Goal: Task Accomplishment & Management: Manage account settings

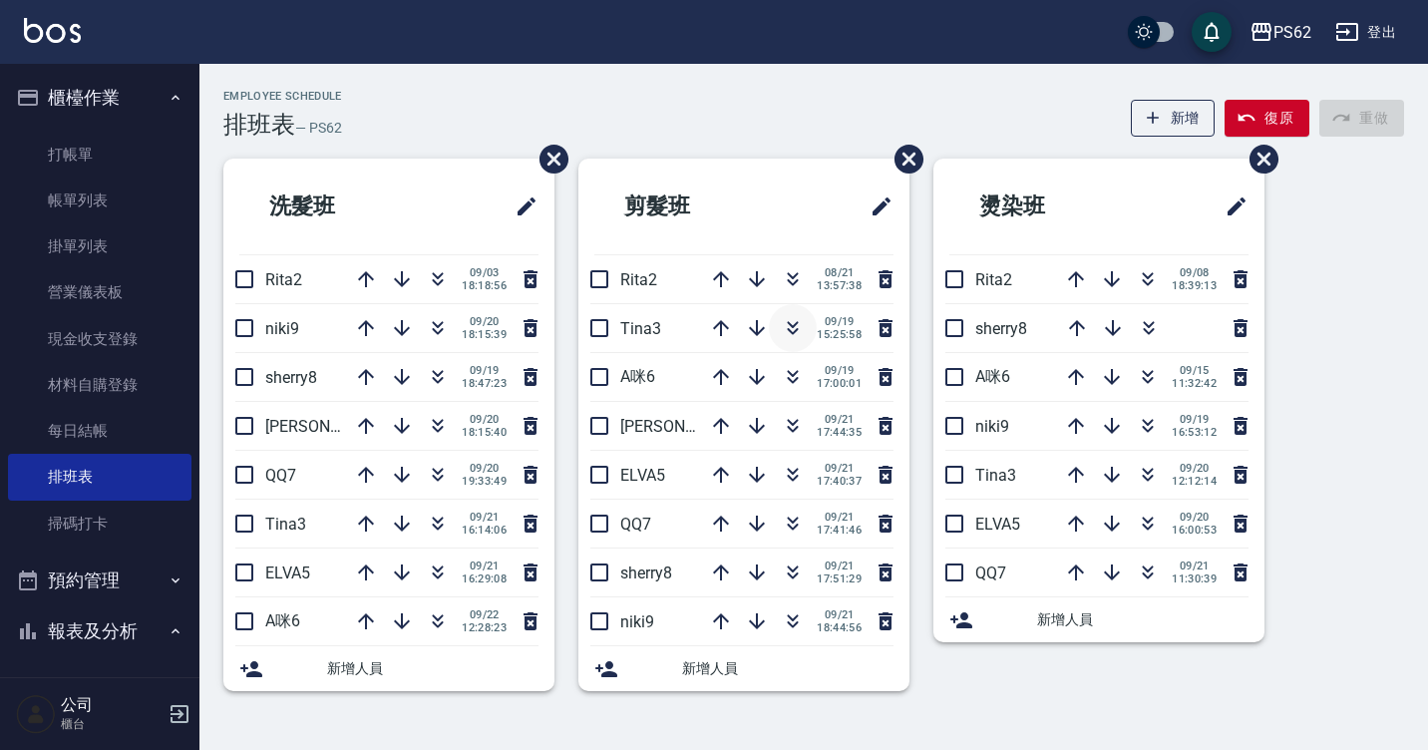
click at [788, 315] on button "button" at bounding box center [793, 328] width 48 height 48
click at [792, 313] on button "button" at bounding box center [793, 328] width 48 height 48
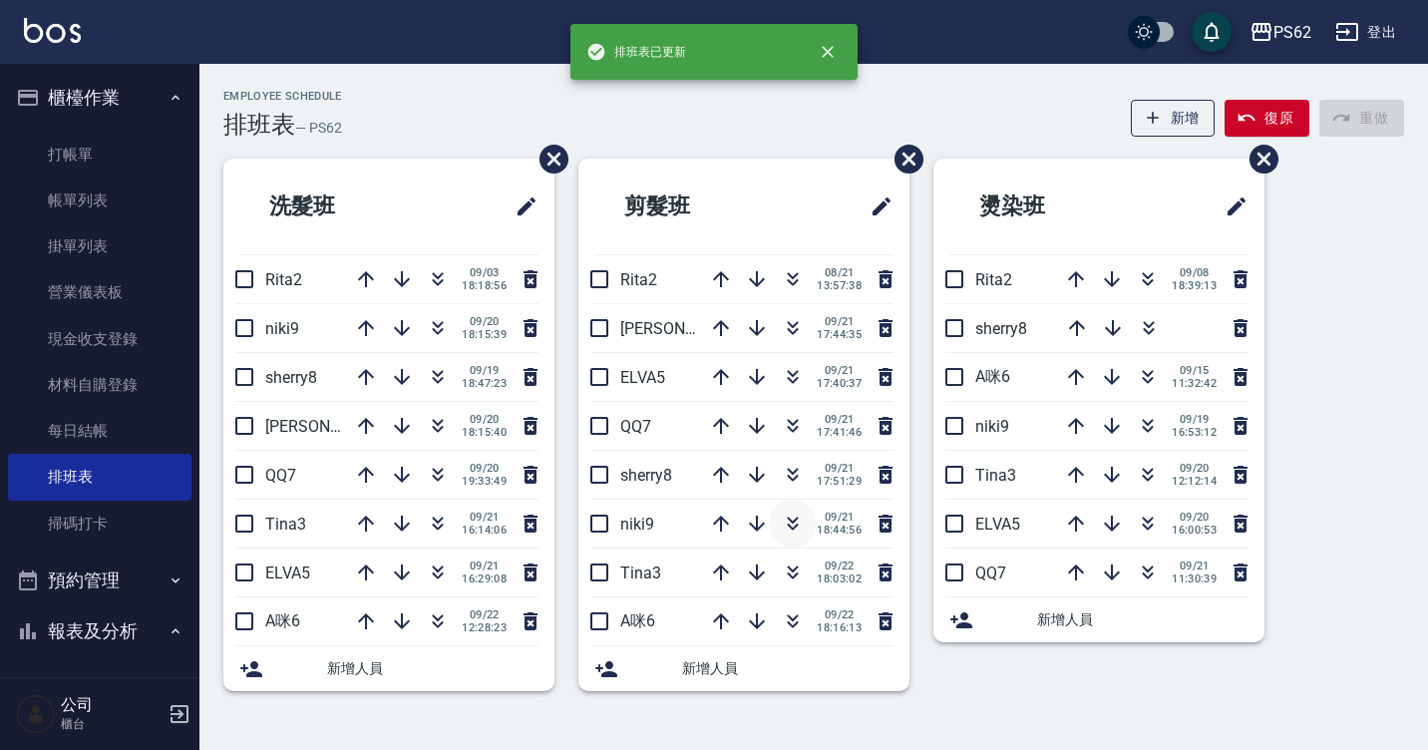
click at [790, 515] on icon "button" at bounding box center [793, 523] width 24 height 24
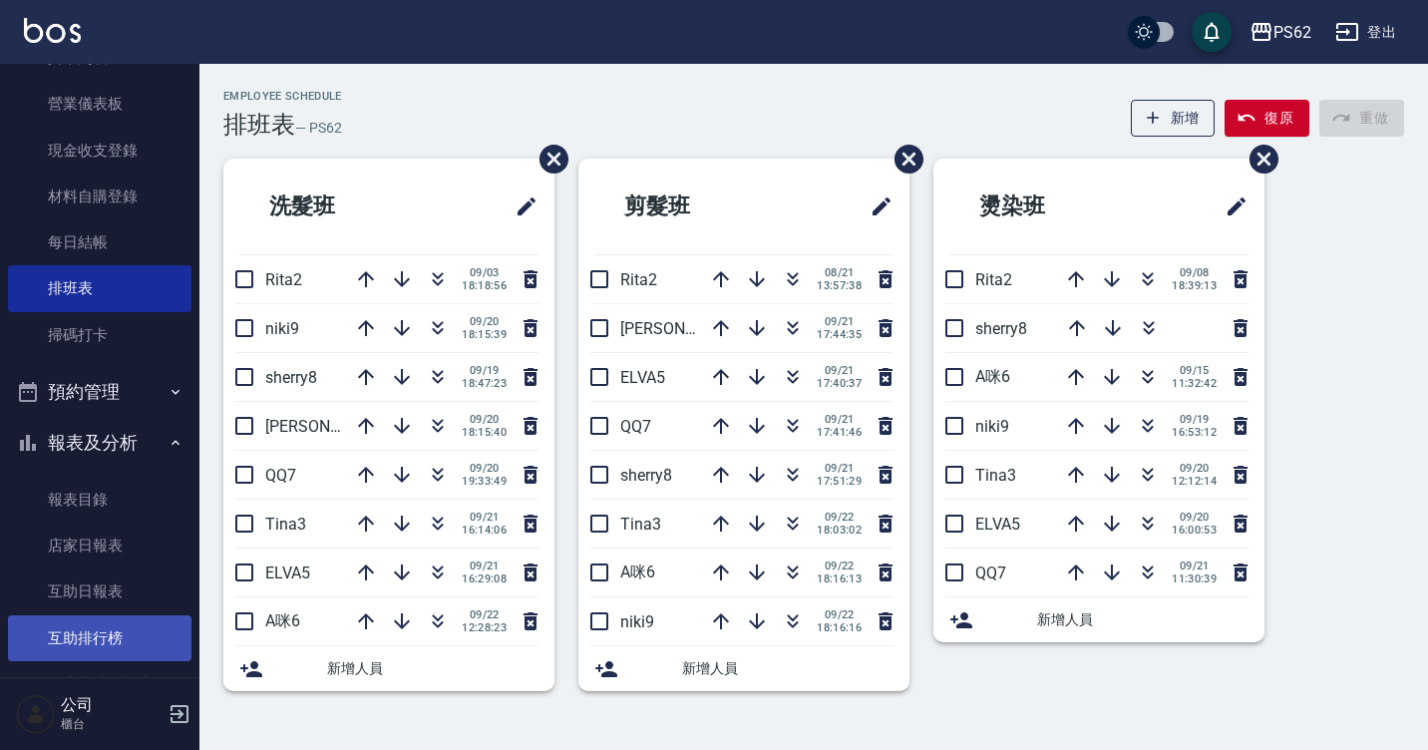
scroll to position [199, 0]
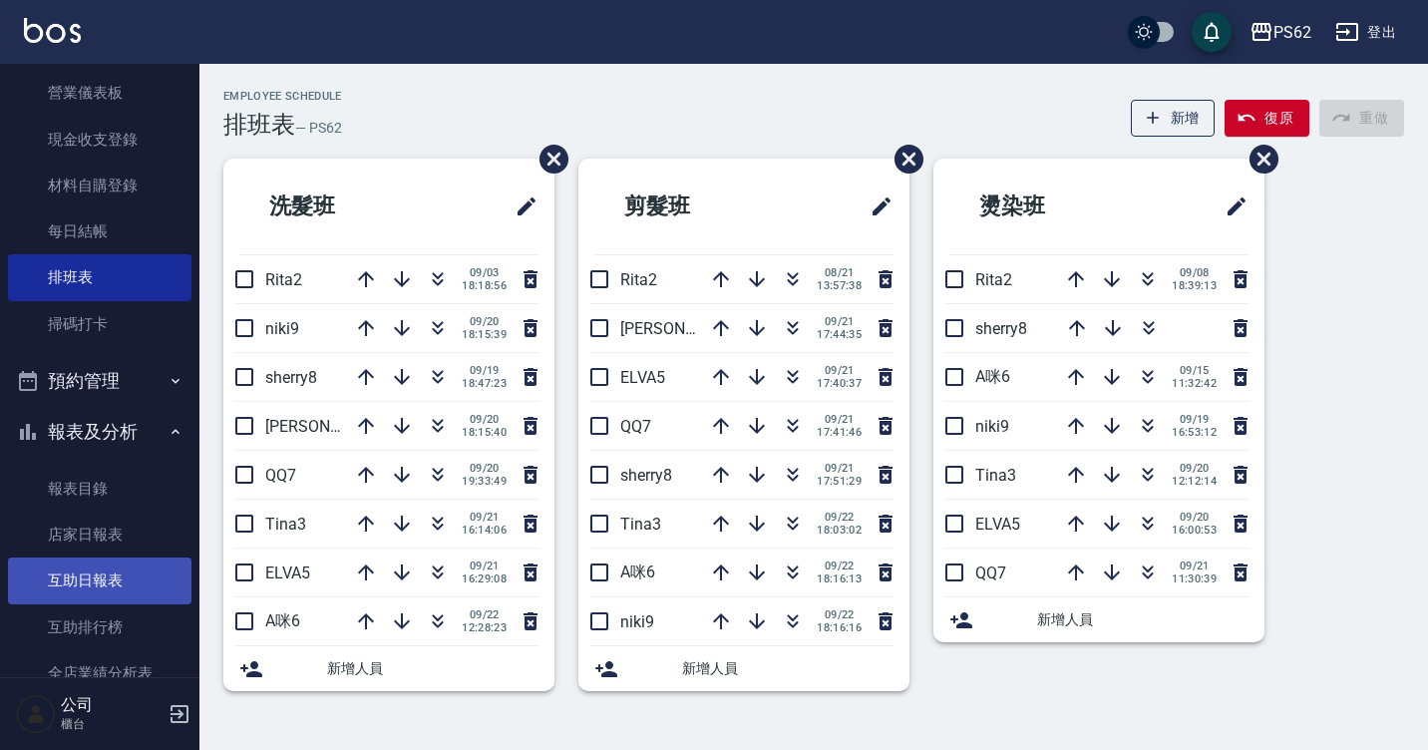
click at [98, 577] on link "互助日報表" at bounding box center [99, 580] width 183 height 46
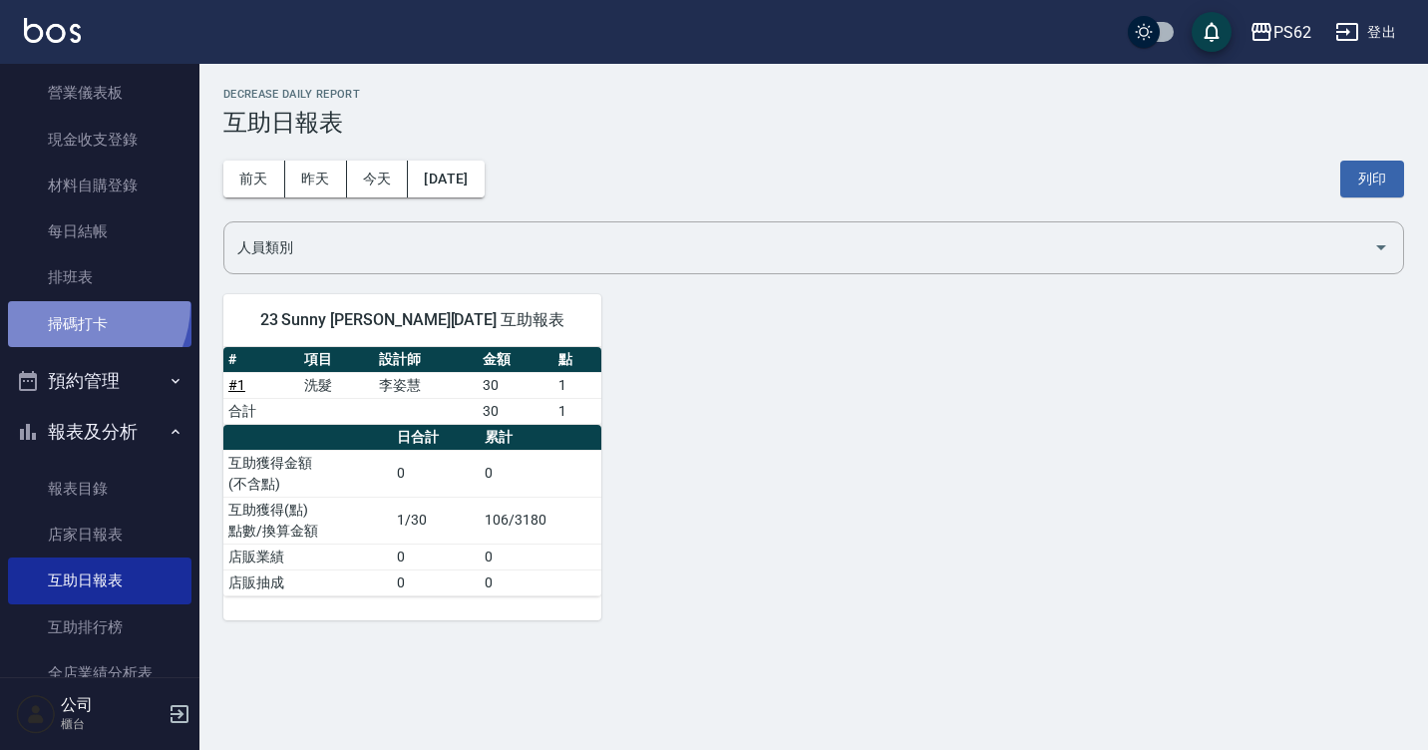
click at [77, 304] on link "掃碼打卡" at bounding box center [99, 324] width 183 height 46
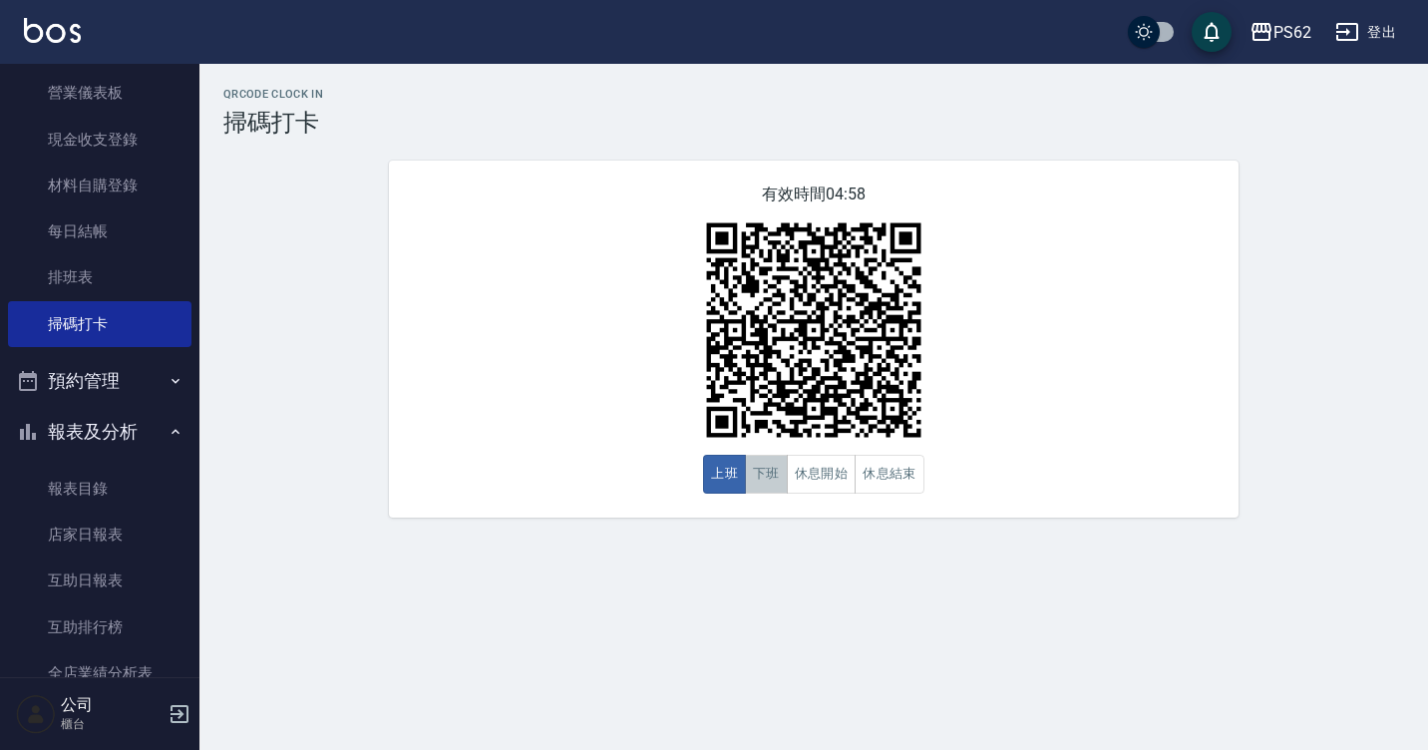
click at [758, 476] on button "下班" at bounding box center [766, 474] width 43 height 39
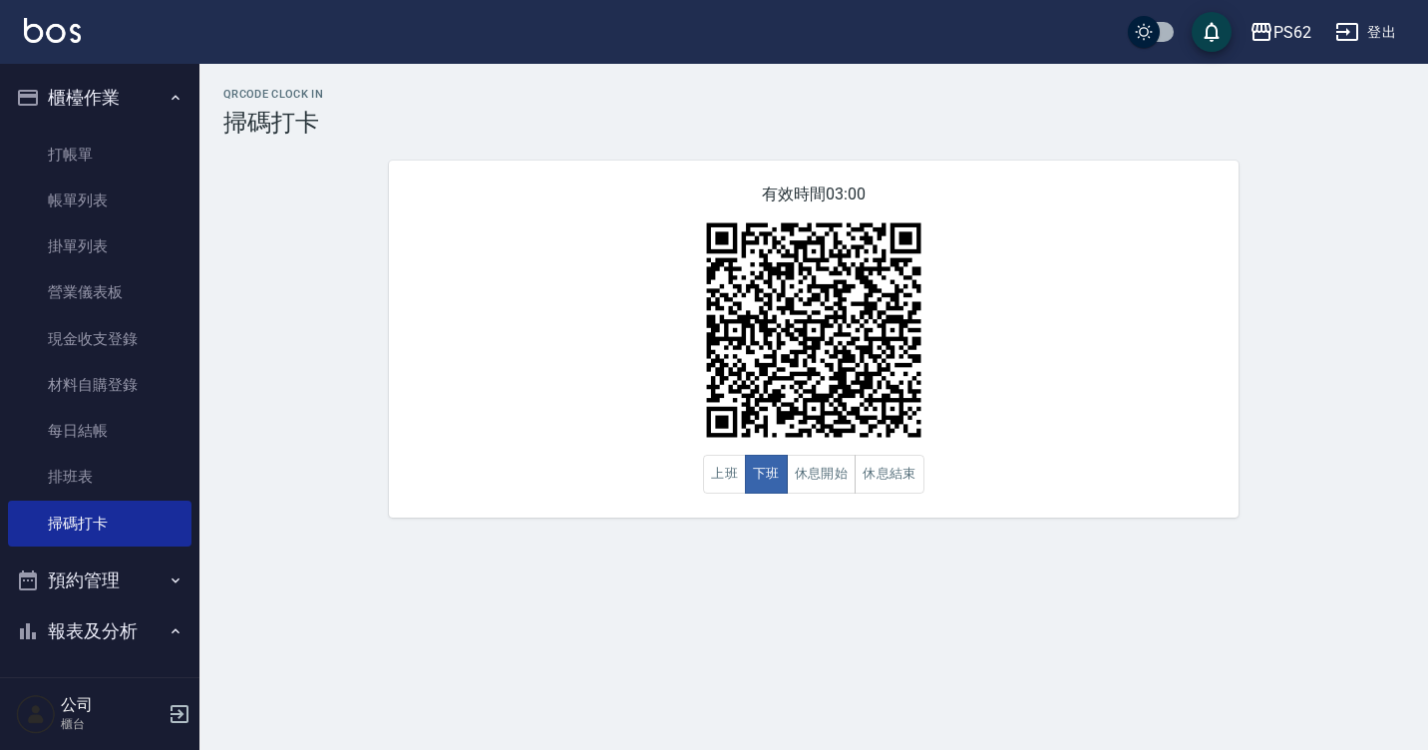
click at [81, 130] on ul "打帳單 帳單列表 掛單列表 營業儀表板 現金收支登錄 材料自購登錄 每日結帳 排班表 掃碼打卡" at bounding box center [99, 339] width 183 height 431
click at [81, 156] on link "打帳單" at bounding box center [99, 155] width 183 height 46
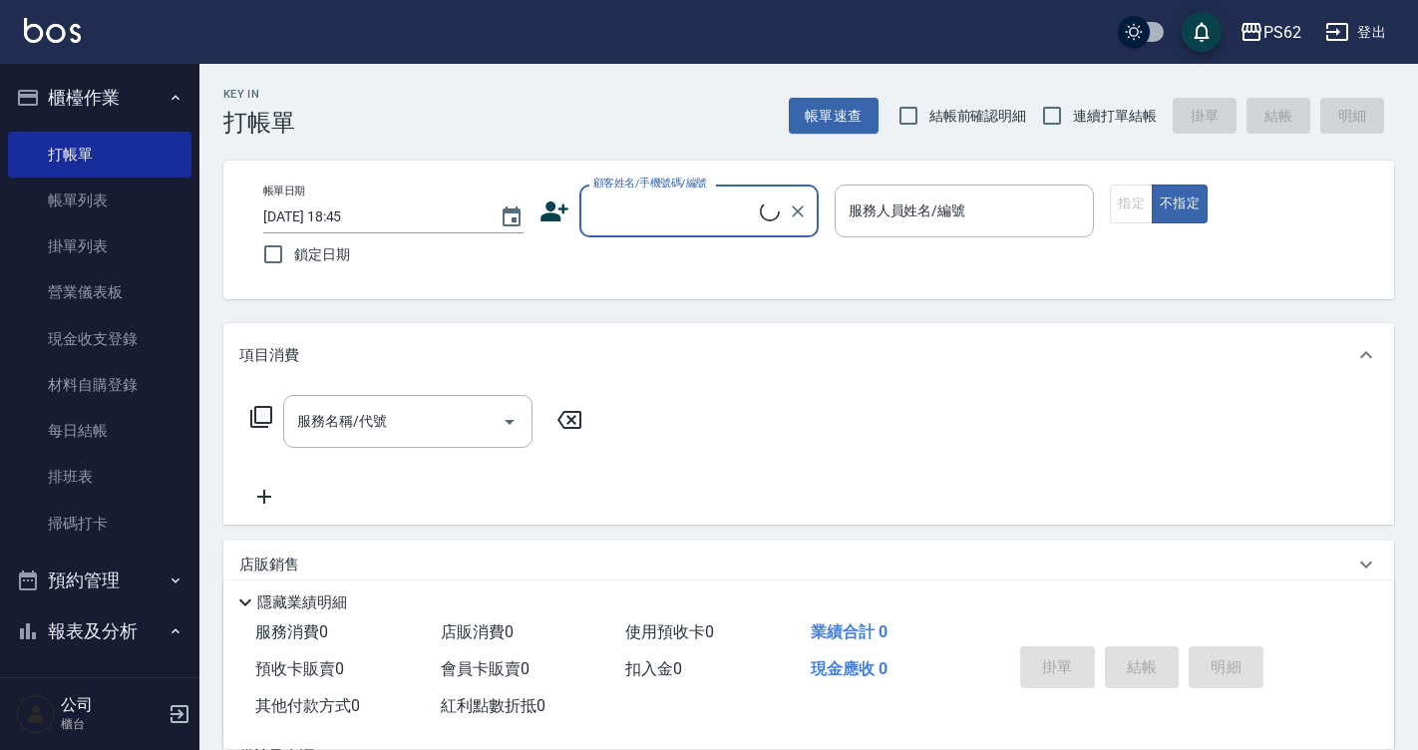
click at [684, 193] on input "顧客姓名/手機號碼/編號" at bounding box center [673, 210] width 171 height 35
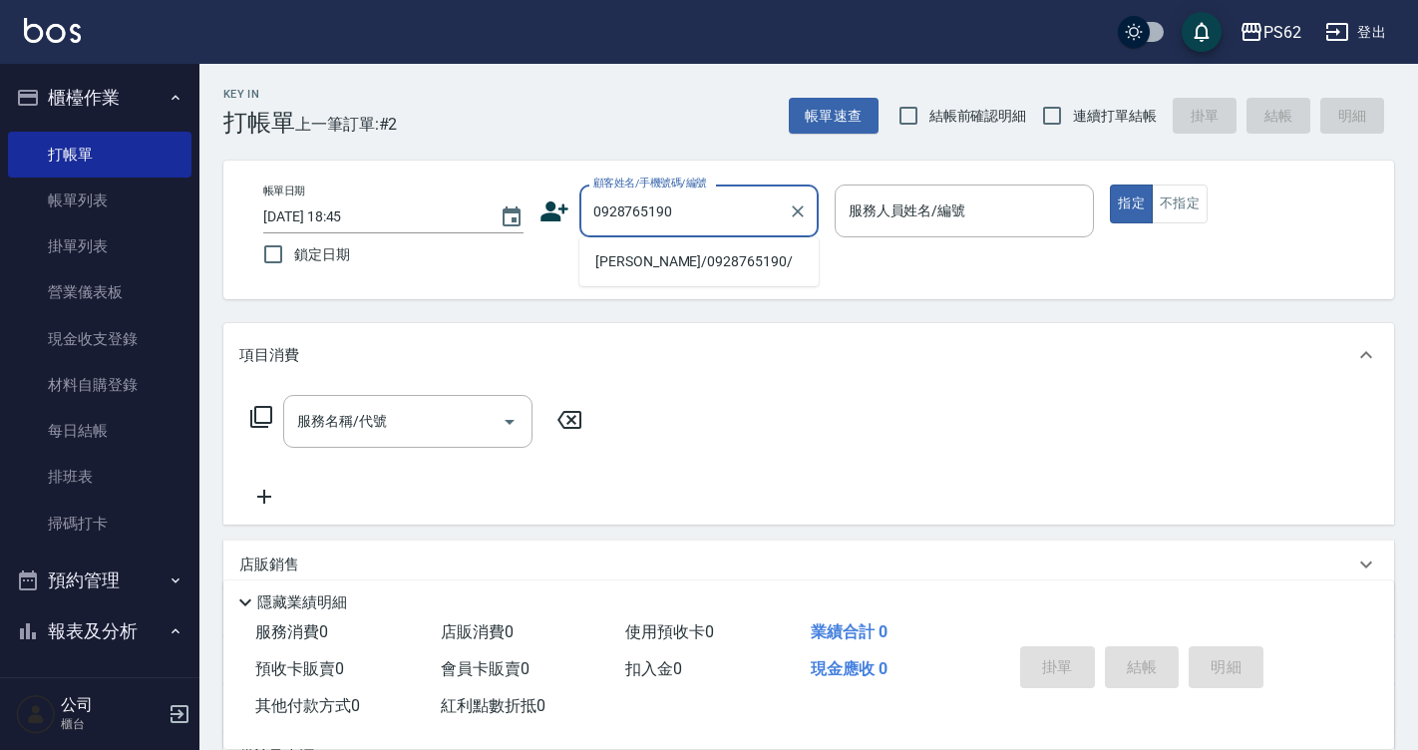
click at [676, 254] on li "[PERSON_NAME]/0928765190/" at bounding box center [698, 261] width 239 height 33
type input "[PERSON_NAME]/0928765190/"
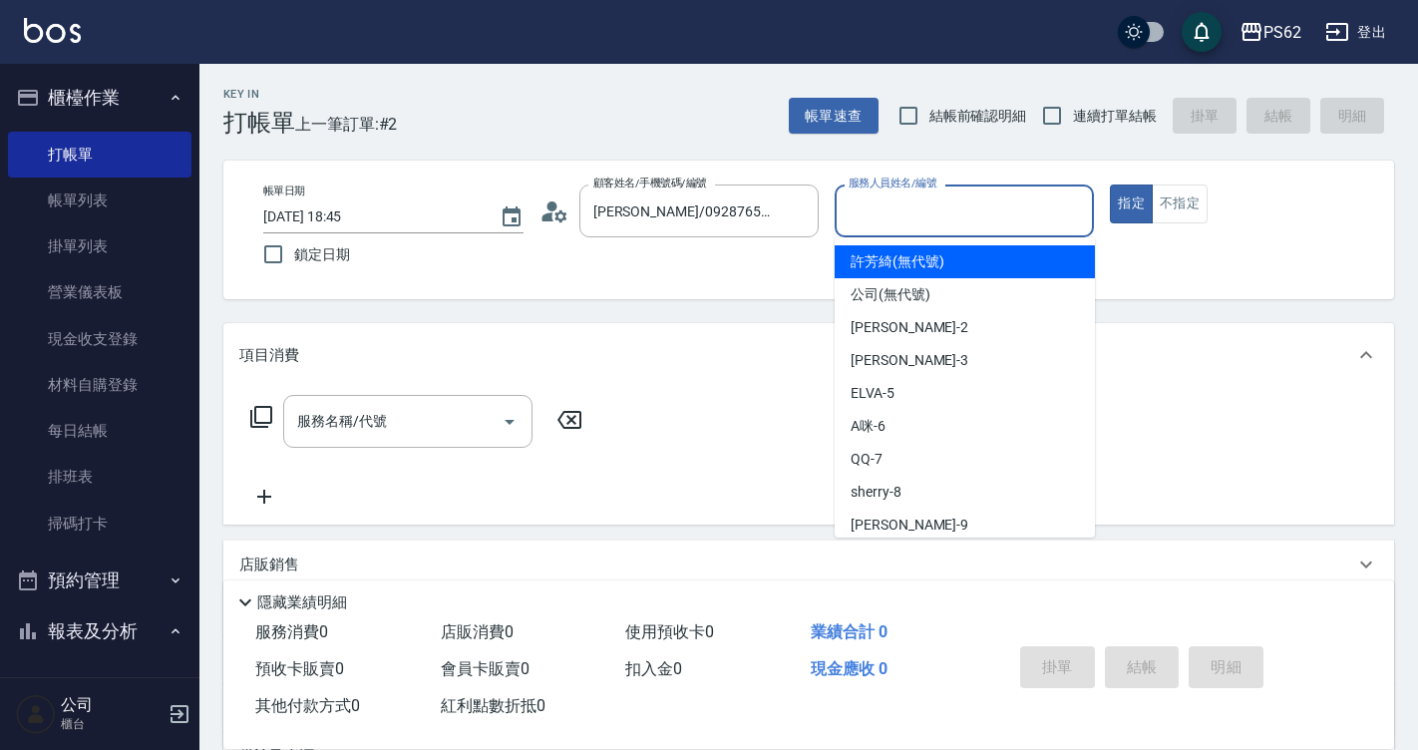
click at [919, 211] on input "服務人員姓名/編號" at bounding box center [964, 210] width 242 height 35
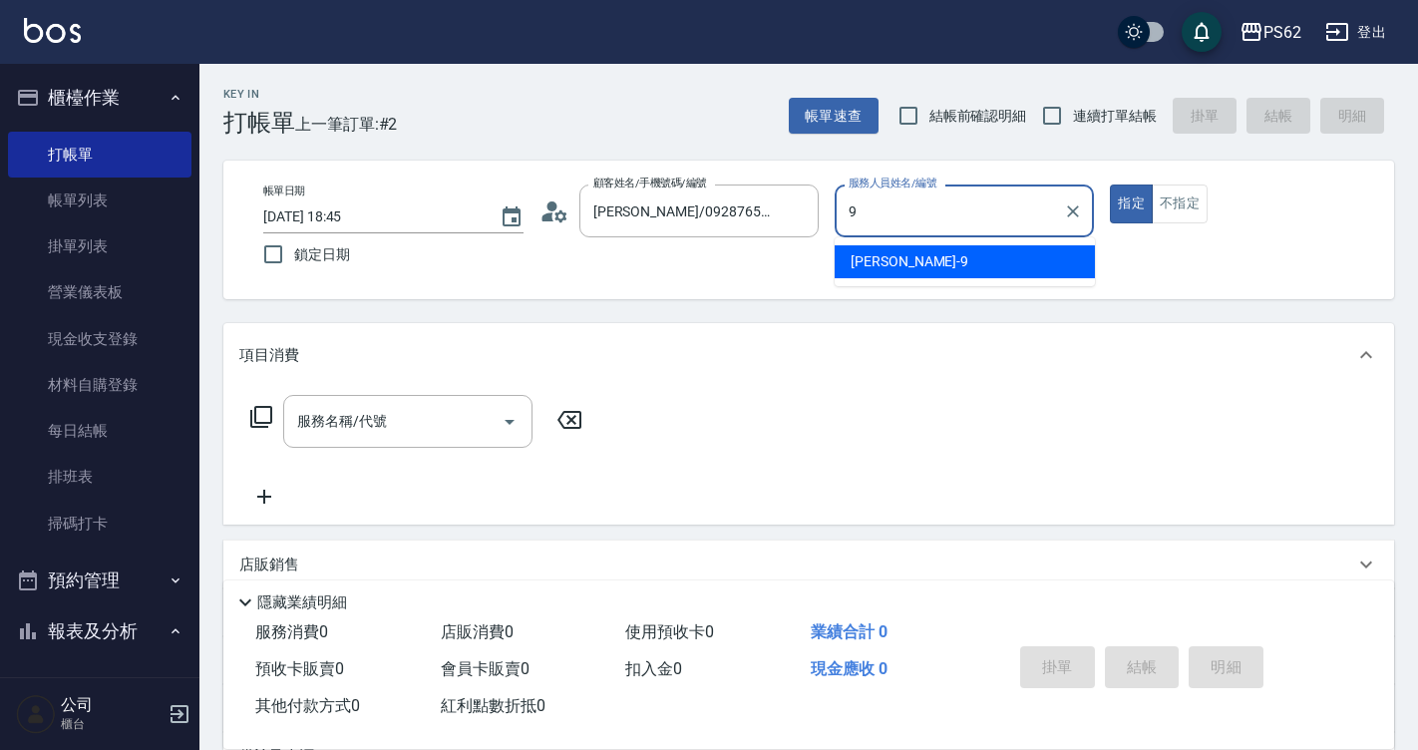
type input "niki-9"
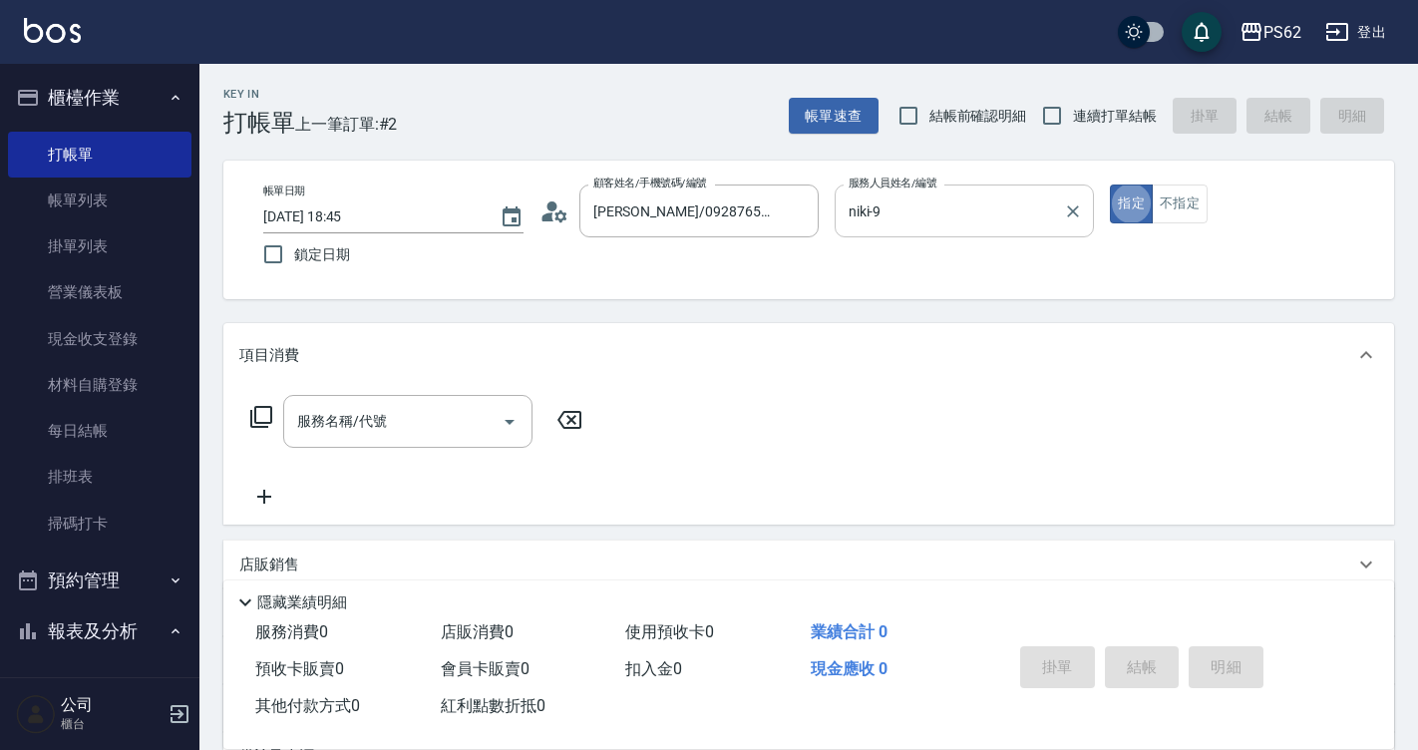
type button "true"
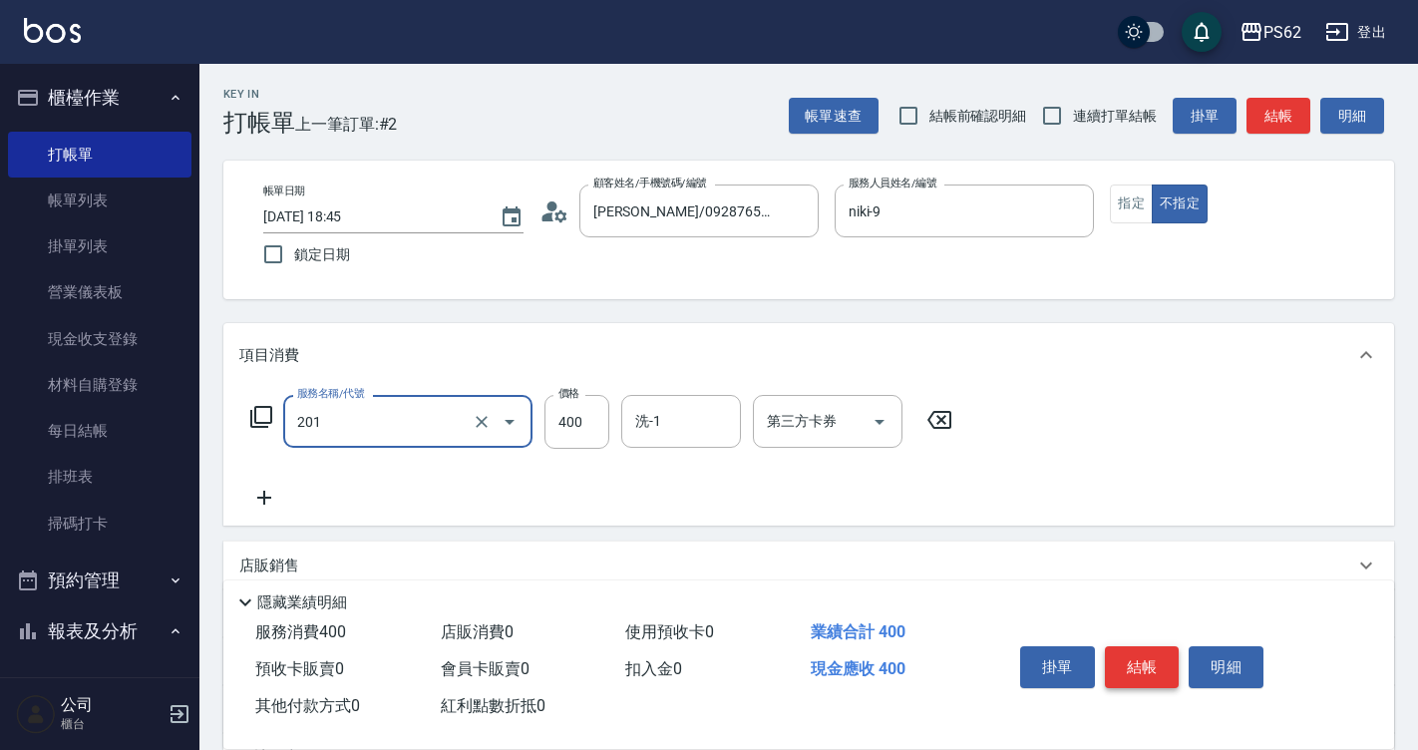
type input "洗剪400(201)"
click at [1160, 652] on button "結帳" at bounding box center [1142, 667] width 75 height 42
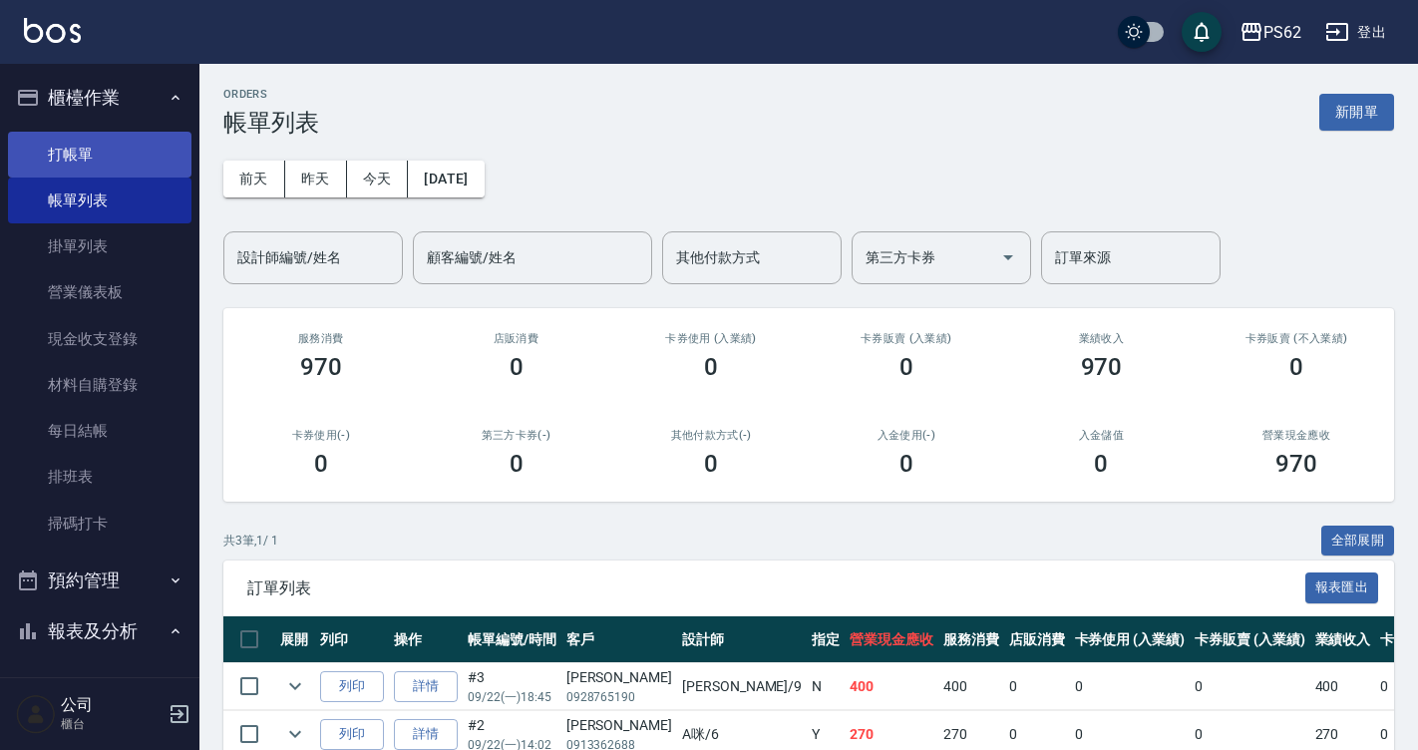
click at [68, 156] on link "打帳單" at bounding box center [99, 155] width 183 height 46
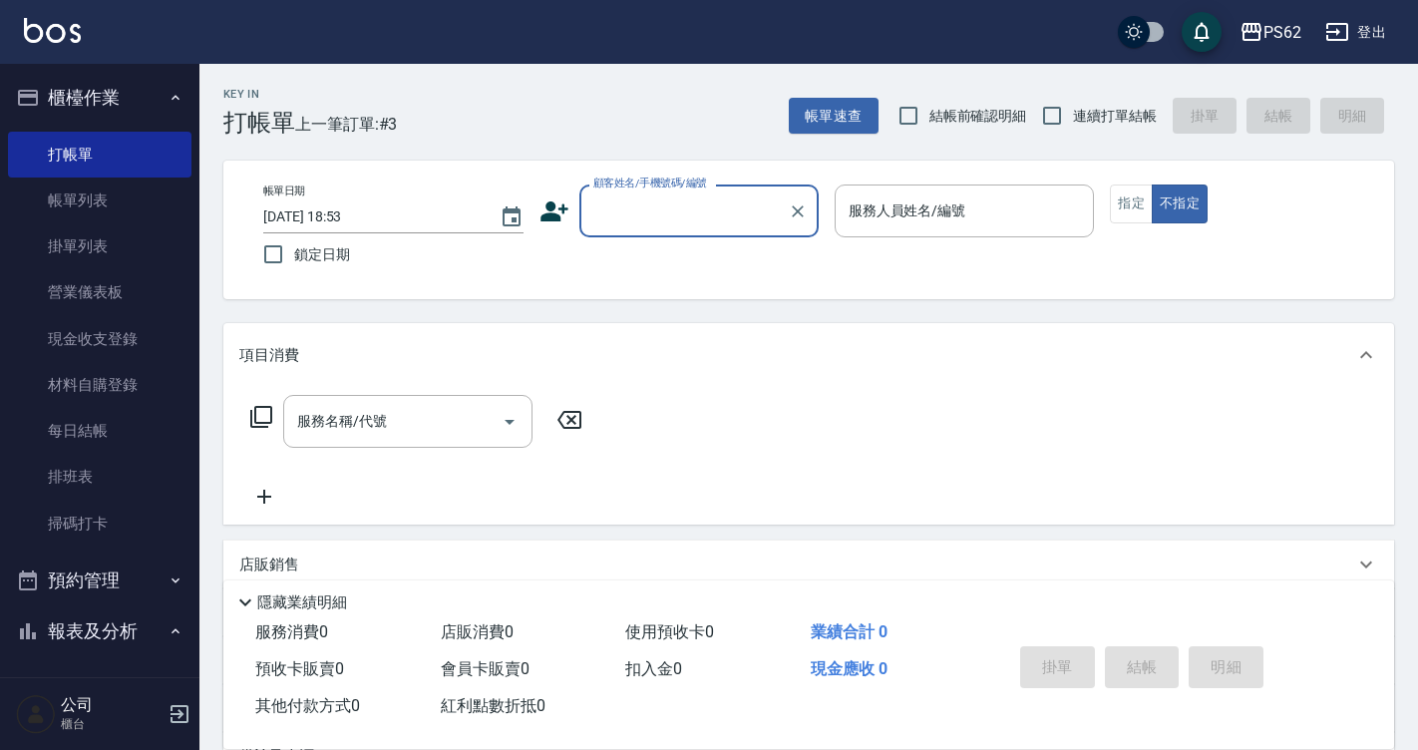
click at [602, 214] on input "顧客姓名/手機號碼/編號" at bounding box center [683, 210] width 191 height 35
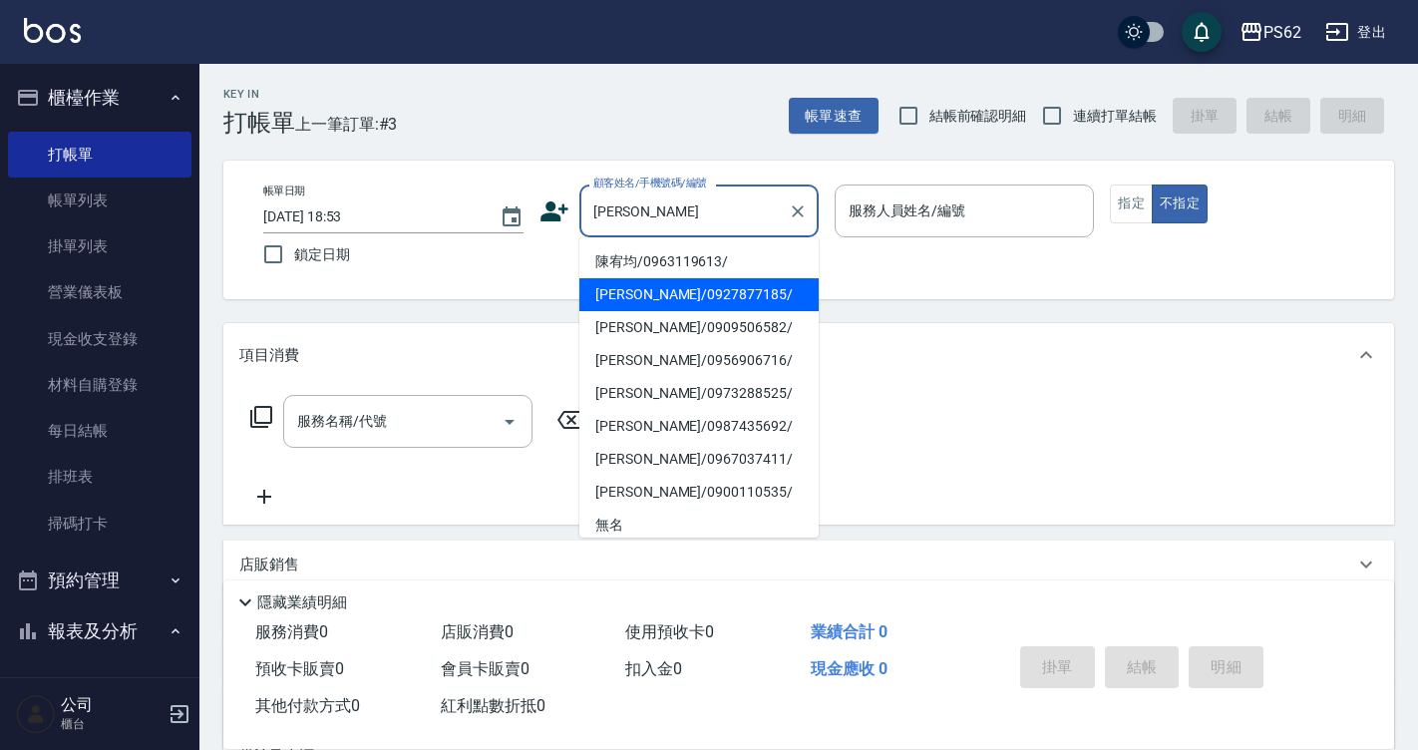
click at [650, 295] on li "[PERSON_NAME]/0927877185/" at bounding box center [698, 294] width 239 height 33
type input "[PERSON_NAME]/0927877185/"
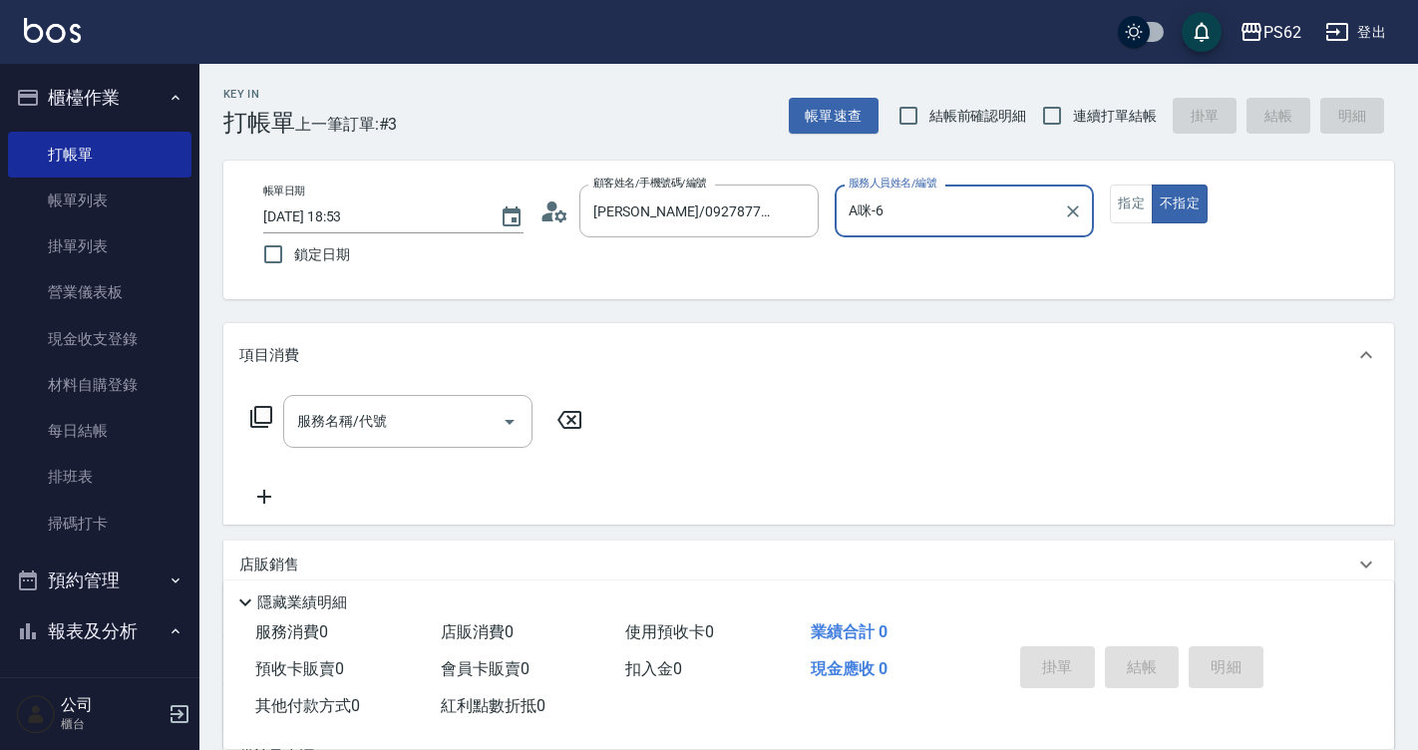
type input "A咪-6"
click at [250, 408] on icon at bounding box center [261, 417] width 24 height 24
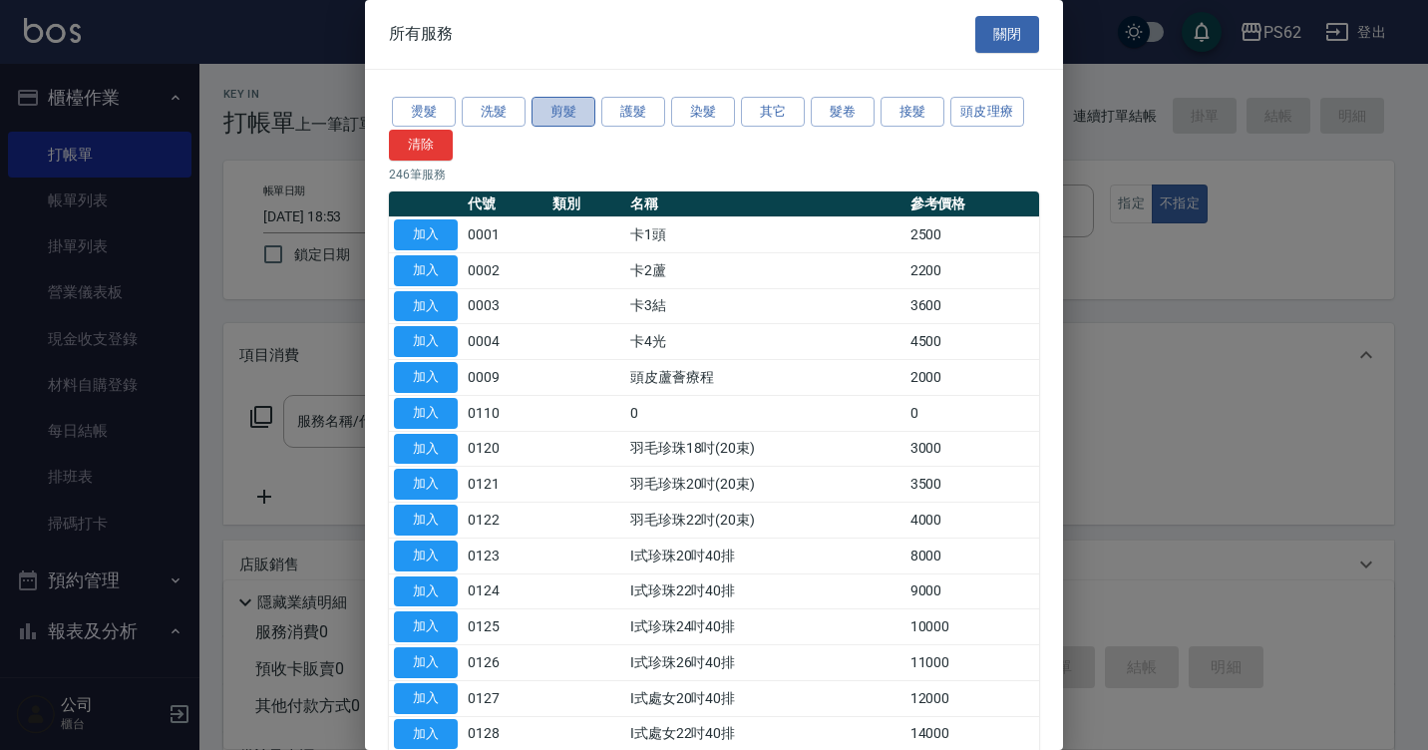
click at [547, 111] on button "剪髮" at bounding box center [563, 112] width 64 height 31
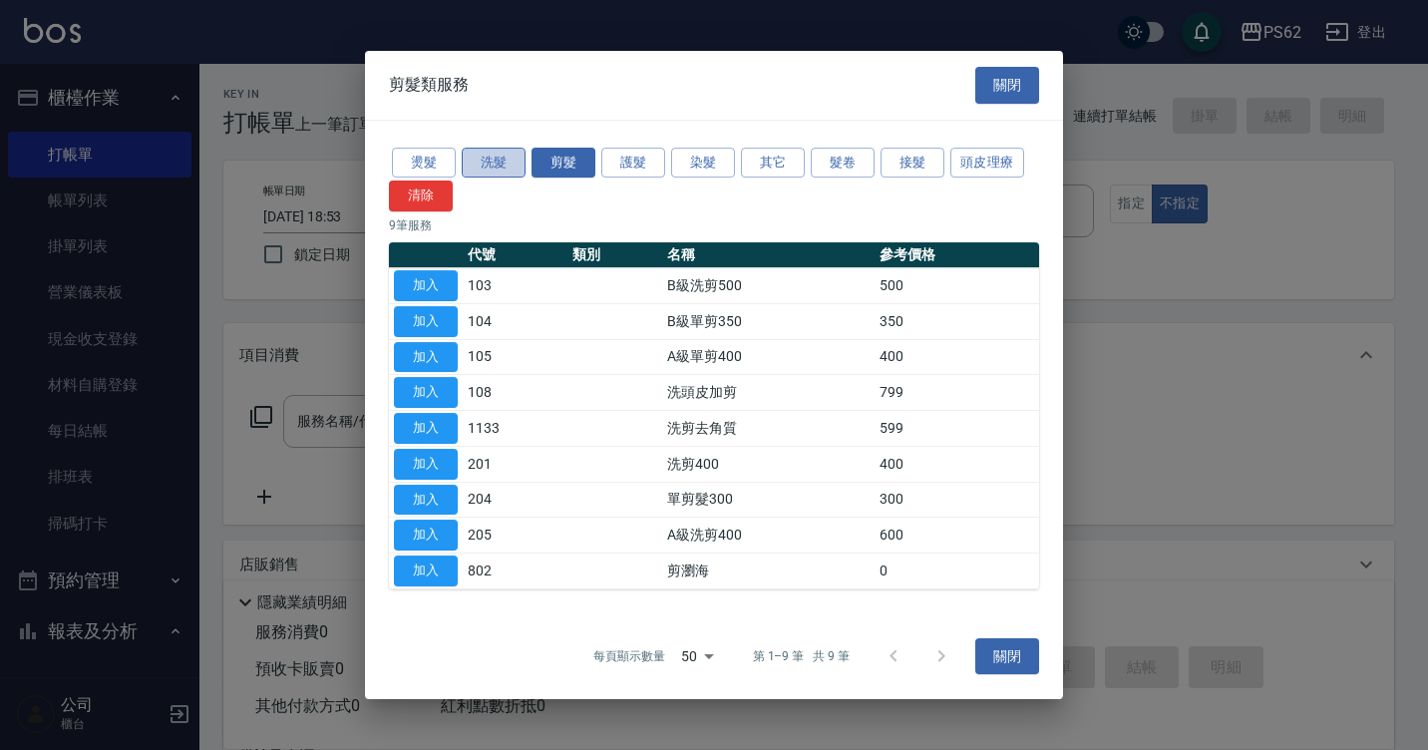
click at [493, 154] on button "洗髮" at bounding box center [494, 163] width 64 height 31
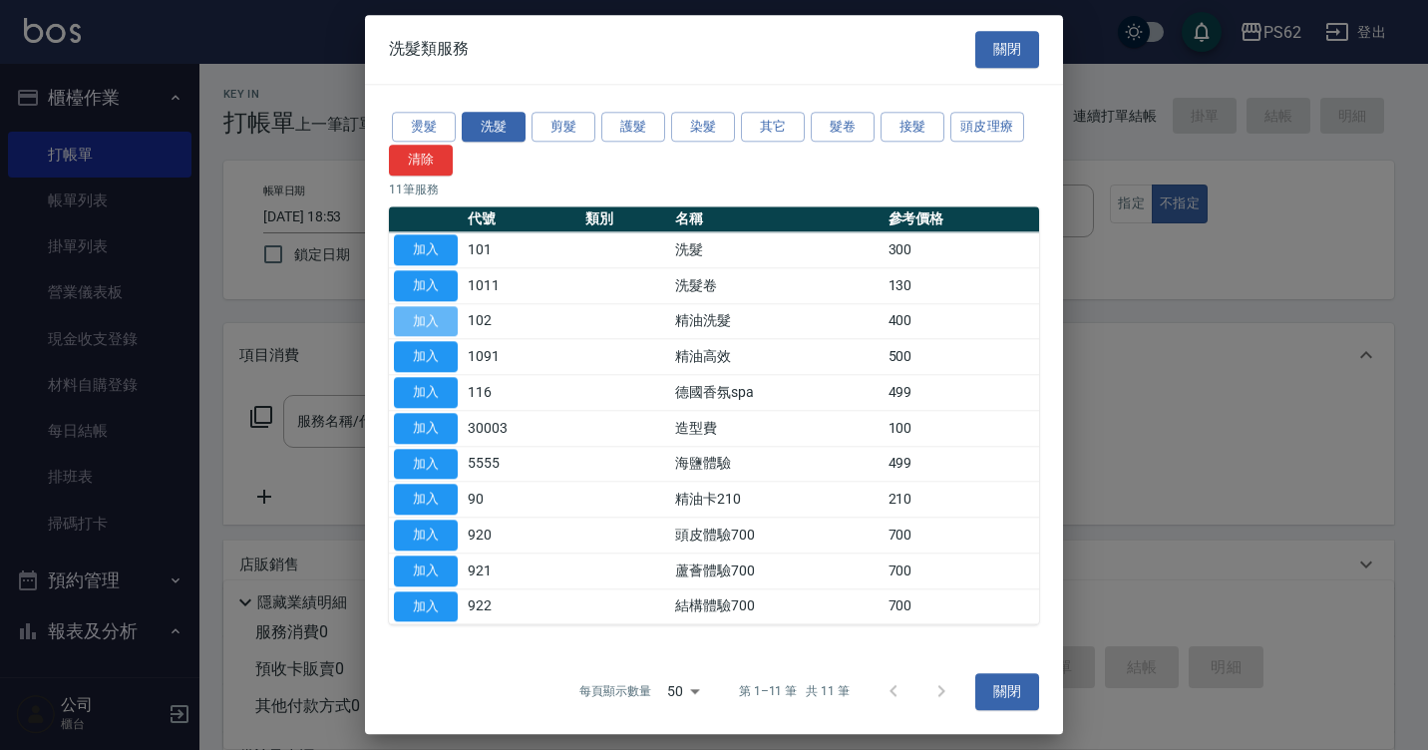
drag, startPoint x: 419, startPoint y: 315, endPoint x: 463, endPoint y: 360, distance: 62.7
click at [419, 316] on button "加入" at bounding box center [426, 321] width 64 height 31
type input "精油洗髮(102)"
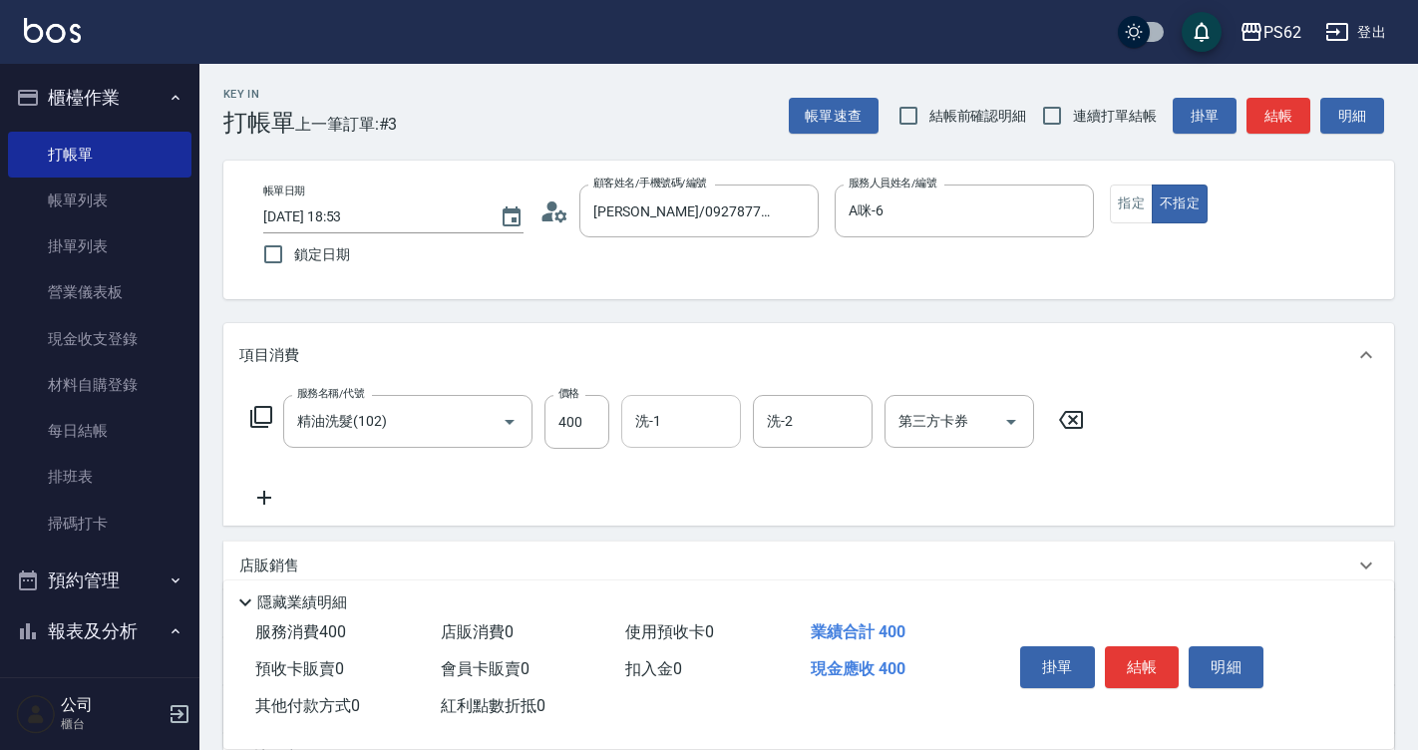
click at [671, 402] on div "洗-1" at bounding box center [681, 421] width 120 height 53
click at [675, 424] on input "洗-1" at bounding box center [681, 421] width 102 height 35
type input "安安-28"
click at [1131, 211] on button "指定" at bounding box center [1131, 203] width 43 height 39
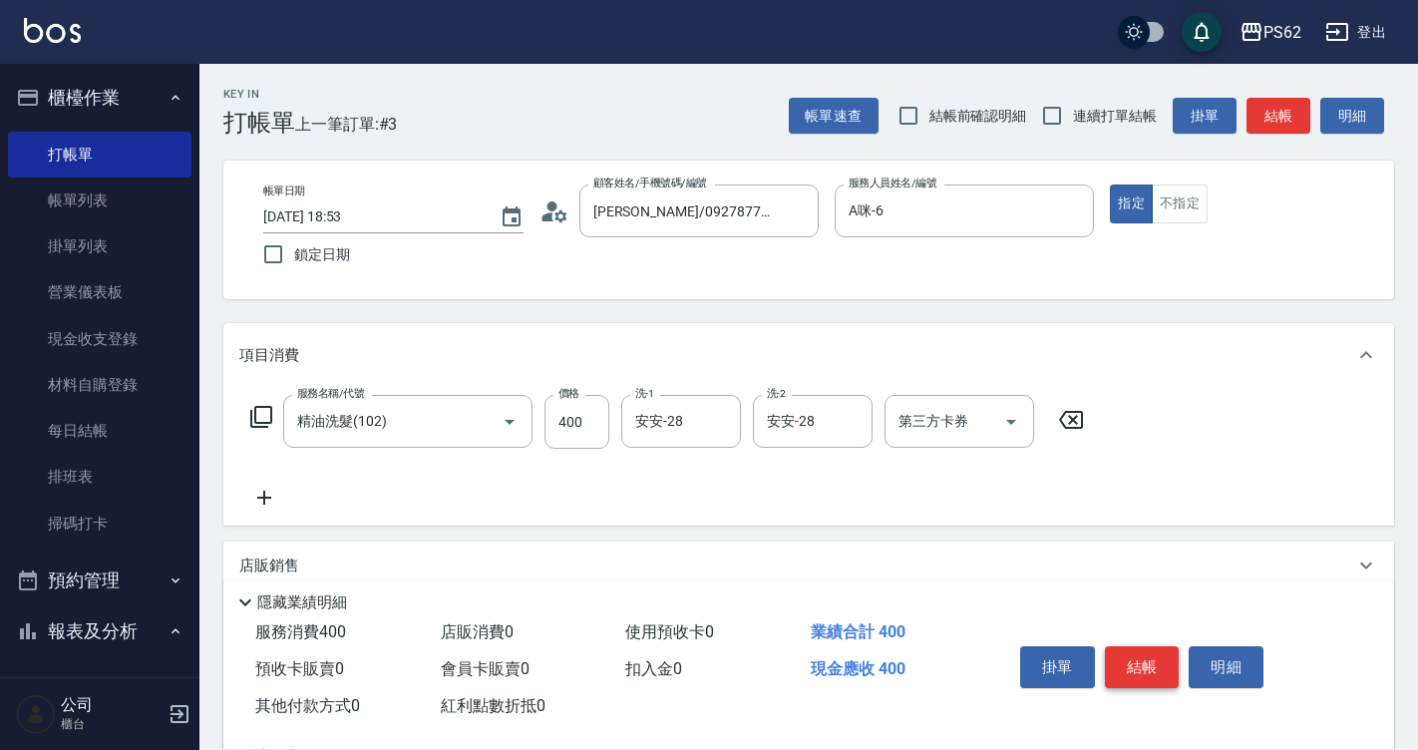
click at [1132, 664] on button "結帳" at bounding box center [1142, 667] width 75 height 42
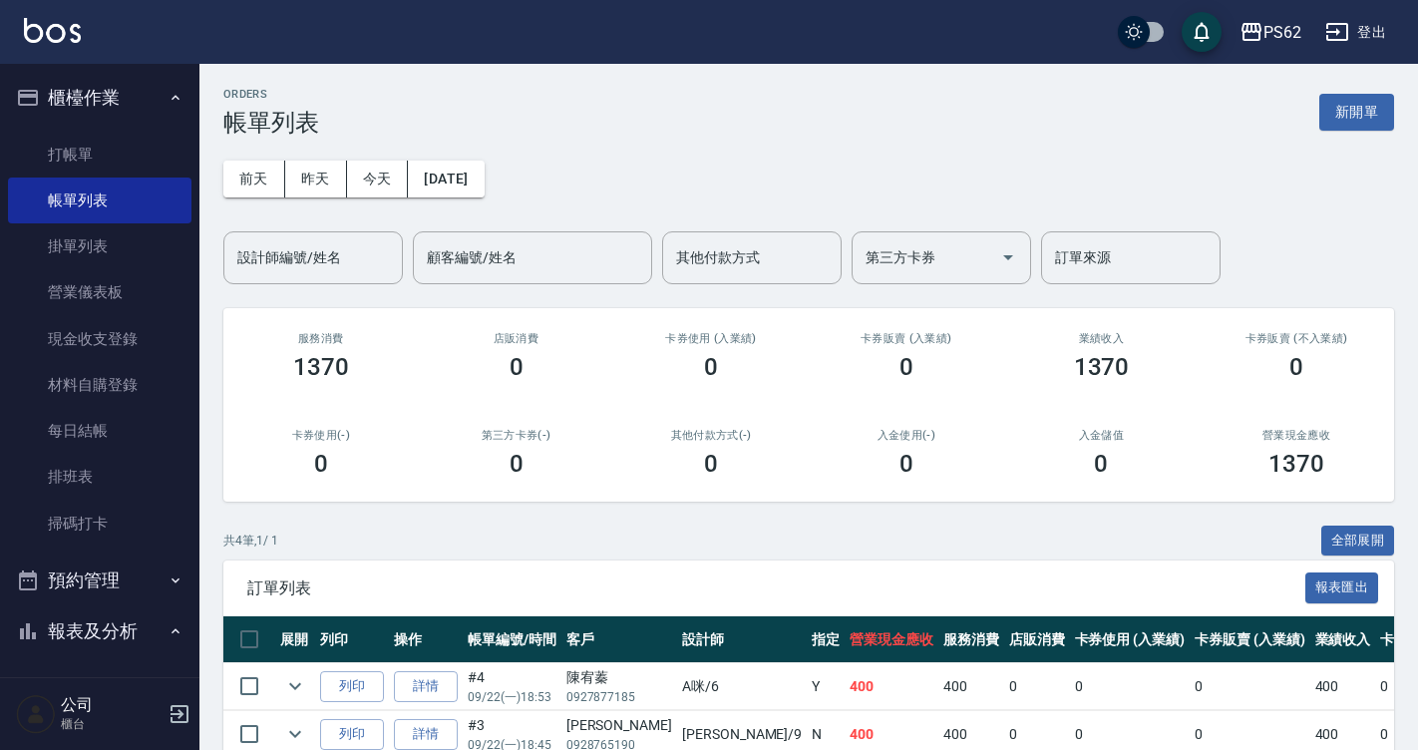
drag, startPoint x: 107, startPoint y: 155, endPoint x: 248, endPoint y: 169, distance: 142.4
click at [107, 155] on link "打帳單" at bounding box center [99, 155] width 183 height 46
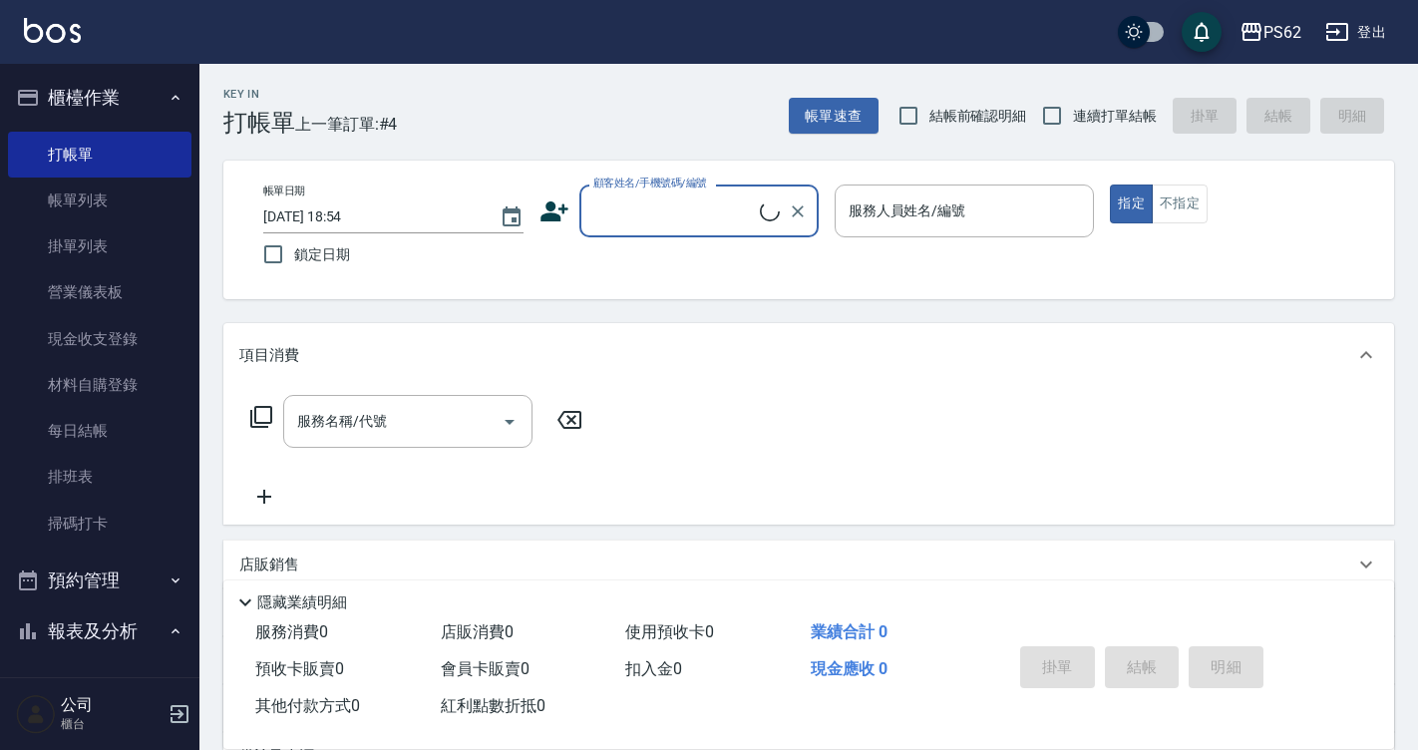
click at [629, 199] on input "顧客姓名/手機號碼/編號" at bounding box center [673, 210] width 171 height 35
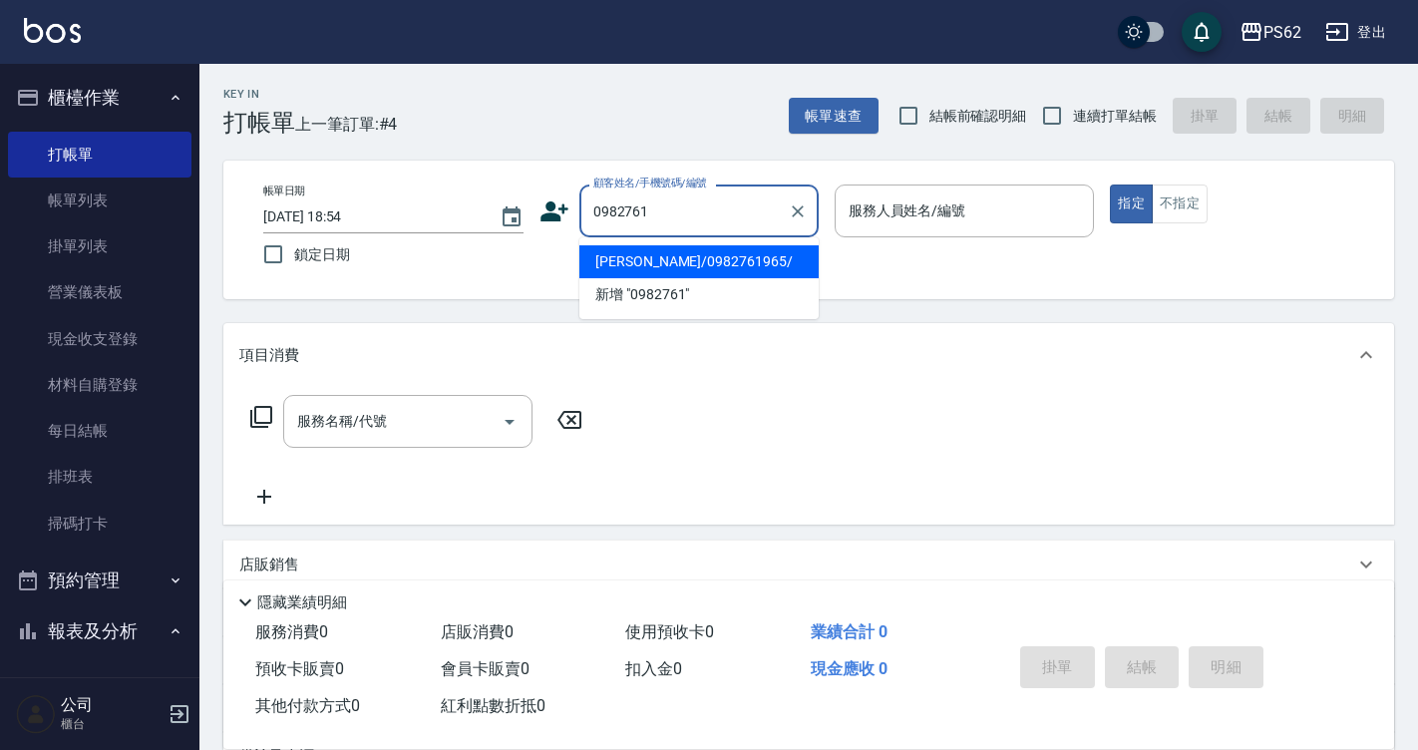
click at [669, 267] on li "[PERSON_NAME]/0982761965/" at bounding box center [698, 261] width 239 height 33
type input "[PERSON_NAME]/0982761965/"
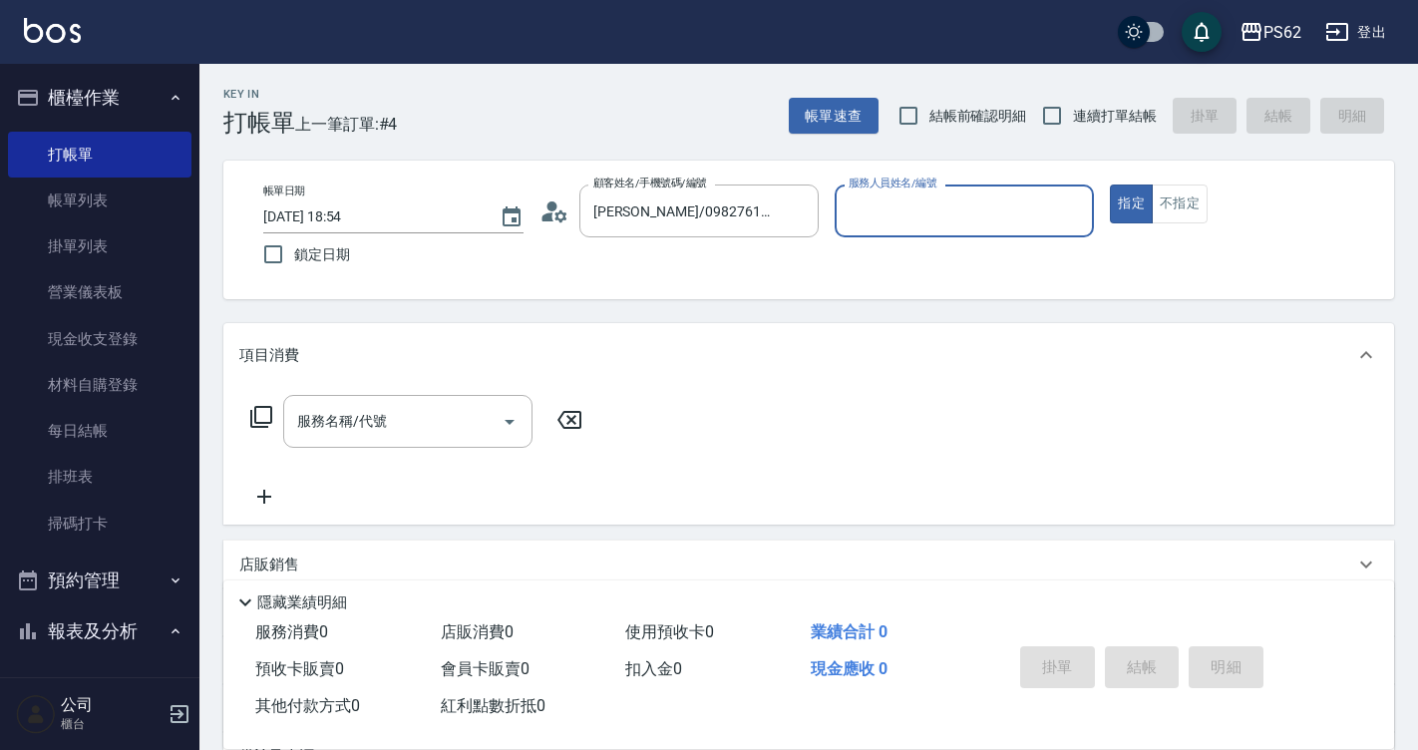
click at [889, 212] on input "服務人員姓名/編號" at bounding box center [964, 210] width 242 height 35
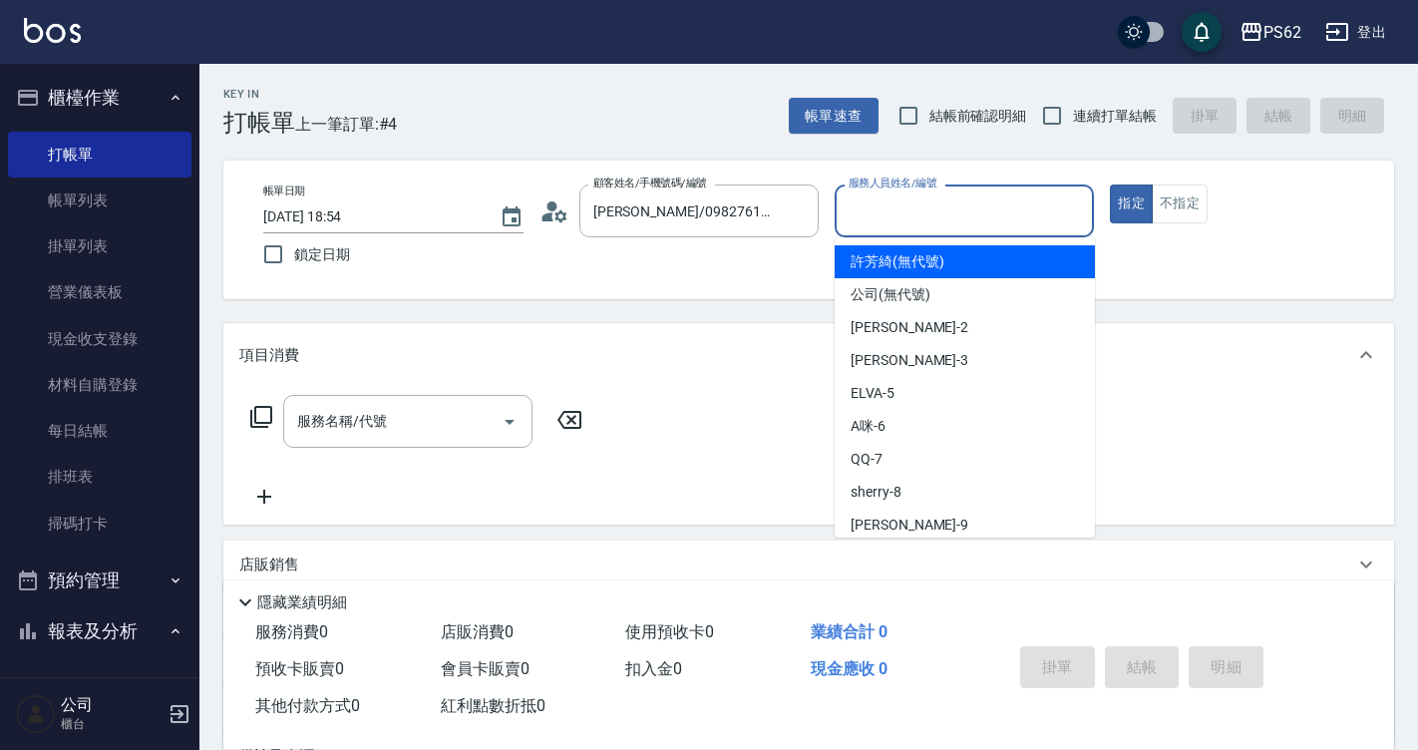
click at [889, 212] on input "服務人員姓名/編號" at bounding box center [964, 210] width 242 height 35
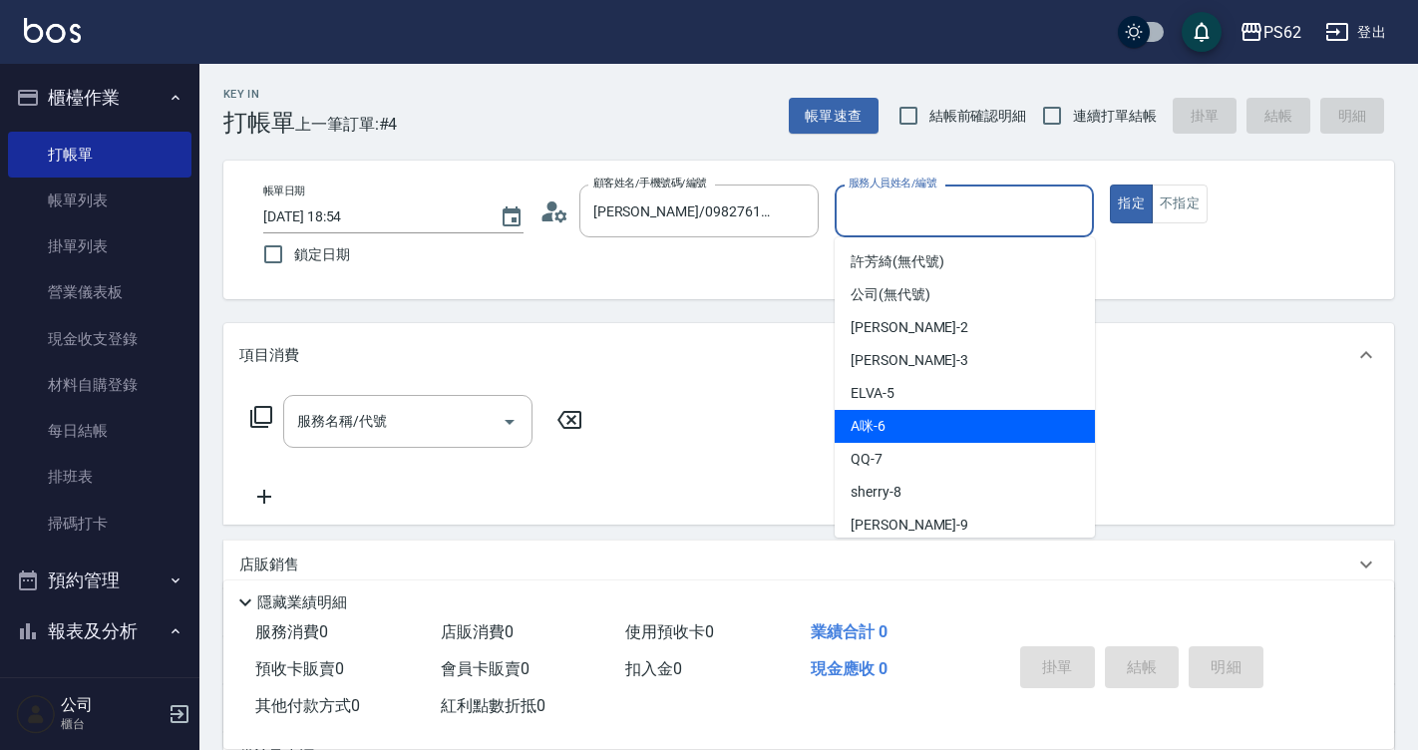
drag, startPoint x: 889, startPoint y: 212, endPoint x: 890, endPoint y: 421, distance: 208.4
click at [890, 421] on body "PS62 登出 櫃檯作業 打帳單 帳單列表 掛單列表 營業儀表板 現金收支登錄 材料自購登錄 每日結帳 排班表 掃碼打卡 預約管理 預約管理 單日預約紀錄 單…" at bounding box center [709, 485] width 1418 height 971
click at [890, 421] on div "A咪 -6" at bounding box center [964, 426] width 260 height 33
type input "A咪-6"
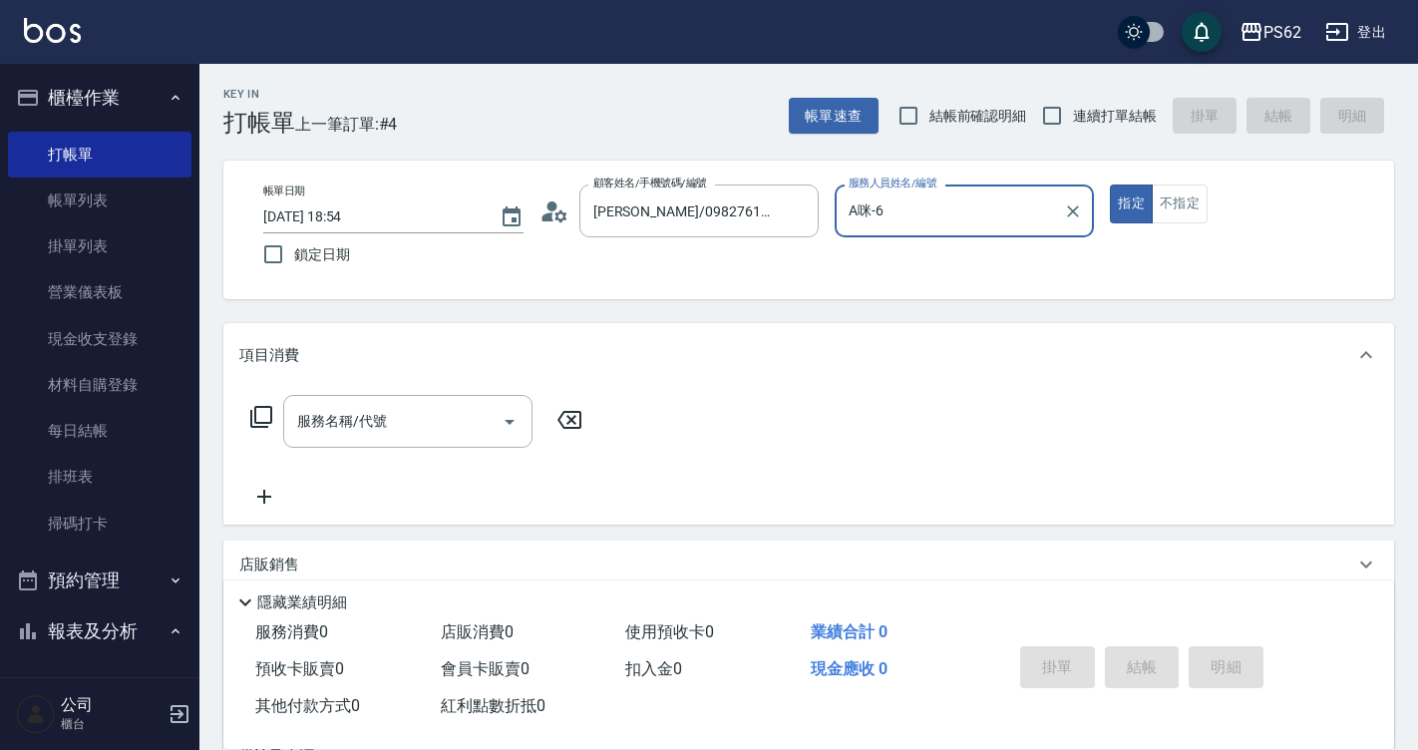
click at [255, 421] on icon at bounding box center [261, 417] width 22 height 22
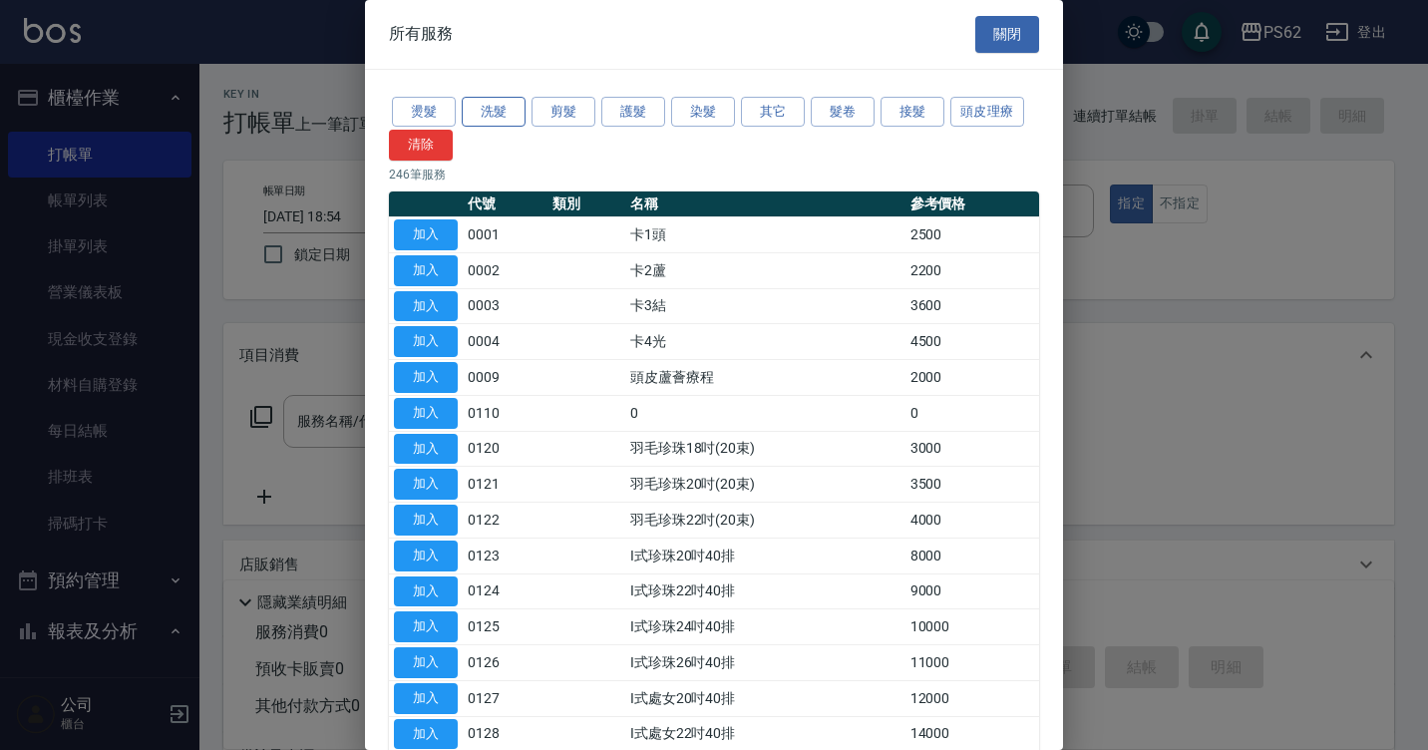
click at [483, 104] on button "洗髮" at bounding box center [494, 112] width 64 height 31
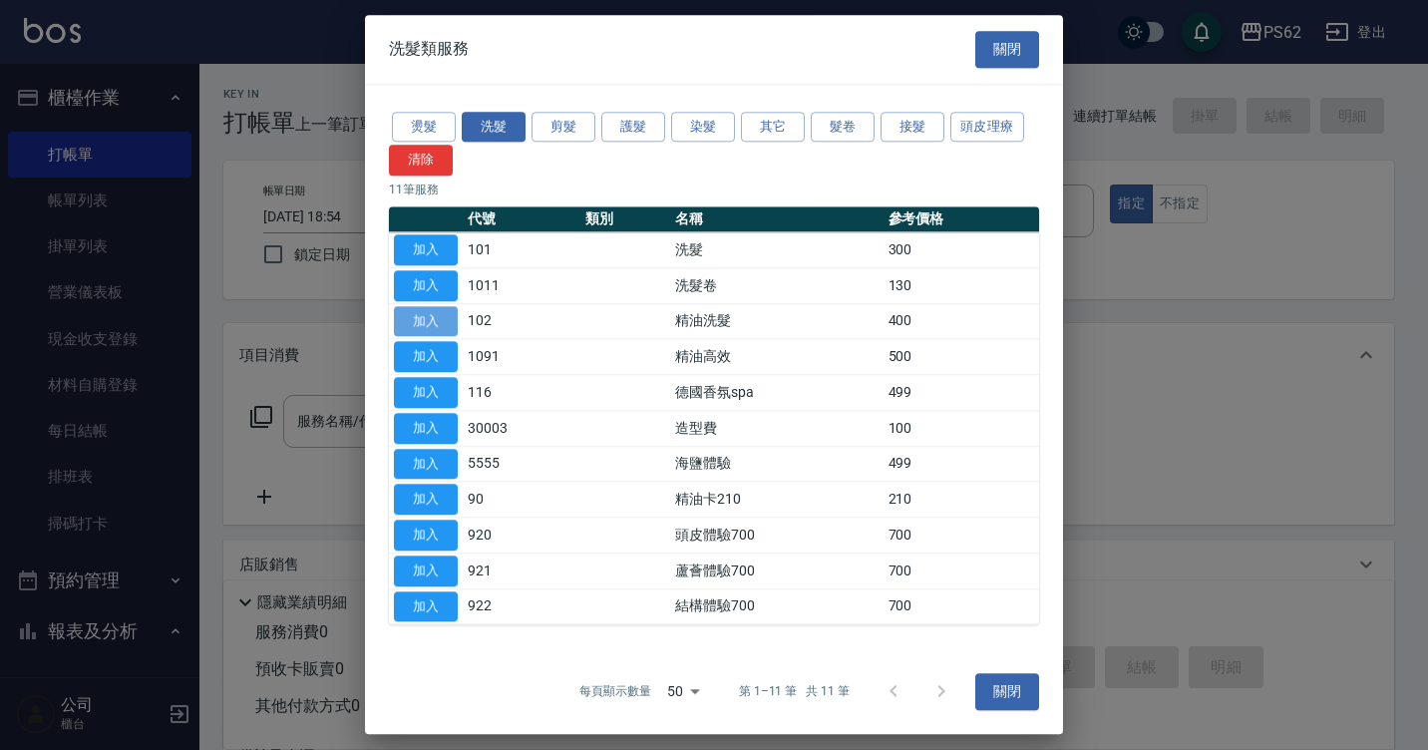
click at [439, 317] on button "加入" at bounding box center [426, 321] width 64 height 31
type input "精油洗髮(102)"
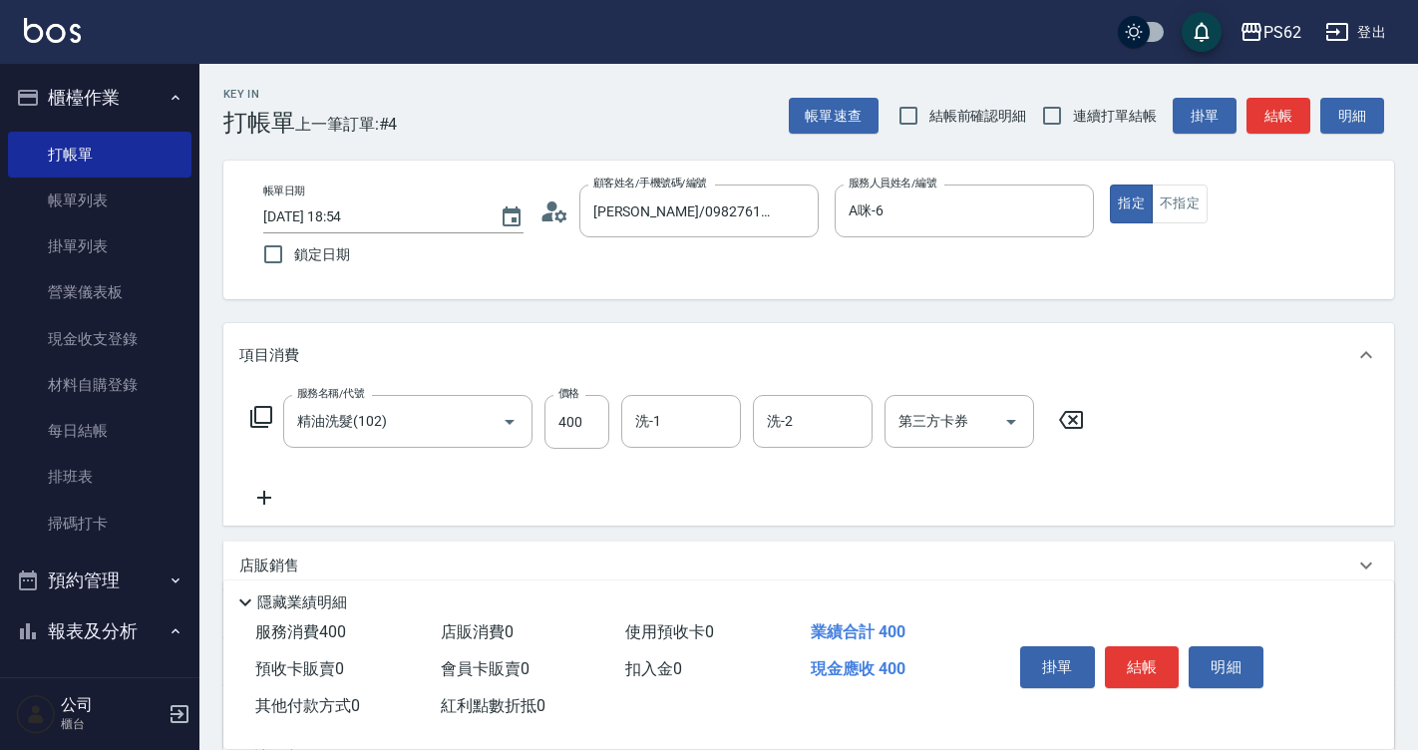
click at [261, 417] on icon at bounding box center [261, 417] width 24 height 24
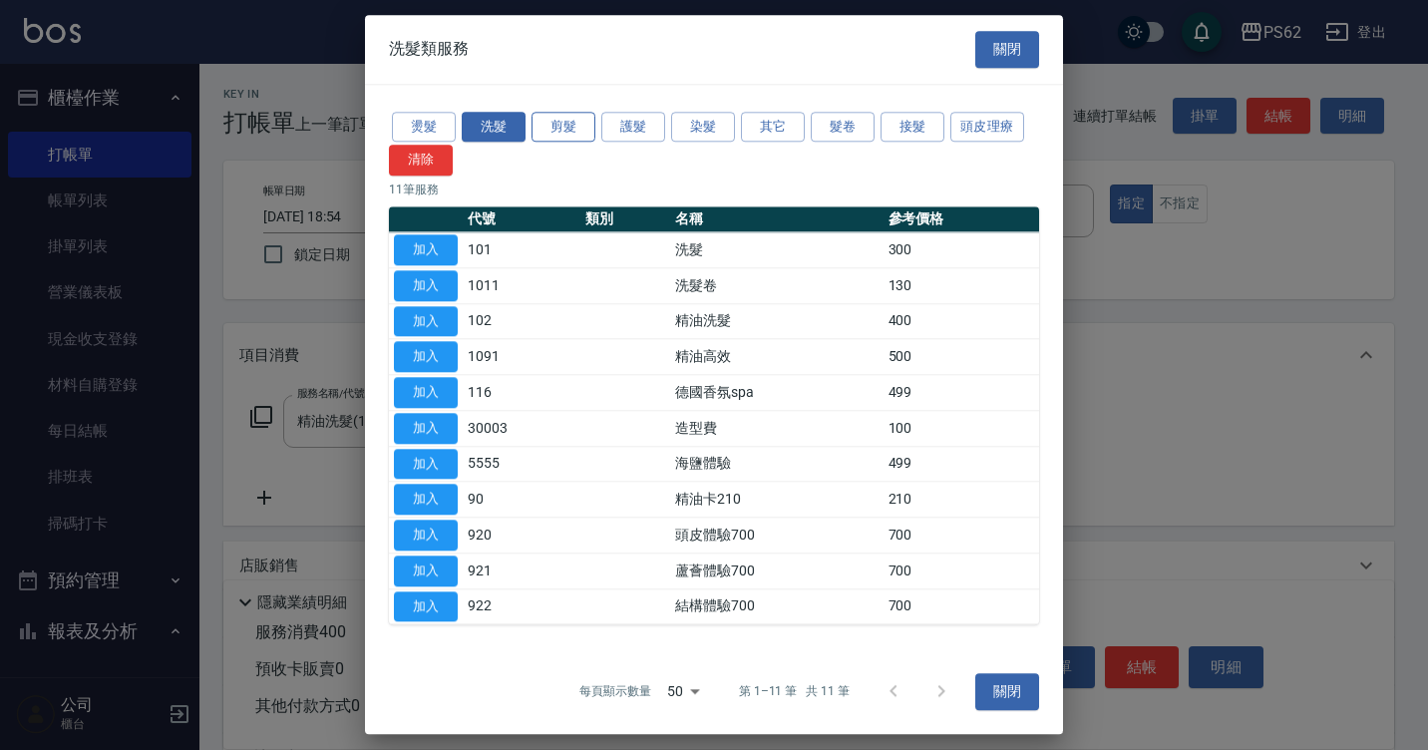
click at [580, 114] on button "剪髮" at bounding box center [563, 127] width 64 height 31
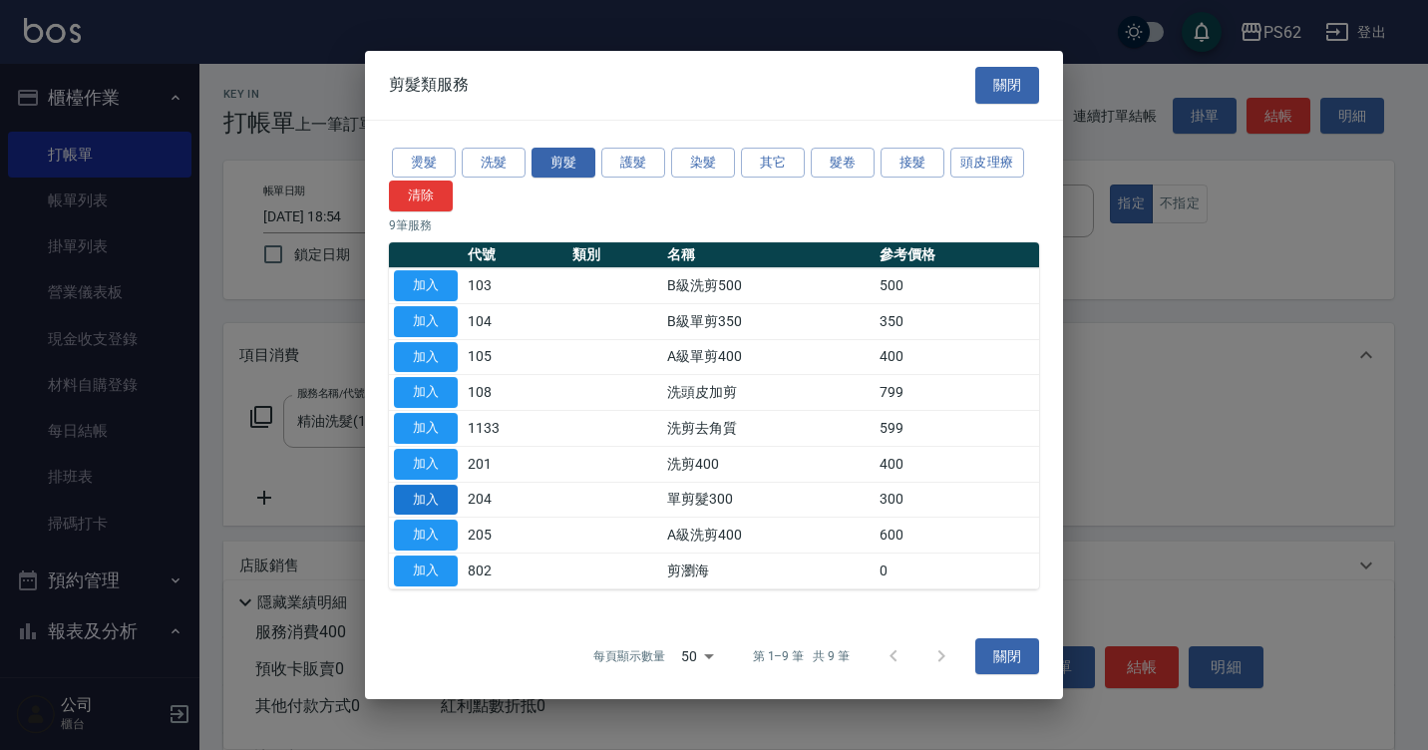
click at [438, 499] on button "加入" at bounding box center [426, 500] width 64 height 31
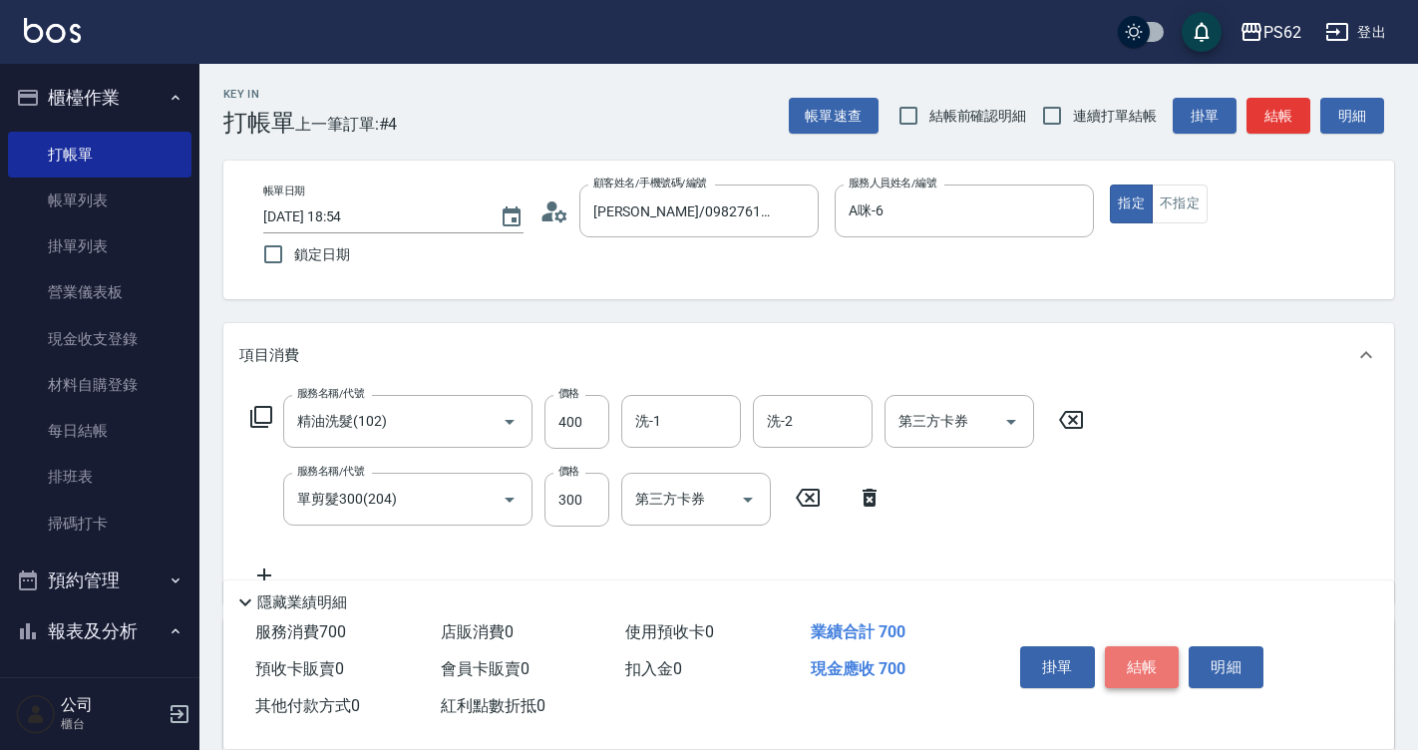
click at [1141, 654] on button "結帳" at bounding box center [1142, 667] width 75 height 42
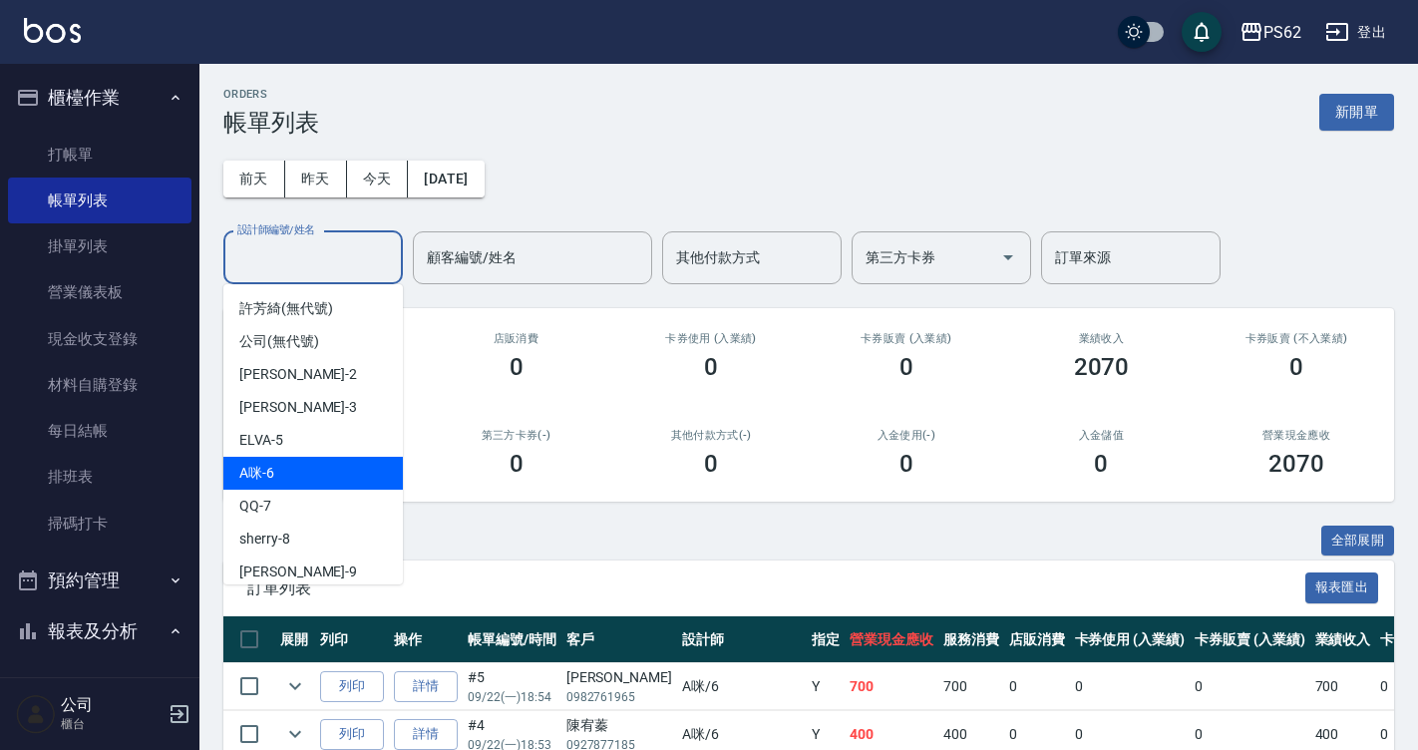
drag, startPoint x: 315, startPoint y: 269, endPoint x: 324, endPoint y: 465, distance: 195.6
click at [324, 465] on body "PS62 登出 櫃檯作業 打帳單 帳單列表 掛單列表 營業儀表板 現金收支登錄 材料自購登錄 每日結帳 排班表 掃碼打卡 預約管理 預約管理 單日預約紀錄 單…" at bounding box center [709, 490] width 1418 height 980
click at [324, 465] on div "A咪 -6" at bounding box center [312, 473] width 179 height 33
type input "A咪-6"
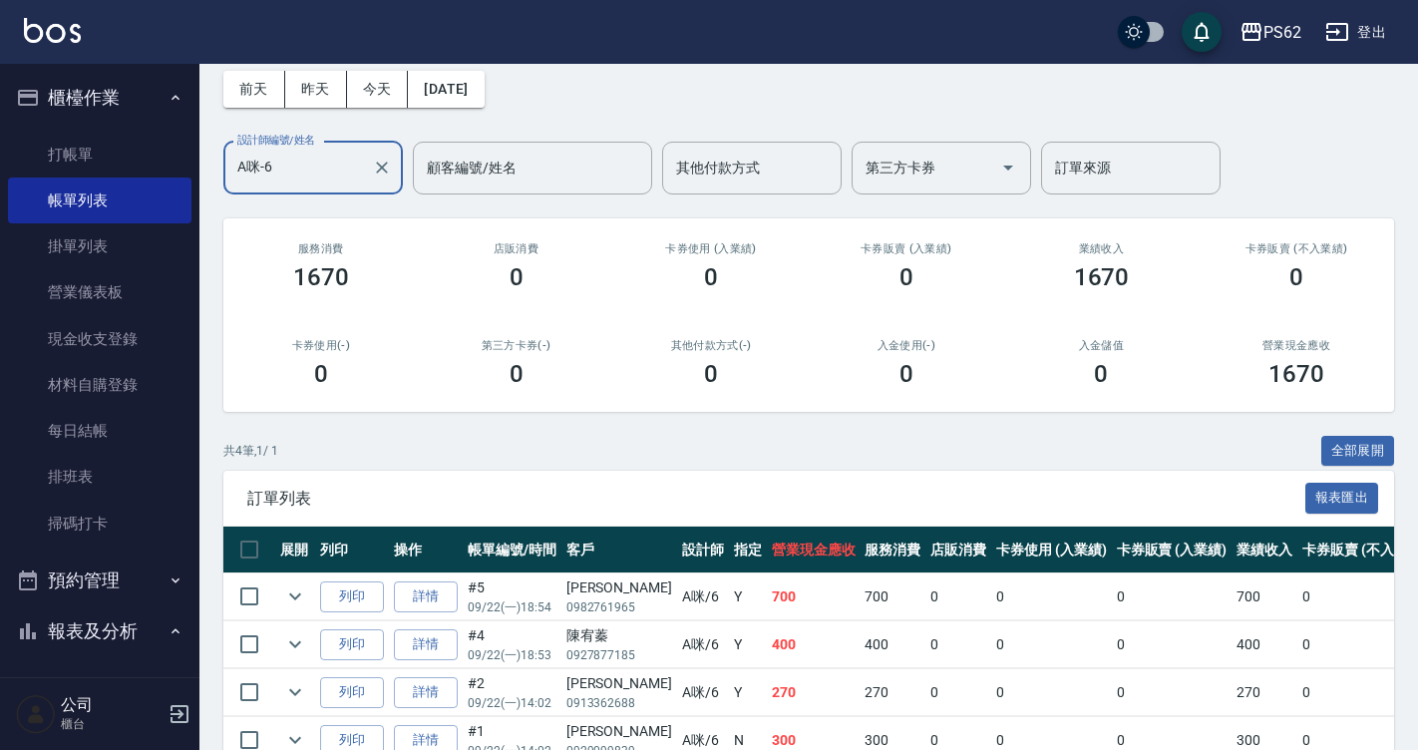
scroll to position [197, 0]
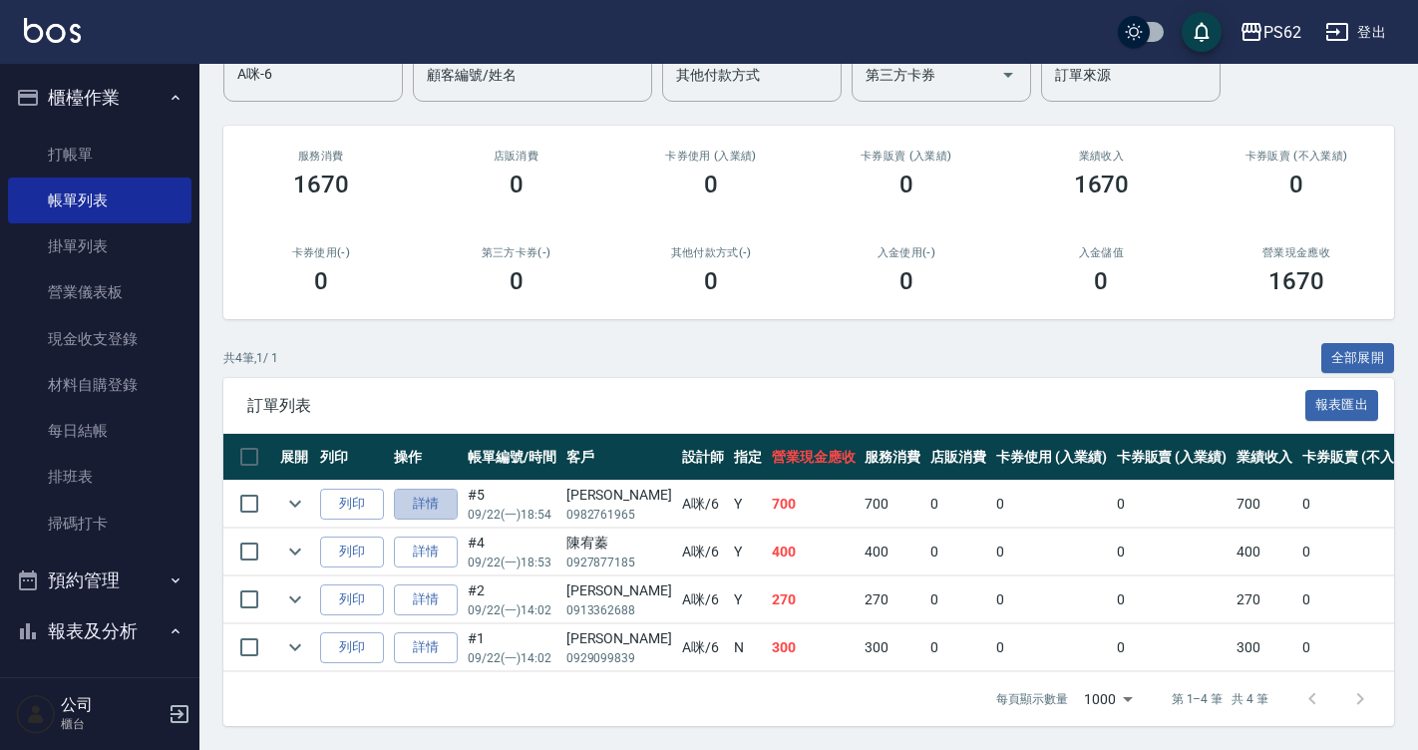
click at [421, 491] on link "詳情" at bounding box center [426, 504] width 64 height 31
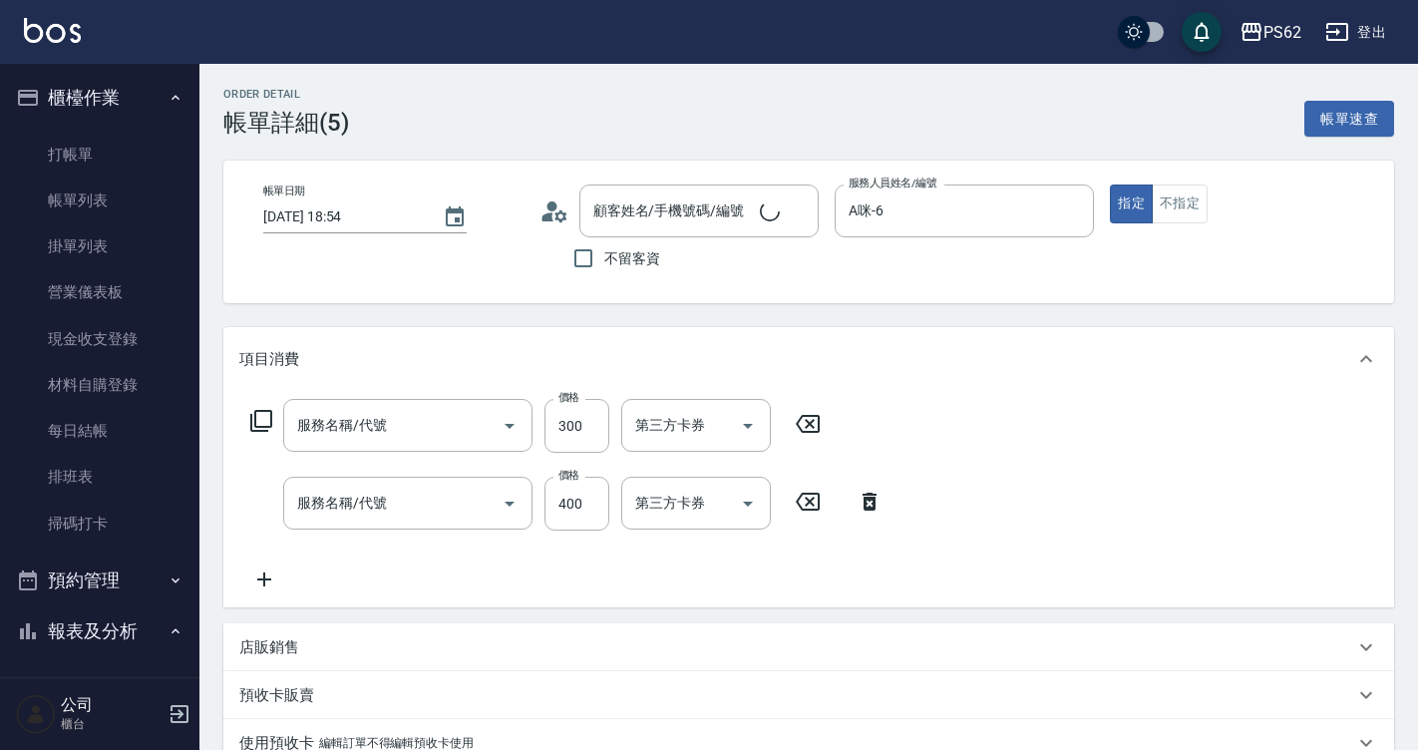
type input "A咪-6"
type input "[PERSON_NAME]/0982761965/"
type input "單剪髮300(204)"
type input "精油洗髮(102)"
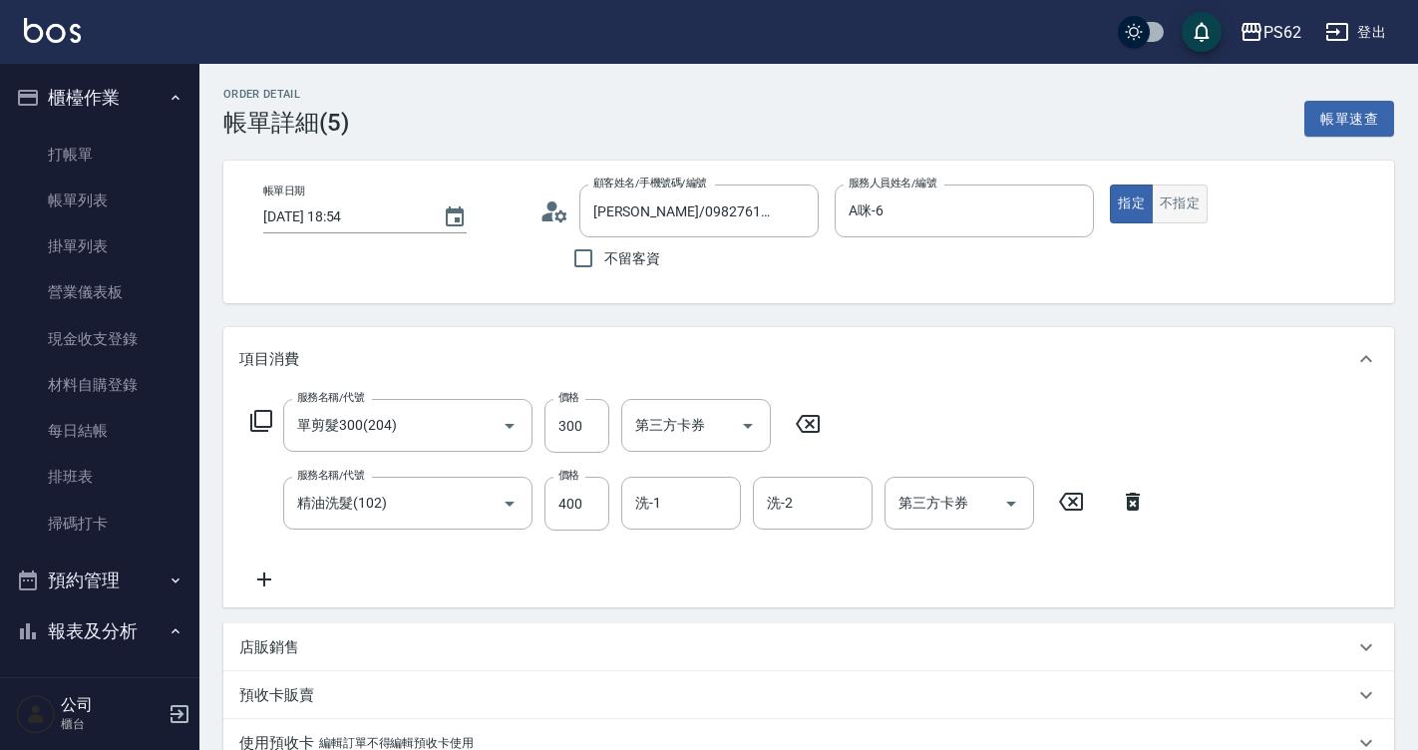
click at [1176, 201] on button "不指定" at bounding box center [1179, 203] width 56 height 39
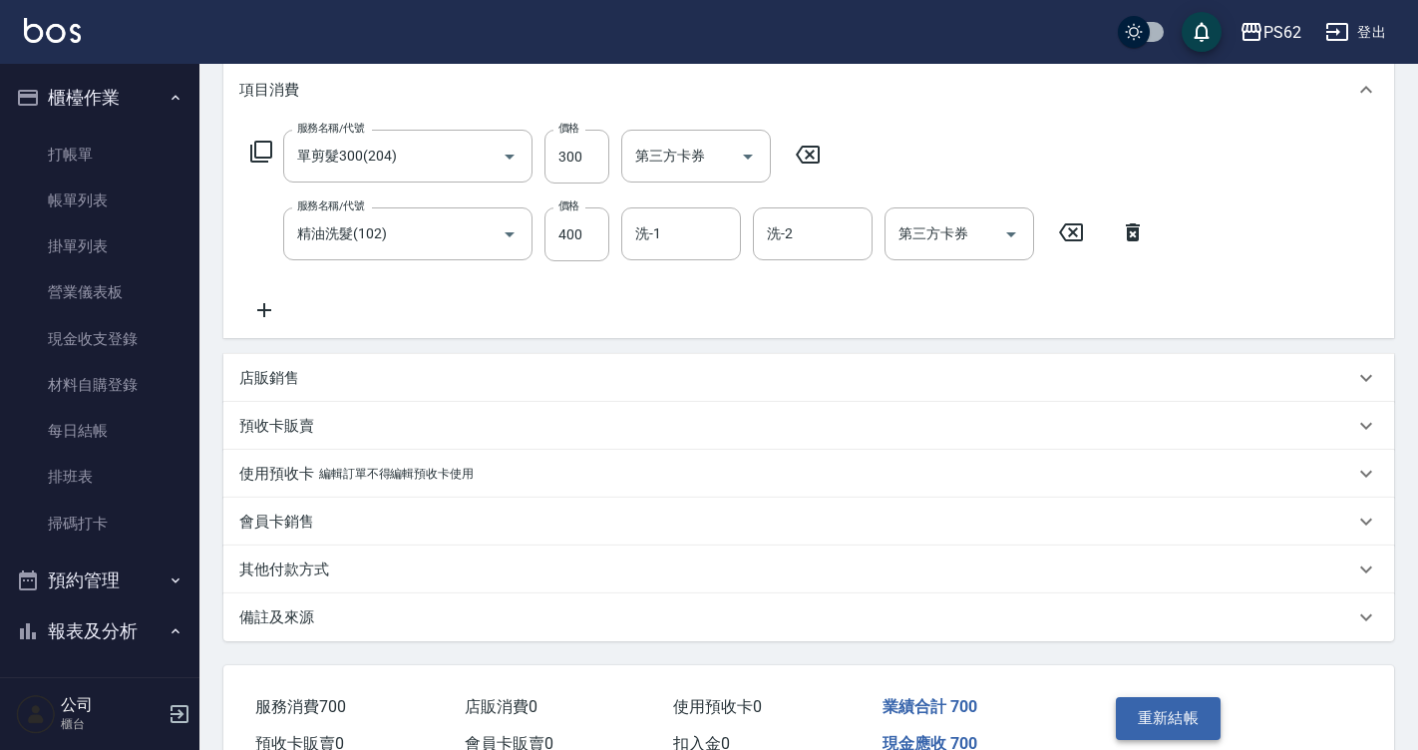
scroll to position [276, 0]
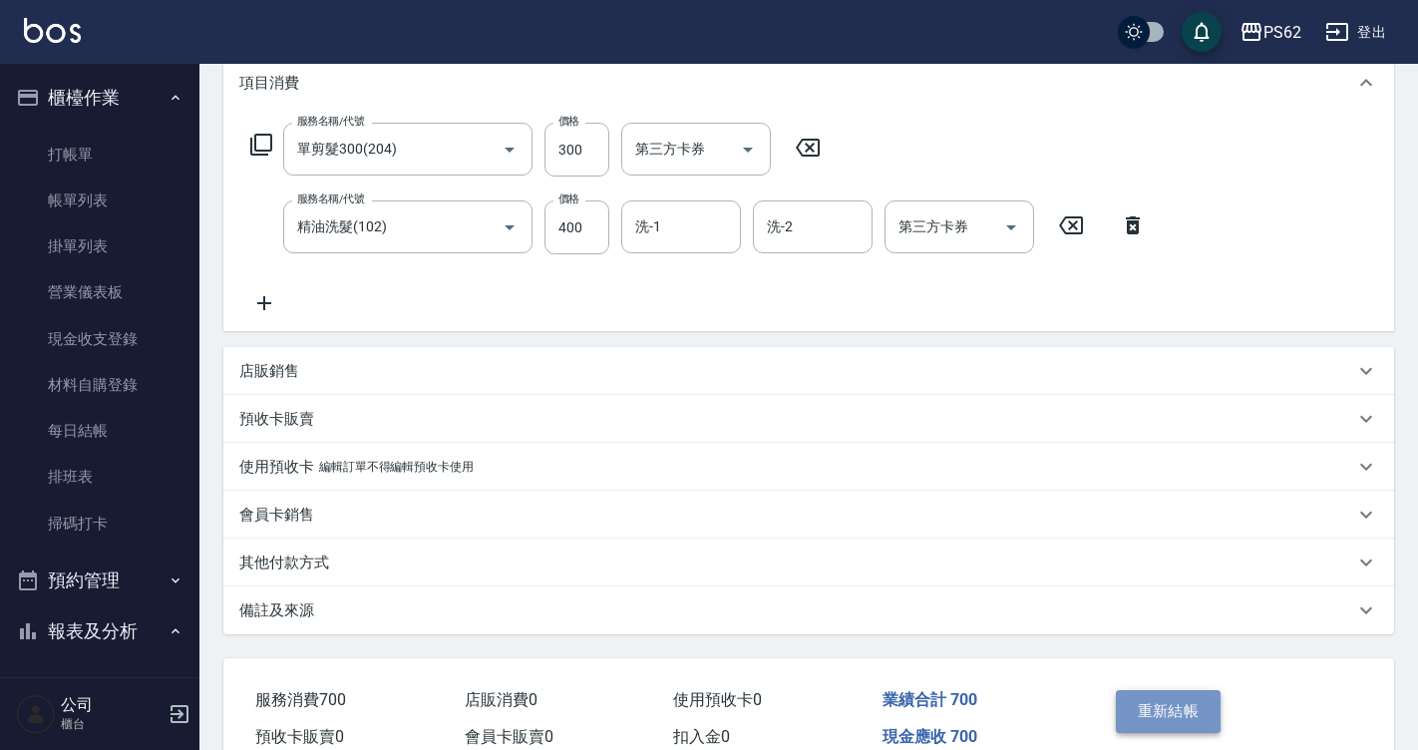
click at [1193, 716] on button "重新結帳" at bounding box center [1169, 711] width 106 height 42
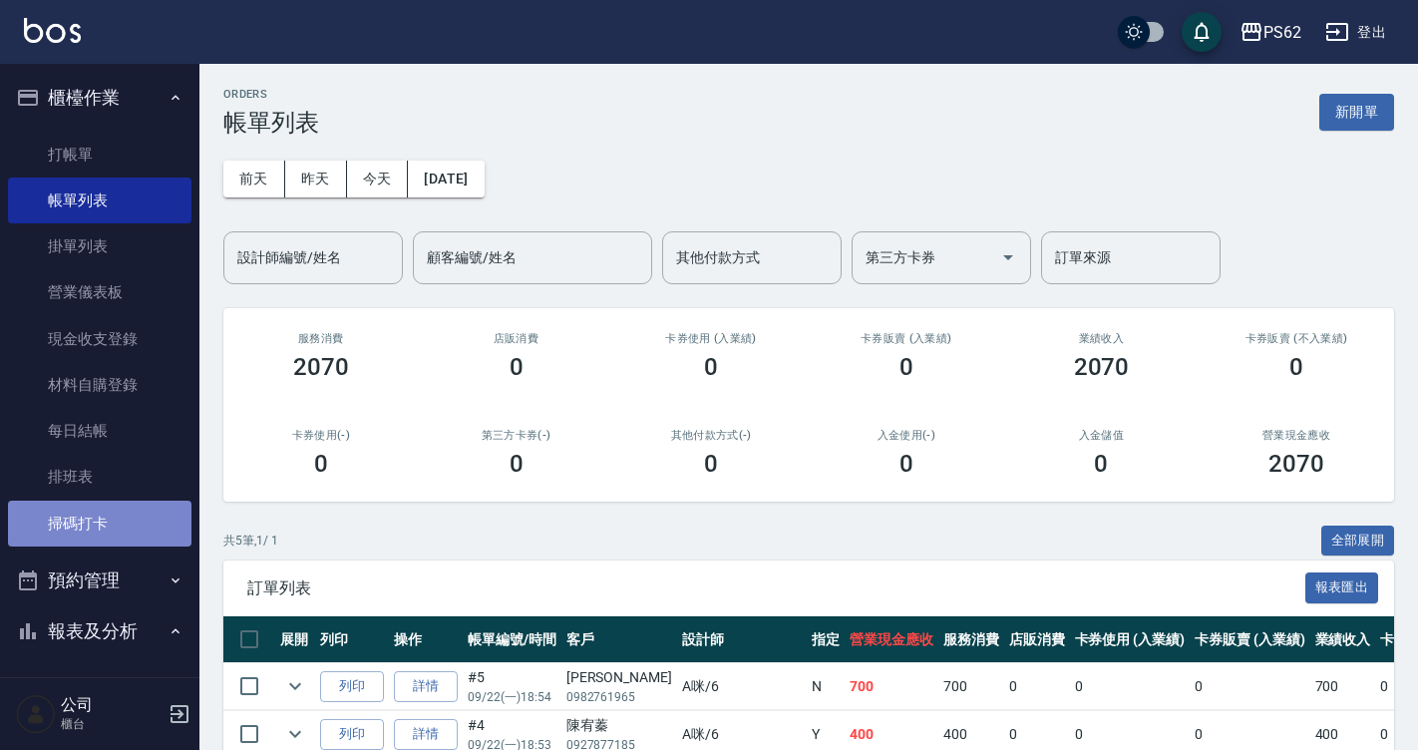
click at [112, 521] on link "掃碼打卡" at bounding box center [99, 523] width 183 height 46
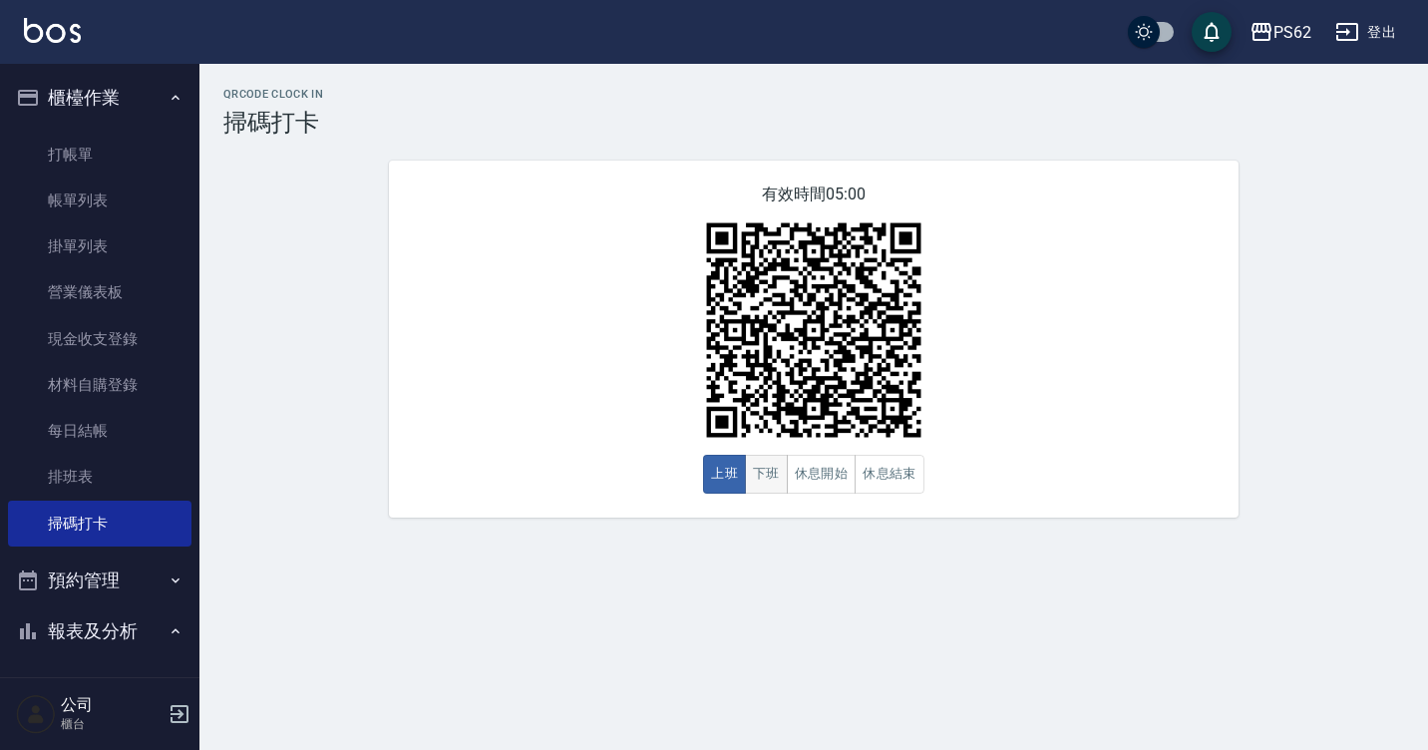
click at [754, 480] on button "下班" at bounding box center [766, 474] width 43 height 39
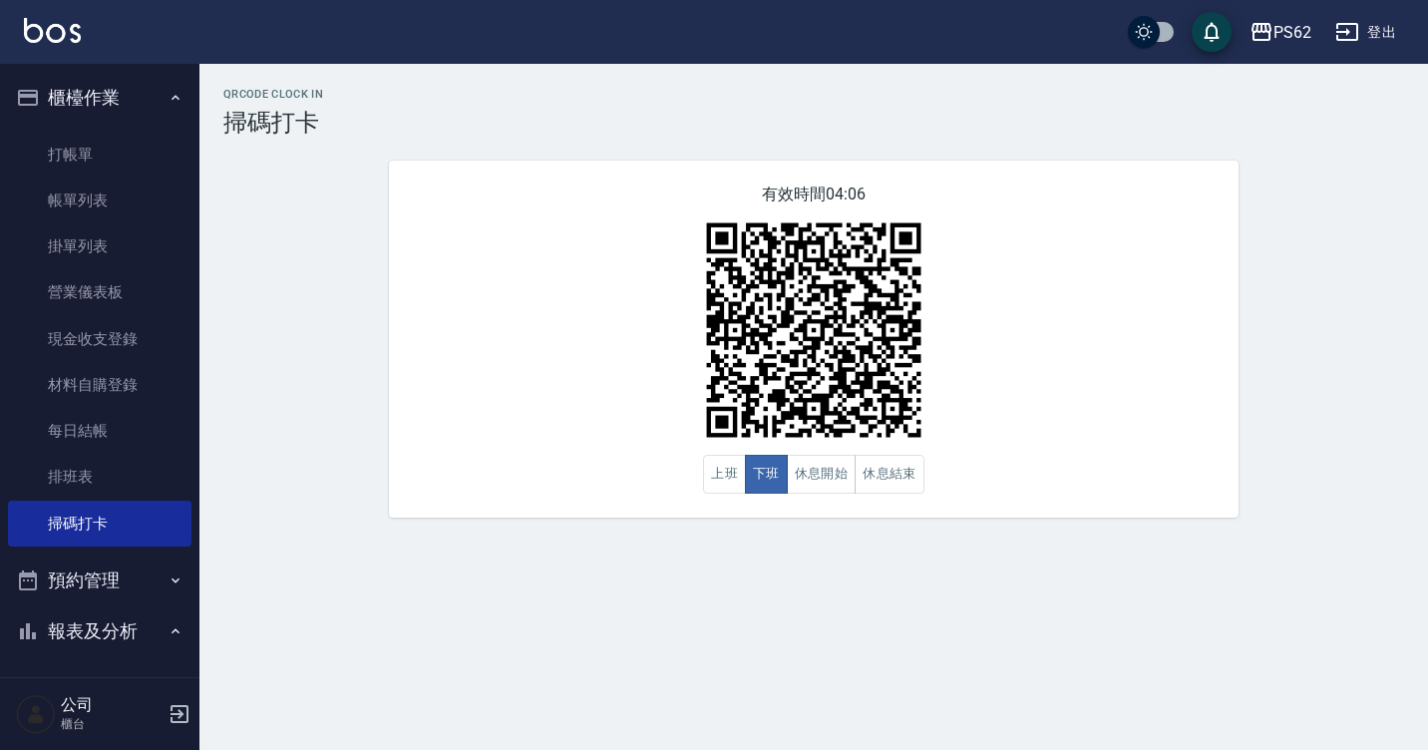
click at [704, 749] on html "PS62 登出 櫃檯作業 打帳單 帳單列表 掛單列表 營業儀表板 現金收支登錄 材料自購登錄 每日結帳 排班表 掃碼打卡 預約管理 預約管理 單日預約紀錄 單…" at bounding box center [714, 375] width 1428 height 750
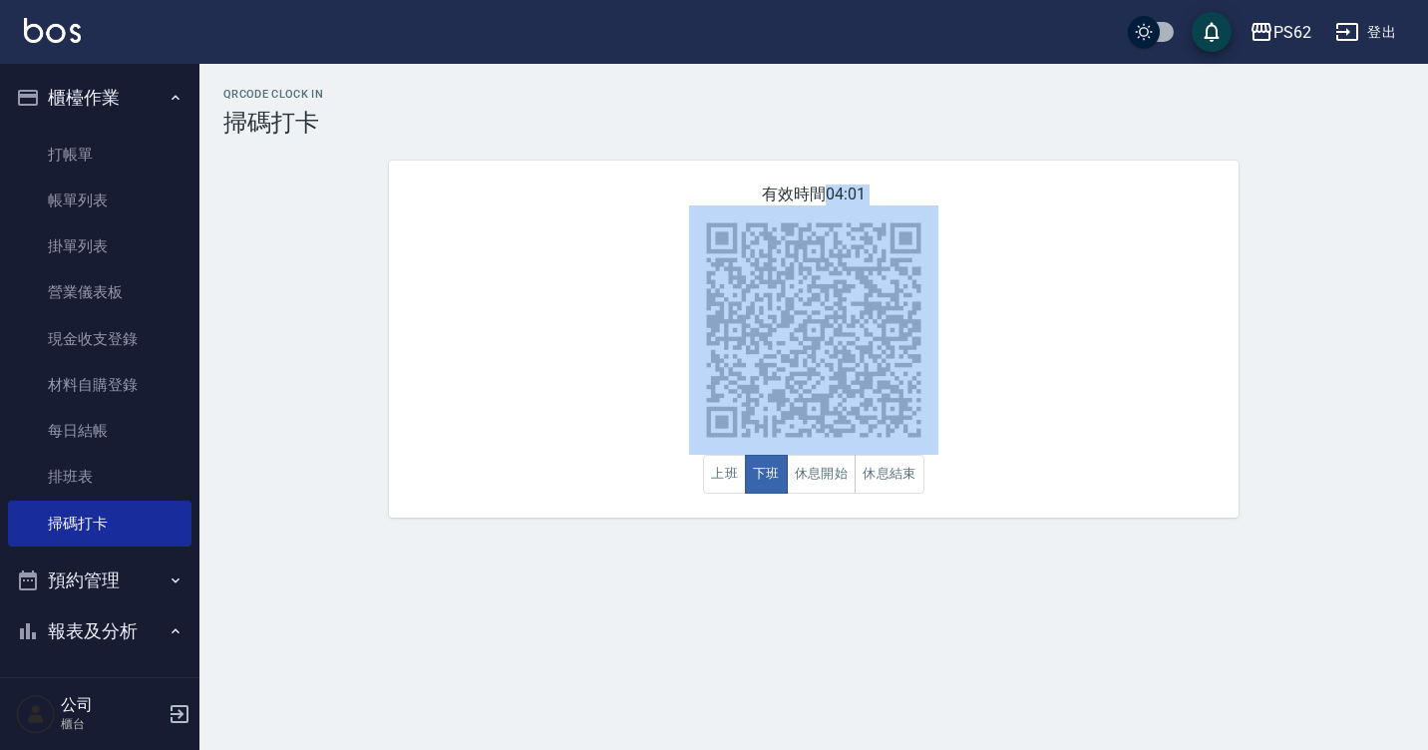
click at [398, 517] on div "有效時間 04:01 上班 下班 休息開始 休息結束" at bounding box center [813, 339] width 849 height 357
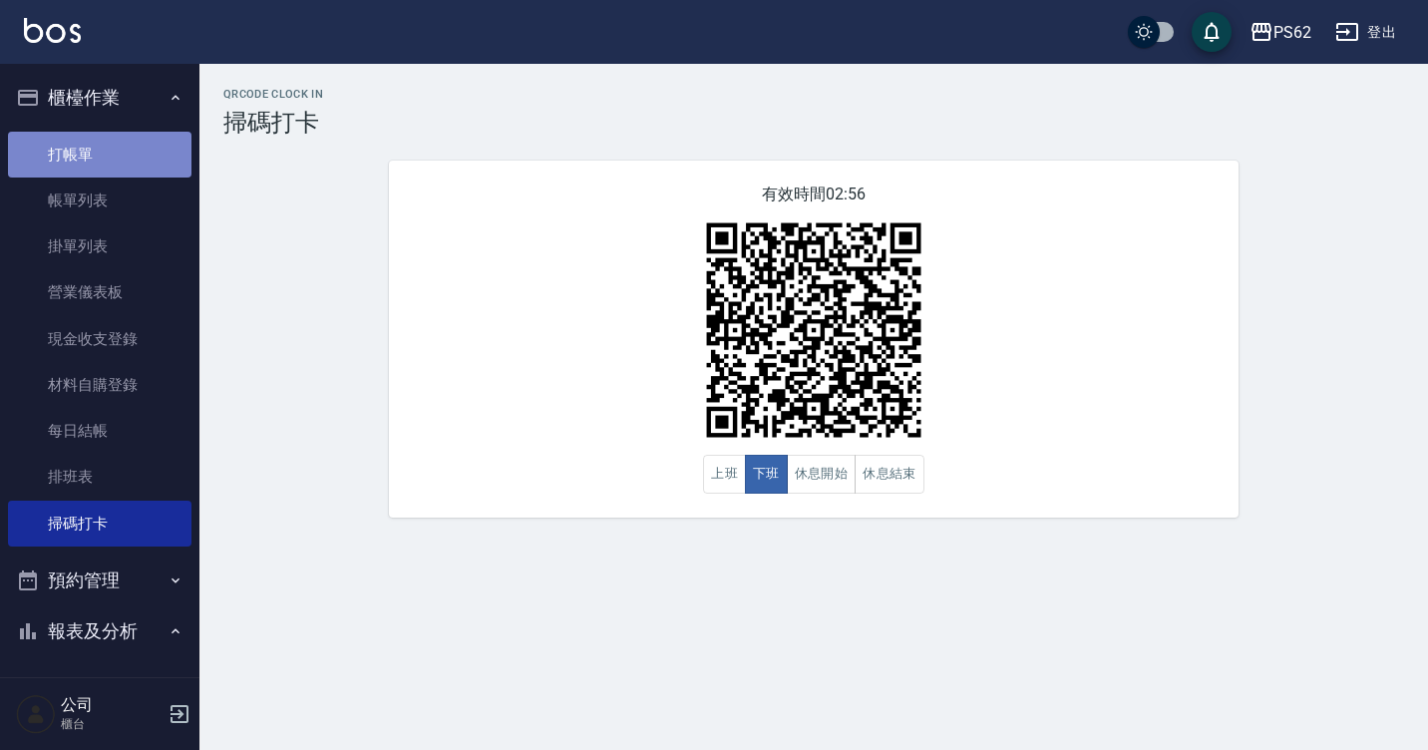
click at [131, 163] on link "打帳單" at bounding box center [99, 155] width 183 height 46
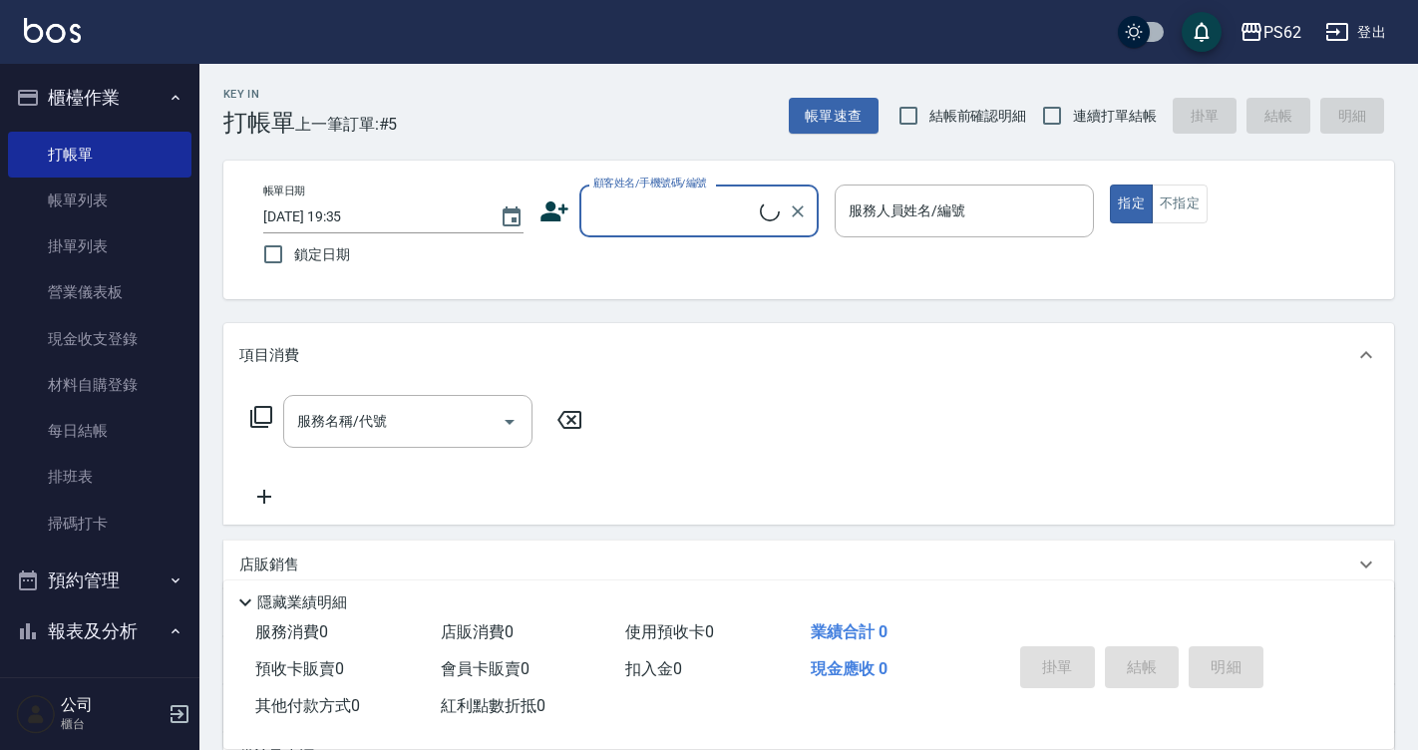
type input "0"
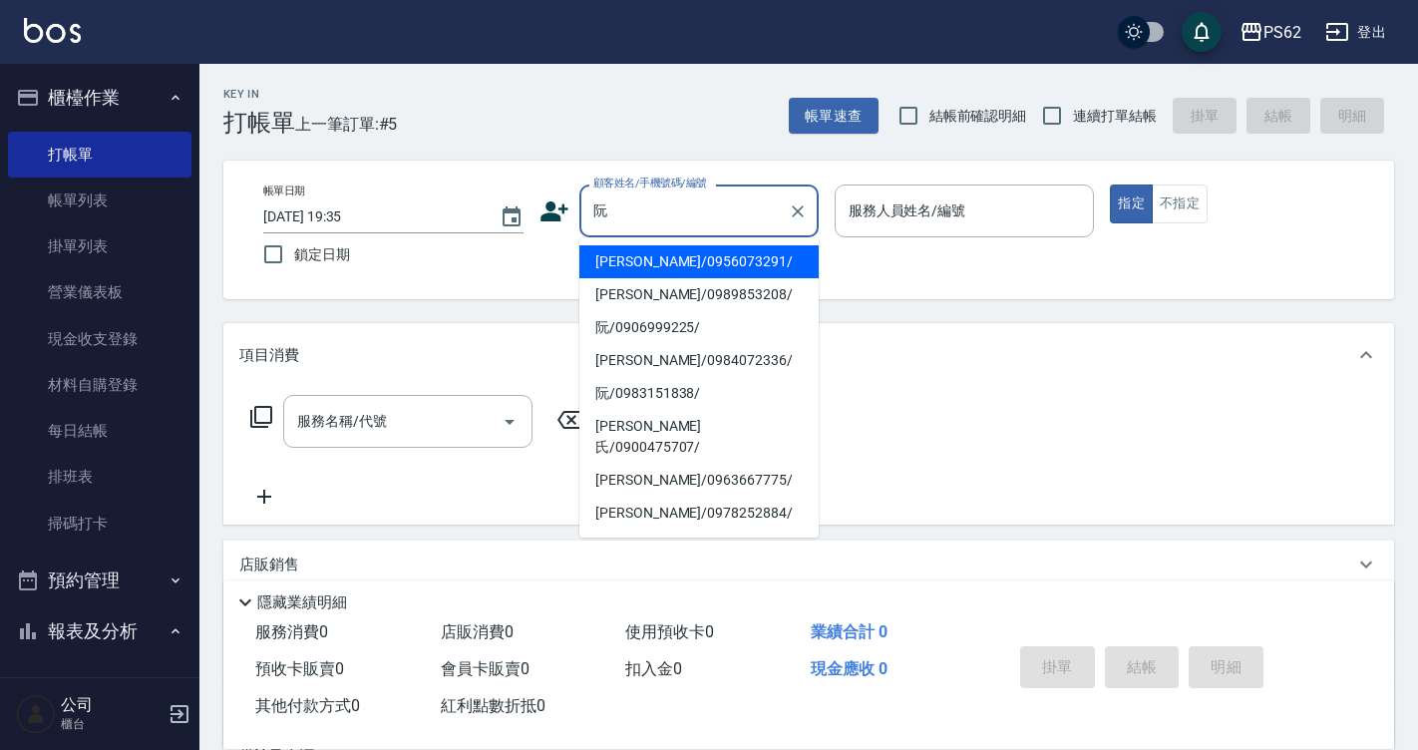
click at [744, 317] on li "阮/0906999225/" at bounding box center [698, 327] width 239 height 33
type input "阮/0906999225/"
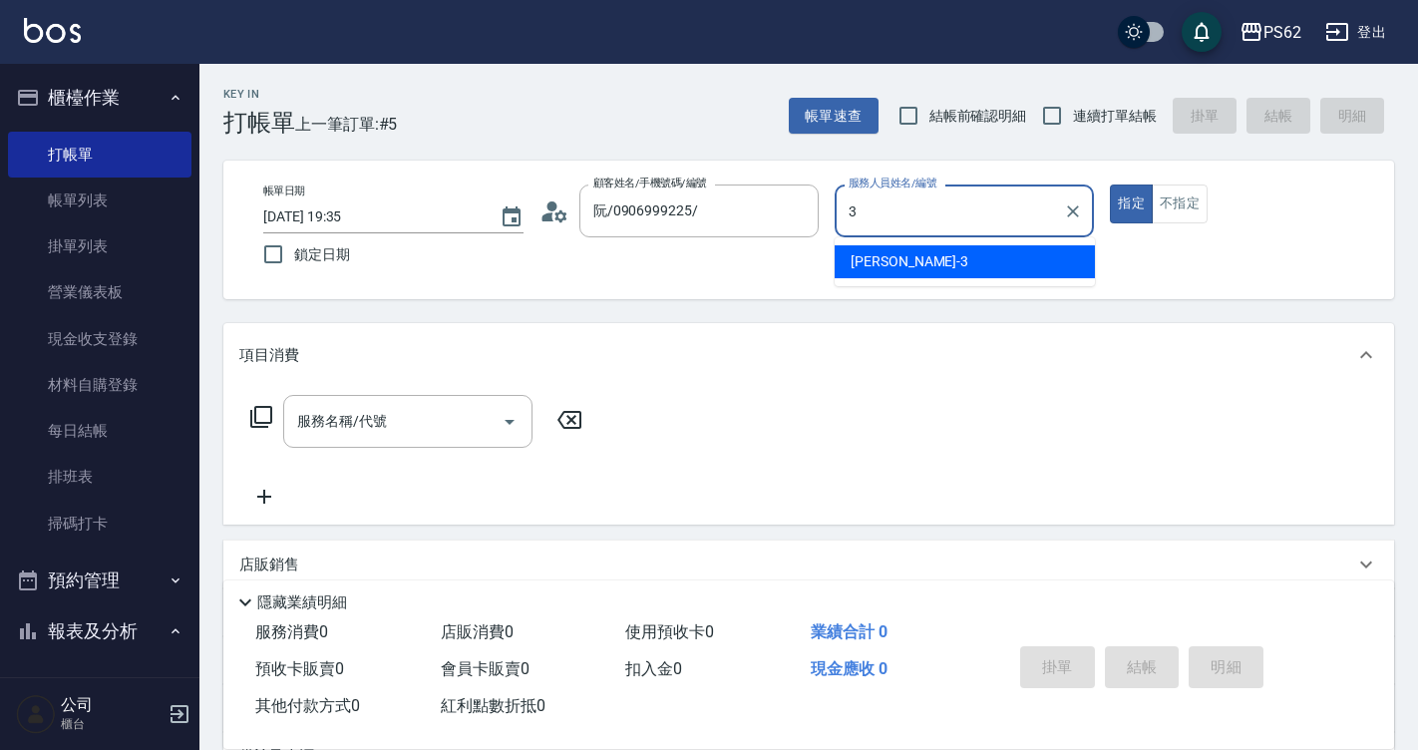
type input "[PERSON_NAME]-3"
type button "true"
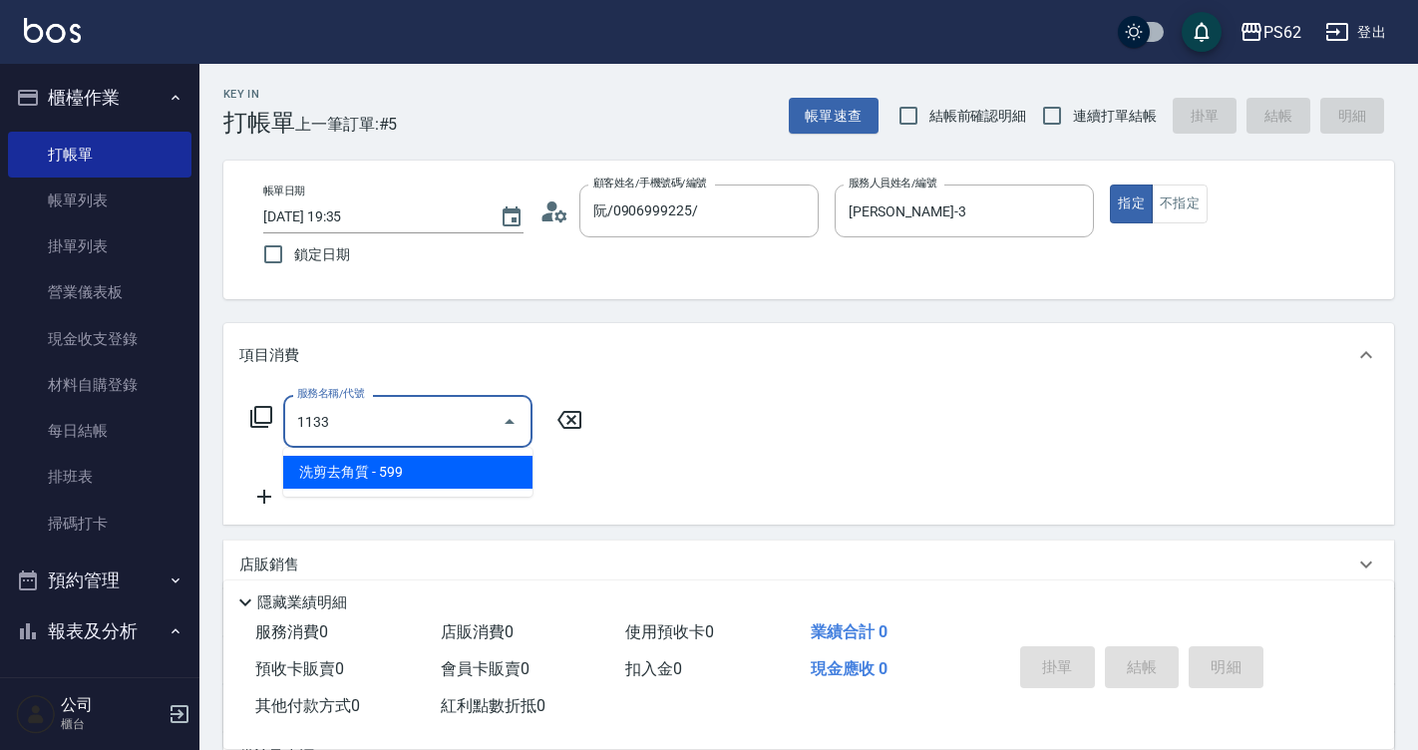
type input "洗剪去角質(1133)"
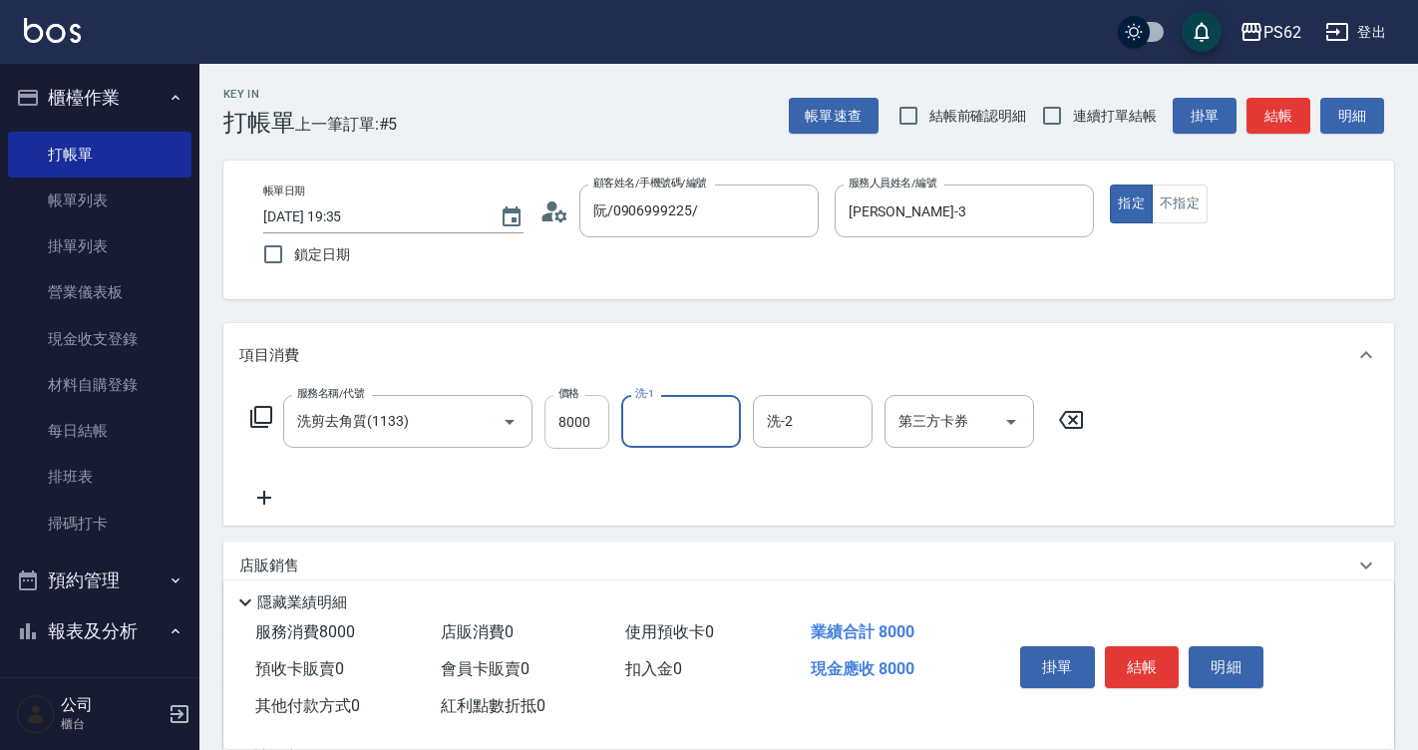
click at [585, 423] on input "8000" at bounding box center [576, 422] width 65 height 54
type input "800"
type input "安安-28"
click at [1133, 659] on button "結帳" at bounding box center [1142, 667] width 75 height 42
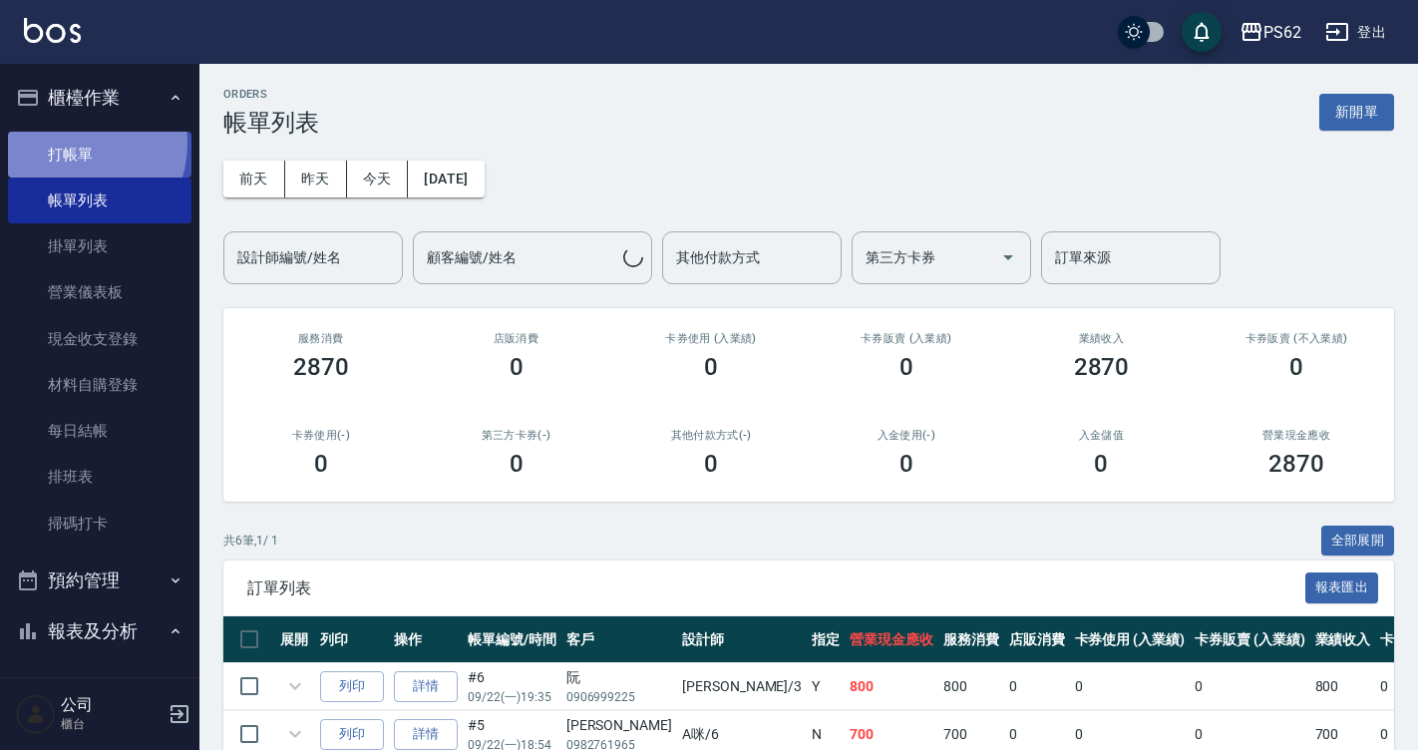
click at [72, 143] on link "打帳單" at bounding box center [99, 155] width 183 height 46
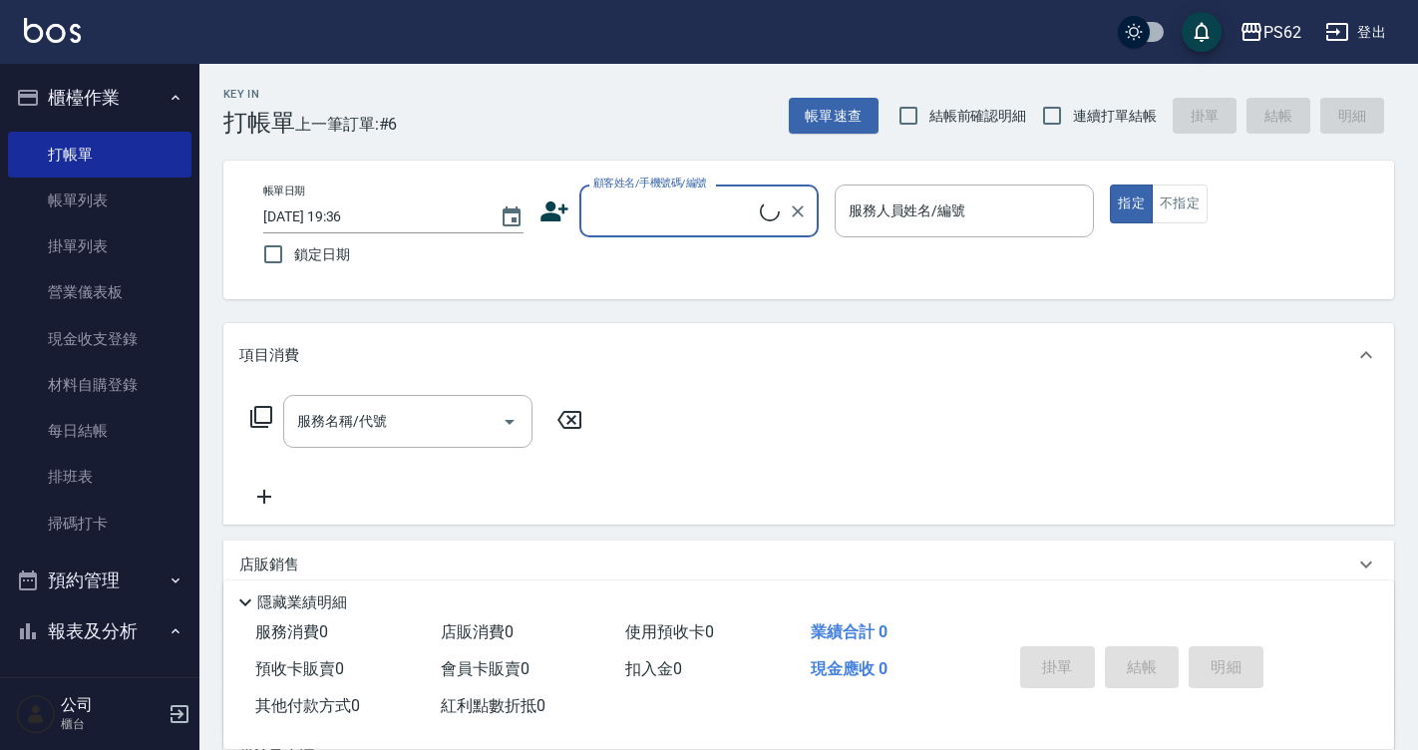
click at [1131, 114] on span "連續打單結帳" at bounding box center [1115, 116] width 84 height 21
click at [1073, 114] on input "連續打單結帳" at bounding box center [1052, 116] width 42 height 42
checkbox input "true"
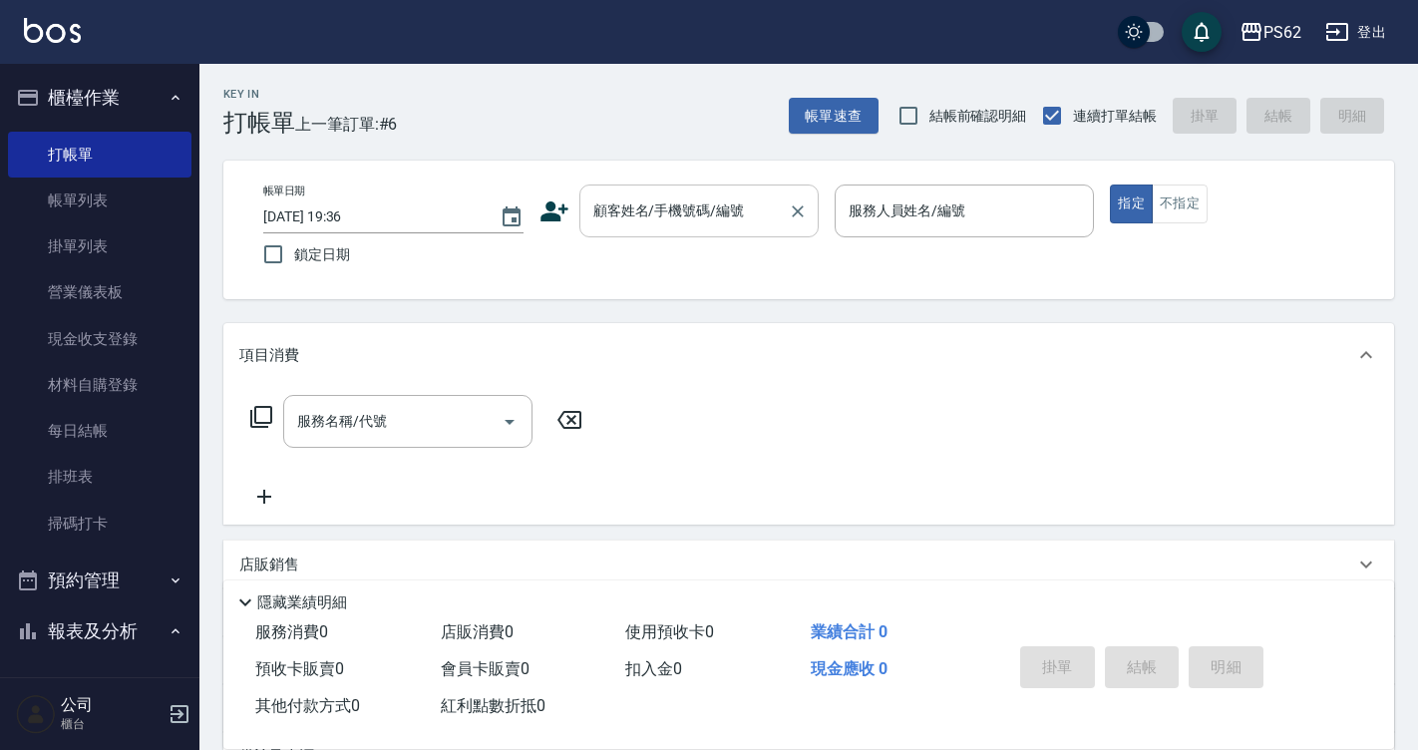
click at [769, 199] on input "顧客姓名/手機號碼/編號" at bounding box center [683, 210] width 191 height 35
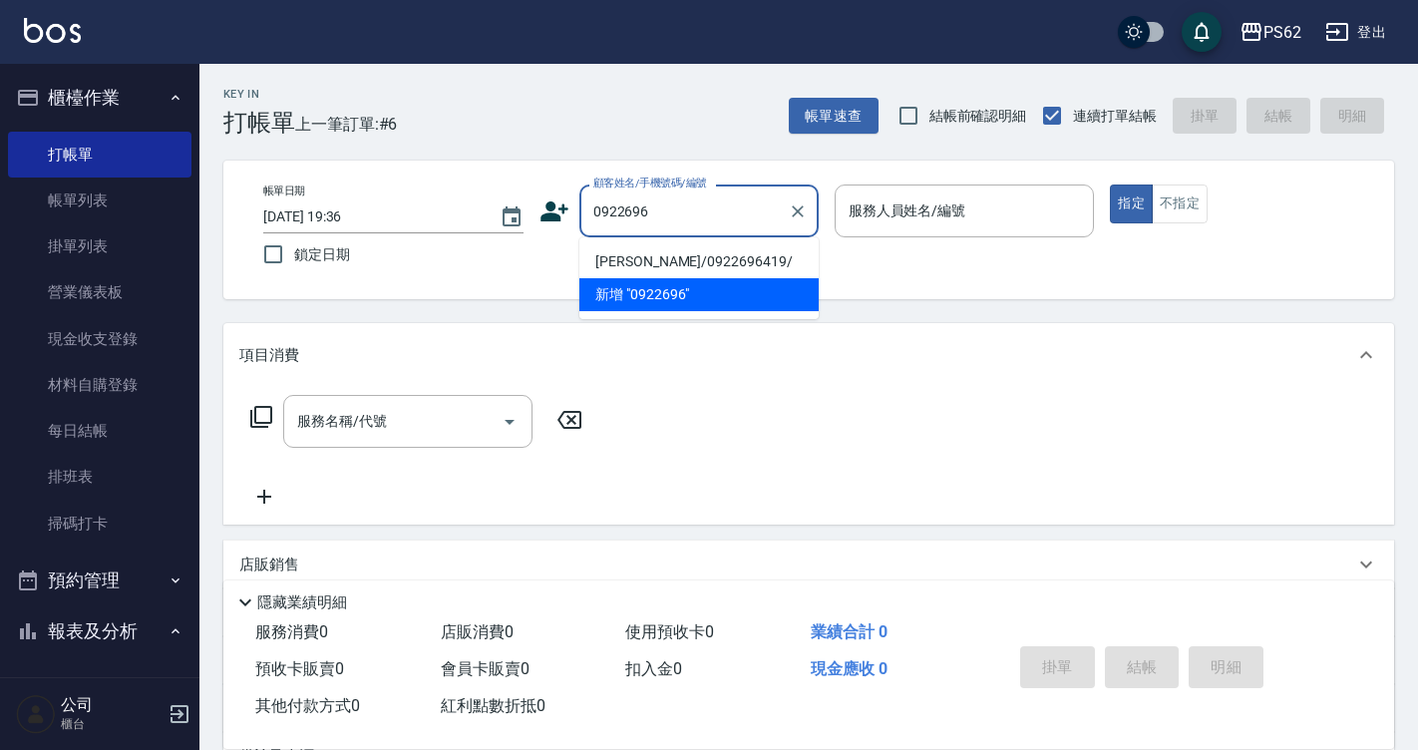
click at [671, 247] on li "[PERSON_NAME]/0922696419/" at bounding box center [698, 261] width 239 height 33
type input "[PERSON_NAME]/0922696419/"
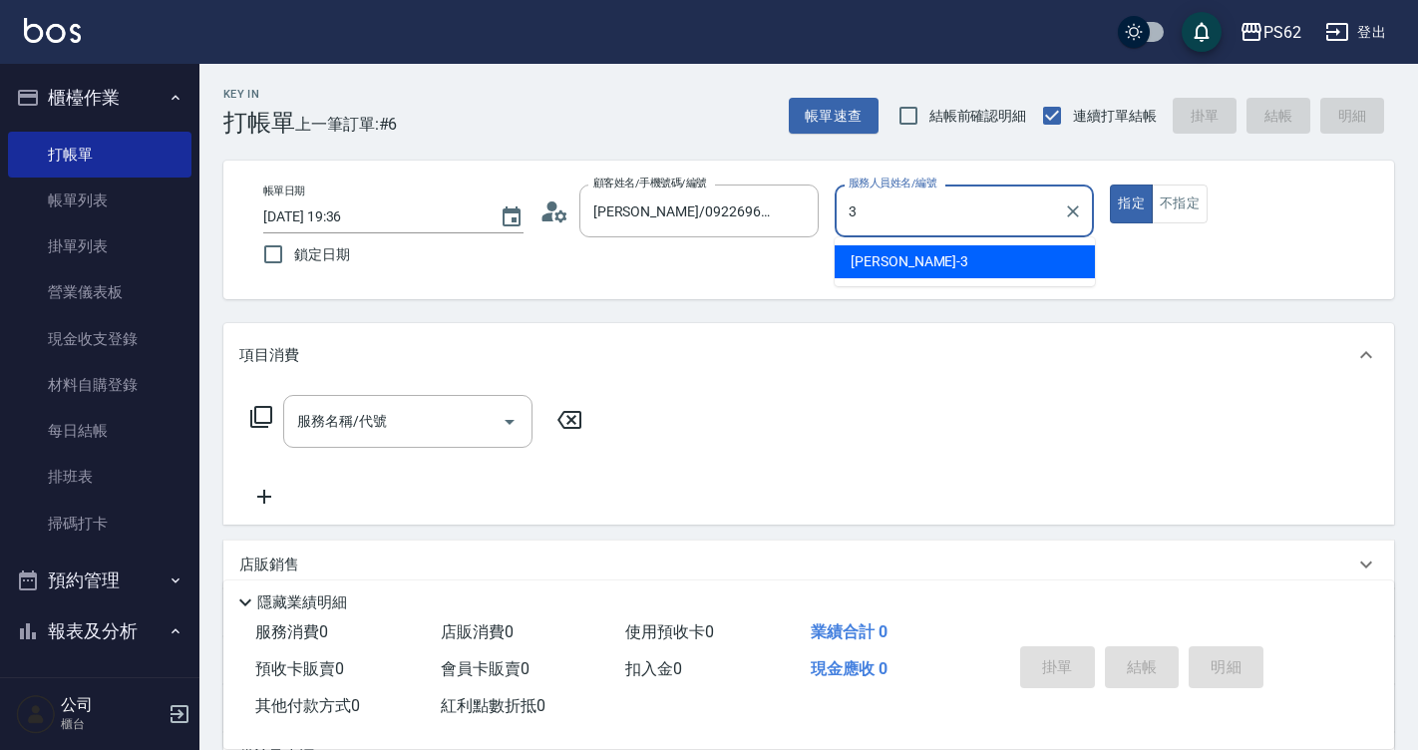
type input "[PERSON_NAME]-3"
type button "true"
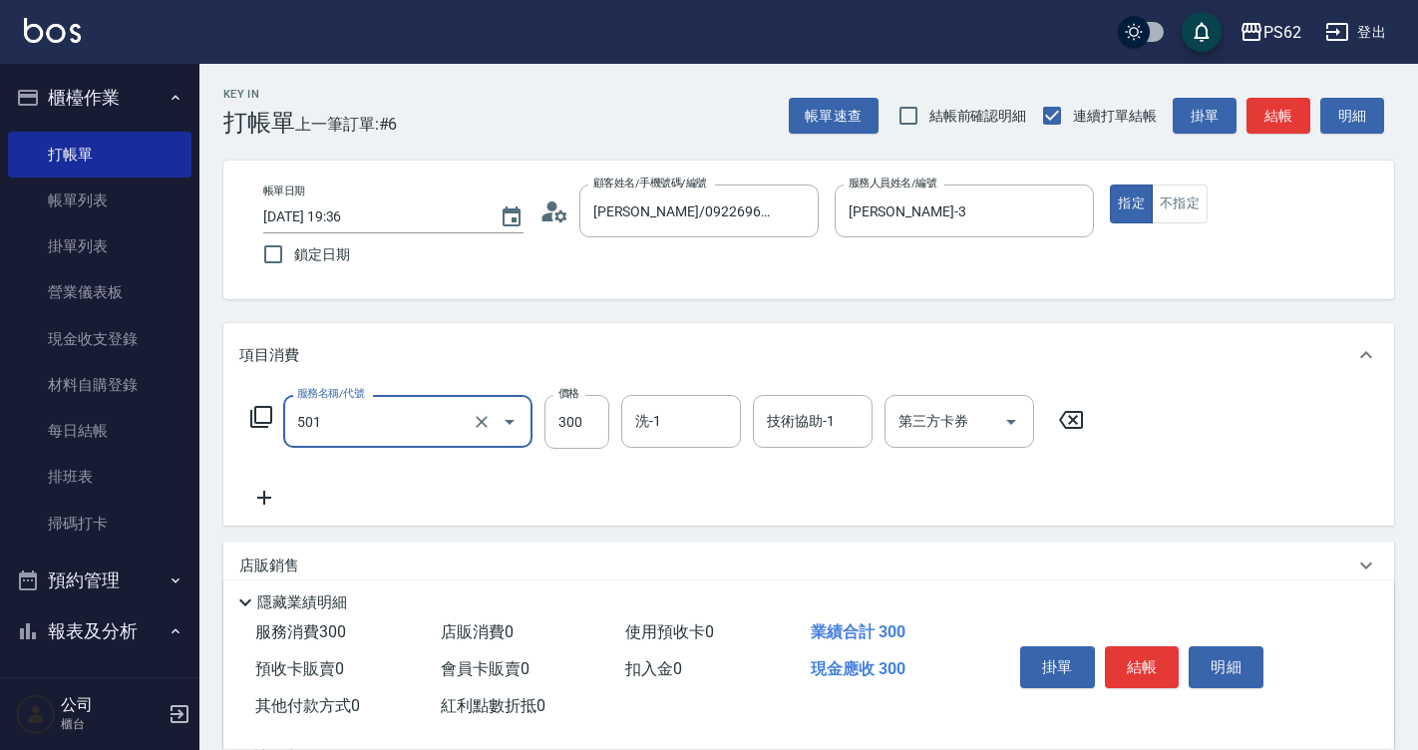
type input "自備護髮(501)"
type input "1300"
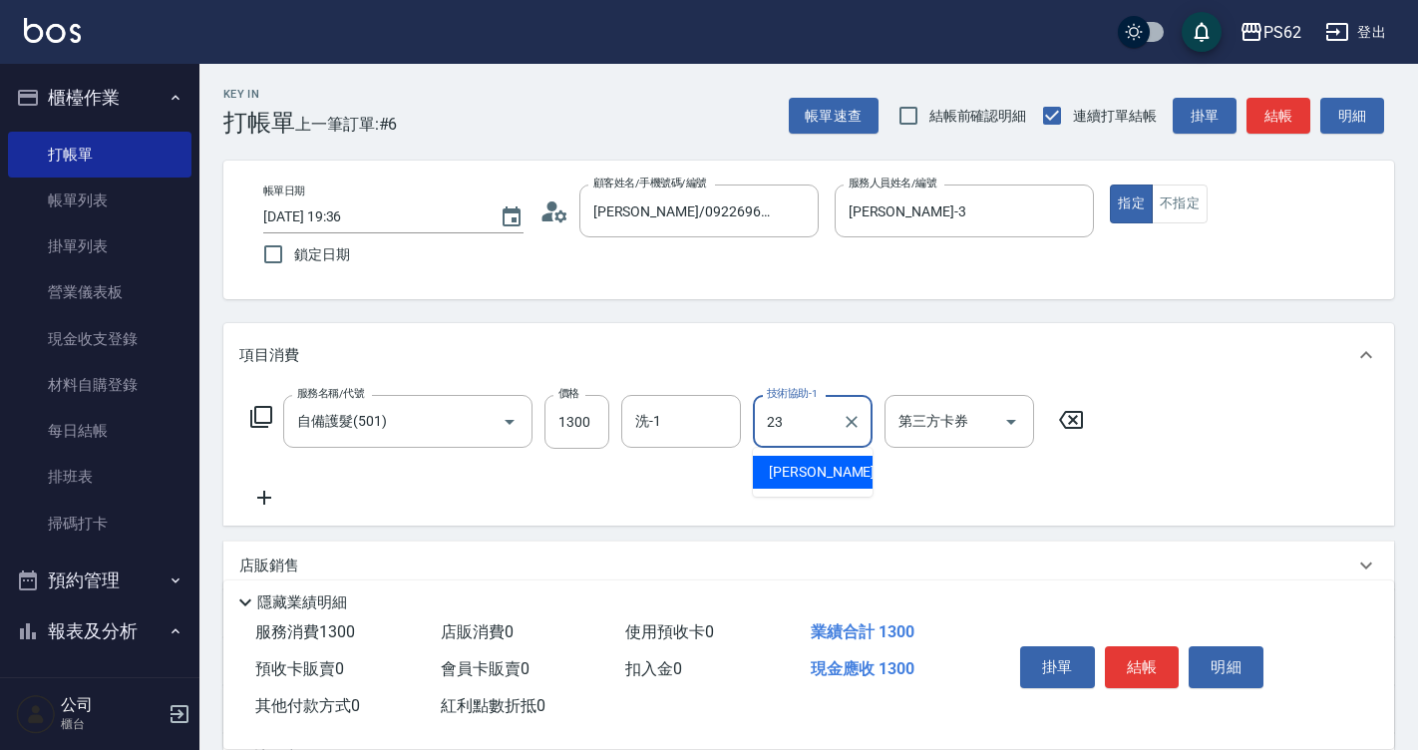
type input "Sunny-23"
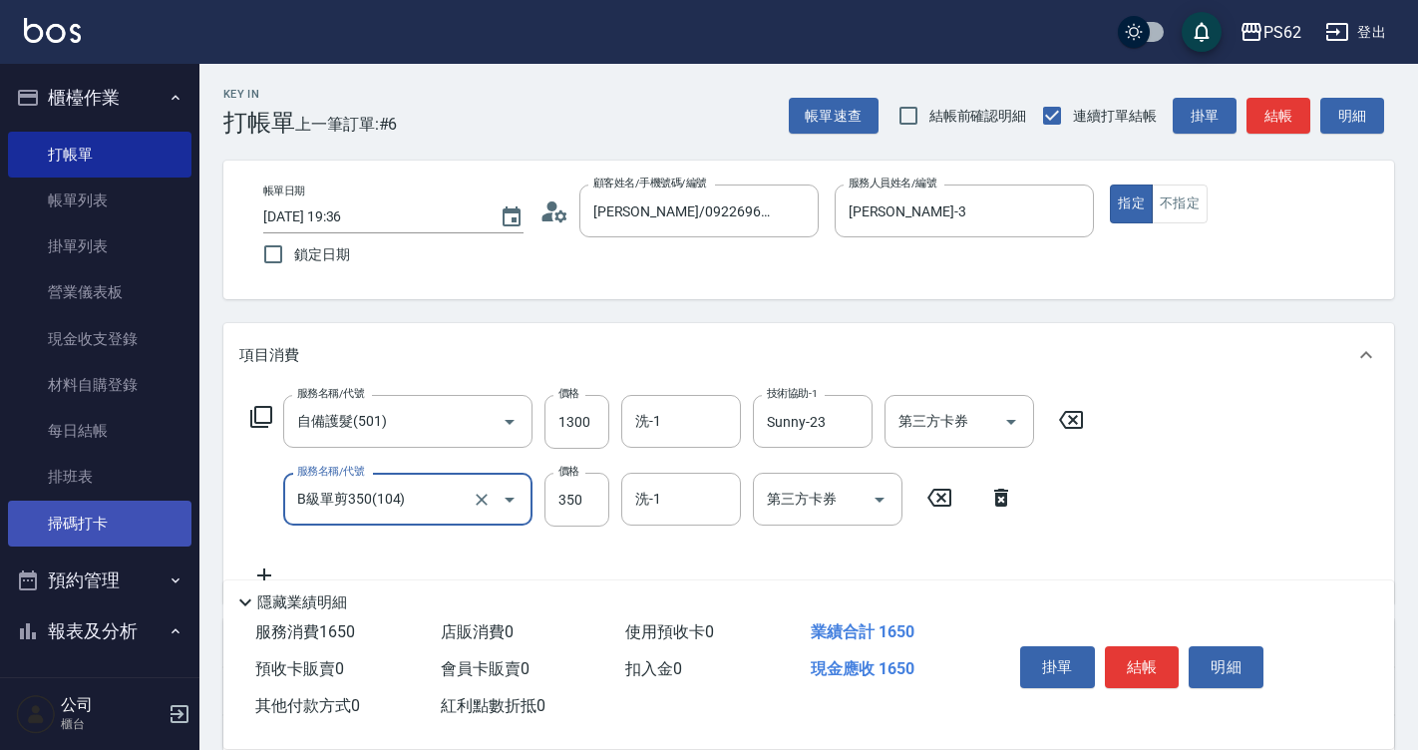
drag, startPoint x: 170, startPoint y: 513, endPoint x: 80, endPoint y: 535, distance: 93.3
click at [80, 535] on div "PS62 登出 櫃檯作業 打帳單 帳單列表 掛單列表 營業儀表板 現金收支登錄 材料自購登錄 每日結帳 排班表 掃碼打卡 預約管理 預約管理 單日預約紀錄 單…" at bounding box center [709, 525] width 1418 height 1050
type input "A級單剪400(105)"
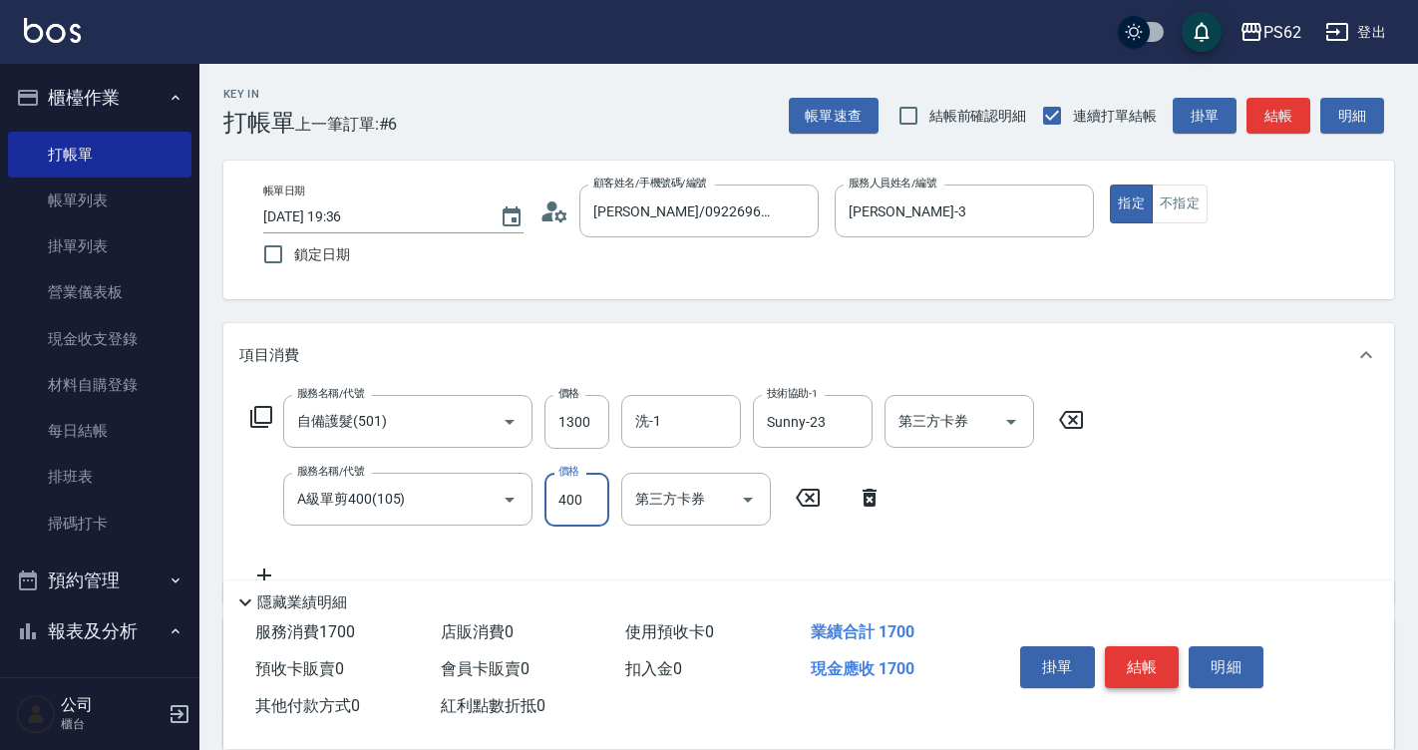
click at [1131, 670] on button "結帳" at bounding box center [1142, 667] width 75 height 42
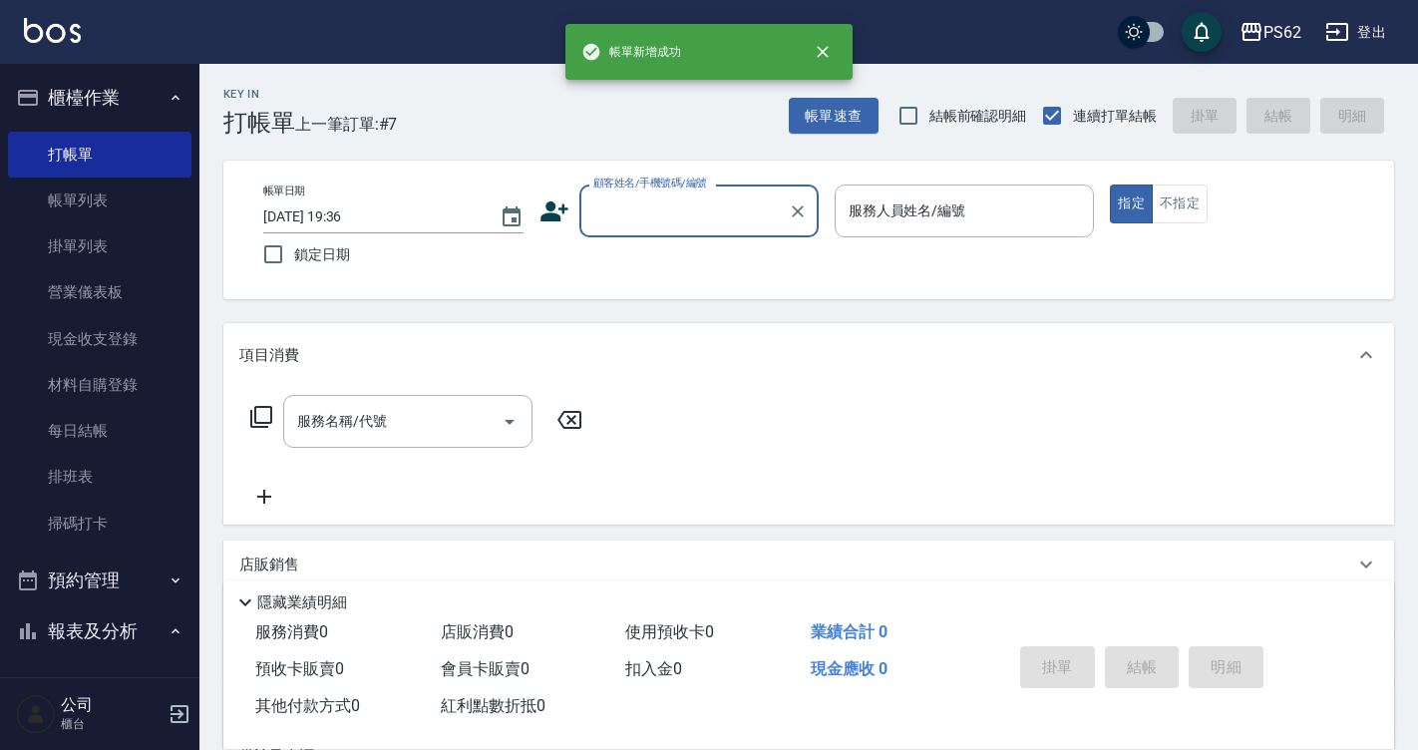
type input "0"
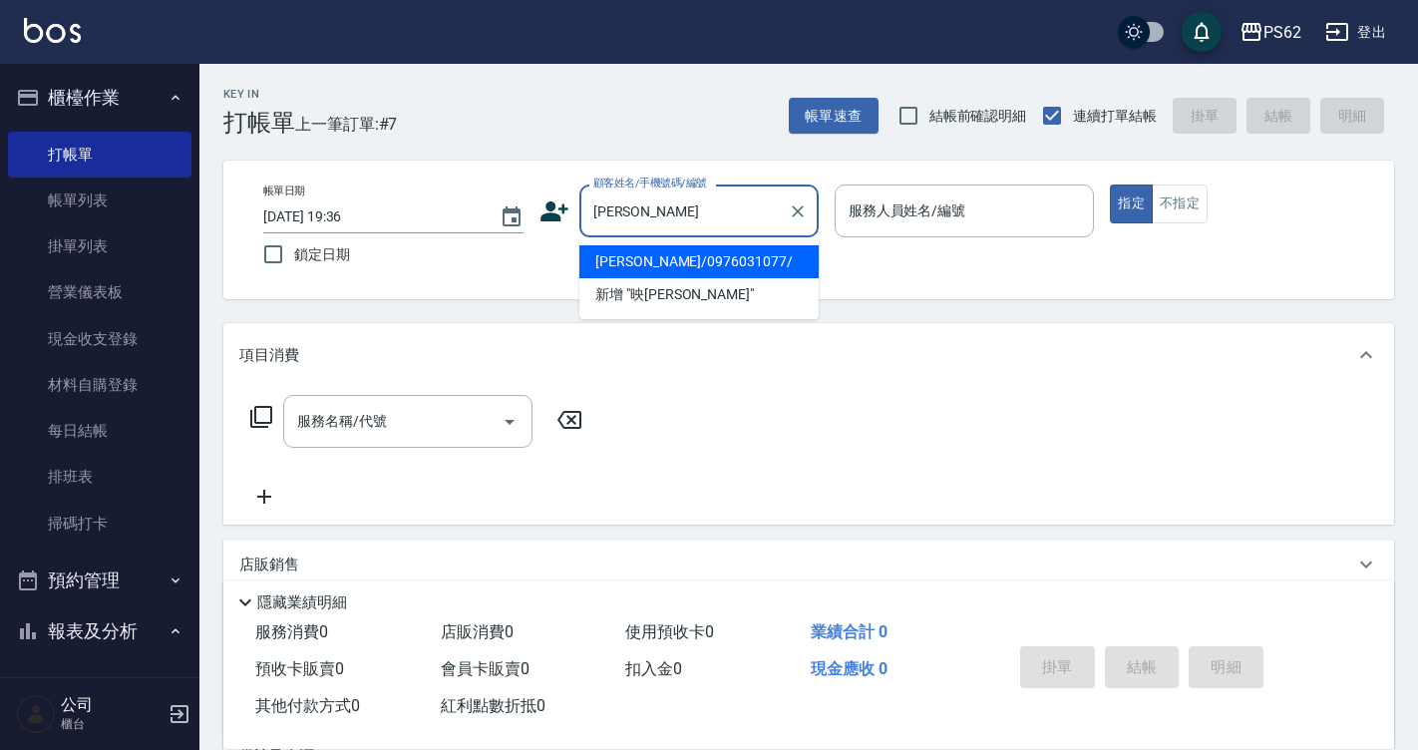
click at [701, 264] on li "[PERSON_NAME]/0976031077/" at bounding box center [698, 261] width 239 height 33
type input "[PERSON_NAME]/0976031077/"
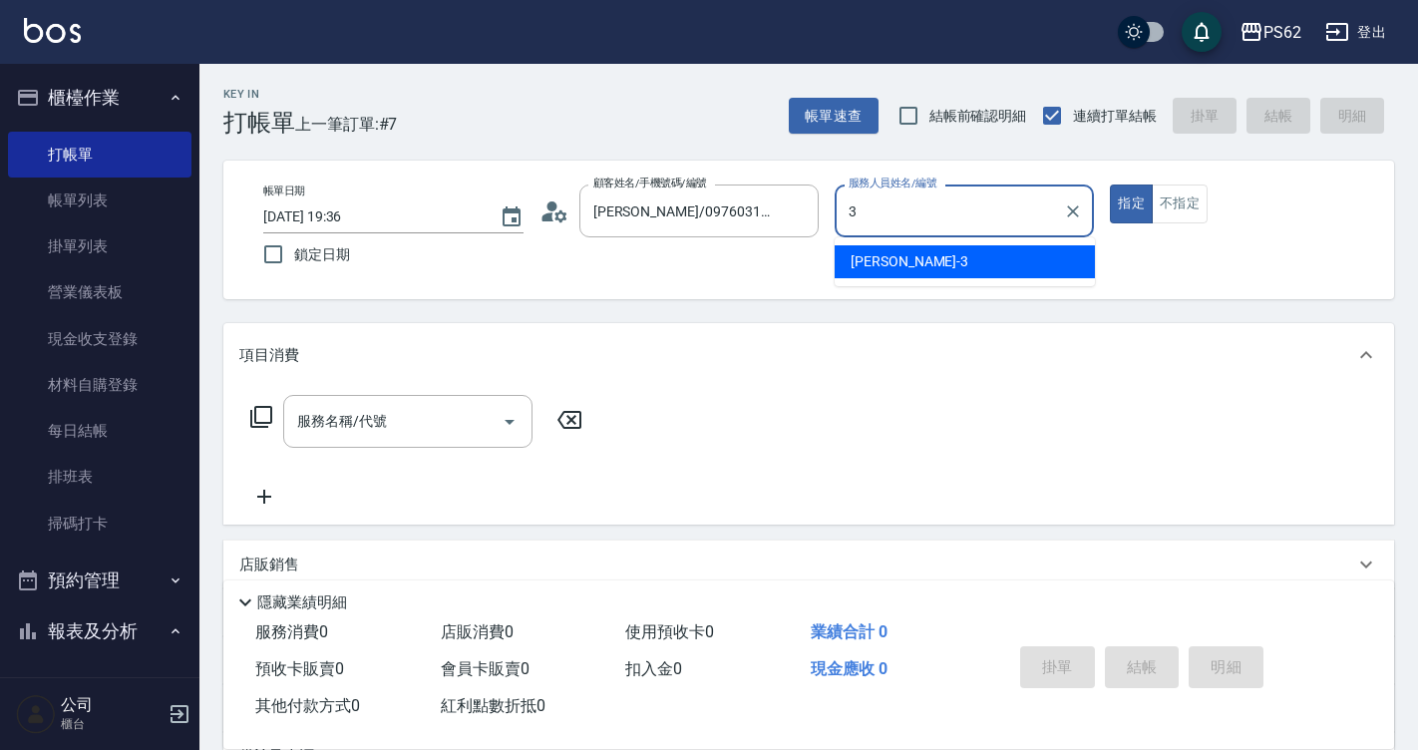
type input "[PERSON_NAME]-3"
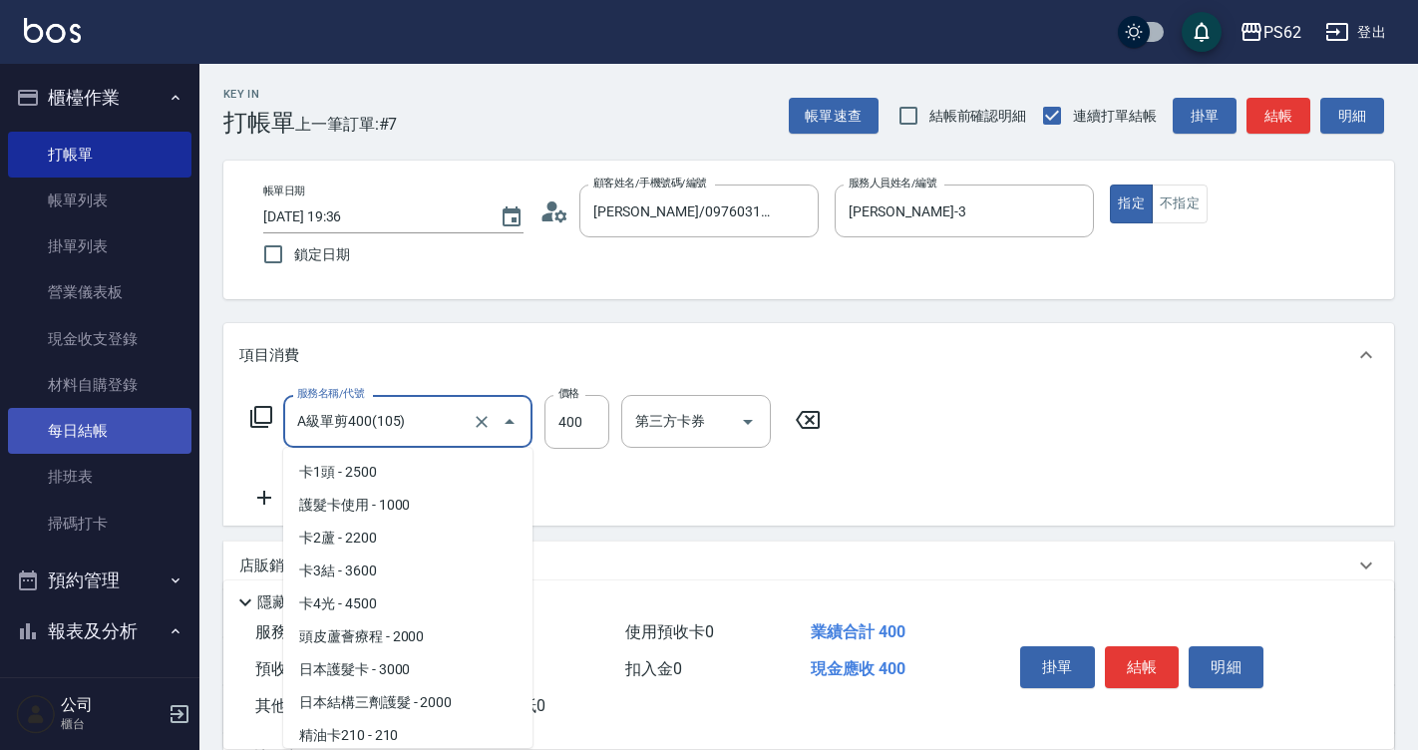
scroll to position [168, 0]
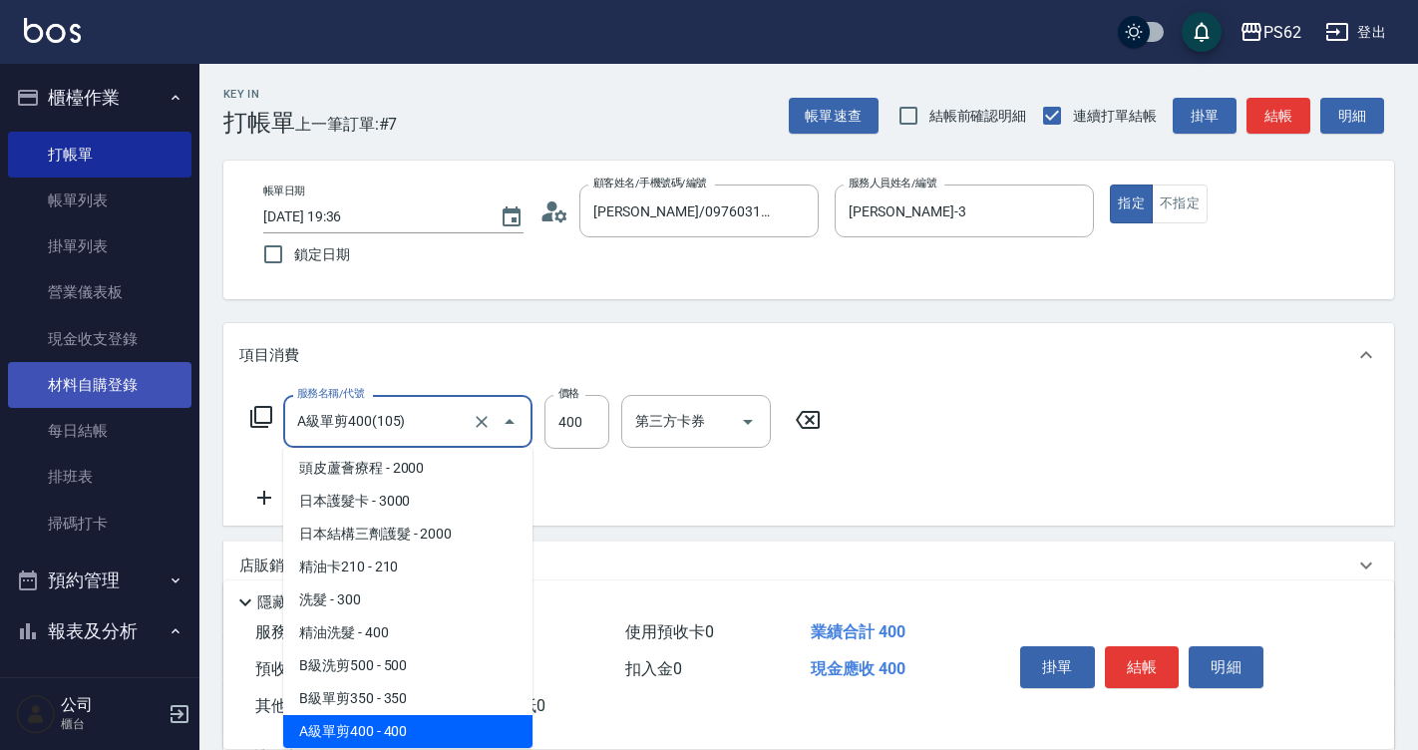
drag, startPoint x: 410, startPoint y: 434, endPoint x: 46, endPoint y: 405, distance: 365.0
click at [54, 415] on div "PS62 登出 櫃檯作業 打帳單 帳單列表 掛單列表 營業儀表板 現金收支登錄 材料自購登錄 每日結帳 排班表 掃碼打卡 預約管理 預約管理 單日預約紀錄 單…" at bounding box center [709, 486] width 1418 height 972
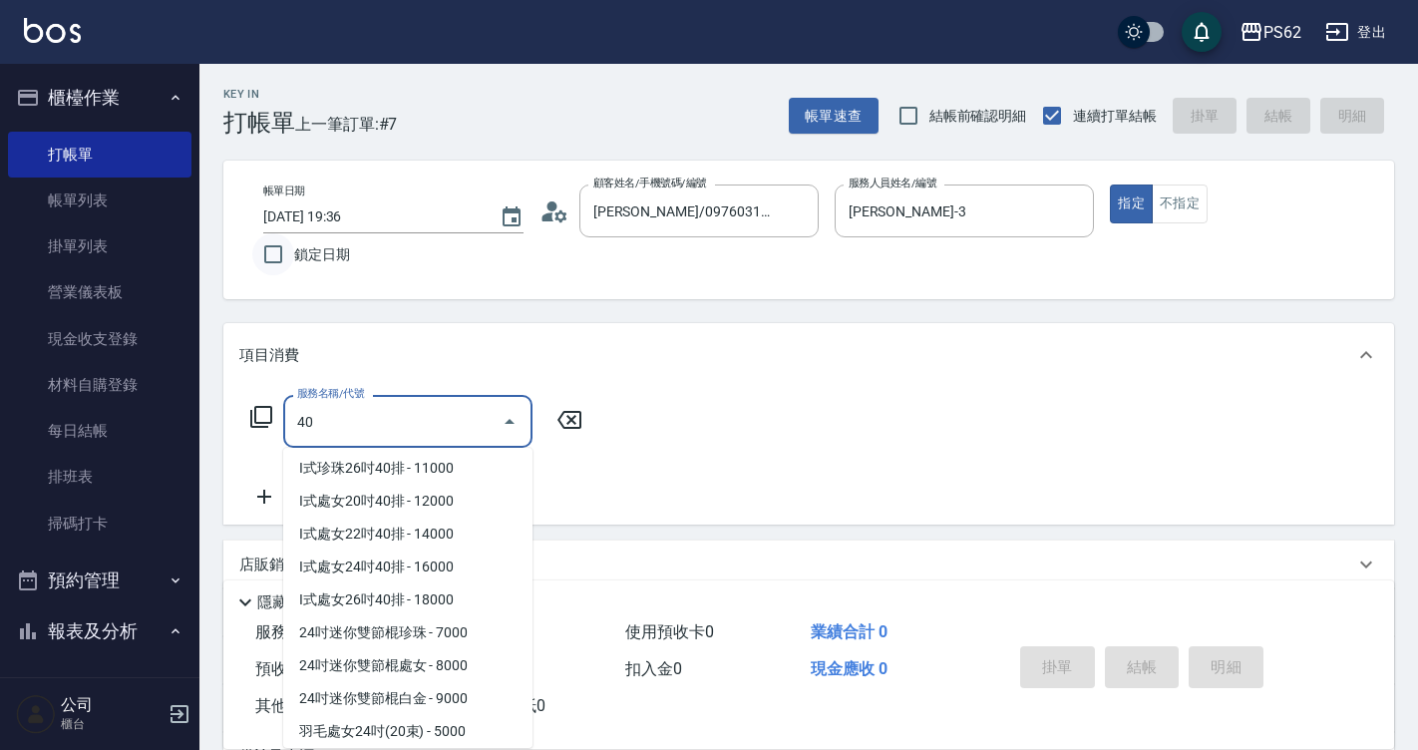
scroll to position [0, 0]
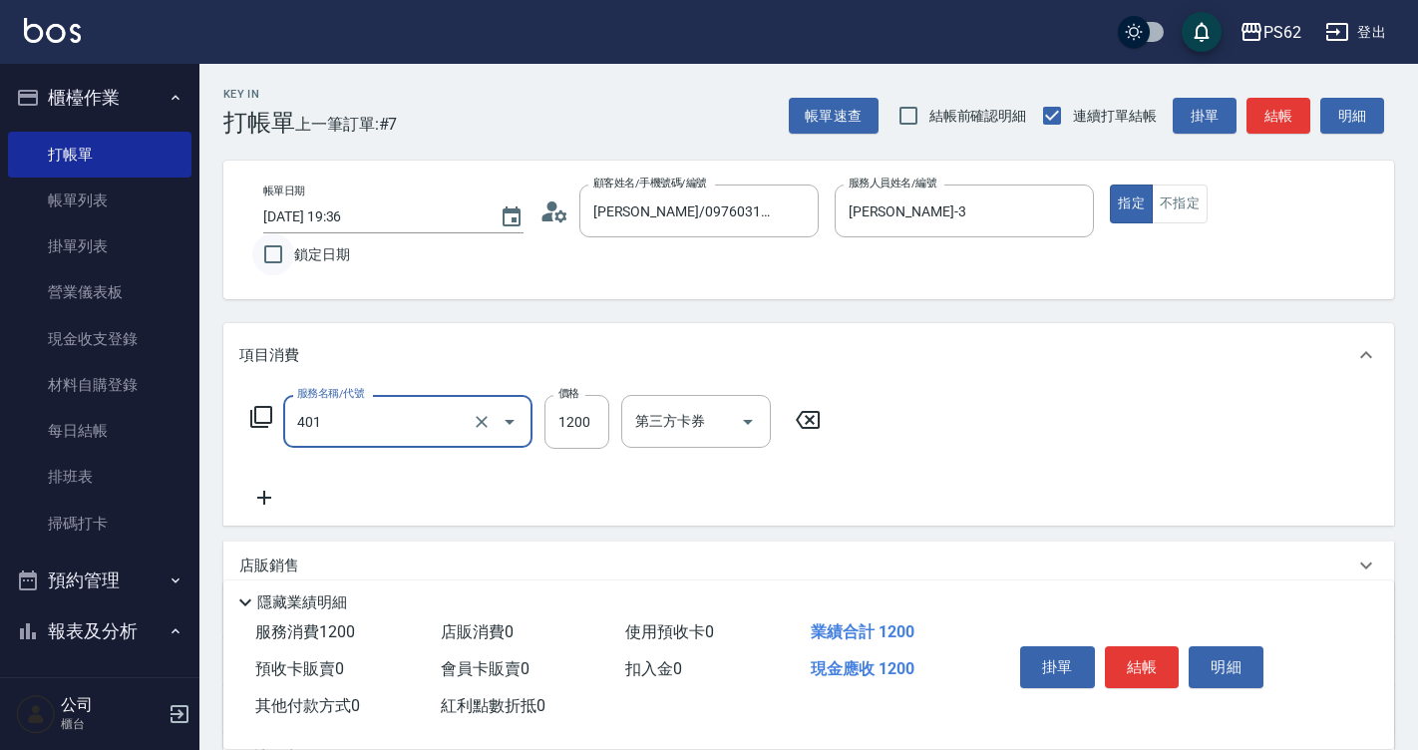
type input "一般染髮(401)"
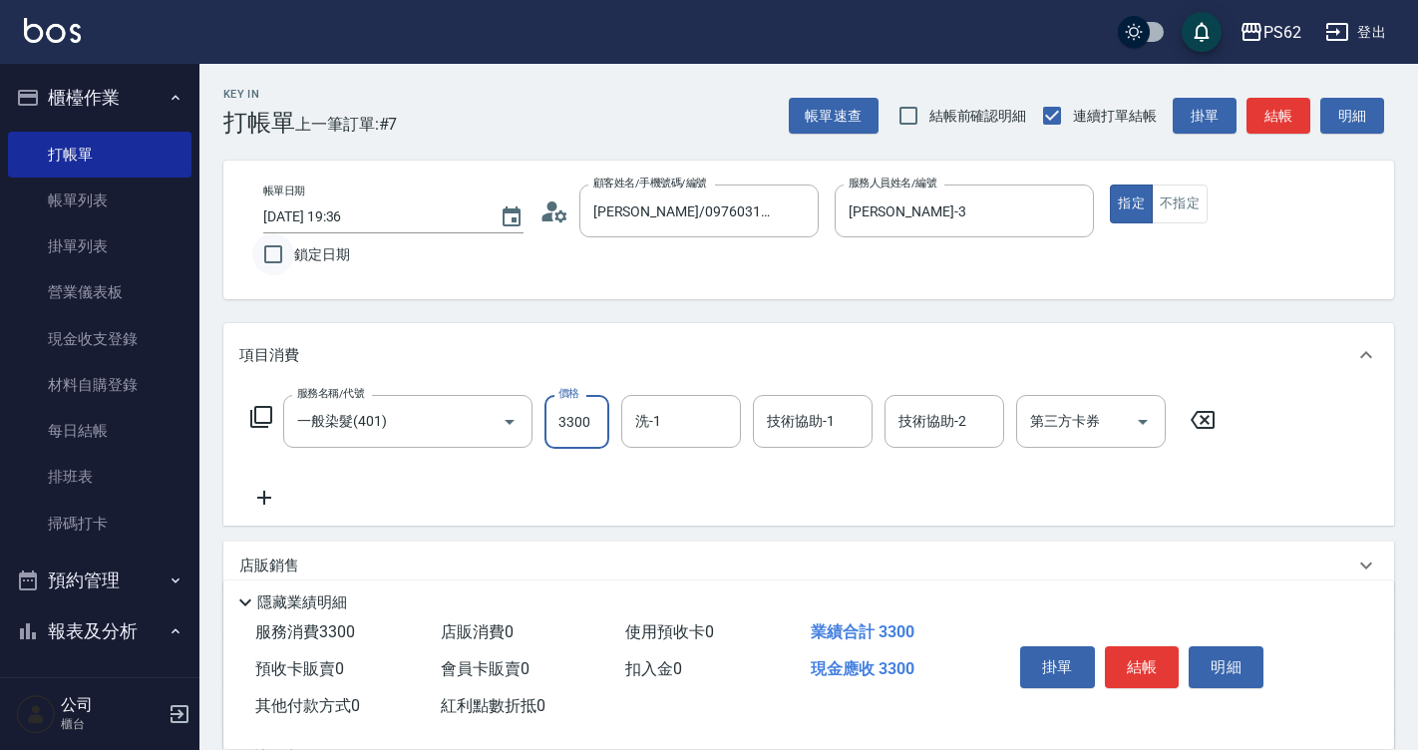
type input "3300"
type input "Sunny-23"
click at [1109, 657] on button "結帳" at bounding box center [1142, 667] width 75 height 42
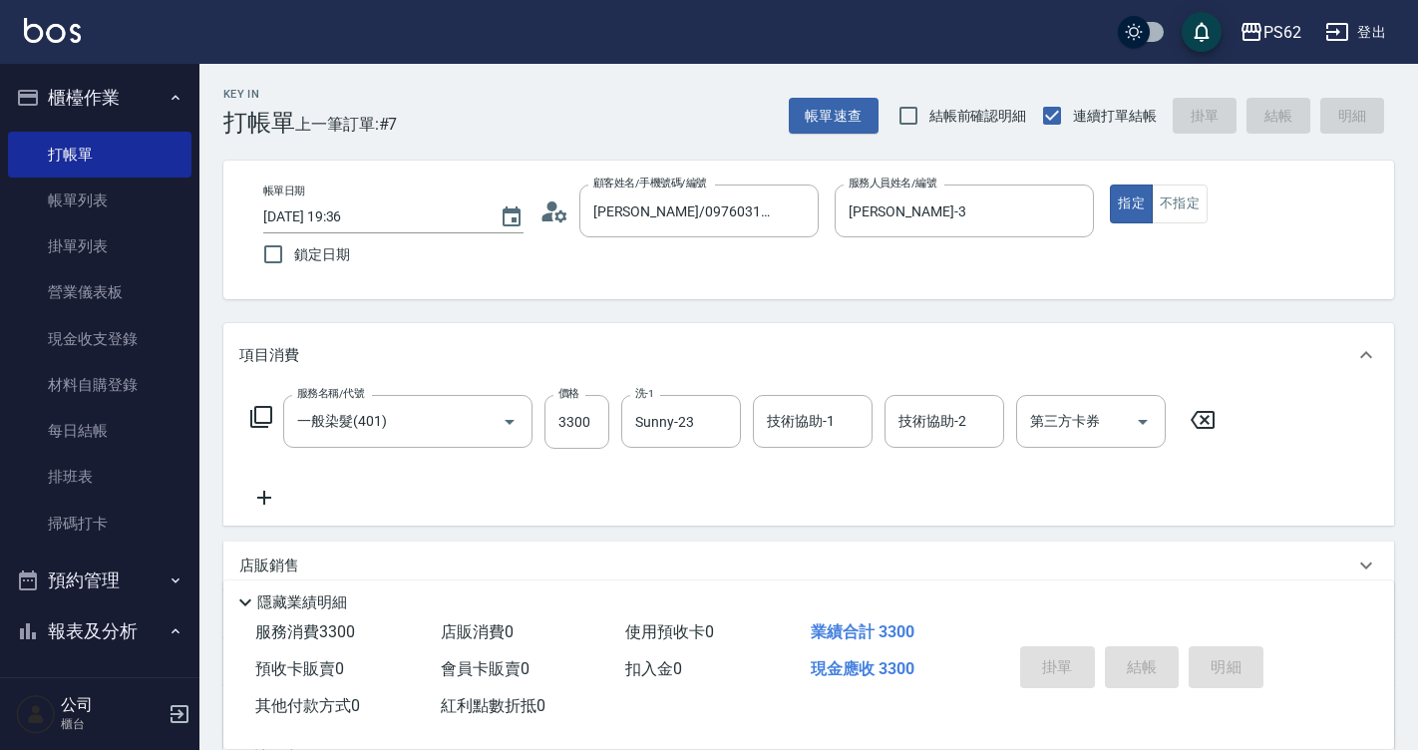
type input "[DATE] 19:37"
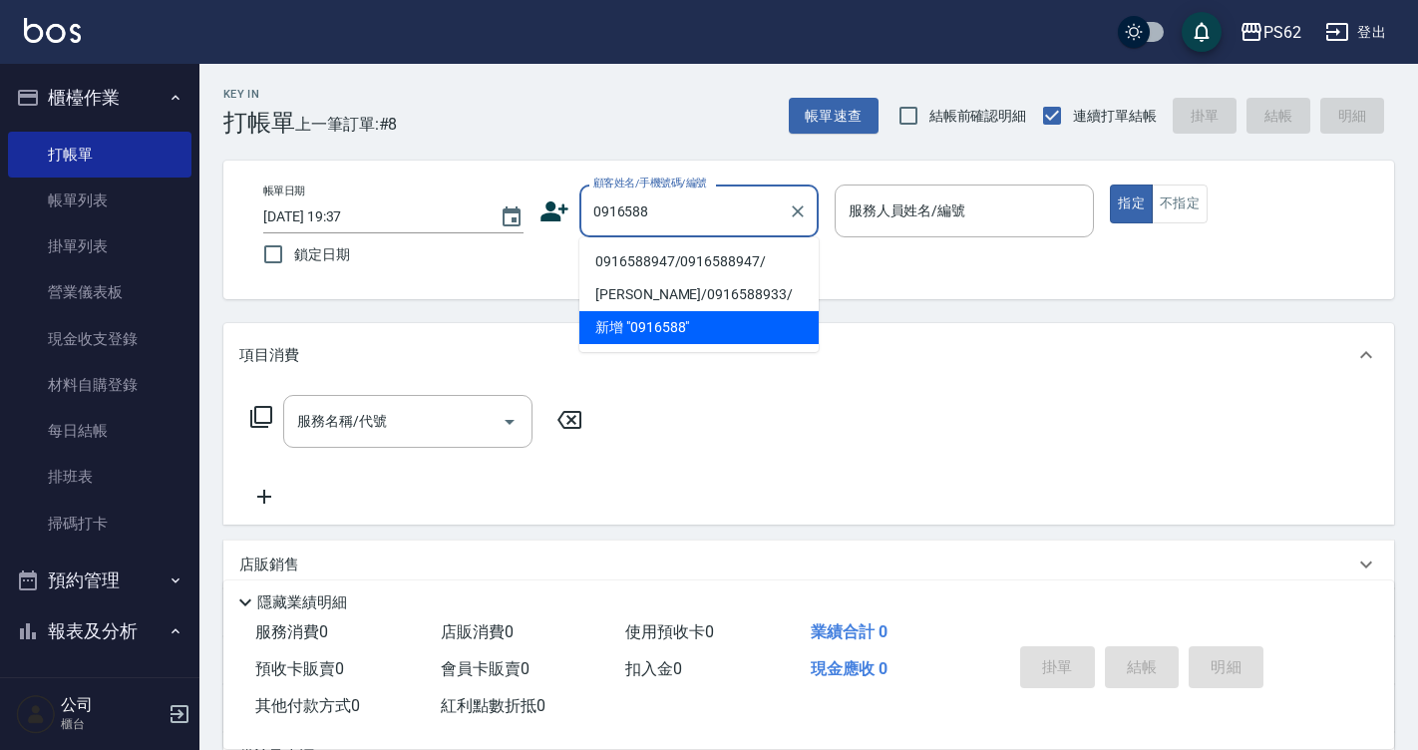
click at [679, 263] on li "0916588947/0916588947/" at bounding box center [698, 261] width 239 height 33
type input "0916588947/0916588947/"
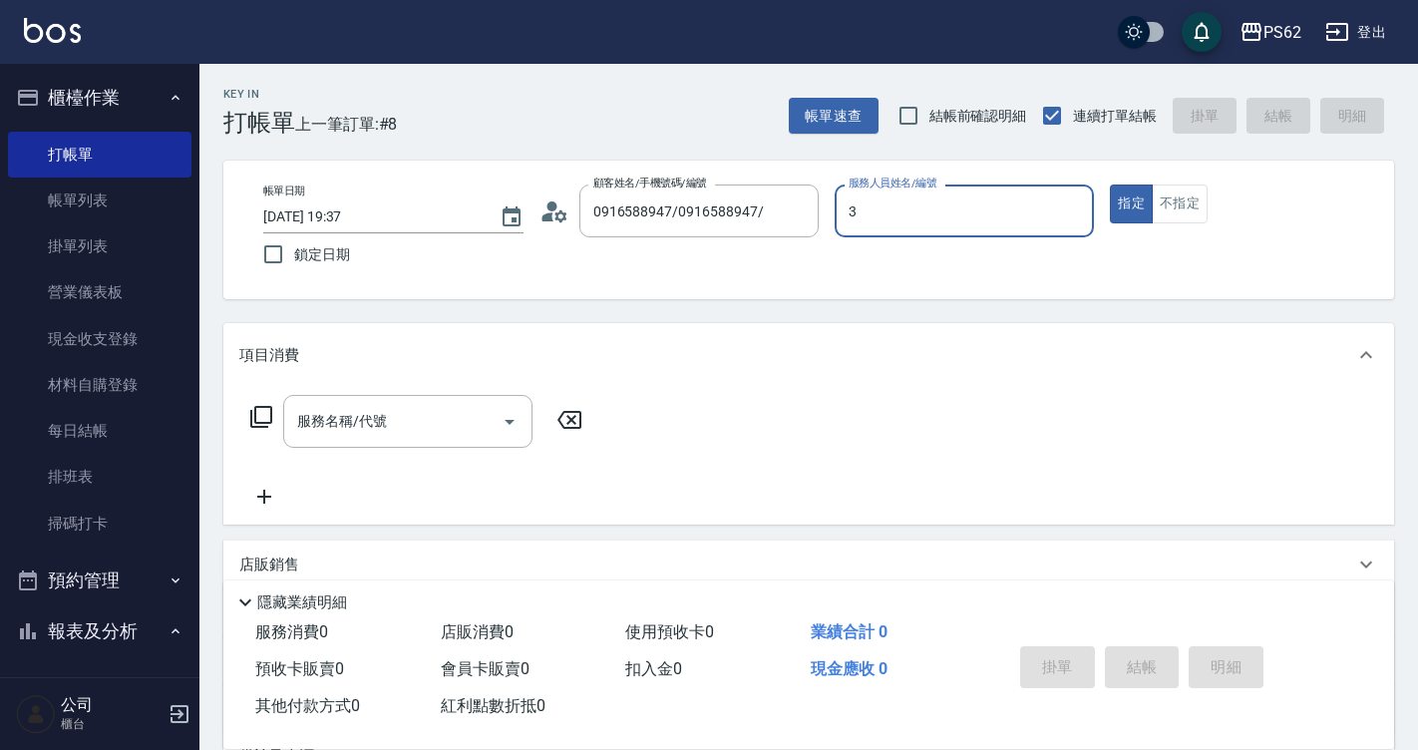
type input "[PERSON_NAME]-3"
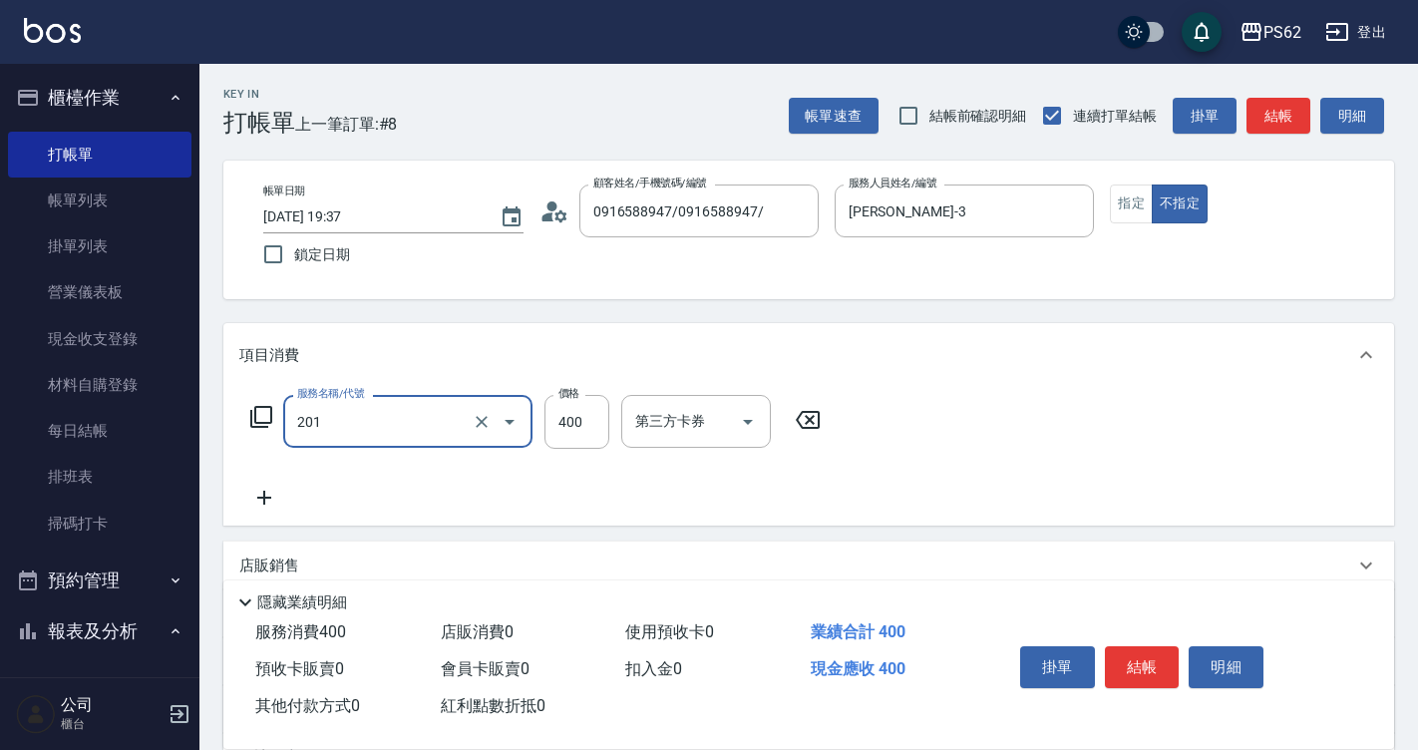
type input "洗剪400(201)"
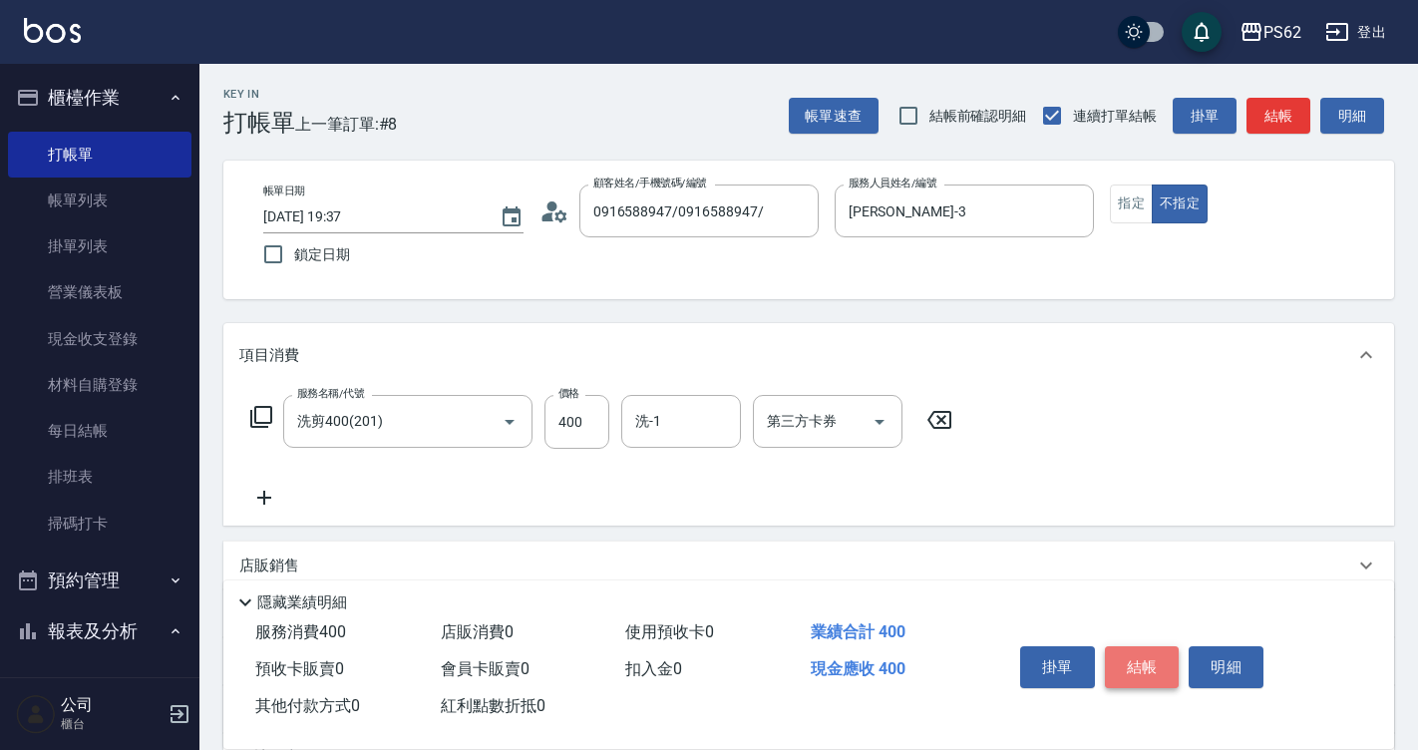
click at [1155, 646] on button "結帳" at bounding box center [1142, 667] width 75 height 42
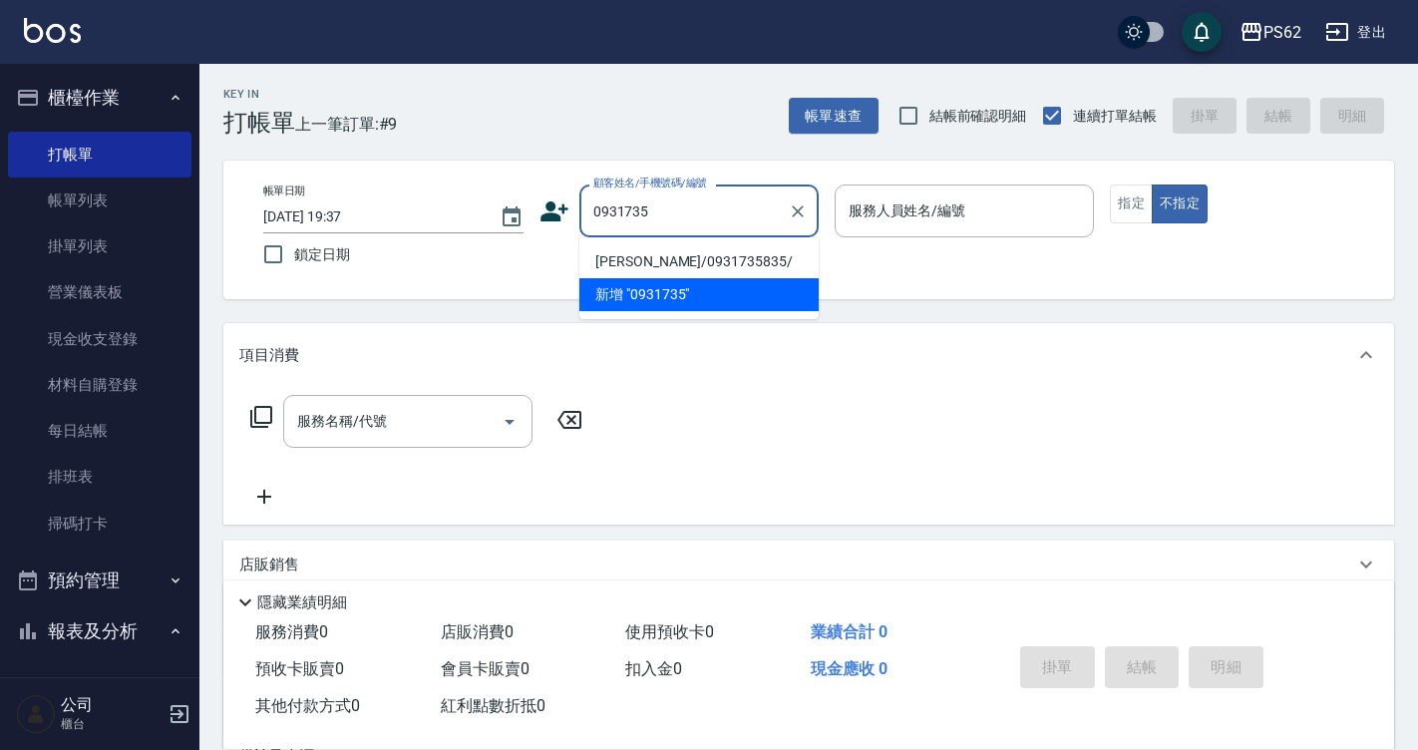
click at [667, 255] on li "[PERSON_NAME]/0931735835/" at bounding box center [698, 261] width 239 height 33
type input "[PERSON_NAME]/0931735835/"
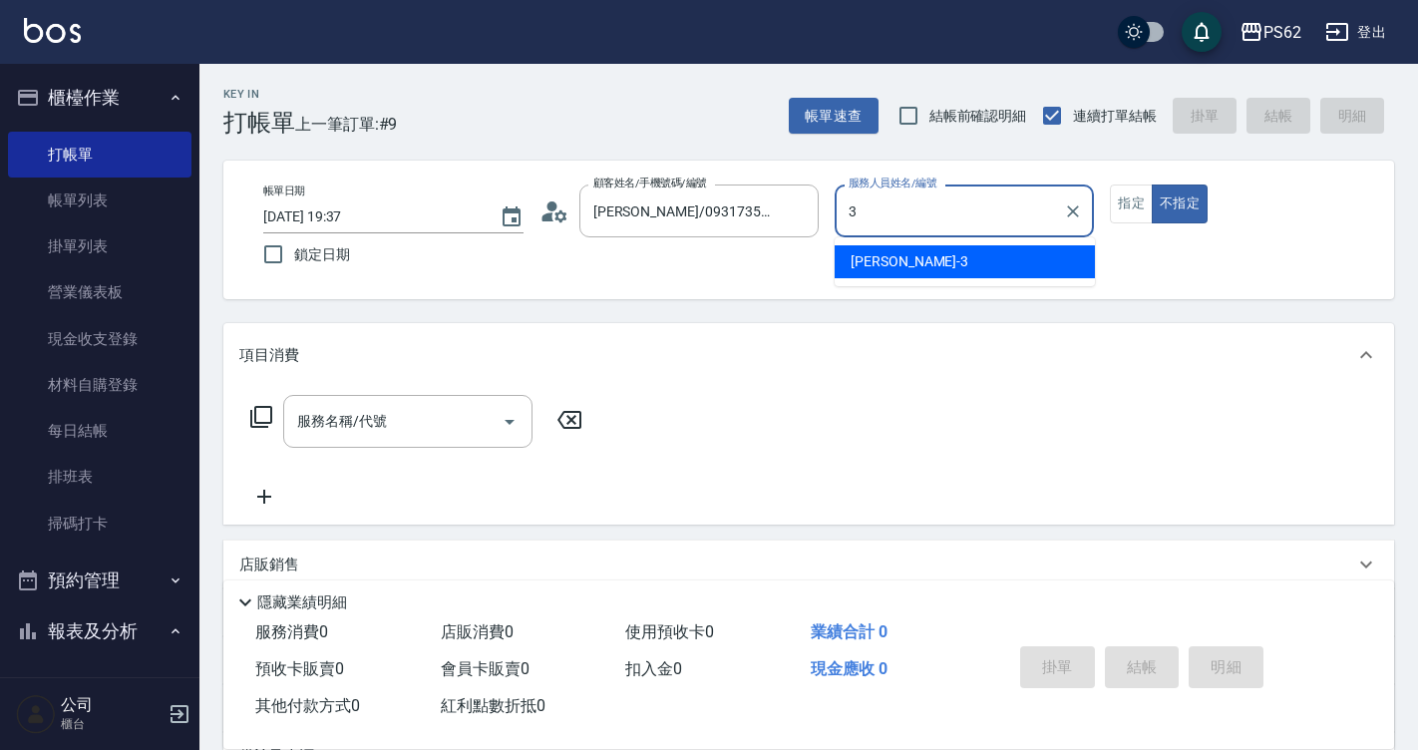
type input "[PERSON_NAME]-3"
type button "false"
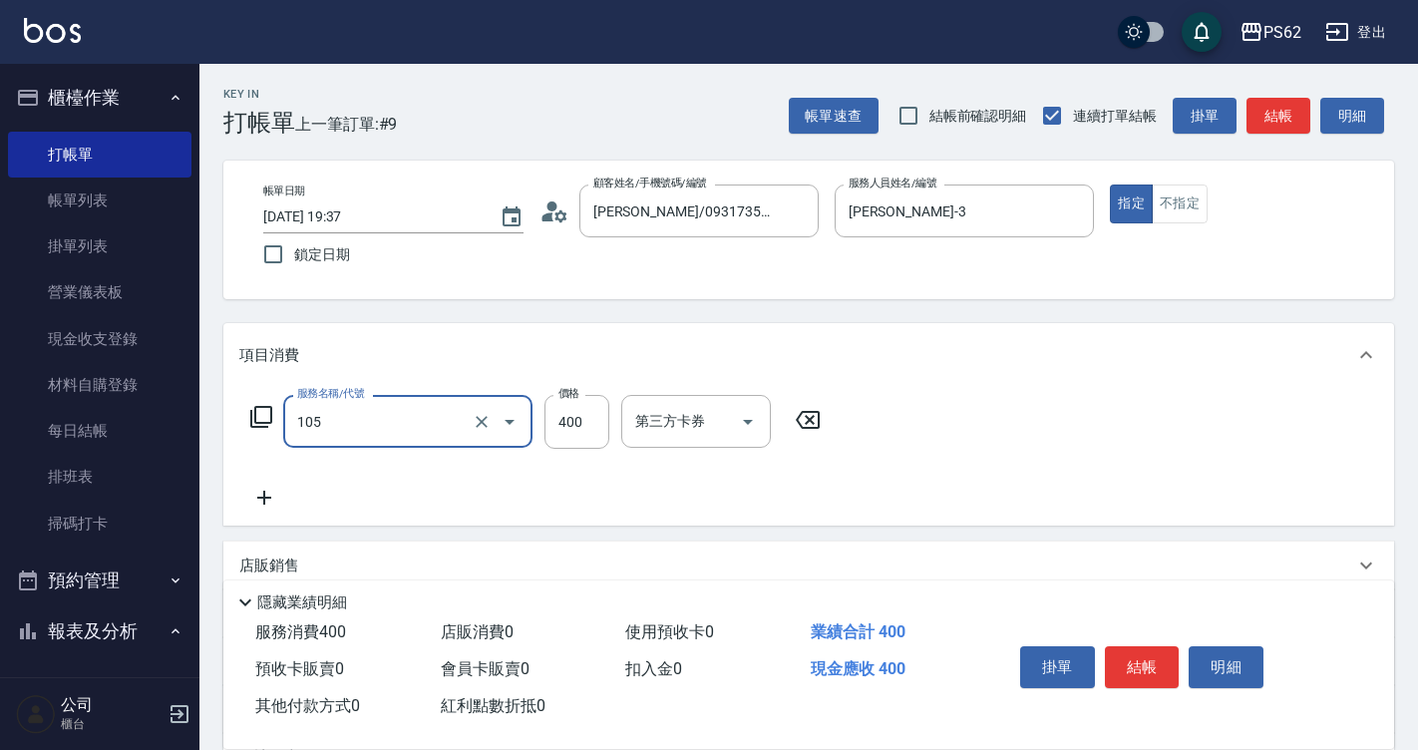
type input "A級單剪400(105)"
click at [1118, 669] on button "結帳" at bounding box center [1142, 667] width 75 height 42
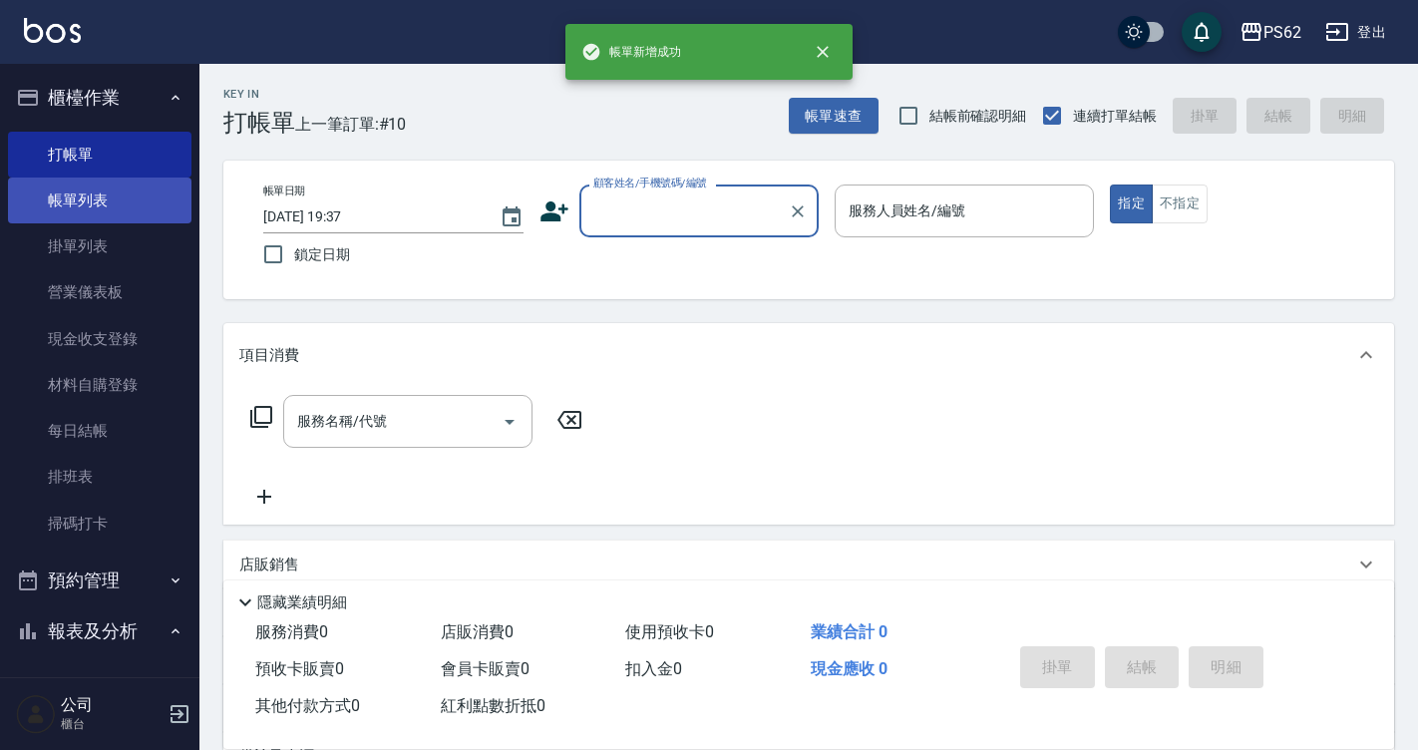
click at [126, 200] on link "帳單列表" at bounding box center [99, 200] width 183 height 46
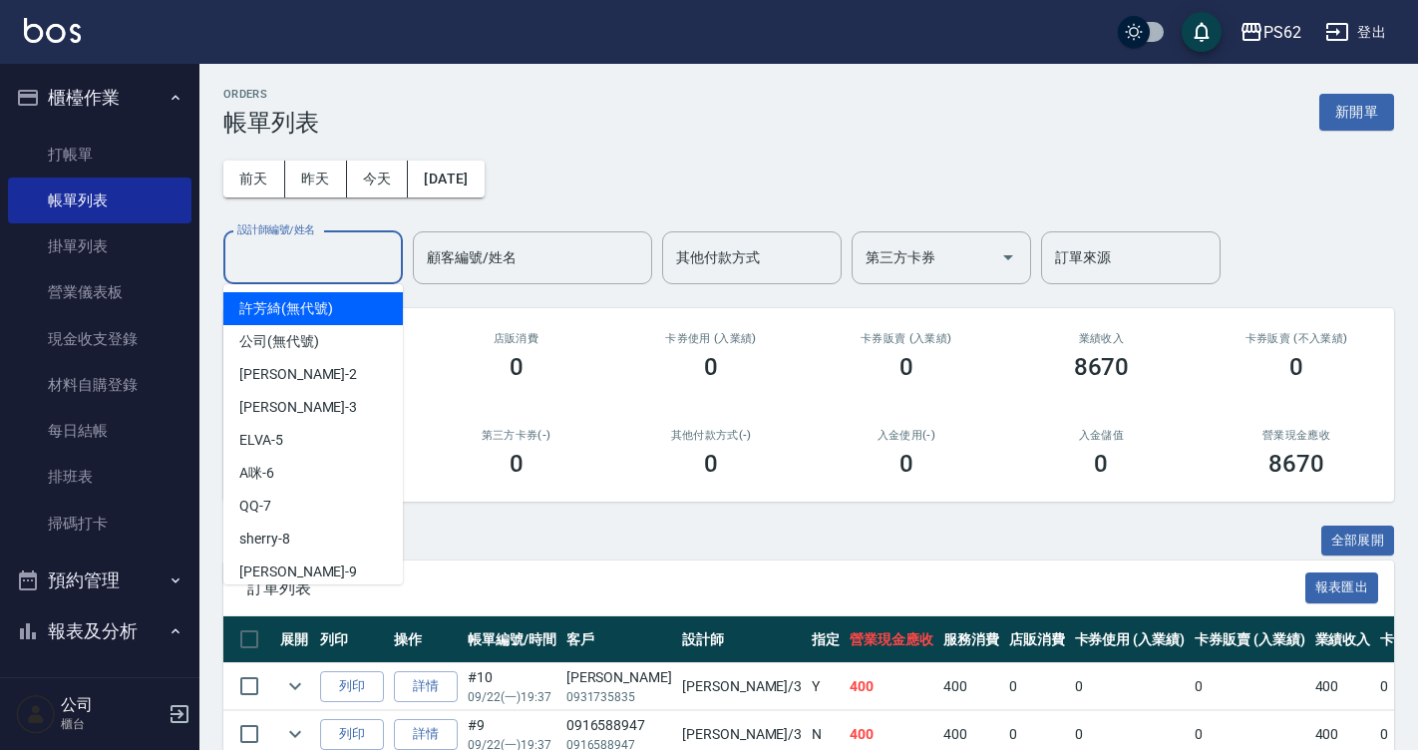
click at [334, 251] on div "設計師編號/姓名 設計師編號/姓名" at bounding box center [312, 257] width 179 height 53
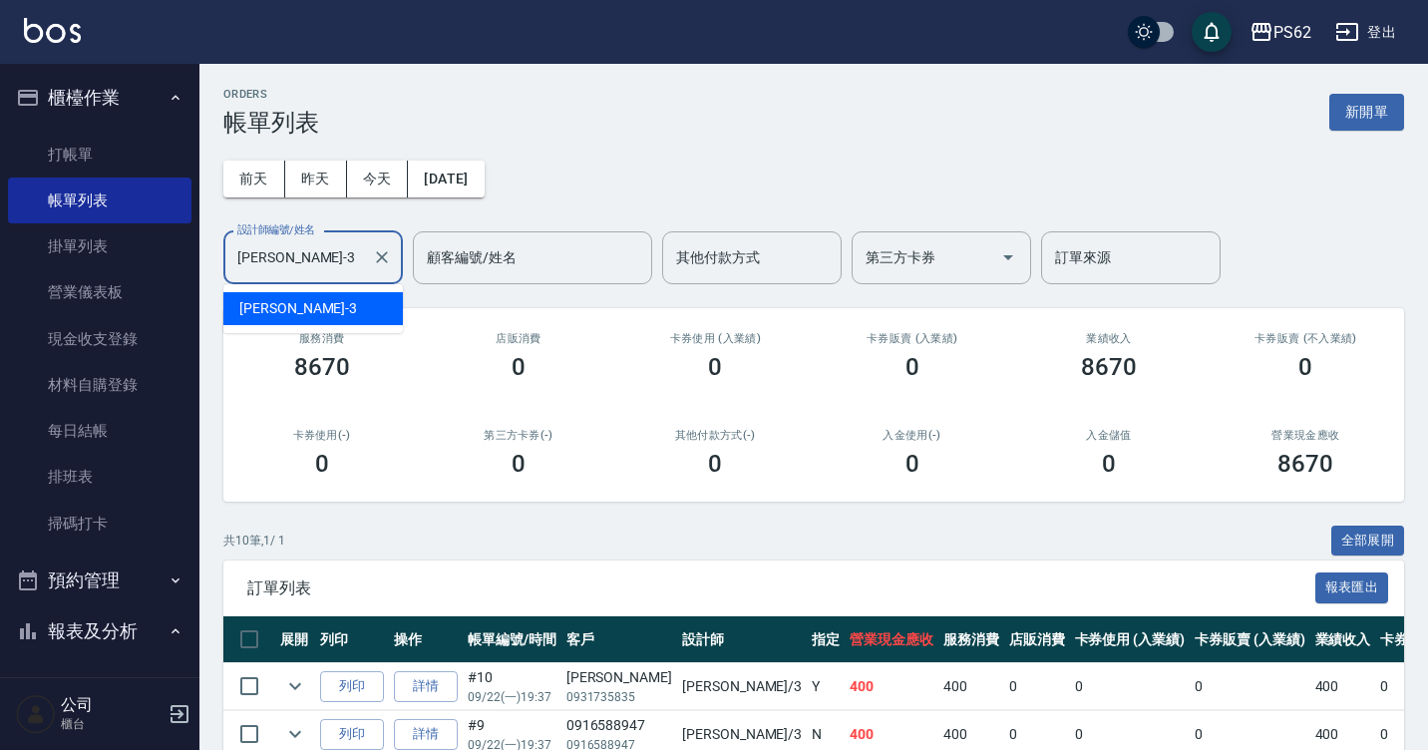
type input "[PERSON_NAME]-3"
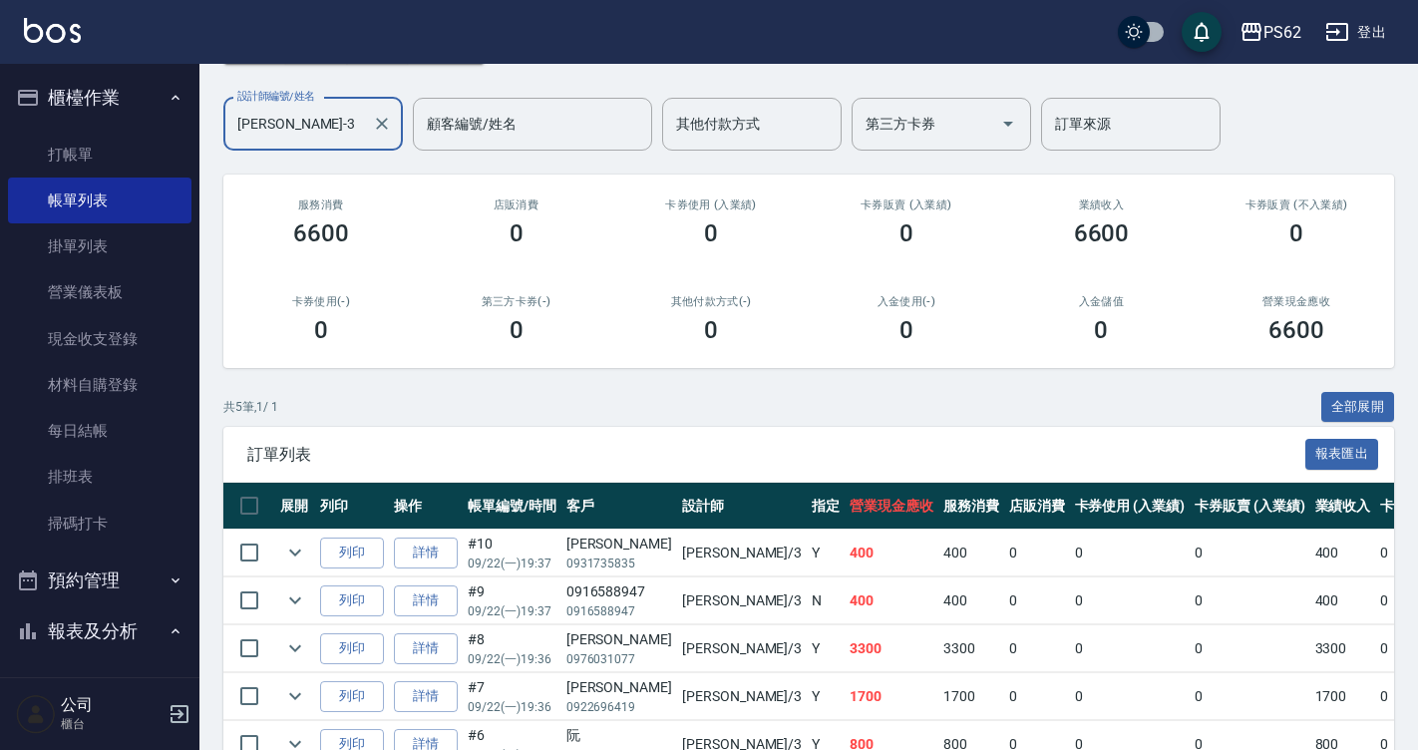
scroll to position [146, 0]
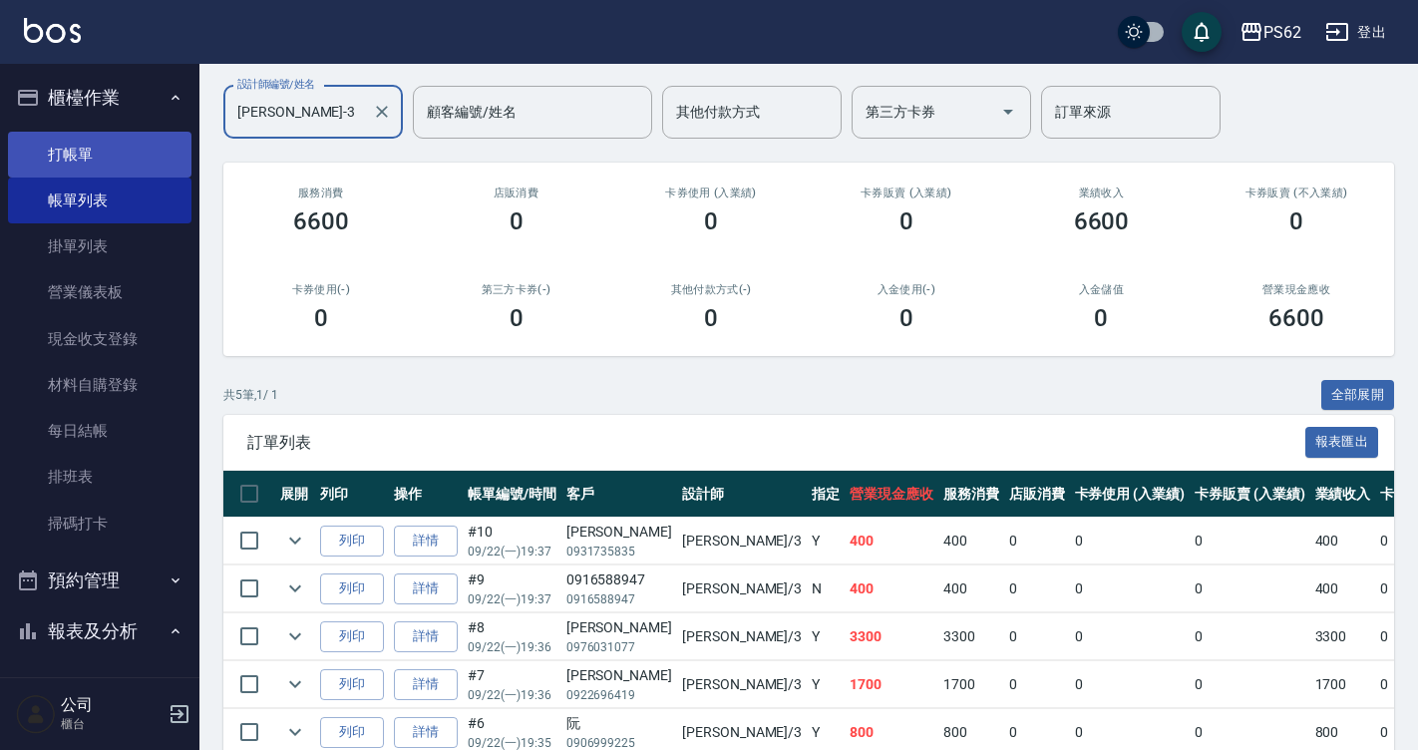
click at [40, 136] on link "打帳單" at bounding box center [99, 155] width 183 height 46
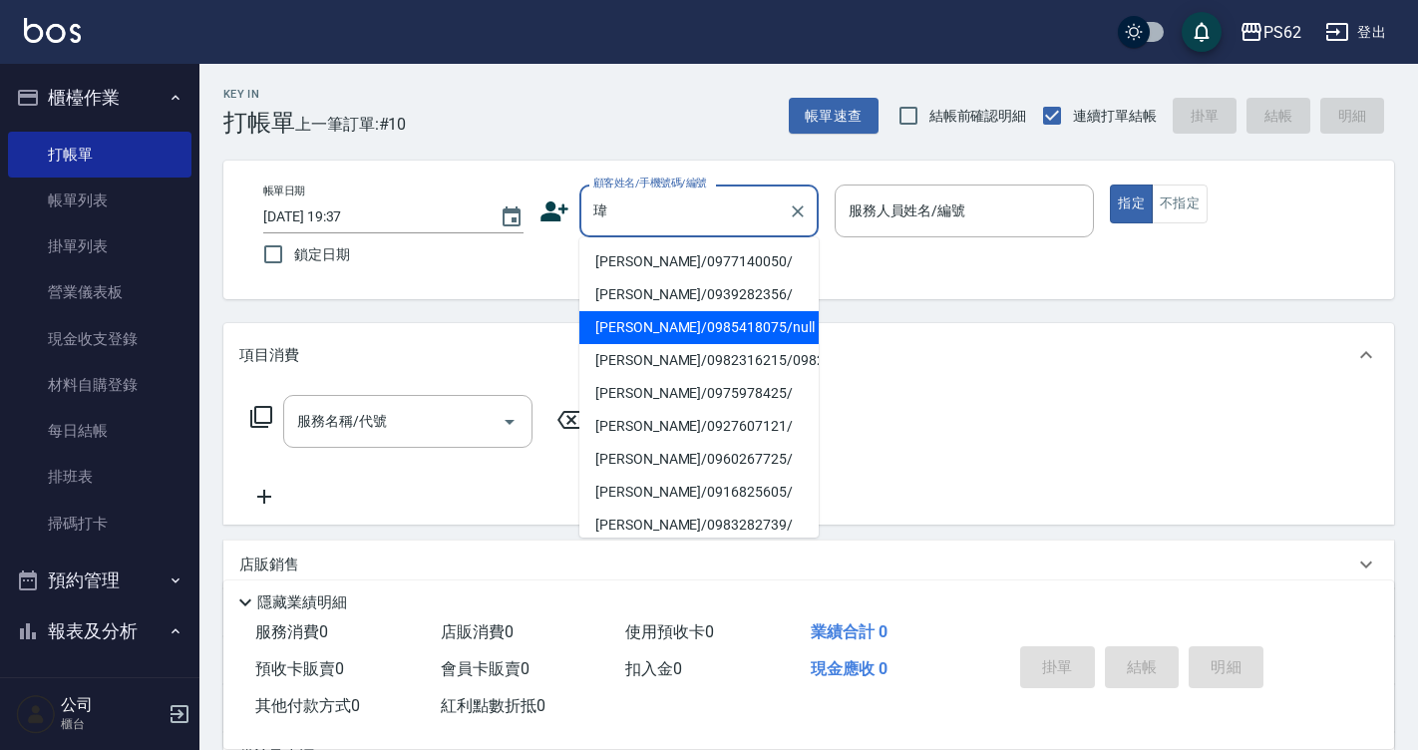
click at [652, 319] on li "[PERSON_NAME]/0985418075/null" at bounding box center [698, 327] width 239 height 33
click at [652, 319] on div "Key In 打帳單 上一筆訂單:#10 帳單速查 結帳前確認明細 連續打單結帳 掛單 結帳 明細 帳單日期 [DATE] 19:37 鎖定日期 顧客姓名/手…" at bounding box center [808, 517] width 1218 height 907
type input "[PERSON_NAME]/0985418075/null"
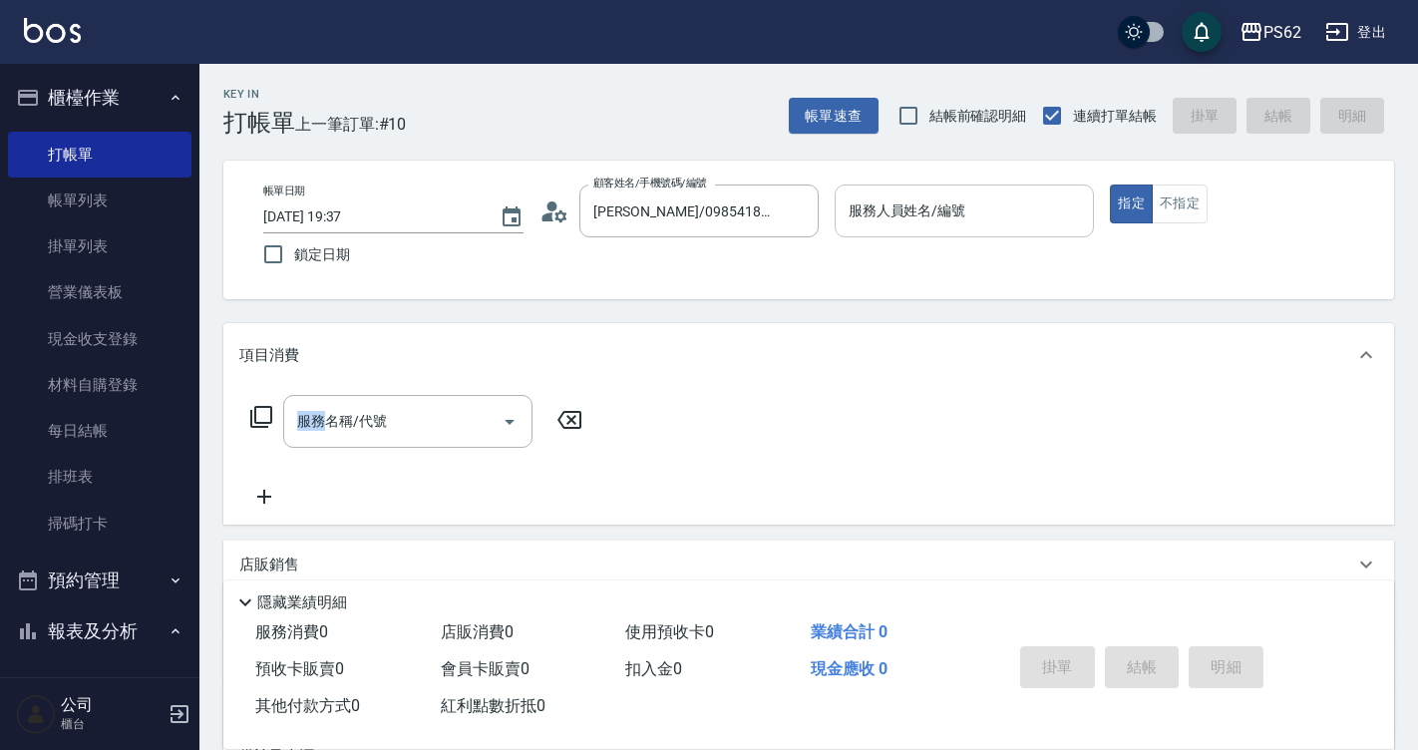
click at [942, 234] on div "服務人員姓名/編號" at bounding box center [964, 210] width 260 height 53
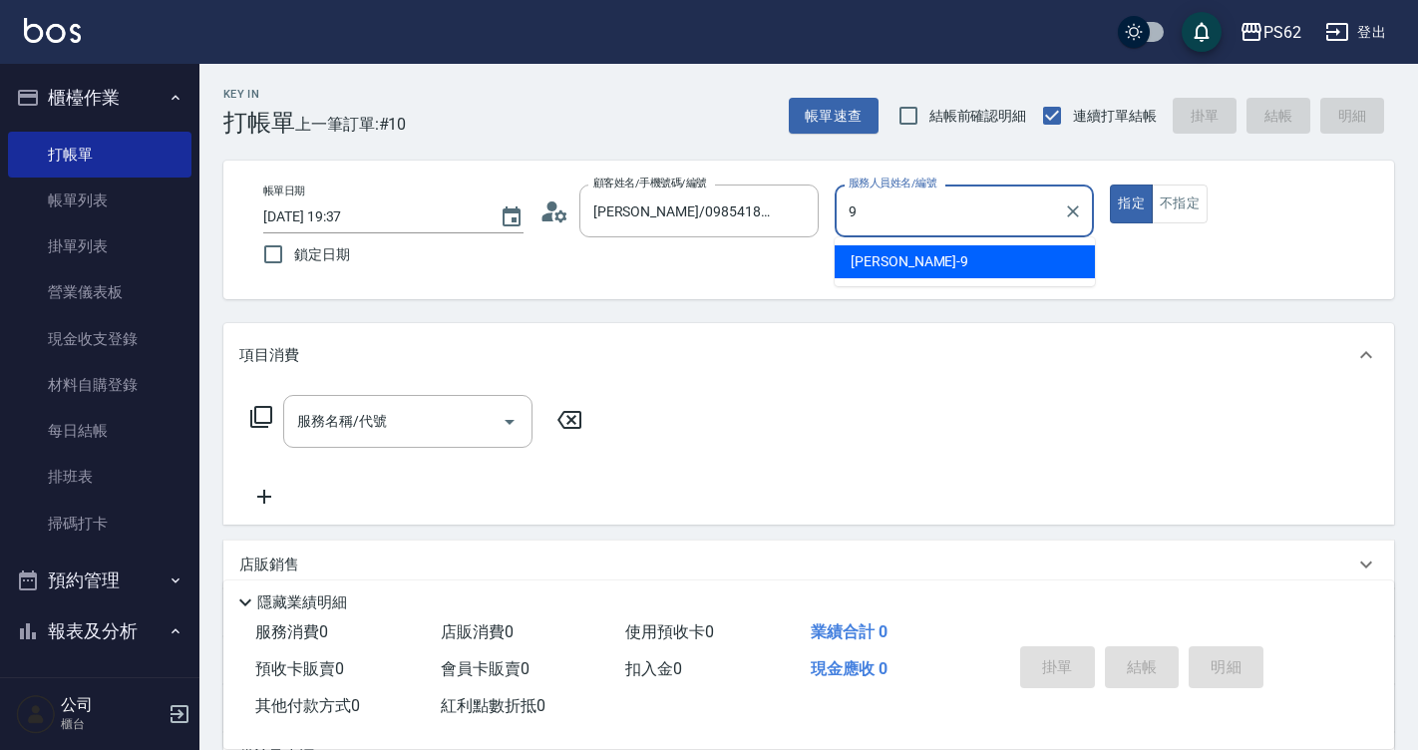
type input "niki-9"
type button "true"
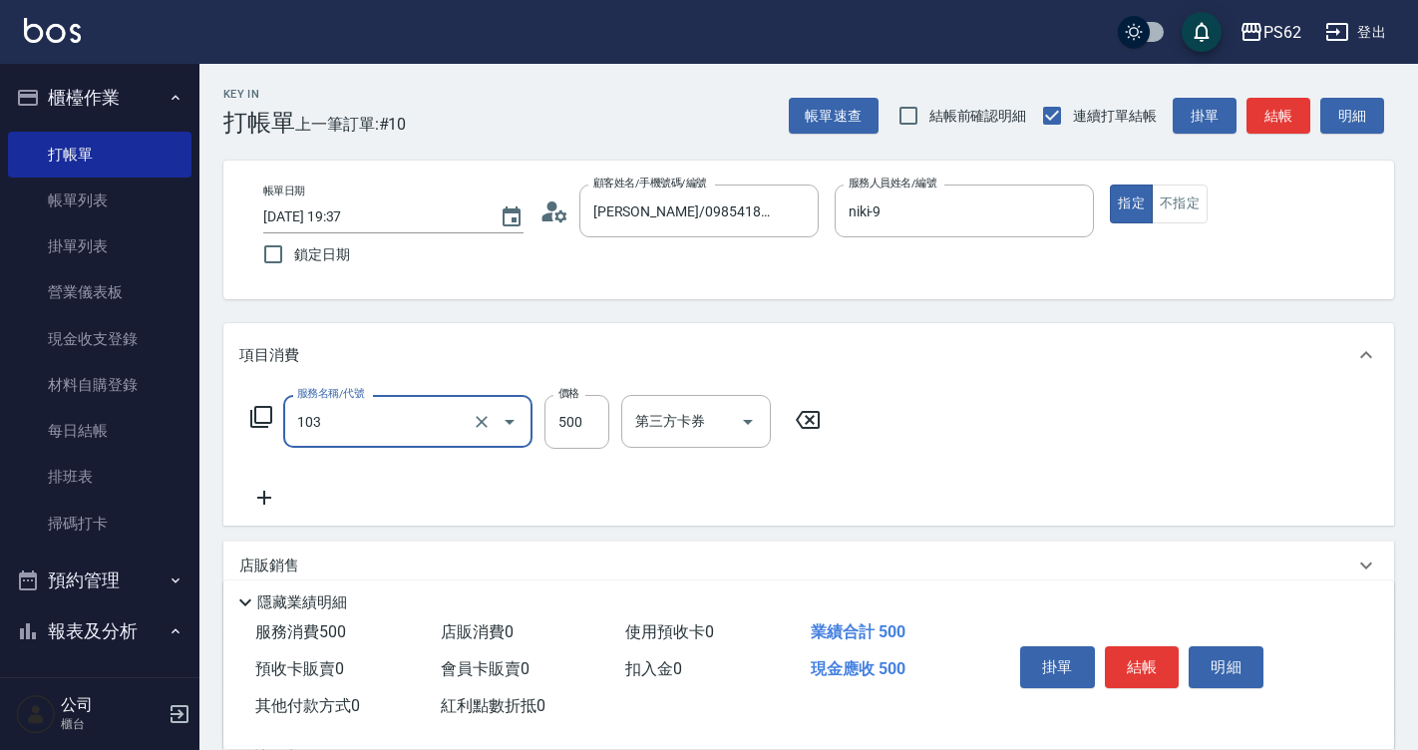
type input "B級洗剪500(103)"
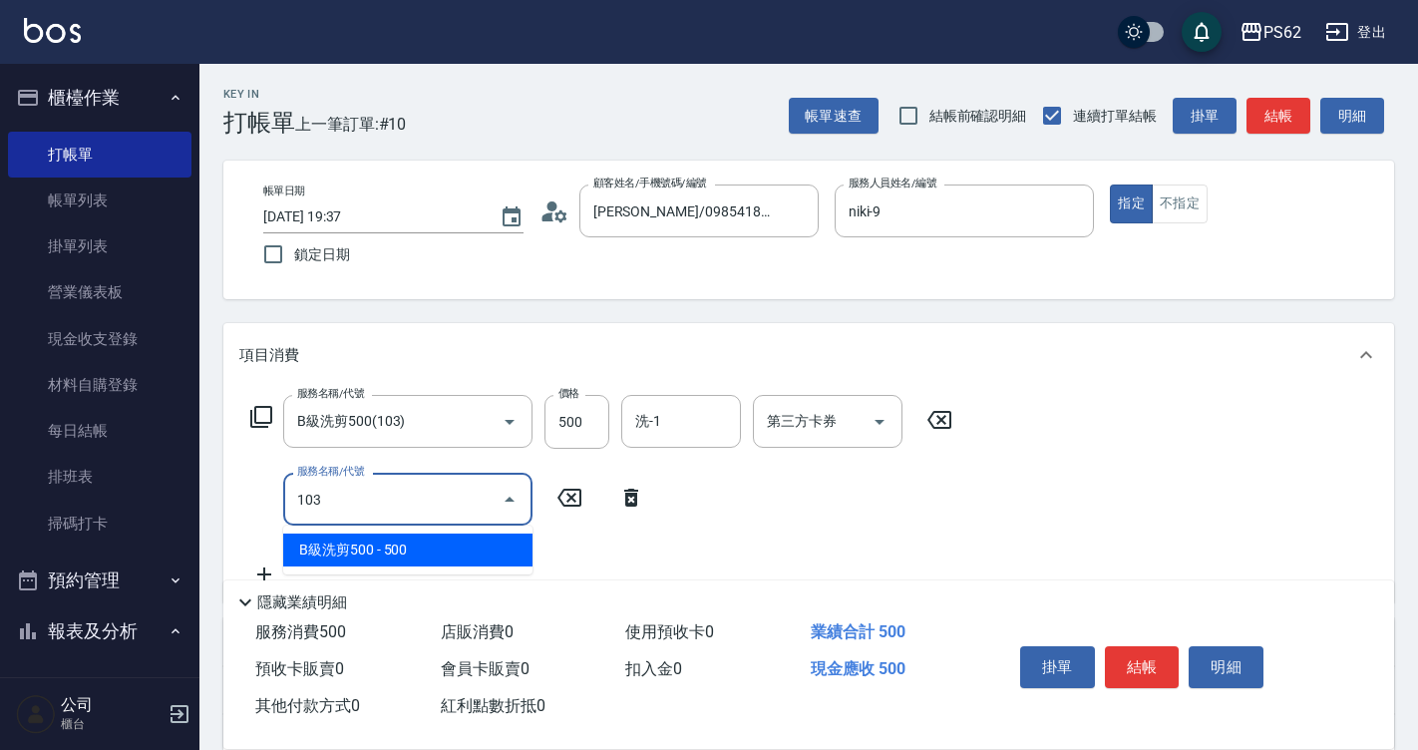
type input "B級洗剪500(103)"
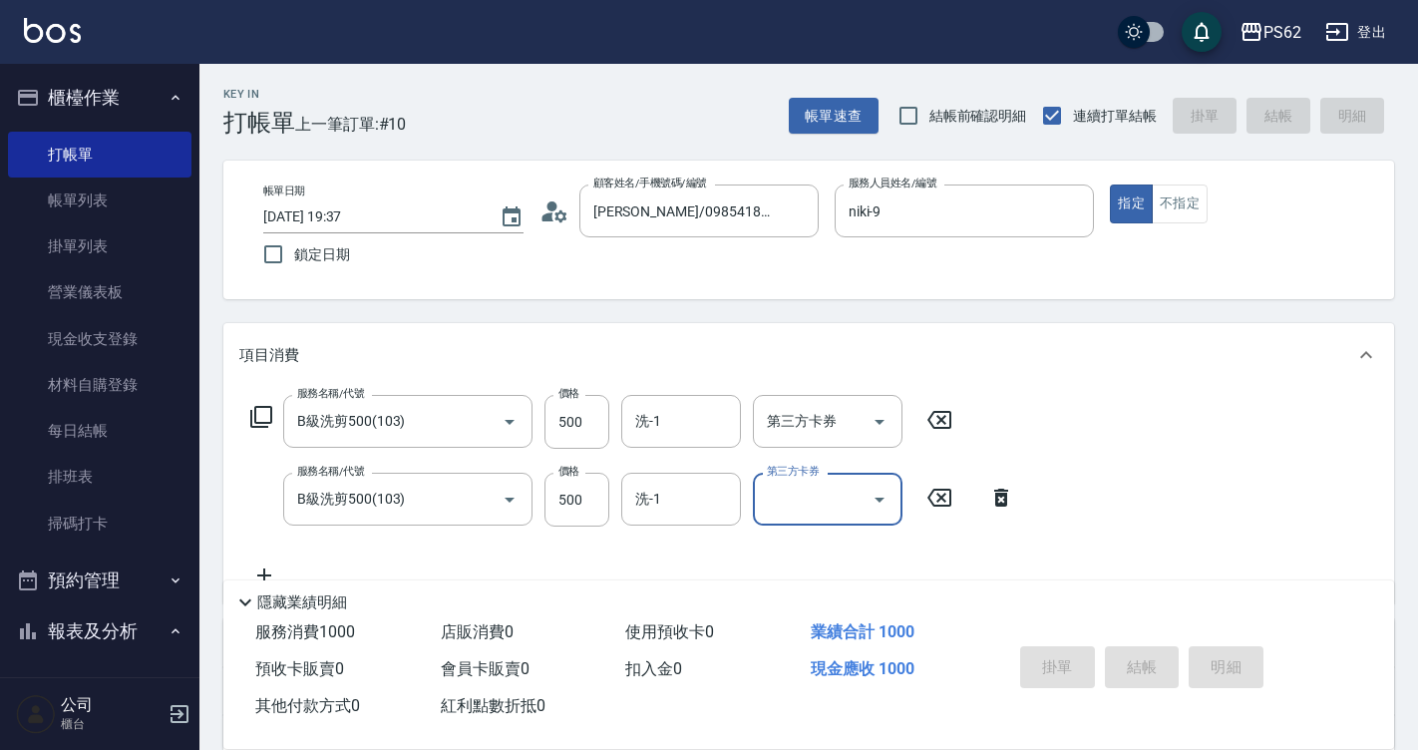
type input "[DATE] 19:38"
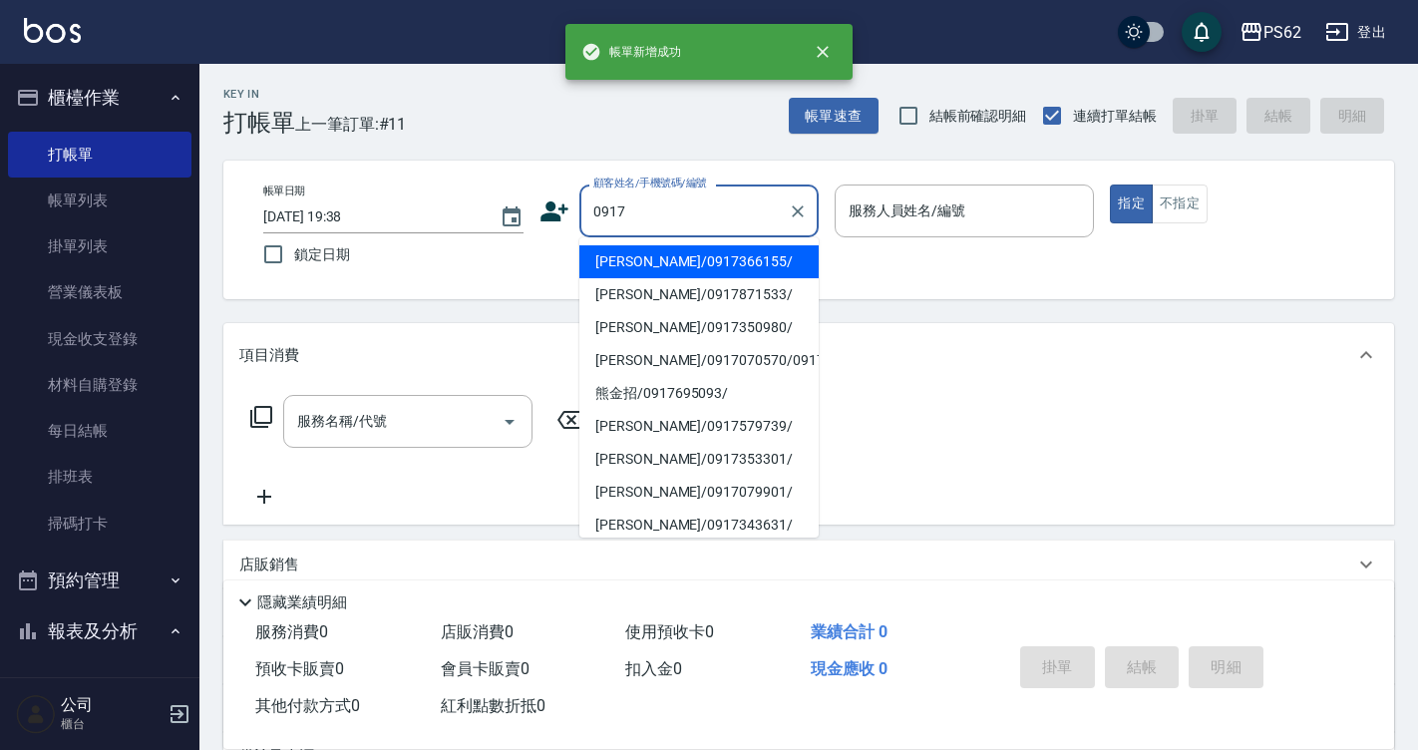
click at [669, 267] on li "[PERSON_NAME]/0917366155/" at bounding box center [698, 261] width 239 height 33
type input "[PERSON_NAME]/0917366155/"
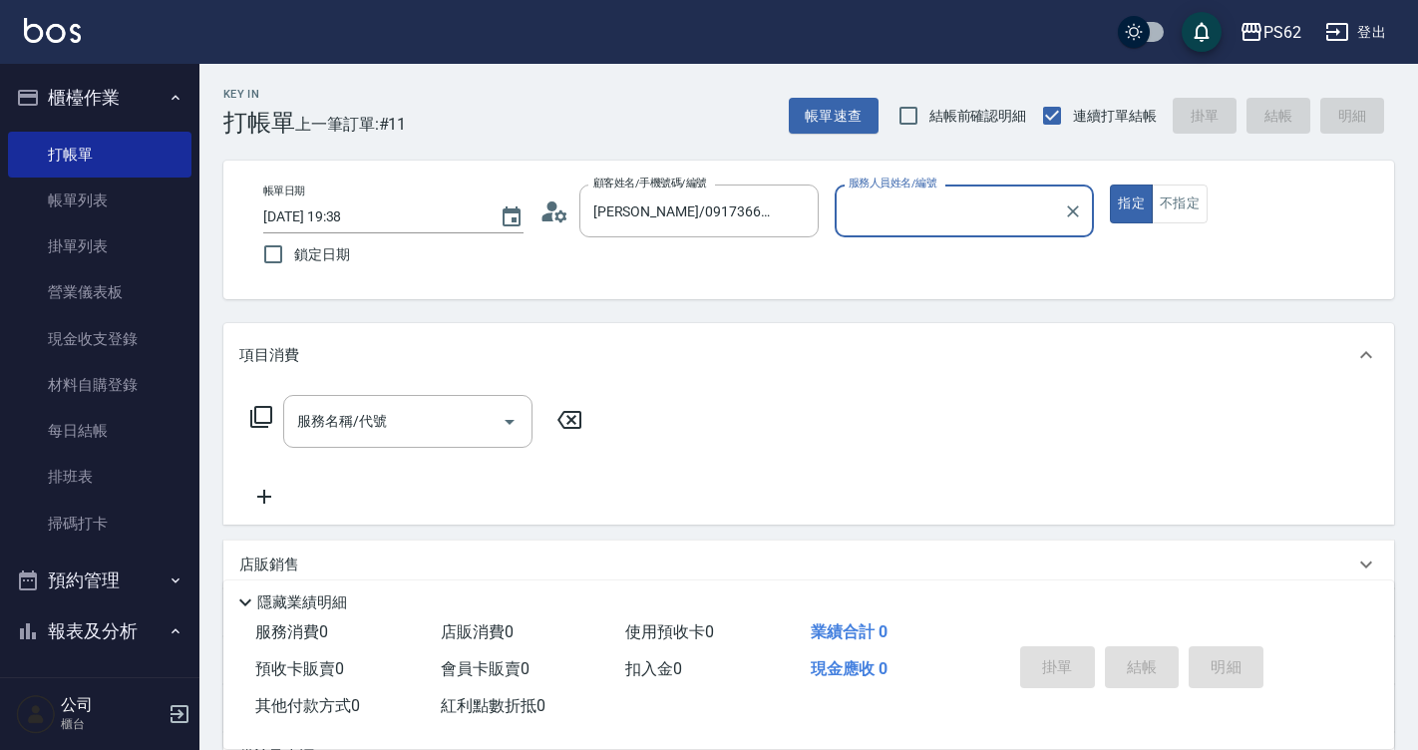
type input "niki-9"
click at [1110, 184] on button "指定" at bounding box center [1131, 203] width 43 height 39
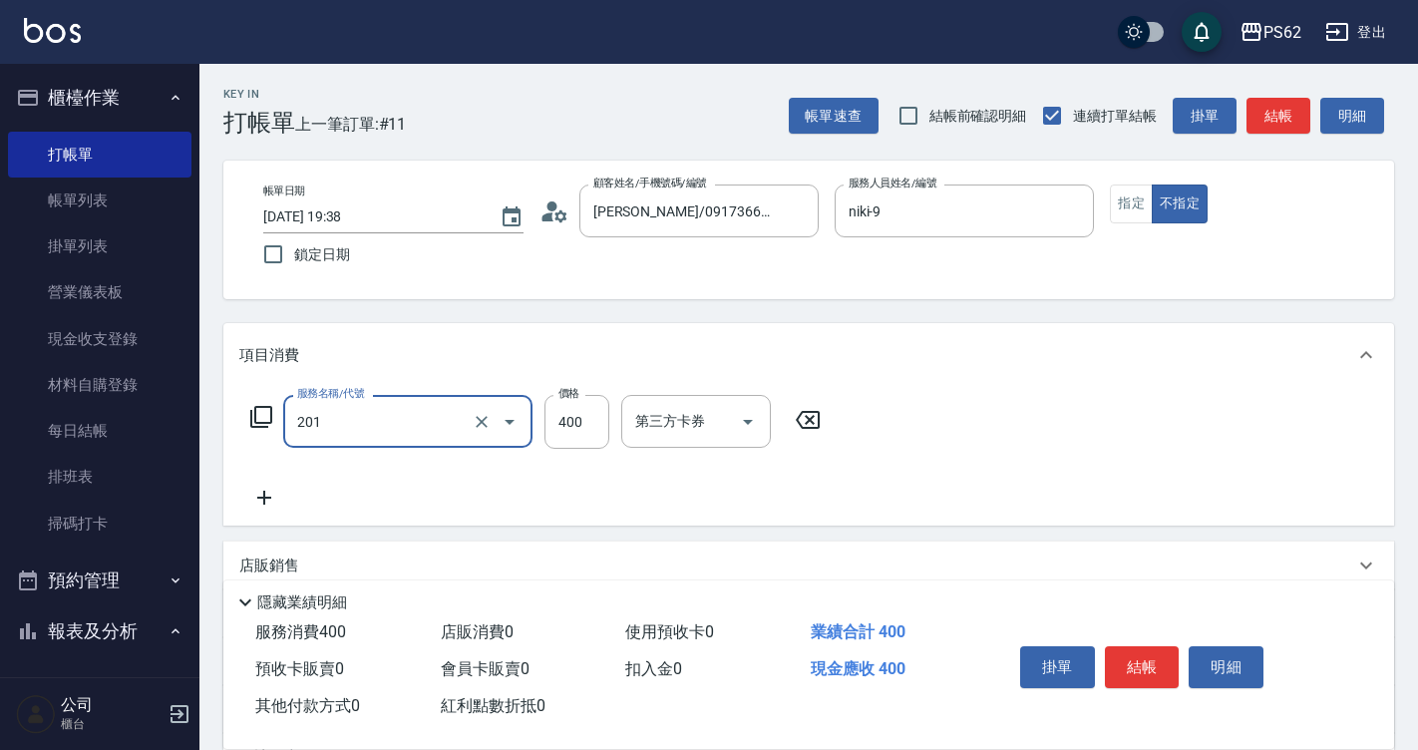
type input "洗剪400(201)"
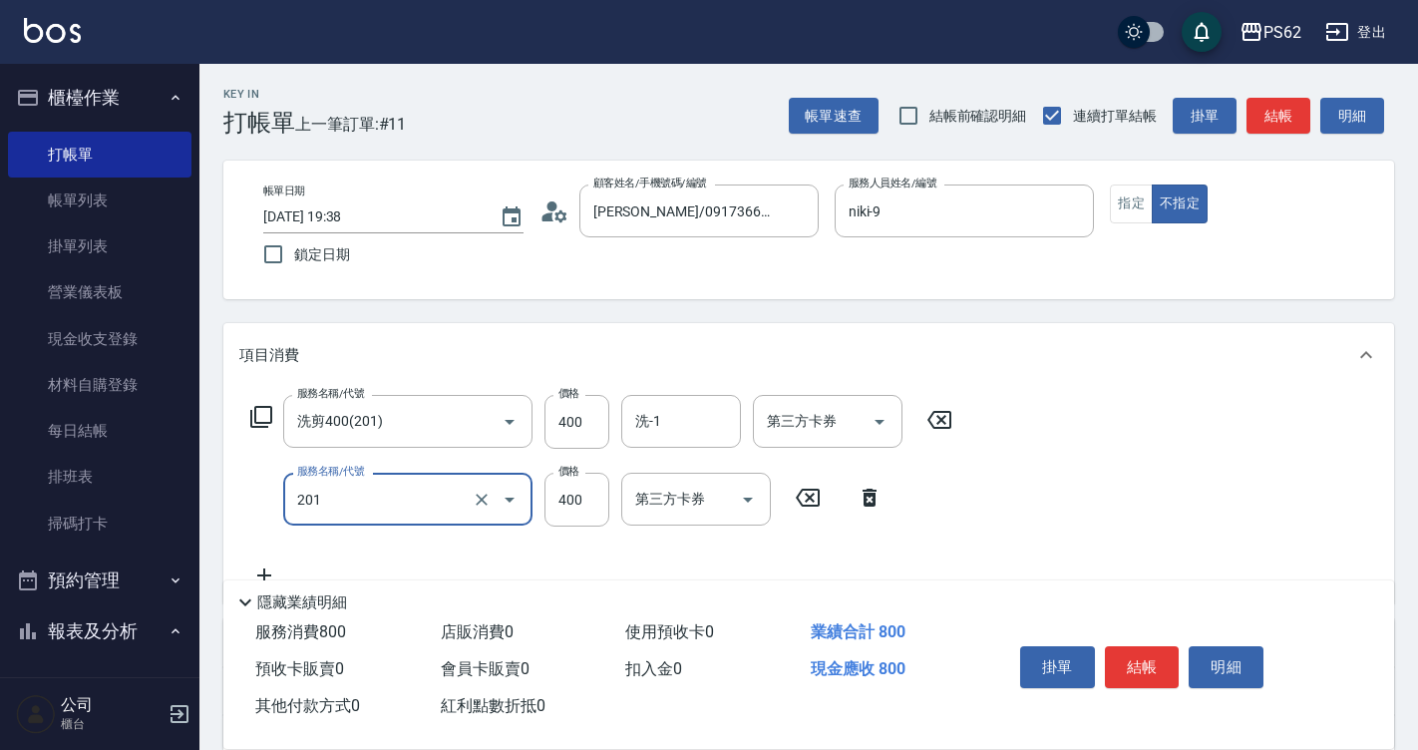
type input "洗剪400(201)"
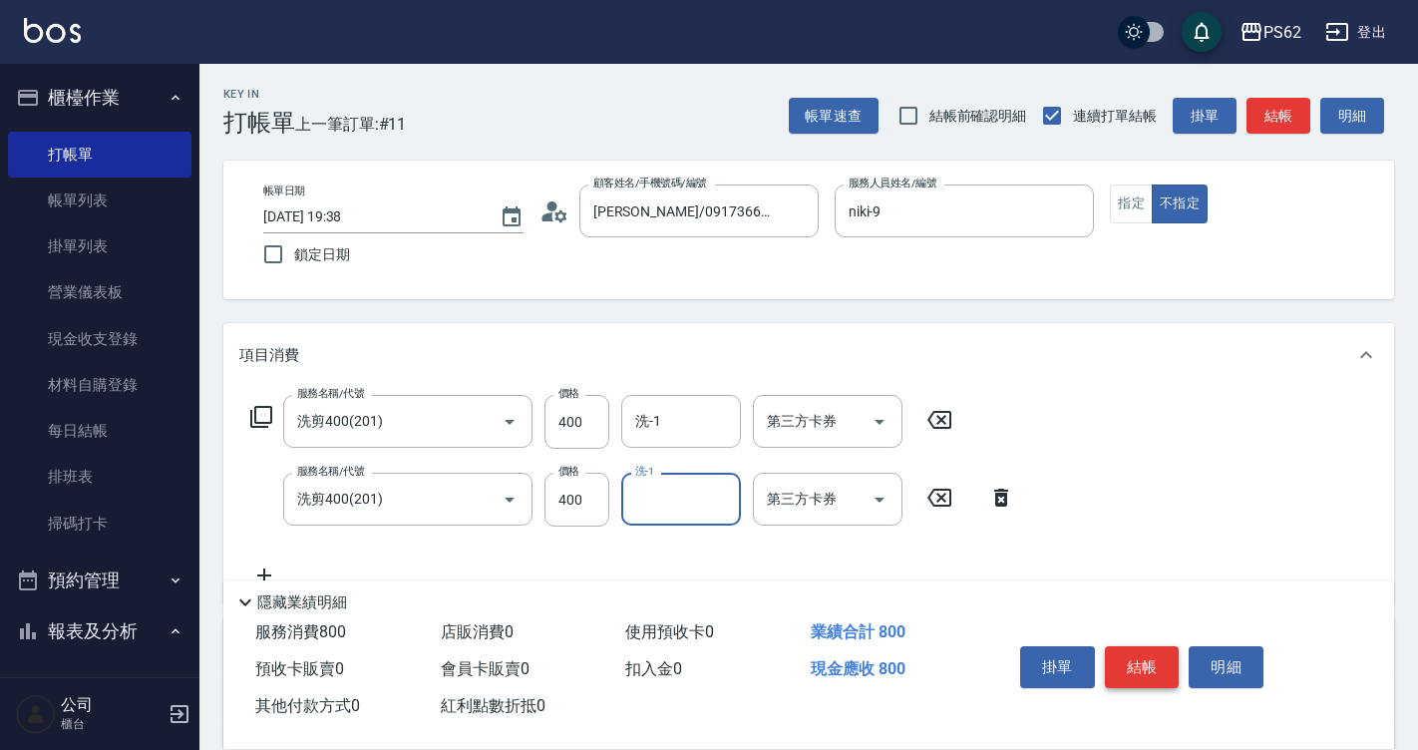
click at [1152, 661] on button "結帳" at bounding box center [1142, 667] width 75 height 42
click at [1152, 661] on div "掛單 結帳 明細" at bounding box center [1142, 669] width 260 height 63
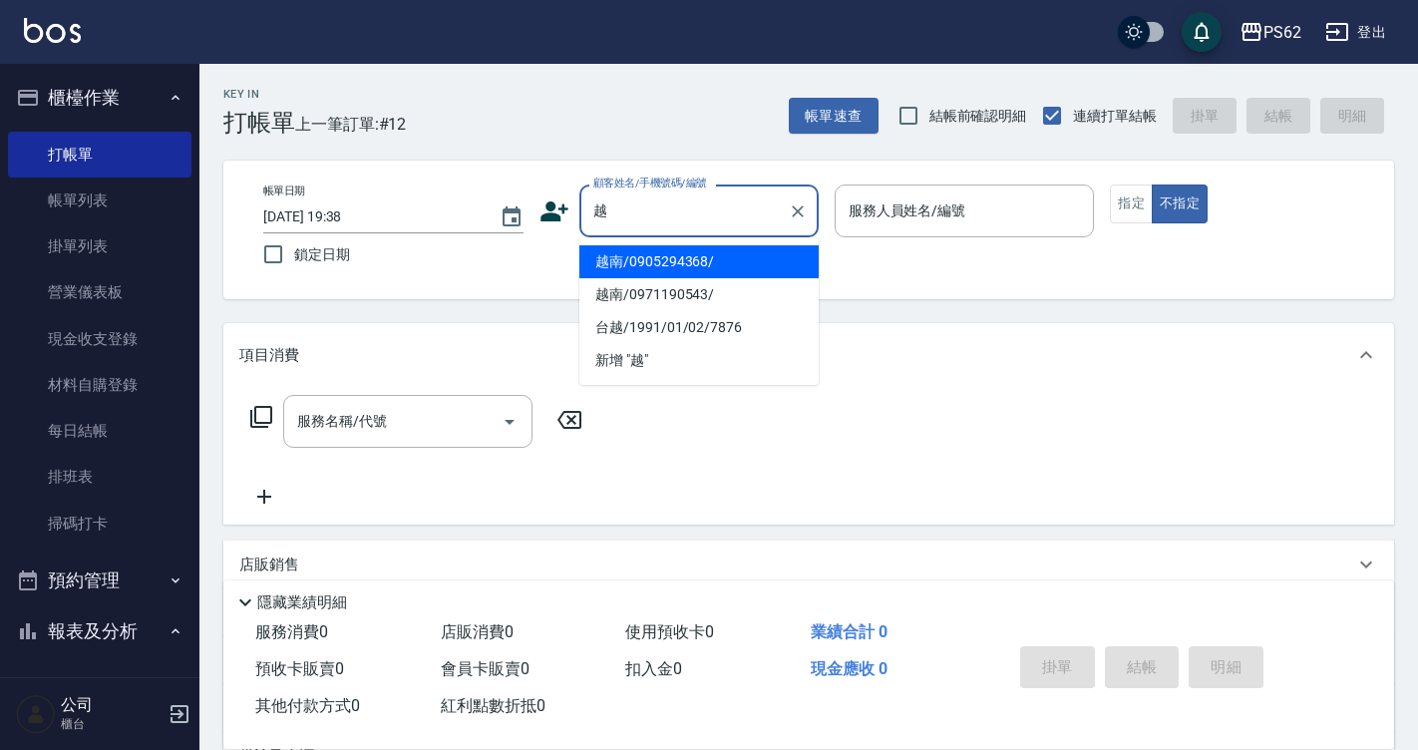
click at [674, 275] on li "越南/0905294368/" at bounding box center [698, 261] width 239 height 33
type input "越南/0905294368/"
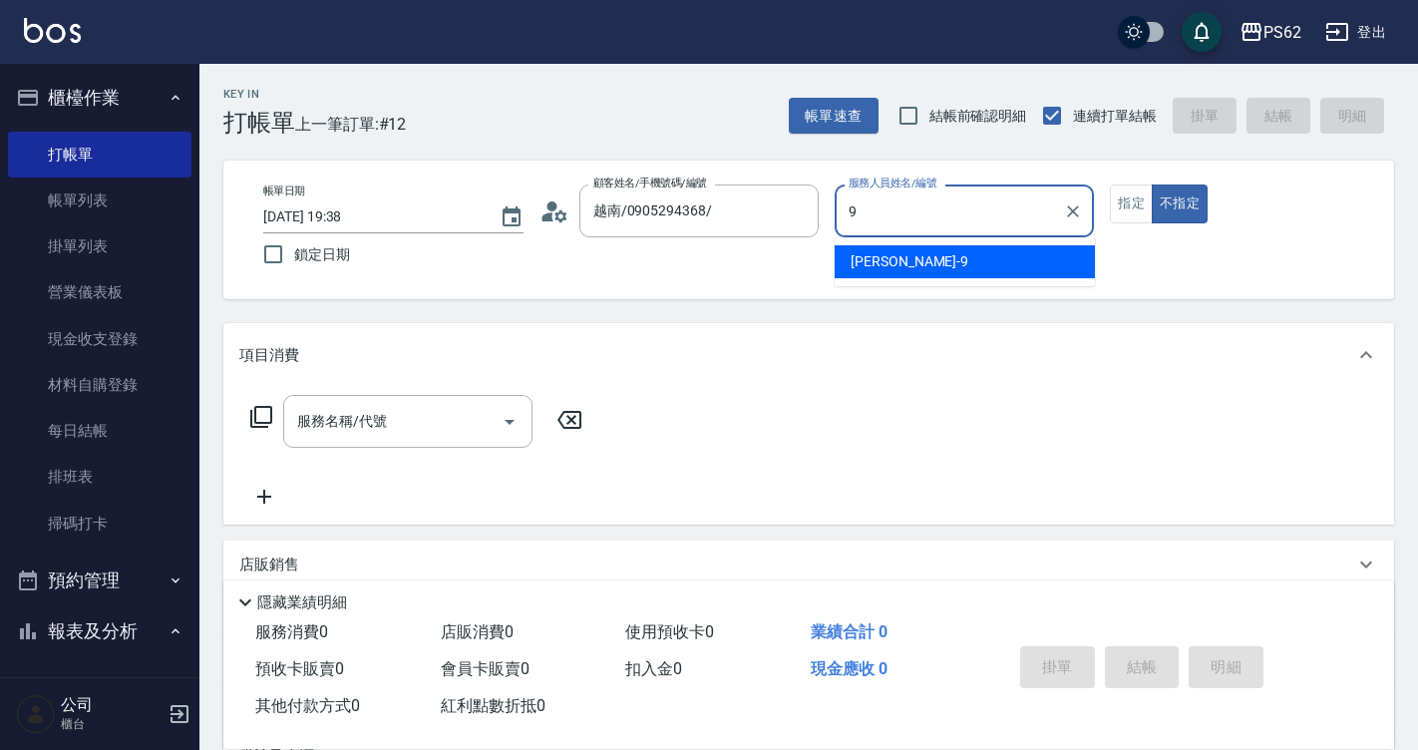
type input "niki-9"
type button "false"
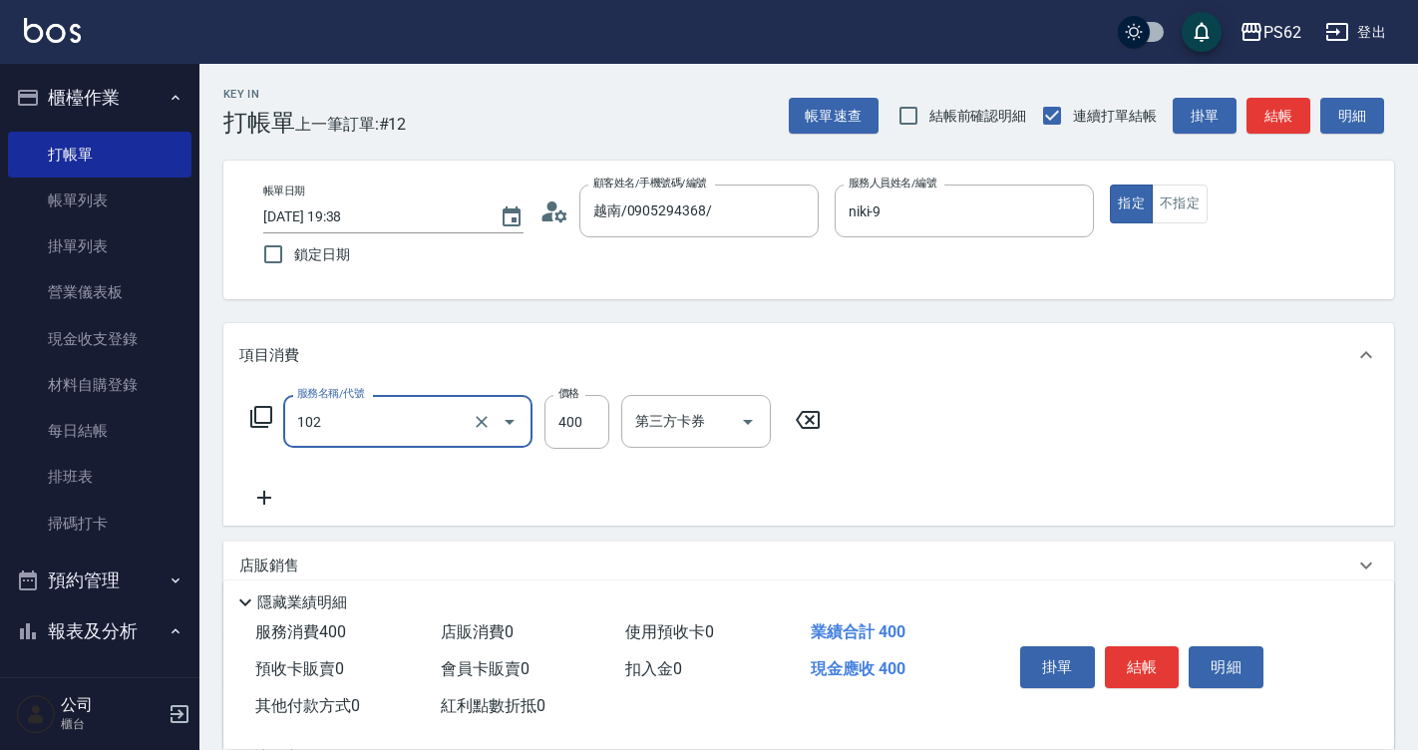
type input "精油洗髮(102)"
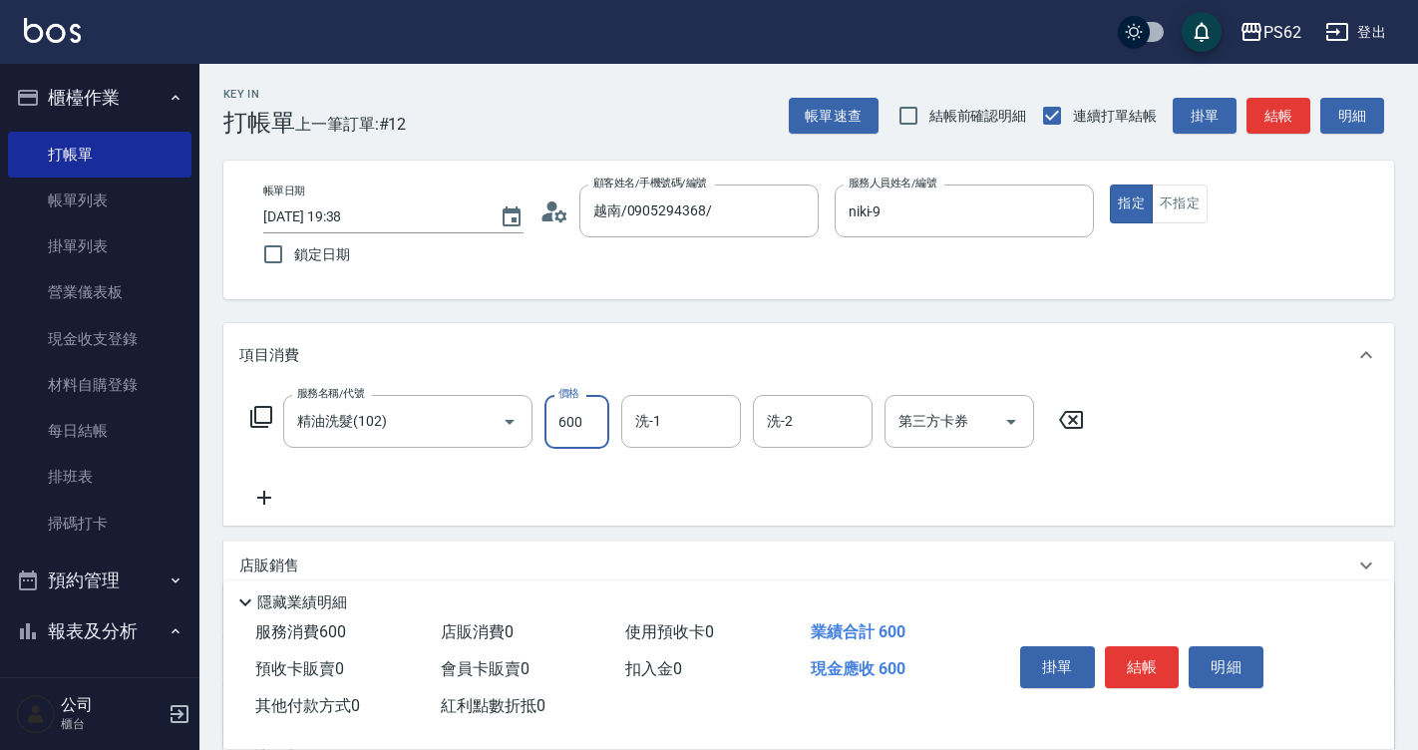
type input "600"
type input "安安-28"
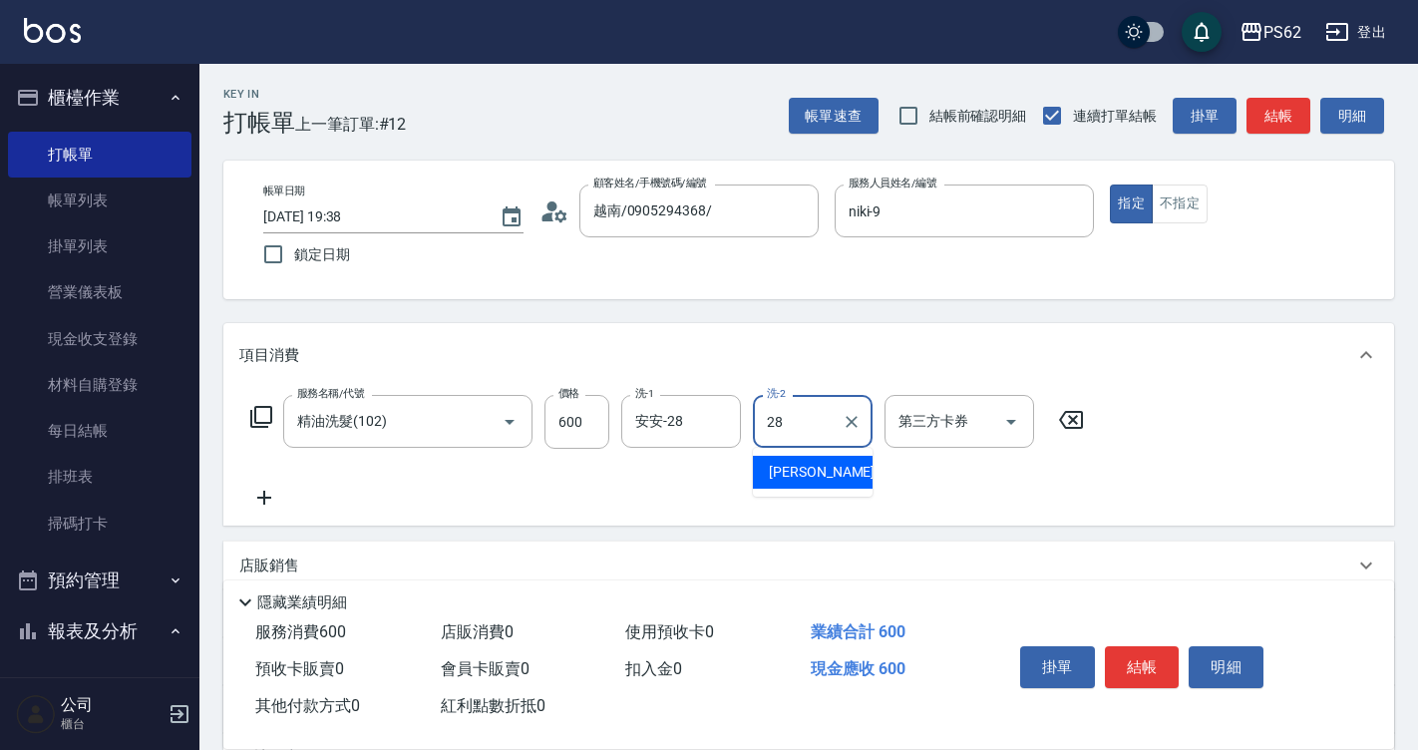
type input "安安-28"
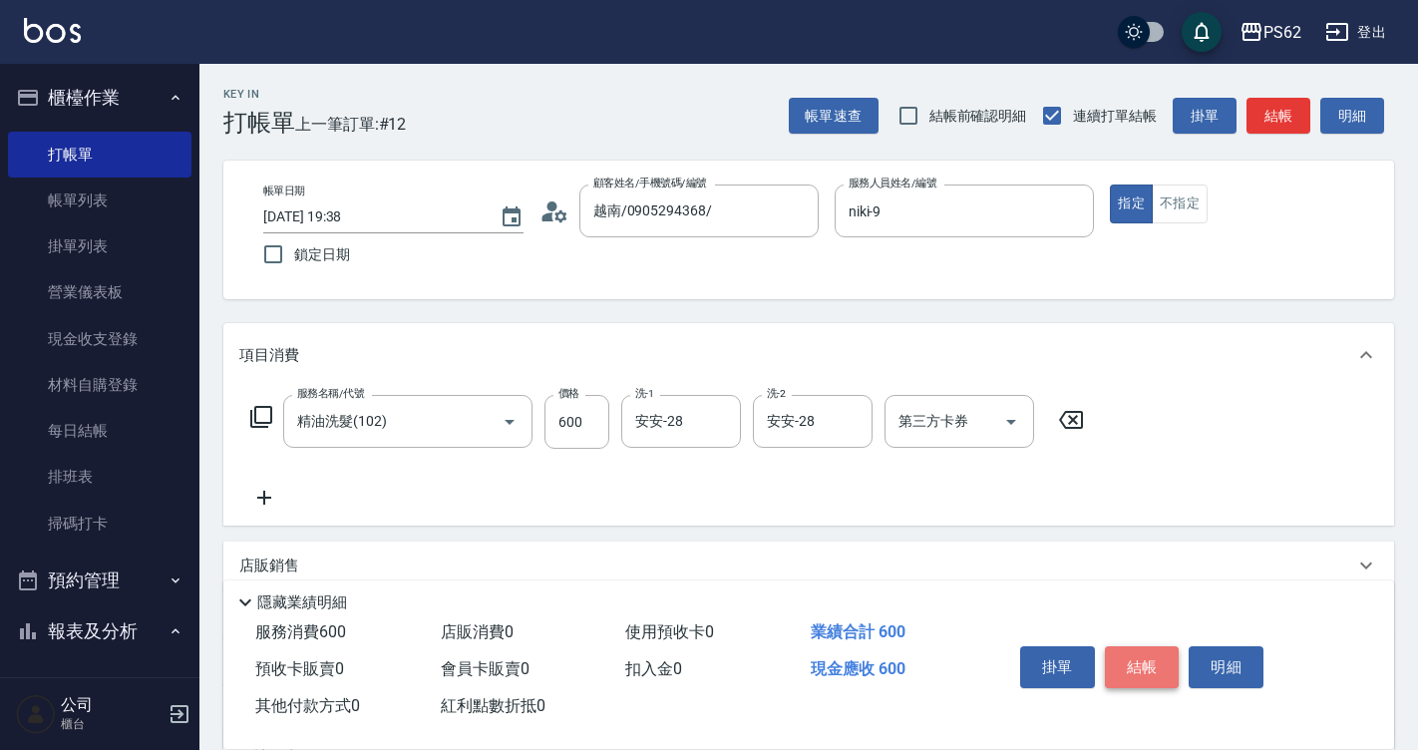
click at [1137, 668] on button "結帳" at bounding box center [1142, 667] width 75 height 42
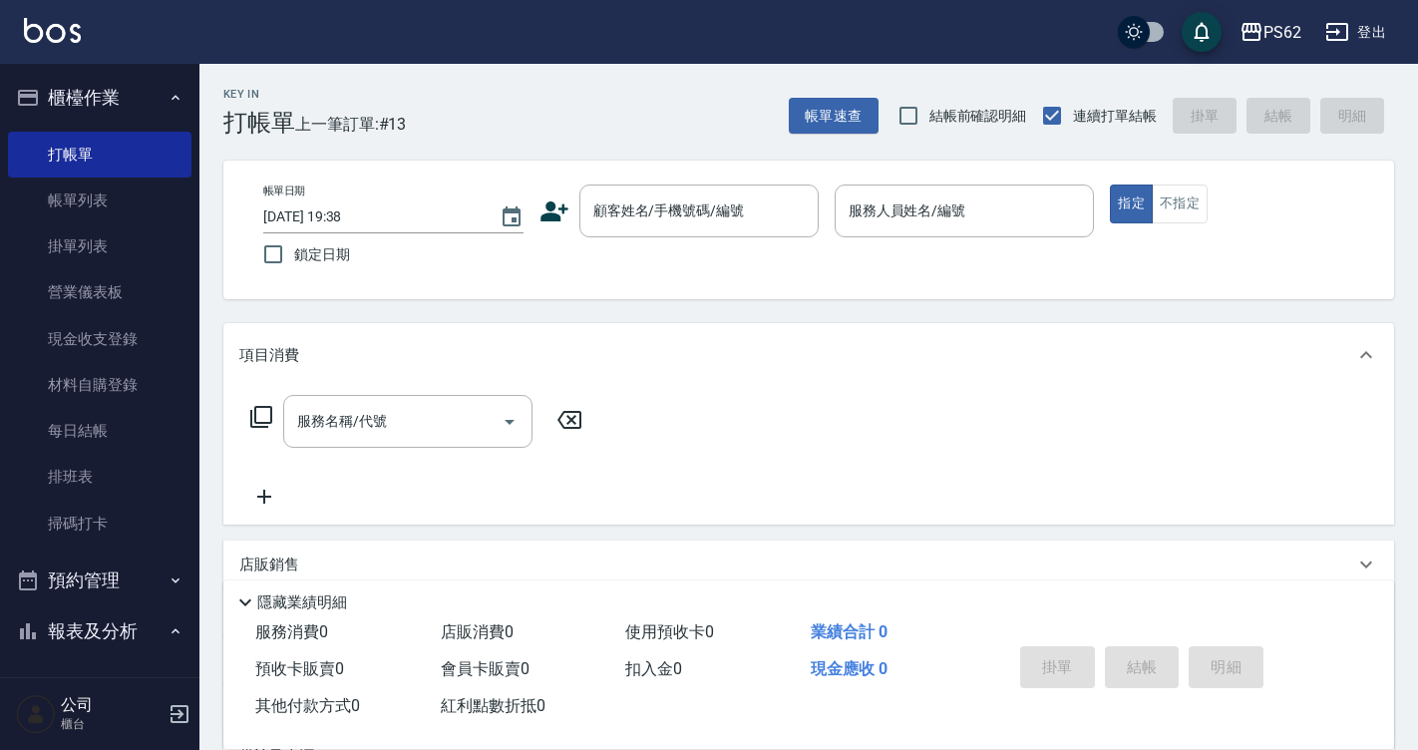
click at [1161, 131] on div "帳單速查 結帳前確認明細 連續打單結帳 掛單 結帳 明細" at bounding box center [1091, 116] width 605 height 42
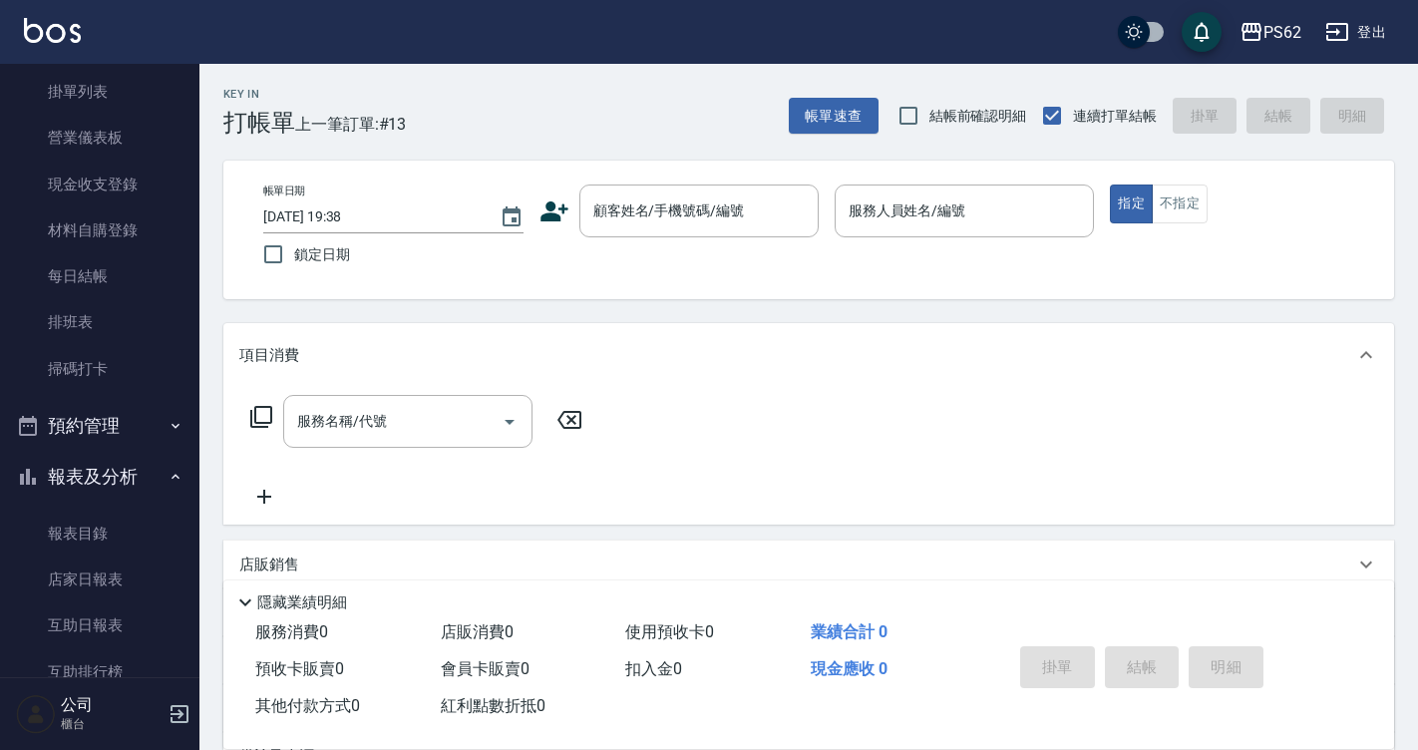
scroll to position [199, 0]
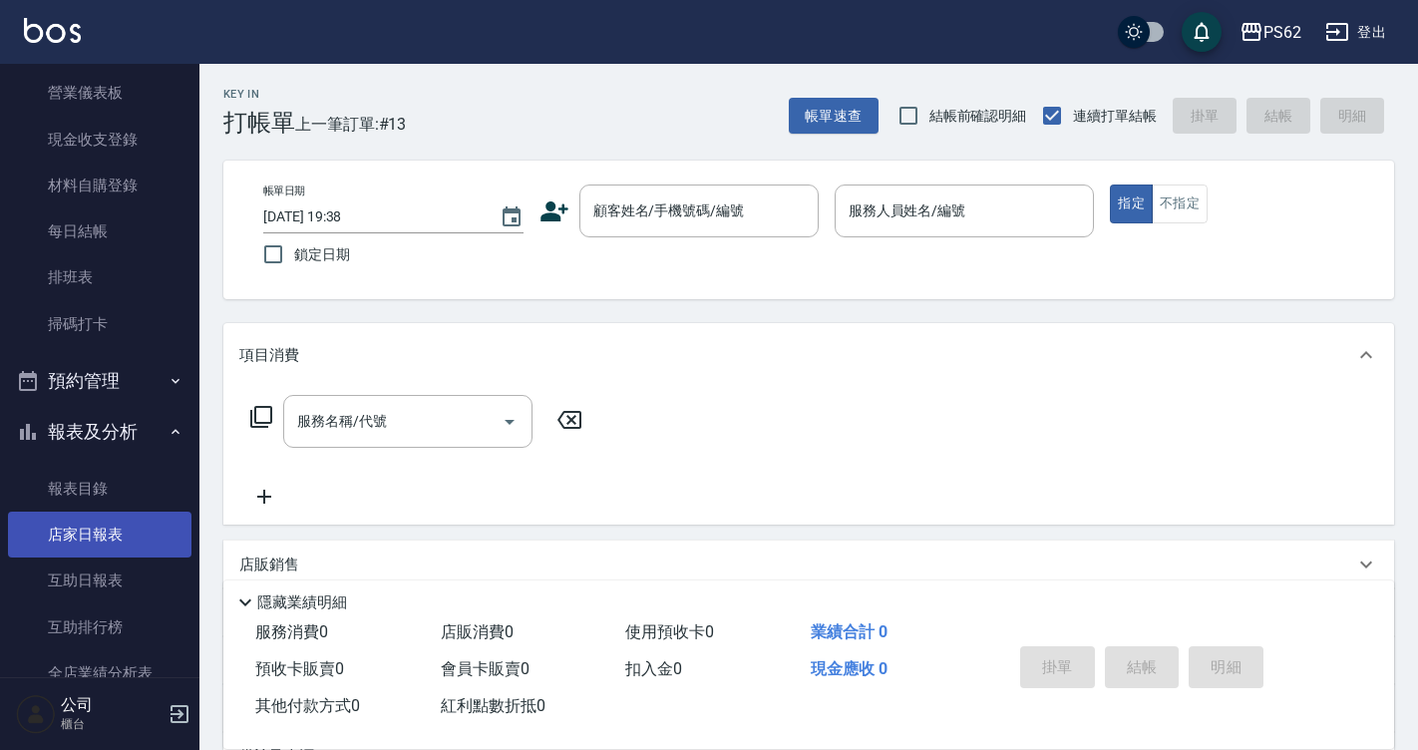
click at [102, 545] on link "店家日報表" at bounding box center [99, 534] width 183 height 46
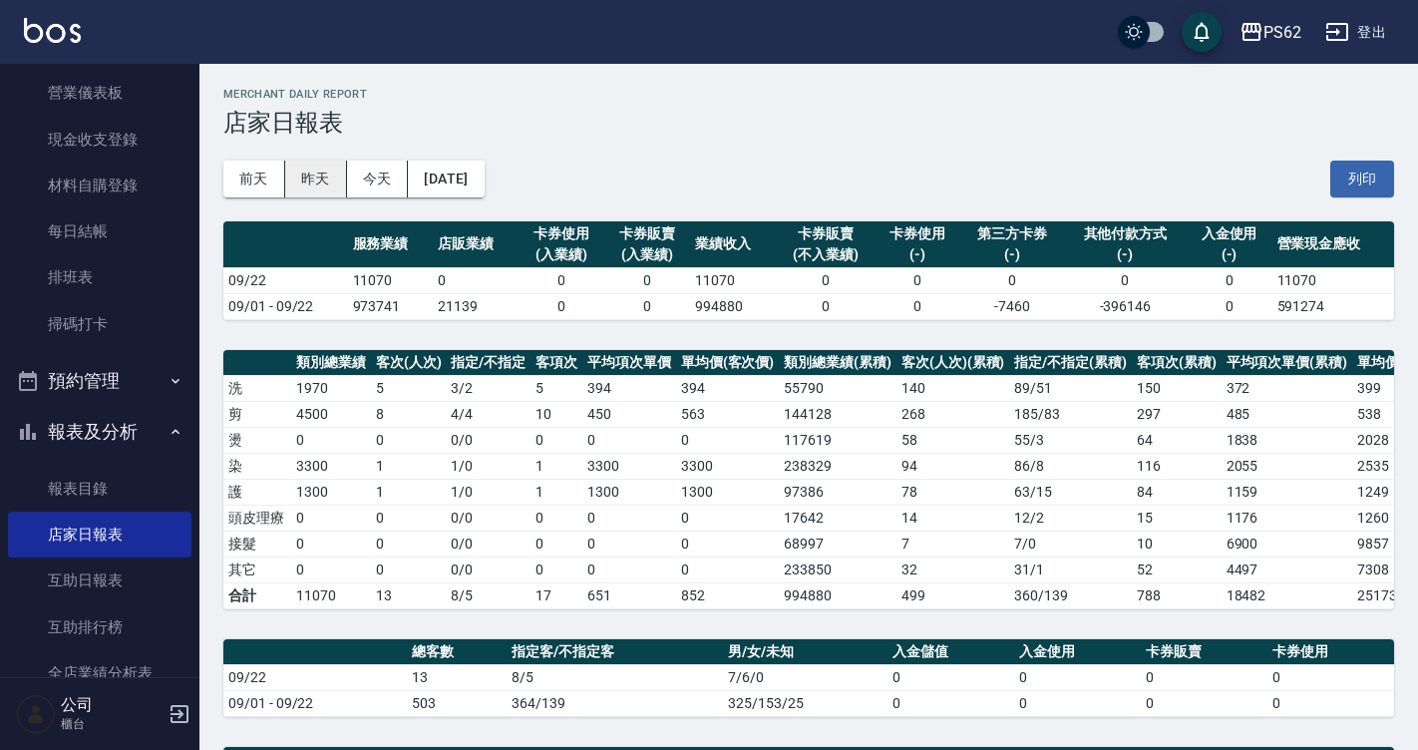
click at [298, 176] on button "昨天" at bounding box center [316, 179] width 62 height 37
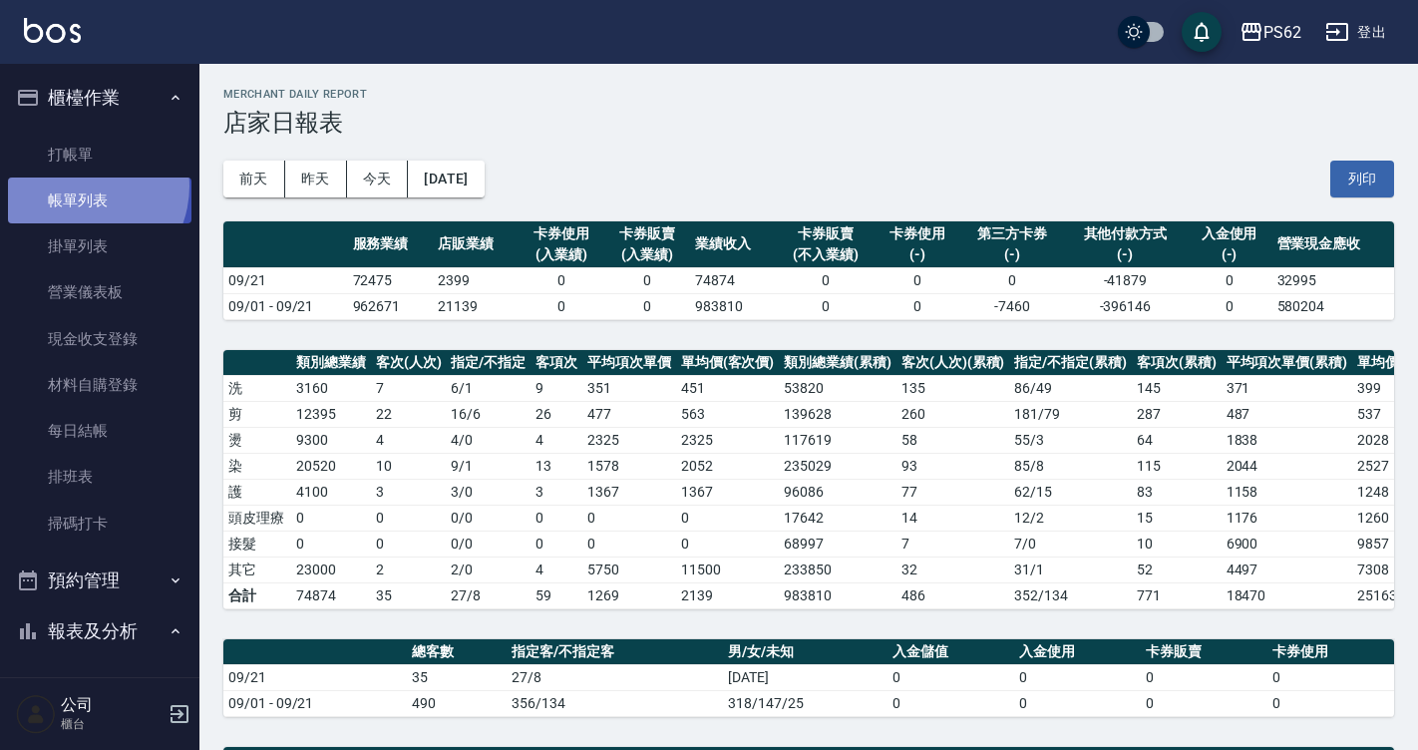
click at [78, 187] on link "帳單列表" at bounding box center [99, 200] width 183 height 46
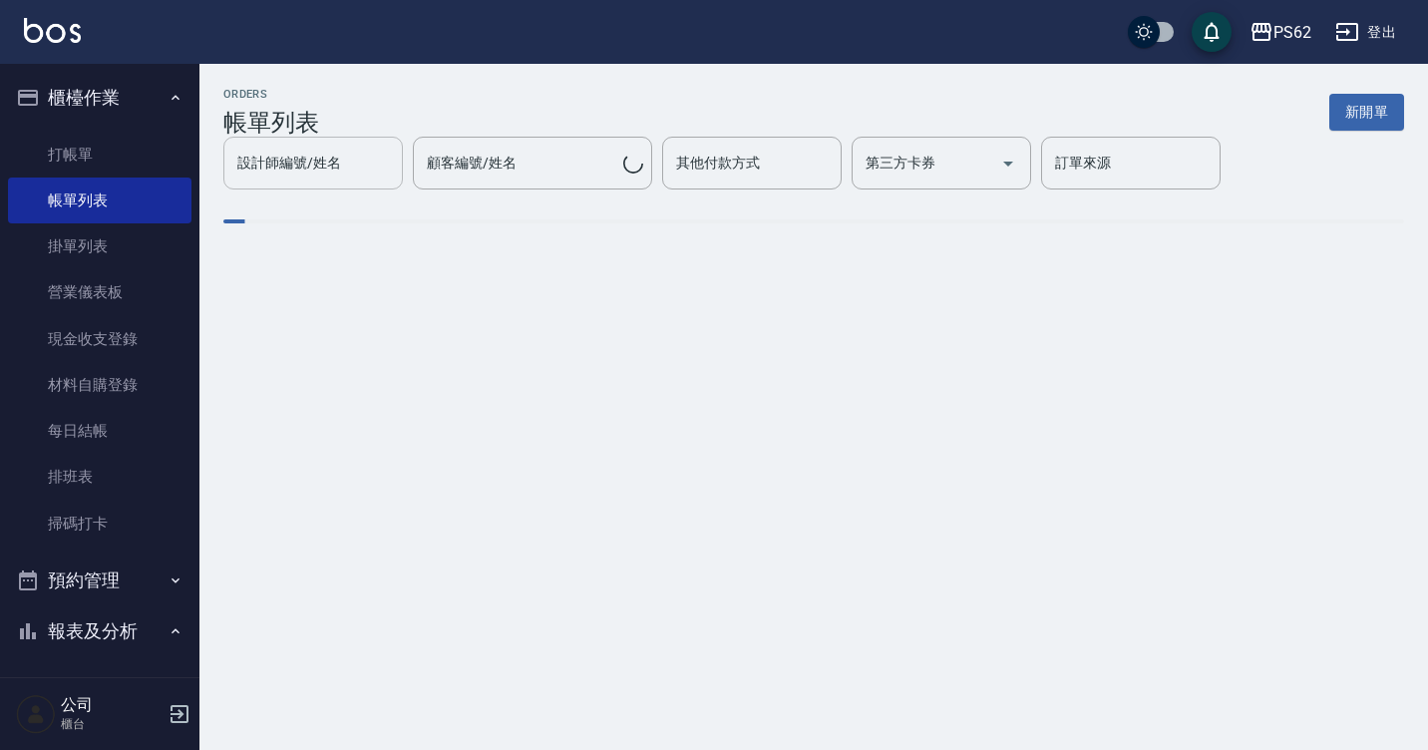
click at [339, 176] on input "設計師編號/姓名" at bounding box center [313, 163] width 162 height 35
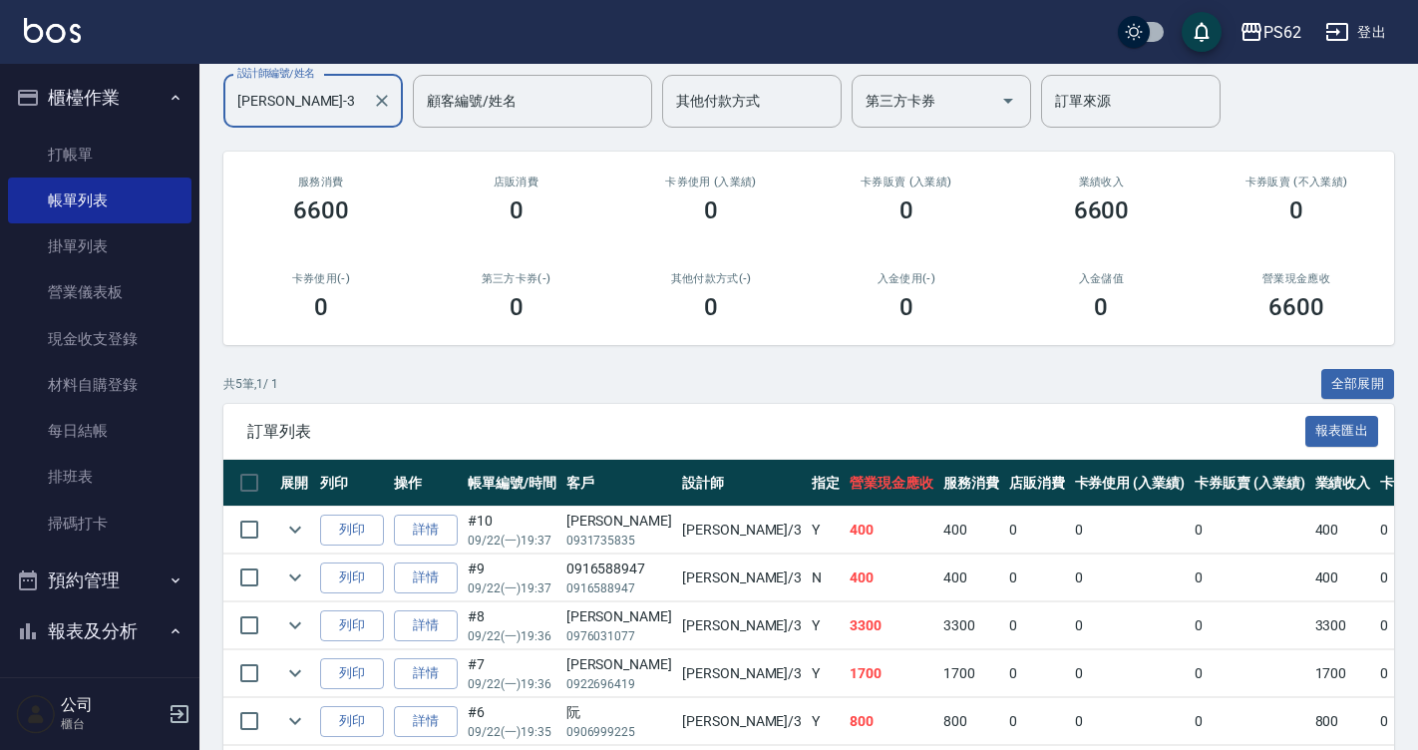
scroll to position [245, 0]
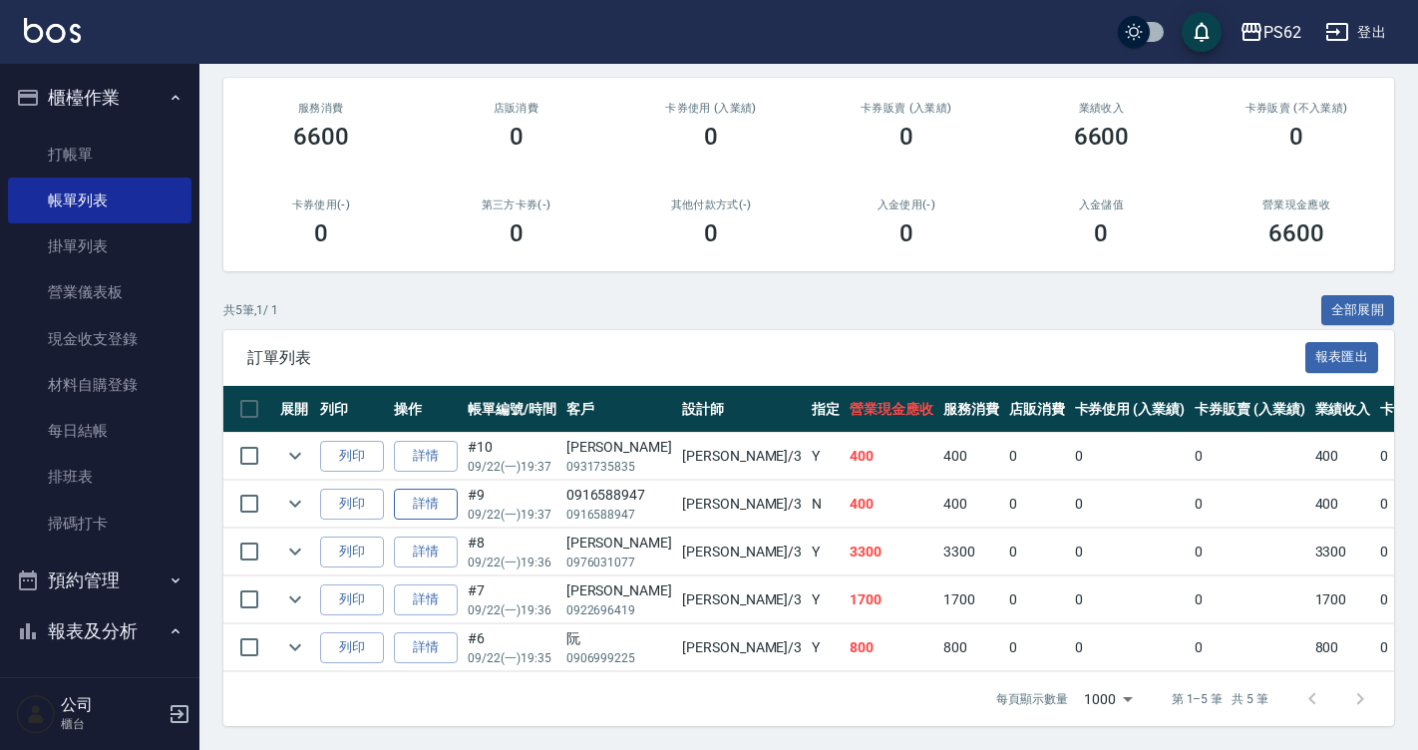
type input "[PERSON_NAME]-3"
click at [410, 493] on link "詳情" at bounding box center [426, 504] width 64 height 31
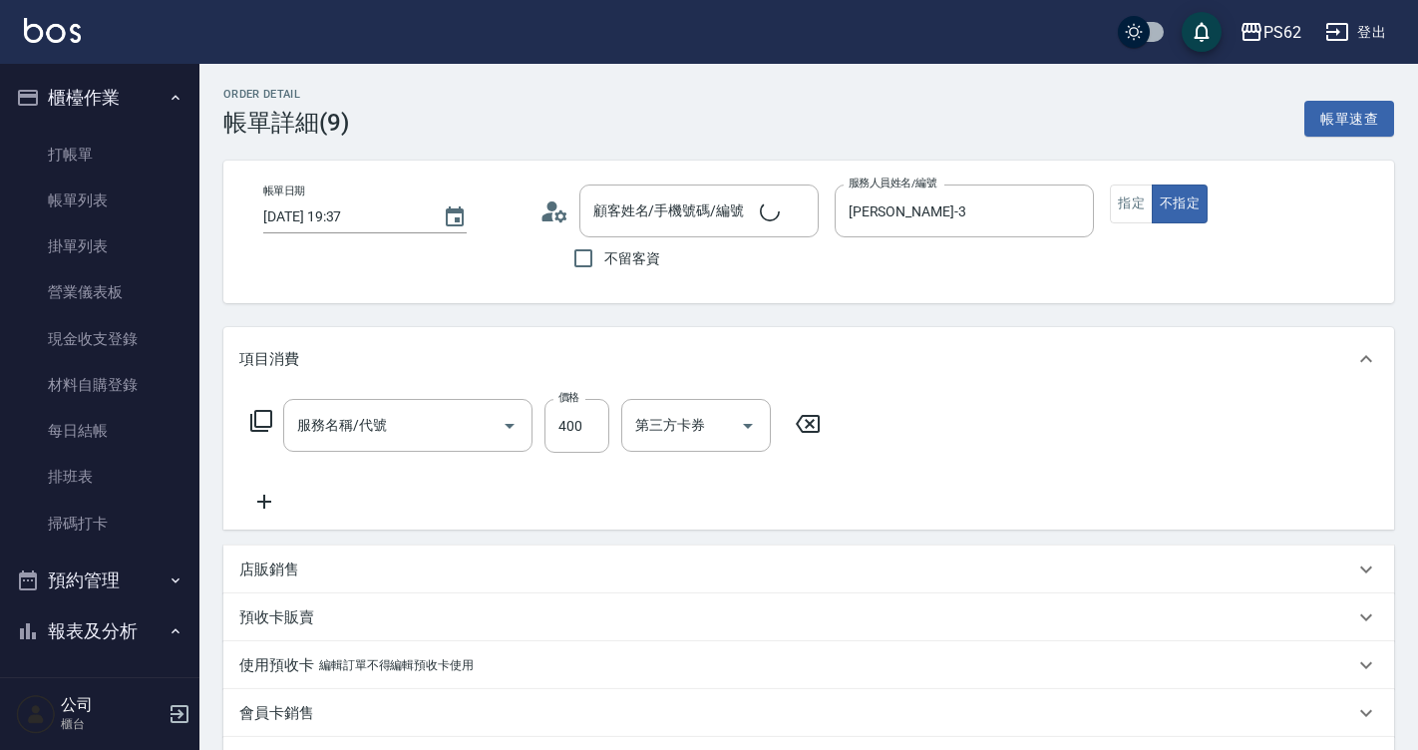
type input "[DATE] 19:37"
type input "[PERSON_NAME]-3"
type input "洗剪400(201)"
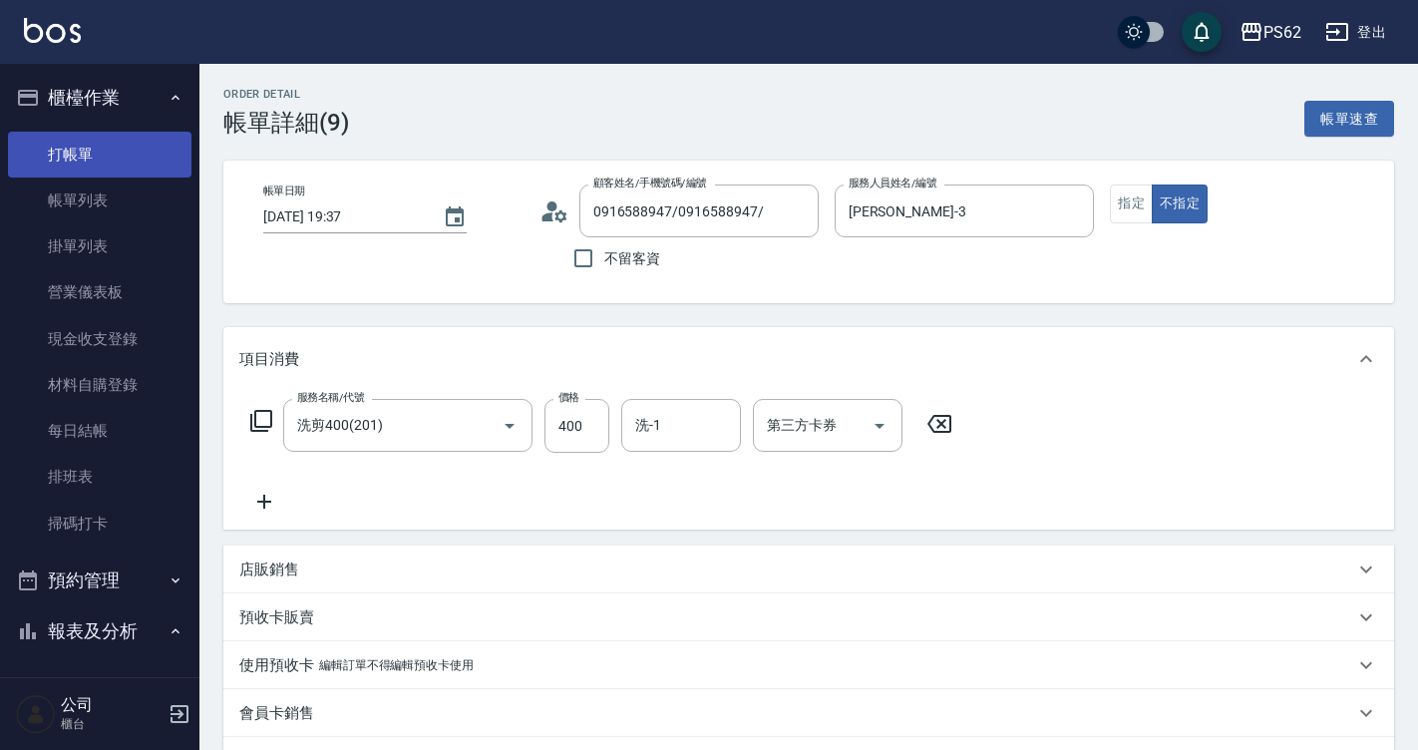
type input "0916588947/0916588947/"
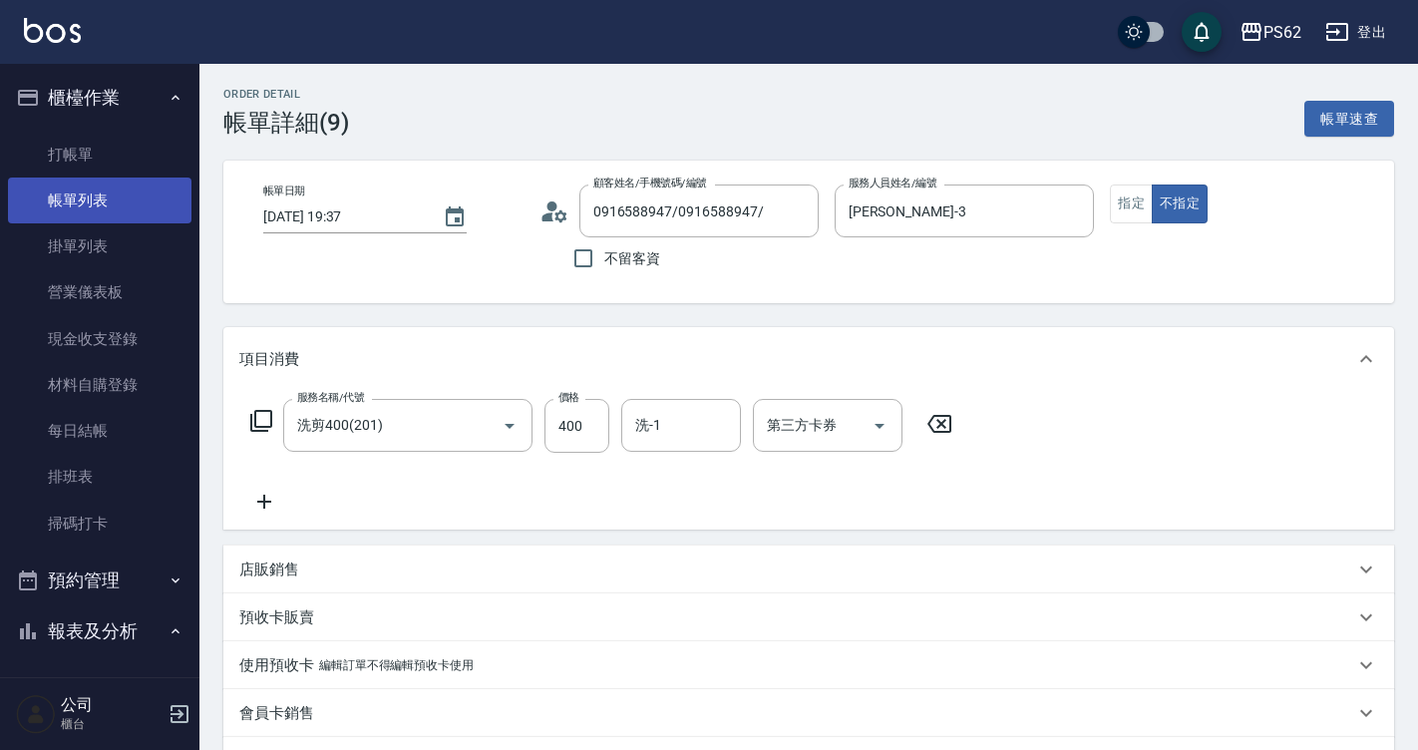
click at [156, 217] on link "帳單列表" at bounding box center [99, 200] width 183 height 46
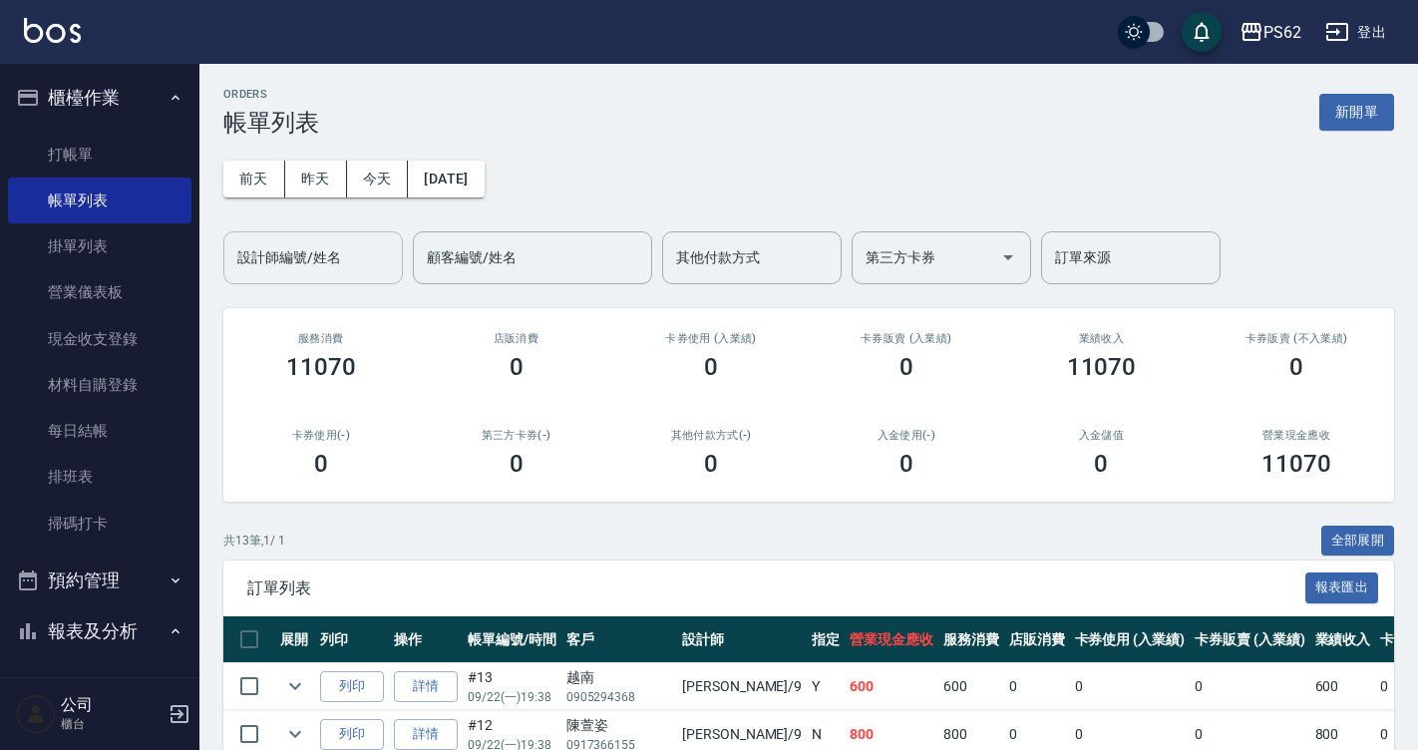
click at [337, 267] on input "設計師編號/姓名" at bounding box center [313, 257] width 162 height 35
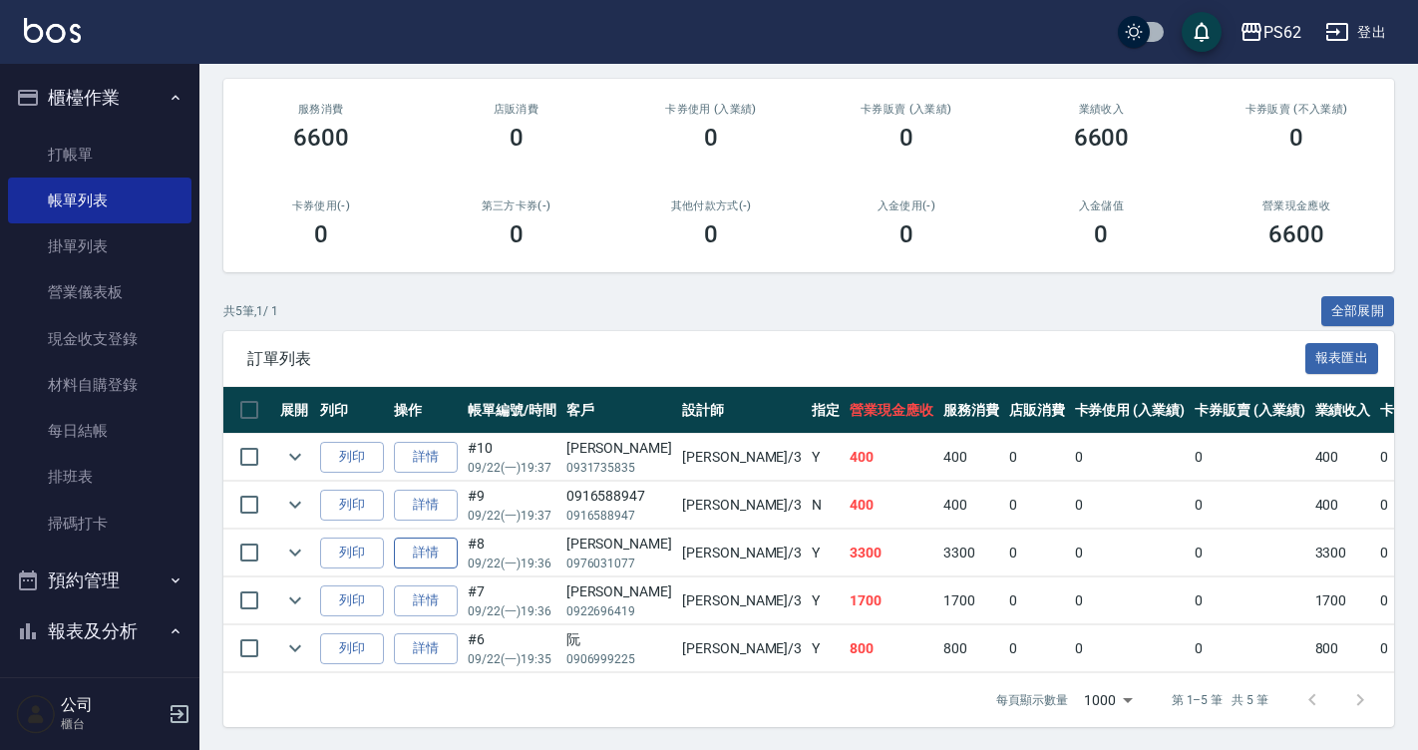
scroll to position [245, 0]
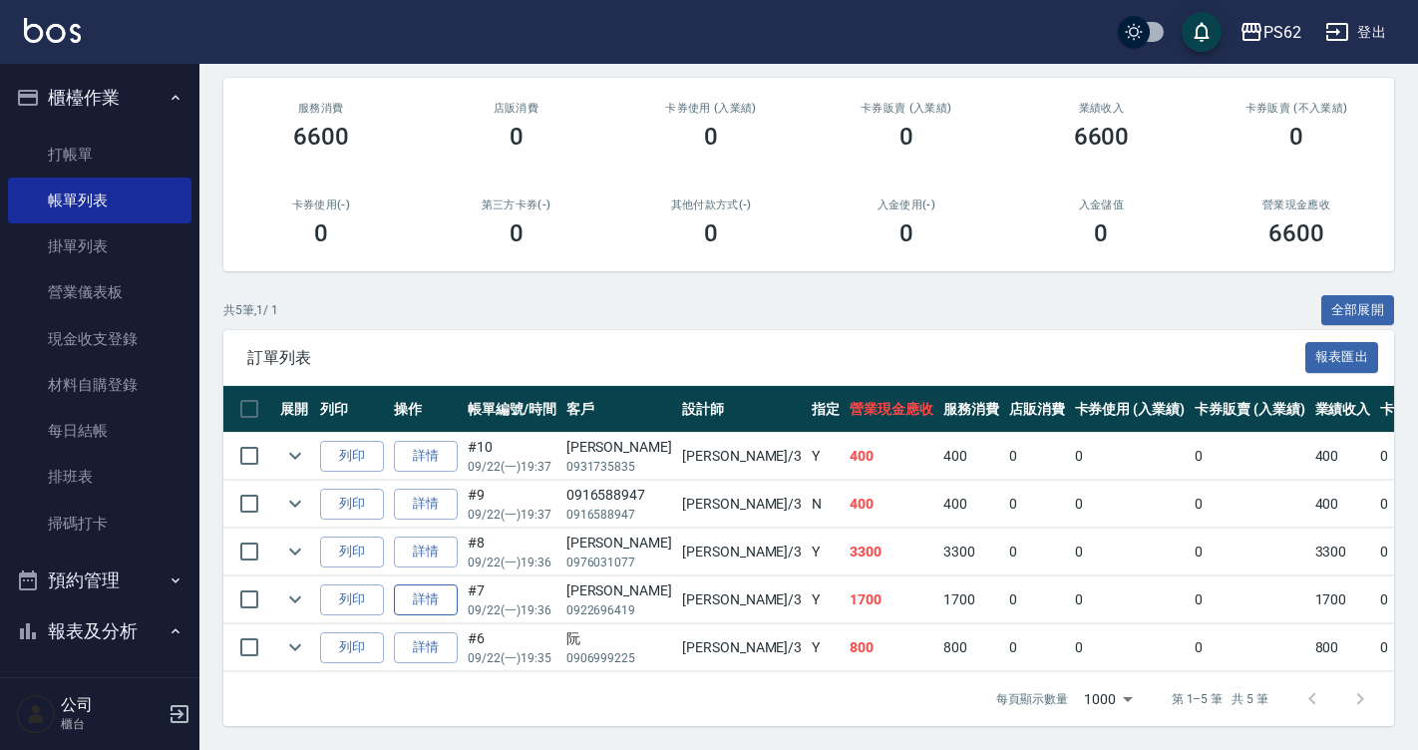
type input "[PERSON_NAME]-3"
click at [415, 589] on link "詳情" at bounding box center [426, 599] width 64 height 31
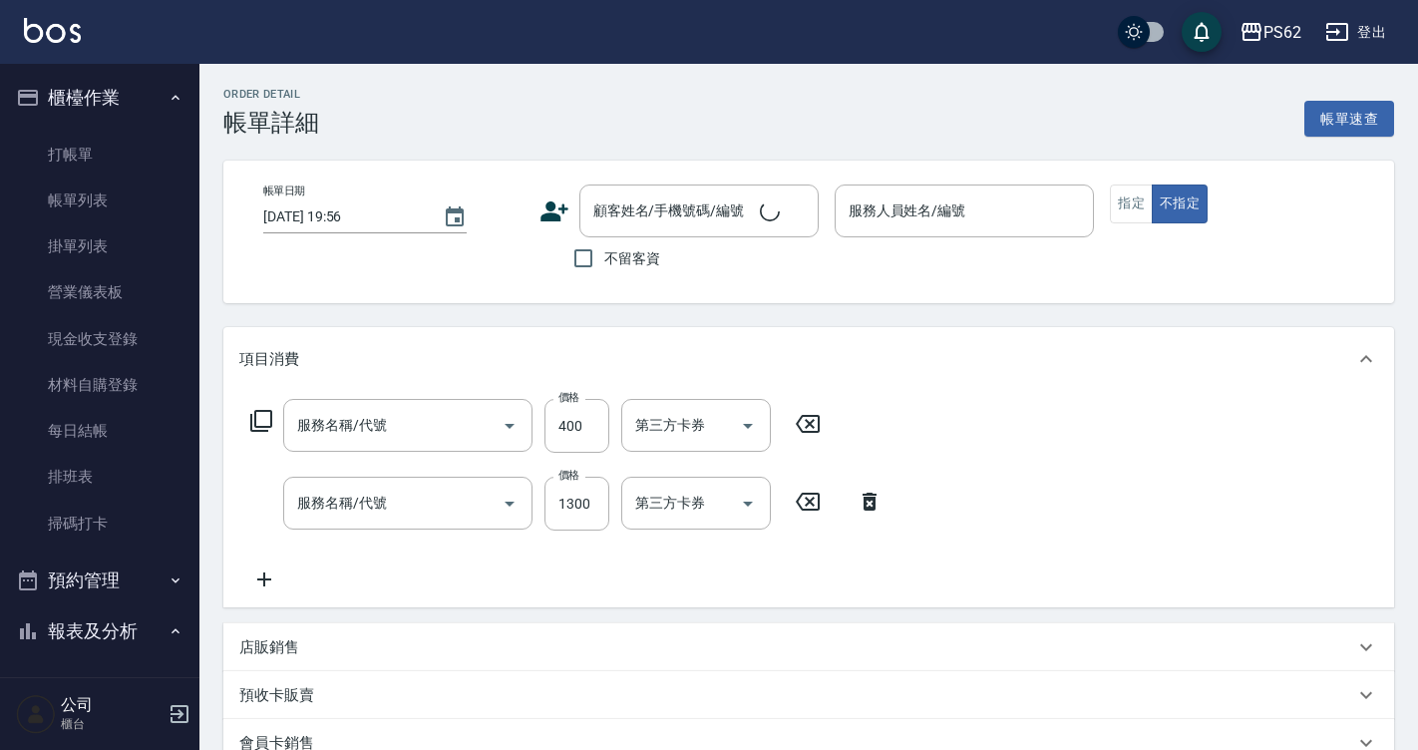
type input "[DATE] 19:36"
type input "[PERSON_NAME]-3"
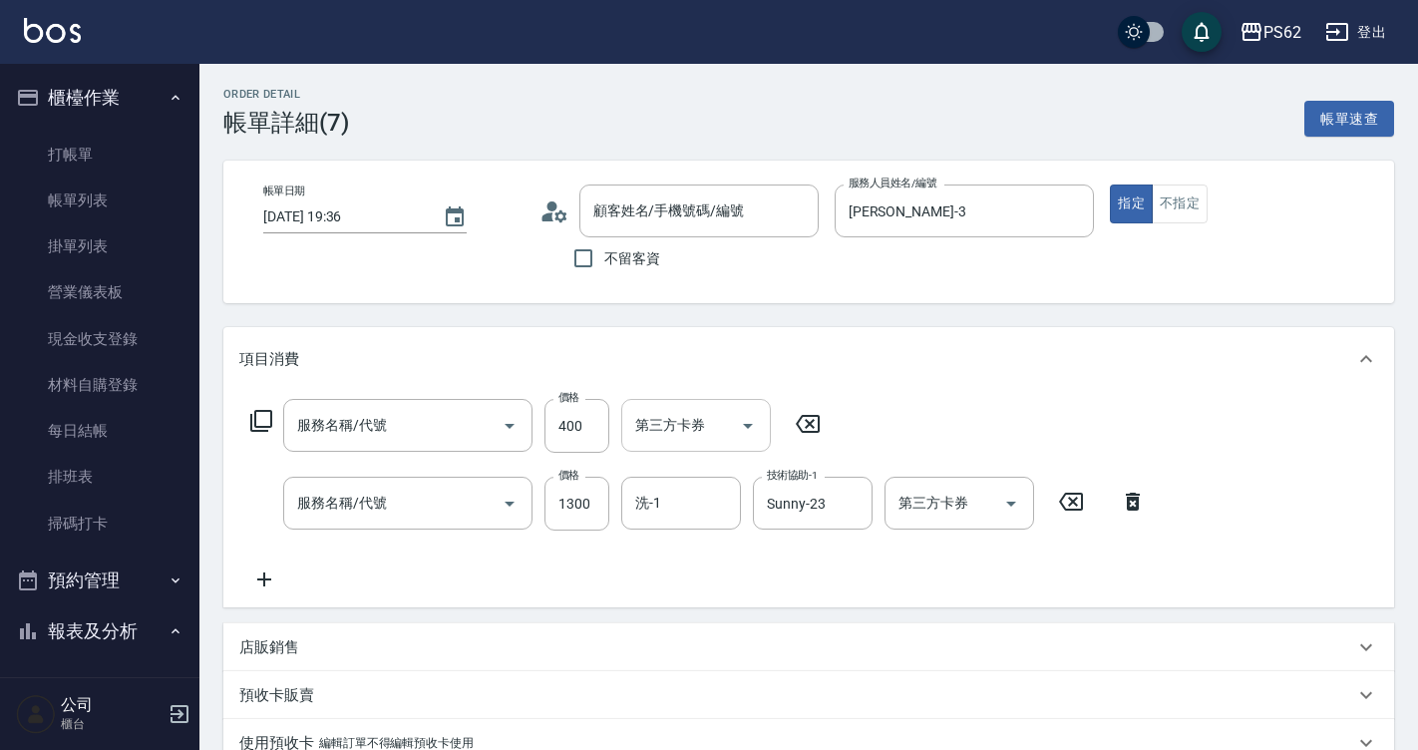
type input "A級單剪400(105)"
type input "自備護髮(501)"
type input "[PERSON_NAME]/0922696419/"
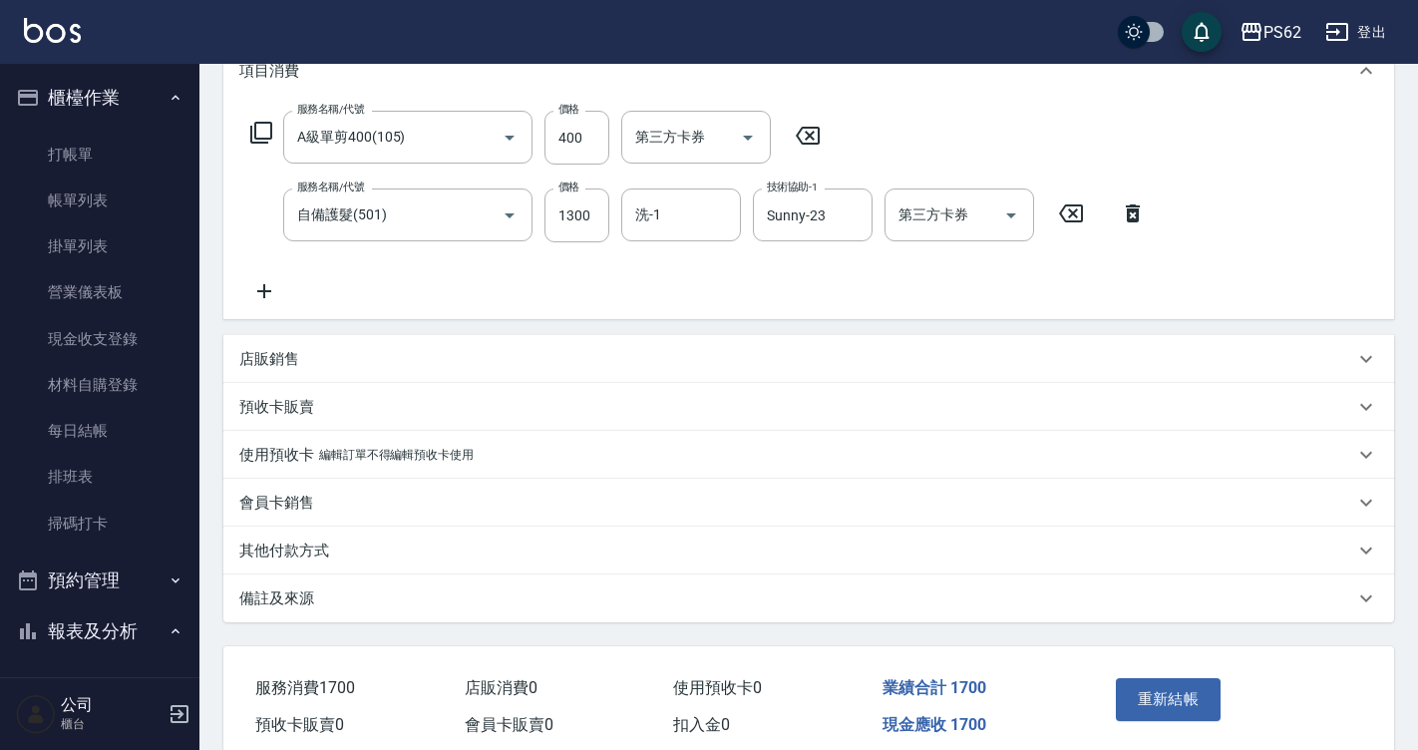
scroll to position [376, 0]
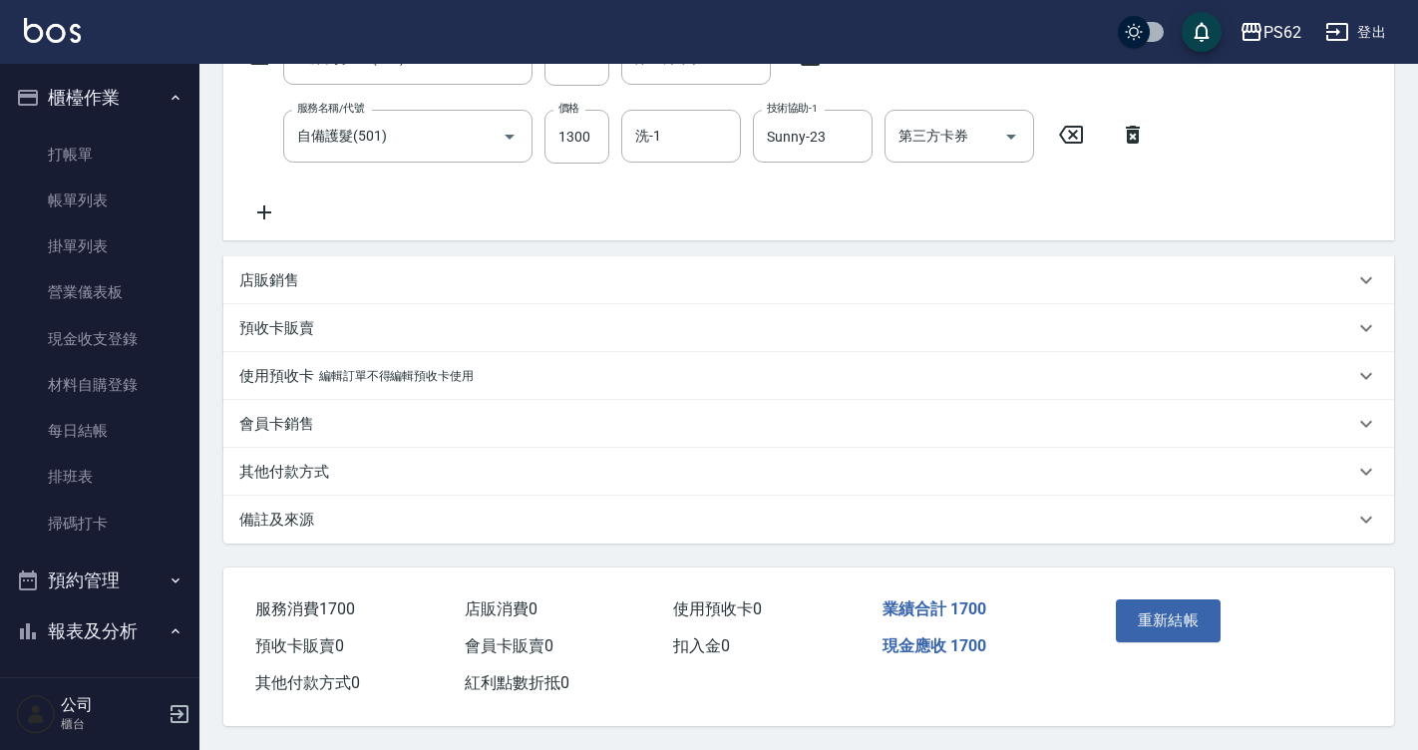
click at [282, 476] on div "其他付款方式" at bounding box center [808, 472] width 1170 height 48
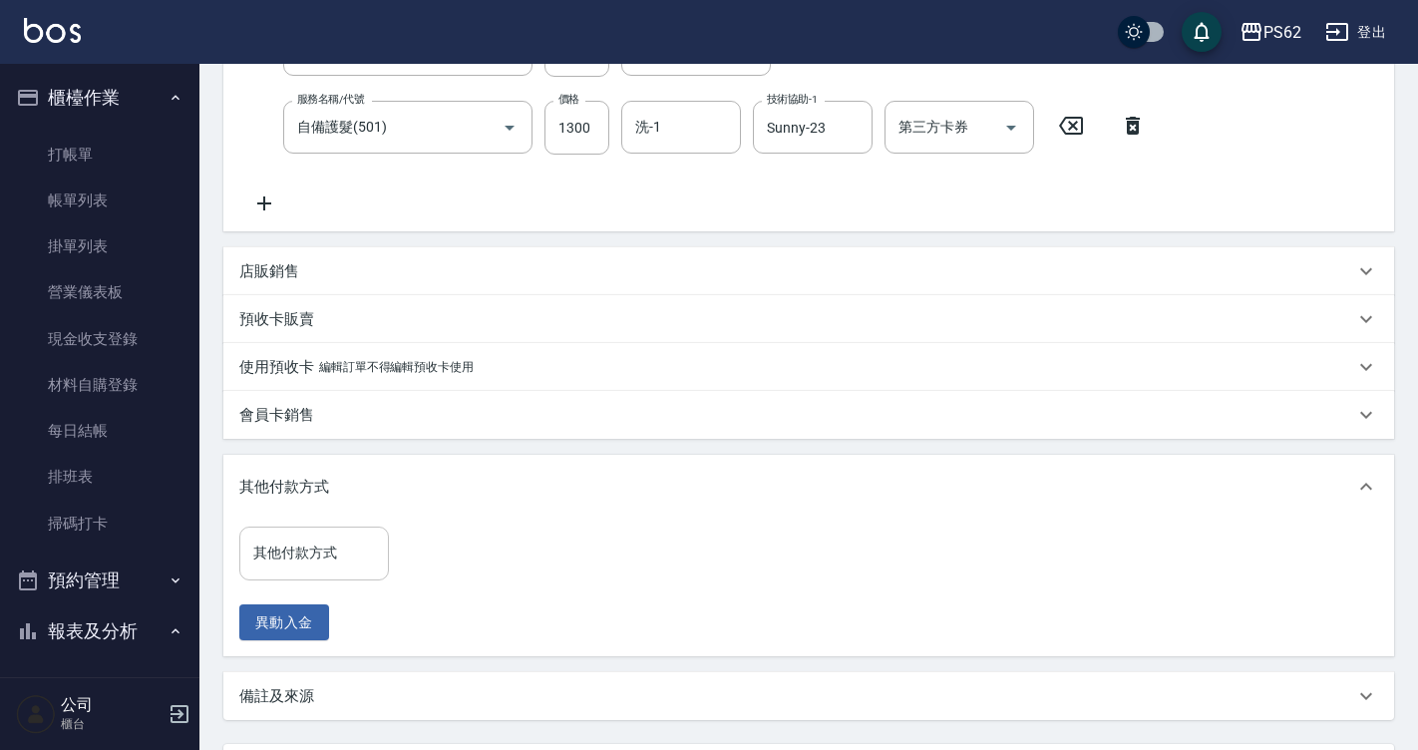
click at [305, 555] on input "其他付款方式" at bounding box center [314, 552] width 132 height 35
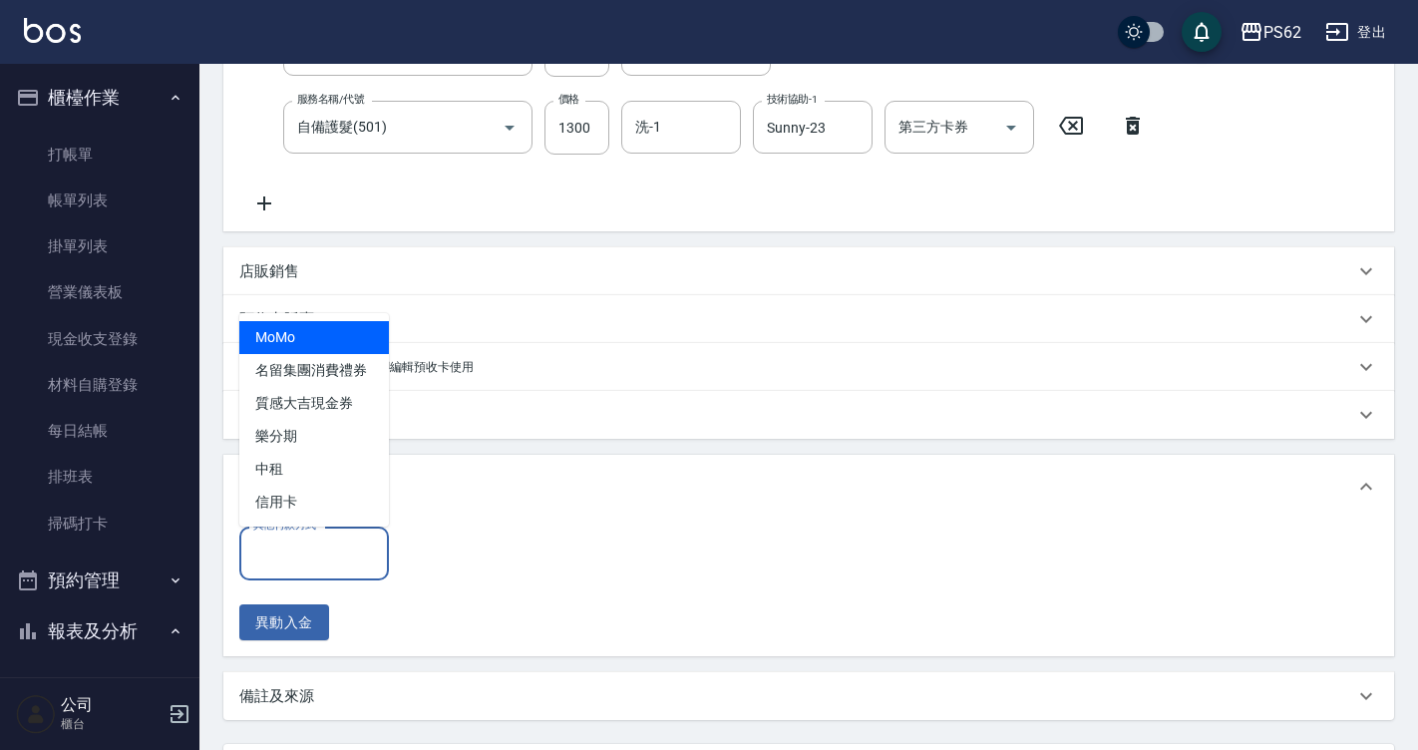
click at [321, 549] on input "其他付款方式" at bounding box center [314, 552] width 132 height 35
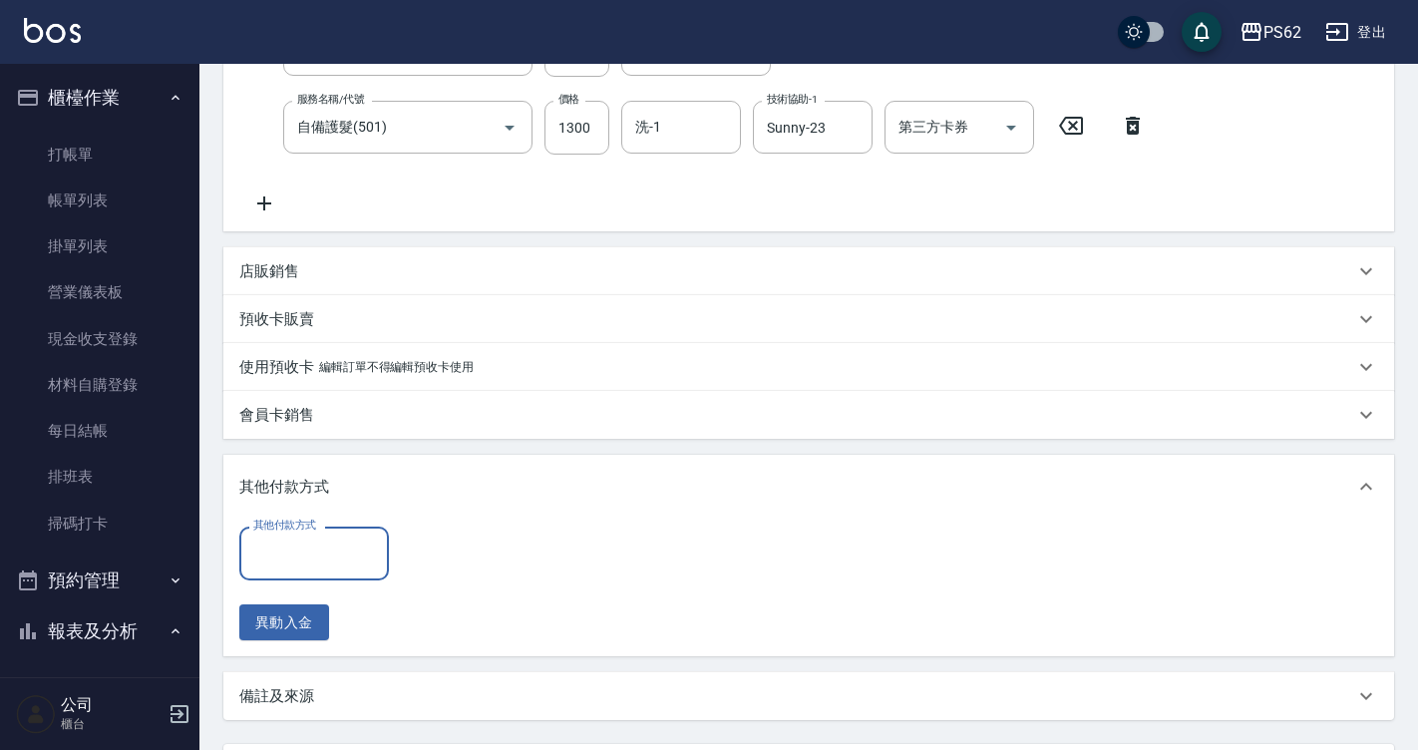
click at [309, 572] on div "其他付款方式" at bounding box center [314, 552] width 150 height 53
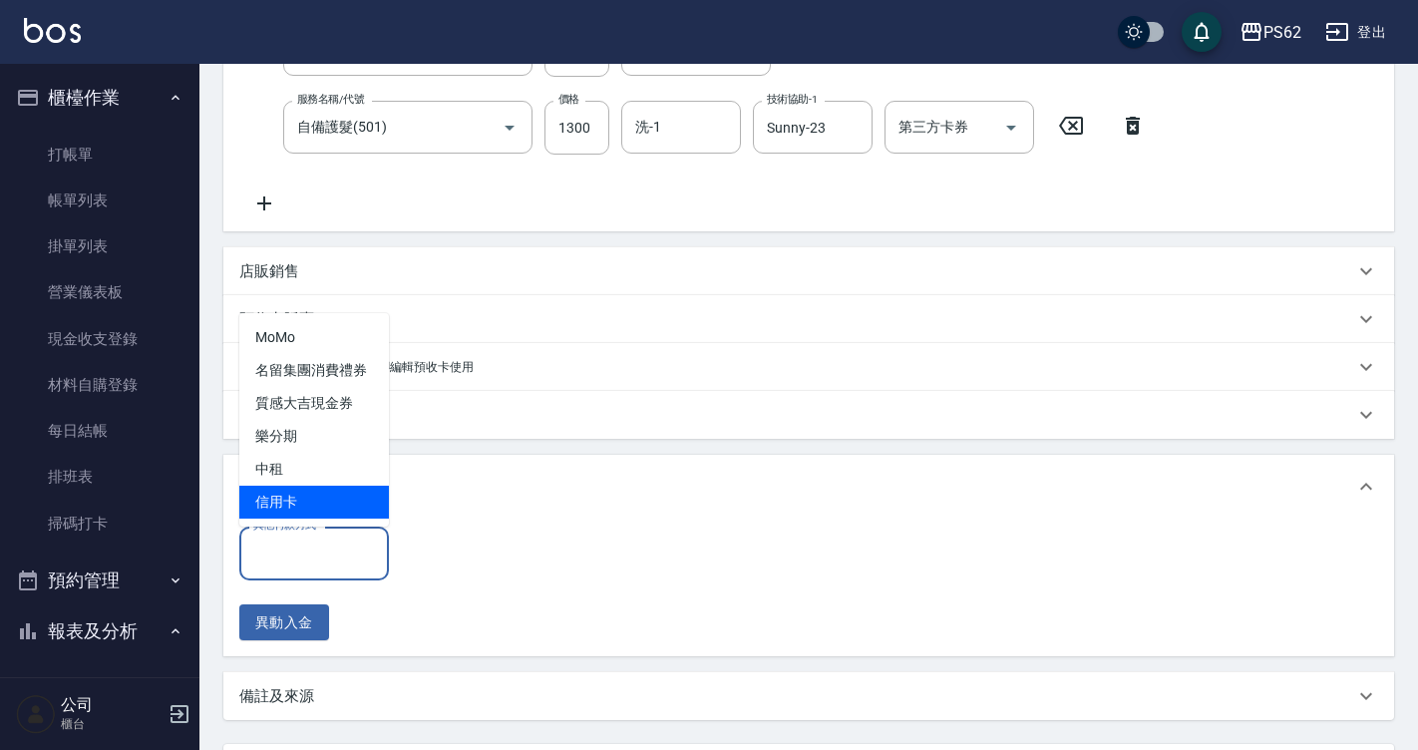
click at [318, 500] on span "信用卡" at bounding box center [314, 502] width 150 height 33
type input "信用卡"
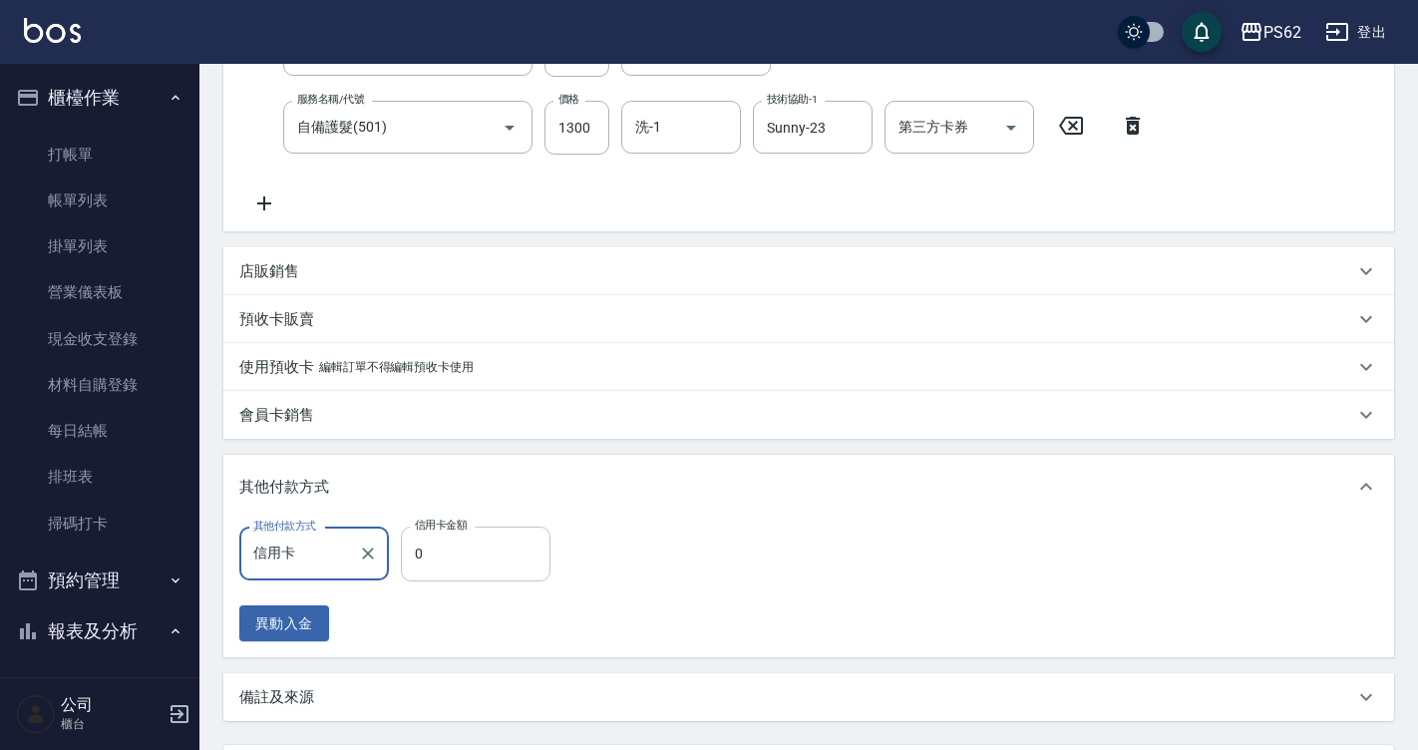
click at [435, 556] on input "0" at bounding box center [476, 553] width 150 height 54
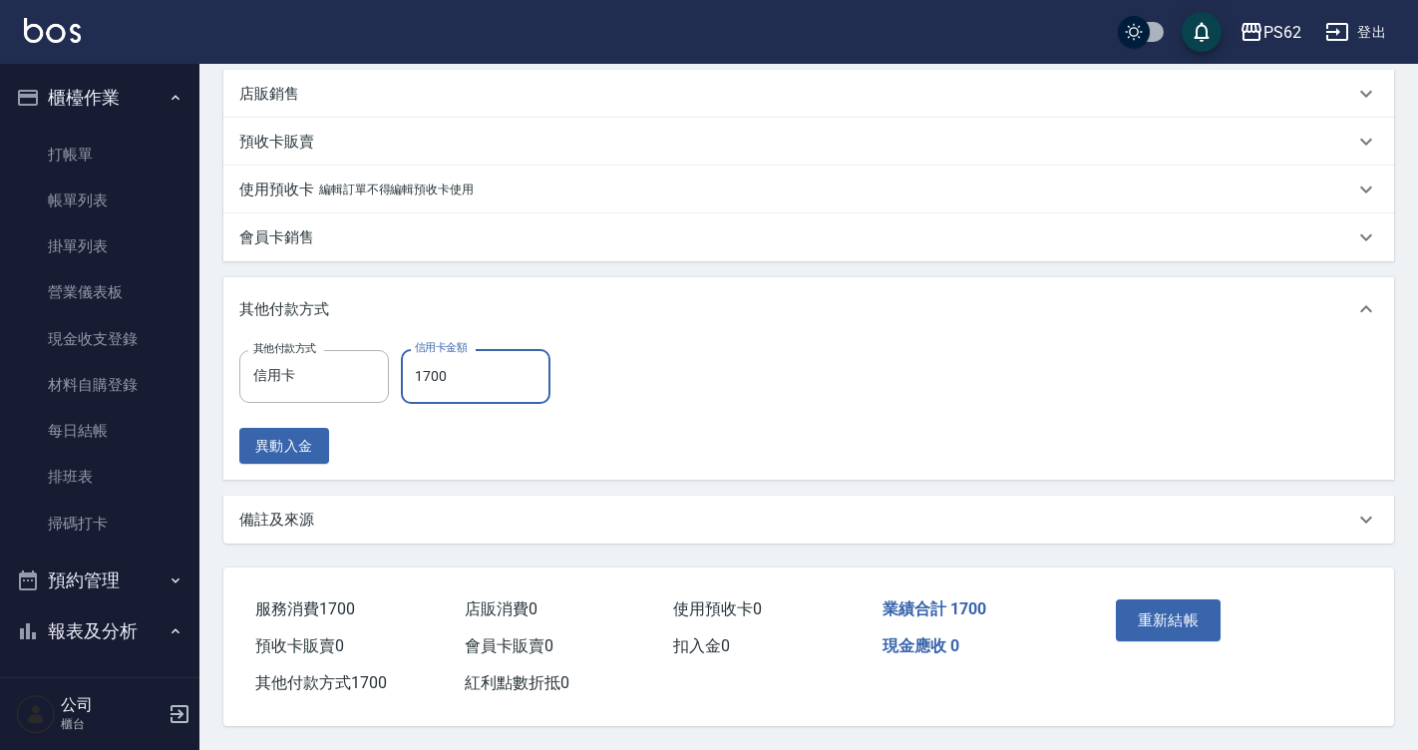
scroll to position [562, 0]
type input "1700"
click at [1203, 599] on button "重新結帳" at bounding box center [1169, 620] width 106 height 42
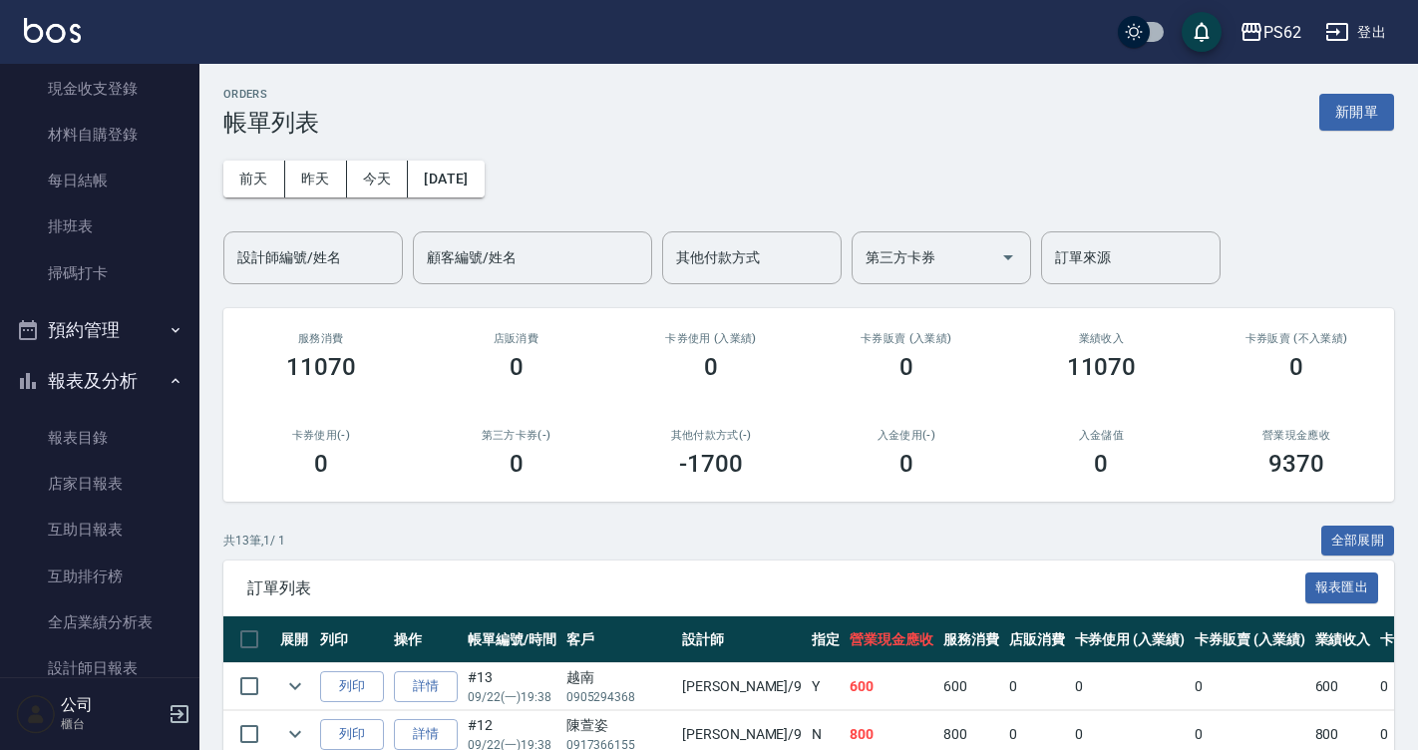
scroll to position [299, 0]
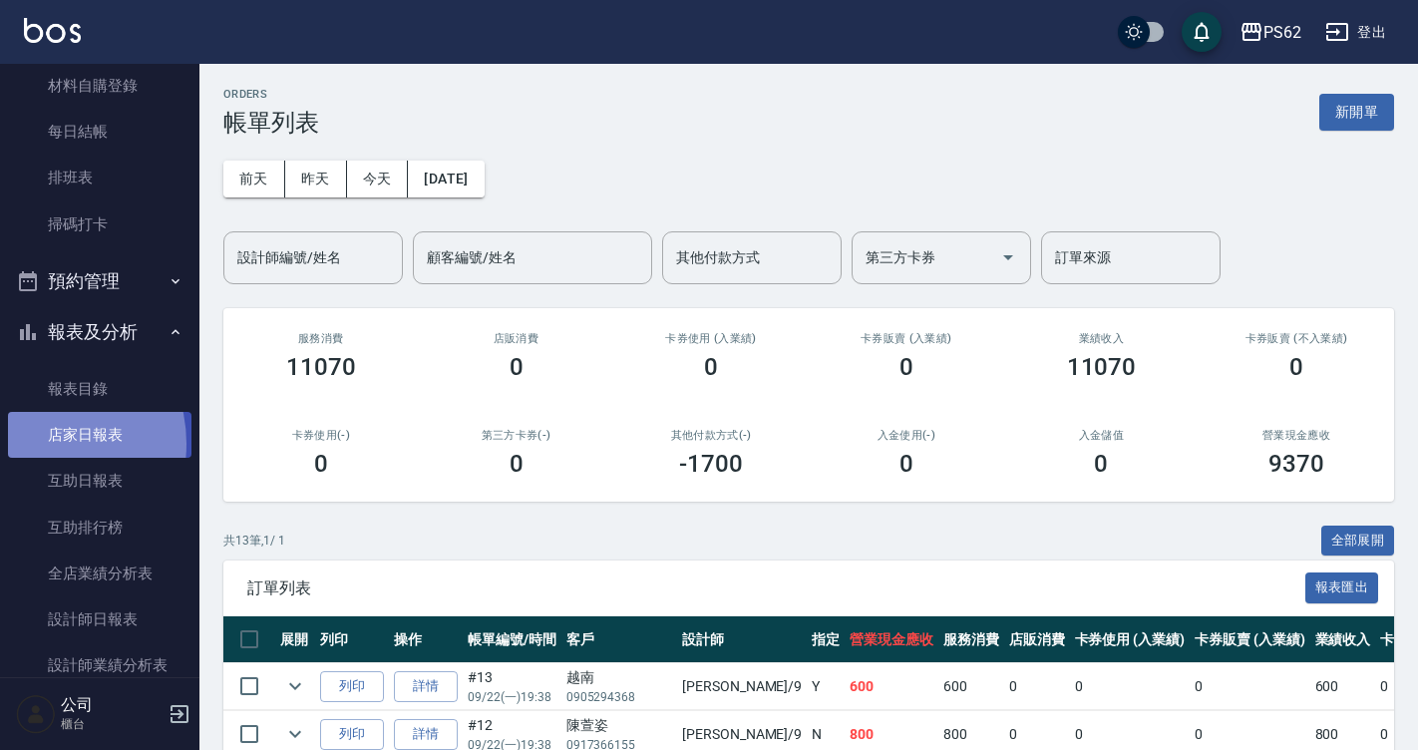
click at [35, 444] on link "店家日報表" at bounding box center [99, 435] width 183 height 46
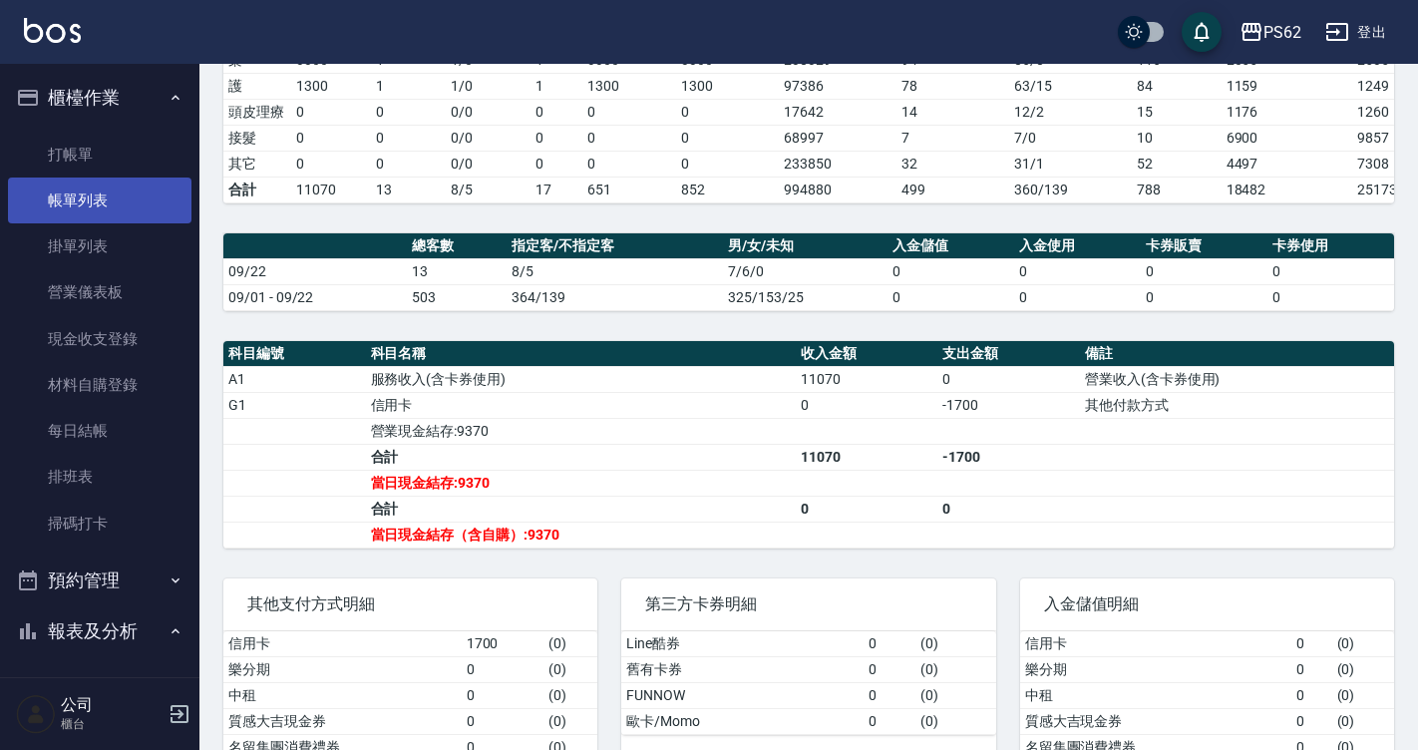
click at [102, 188] on link "帳單列表" at bounding box center [99, 200] width 183 height 46
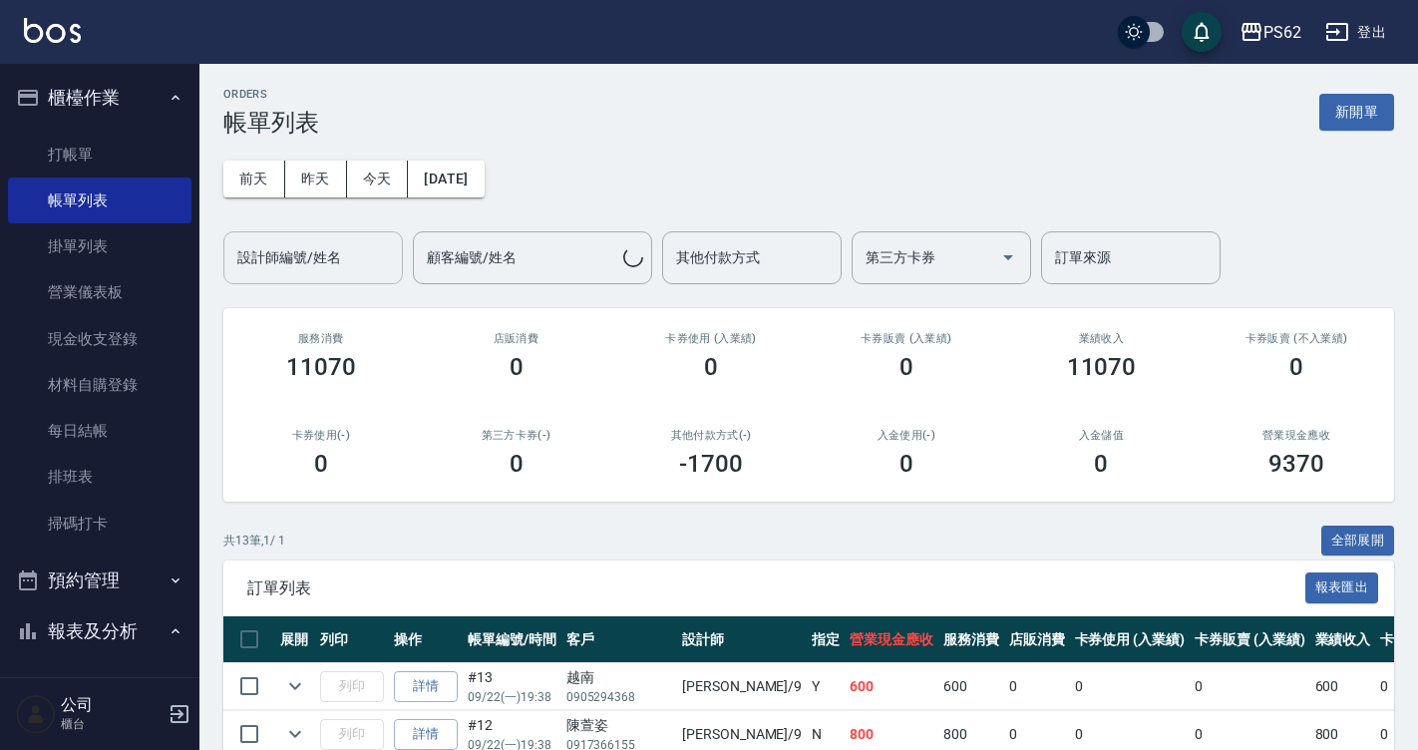
click at [265, 256] on div "設計師編號/姓名 設計師編號/姓名" at bounding box center [312, 257] width 179 height 53
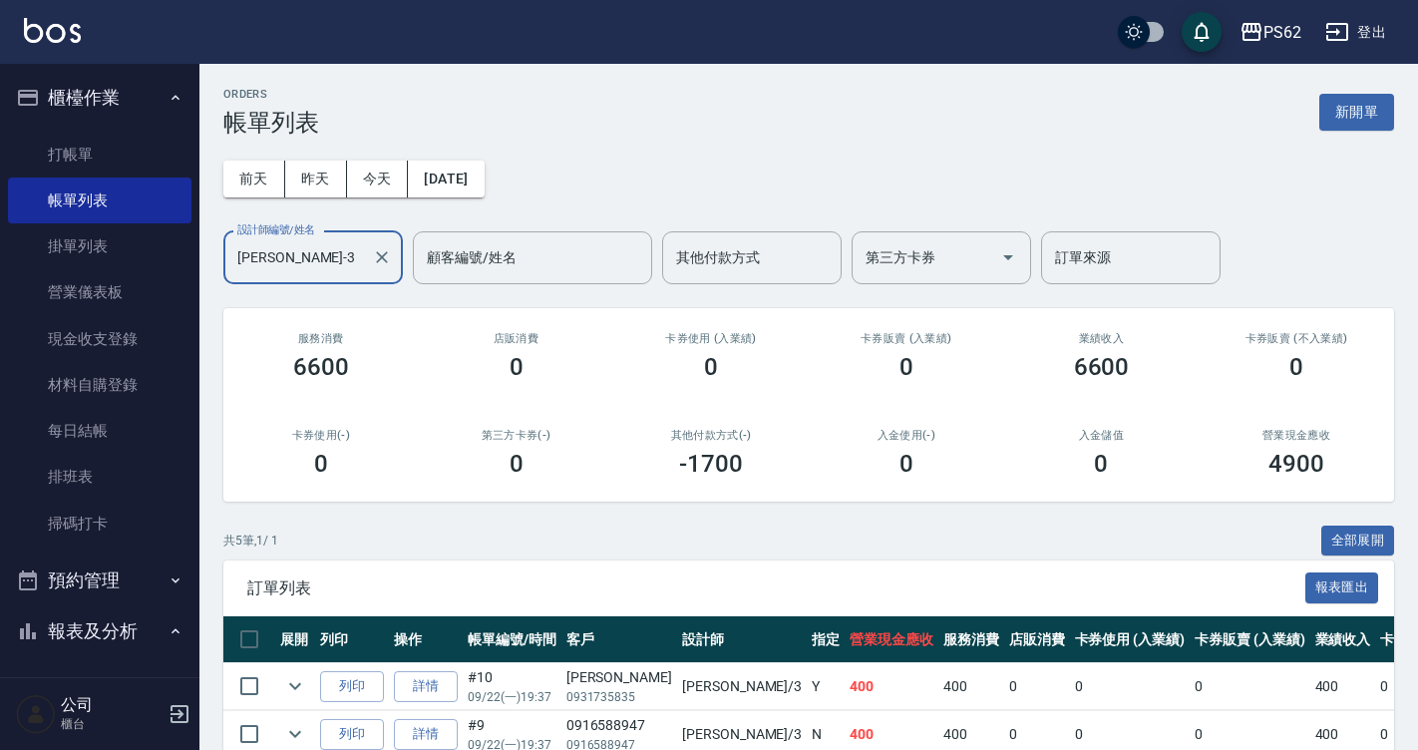
drag, startPoint x: 334, startPoint y: 260, endPoint x: -4, endPoint y: 207, distance: 342.1
click at [0, 207] on html "PS62 登出 櫃檯作業 打帳單 帳單列表 掛單列表 營業儀表板 現金收支登錄 材料自購登錄 每日結帳 排班表 掃碼打卡 預約管理 預約管理 單日預約紀錄 單…" at bounding box center [709, 490] width 1418 height 980
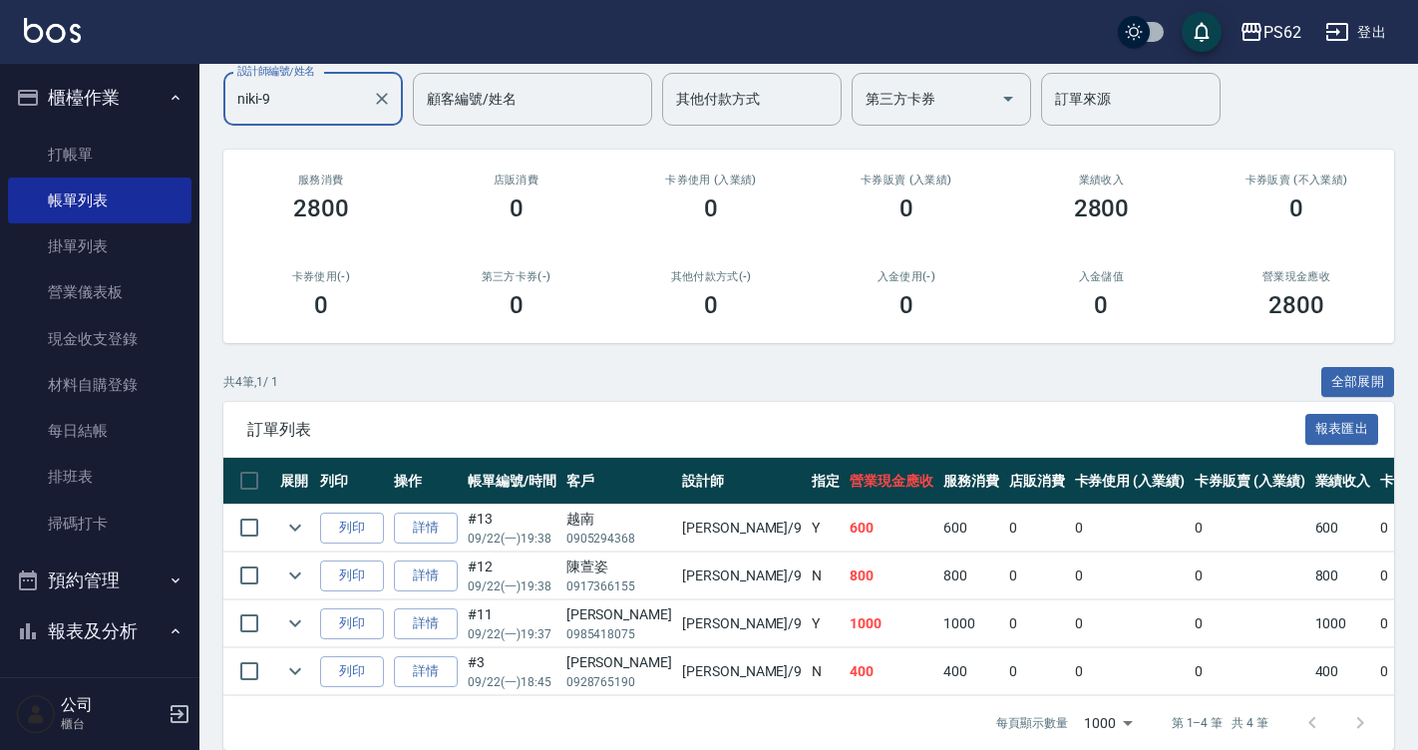
scroll to position [197, 0]
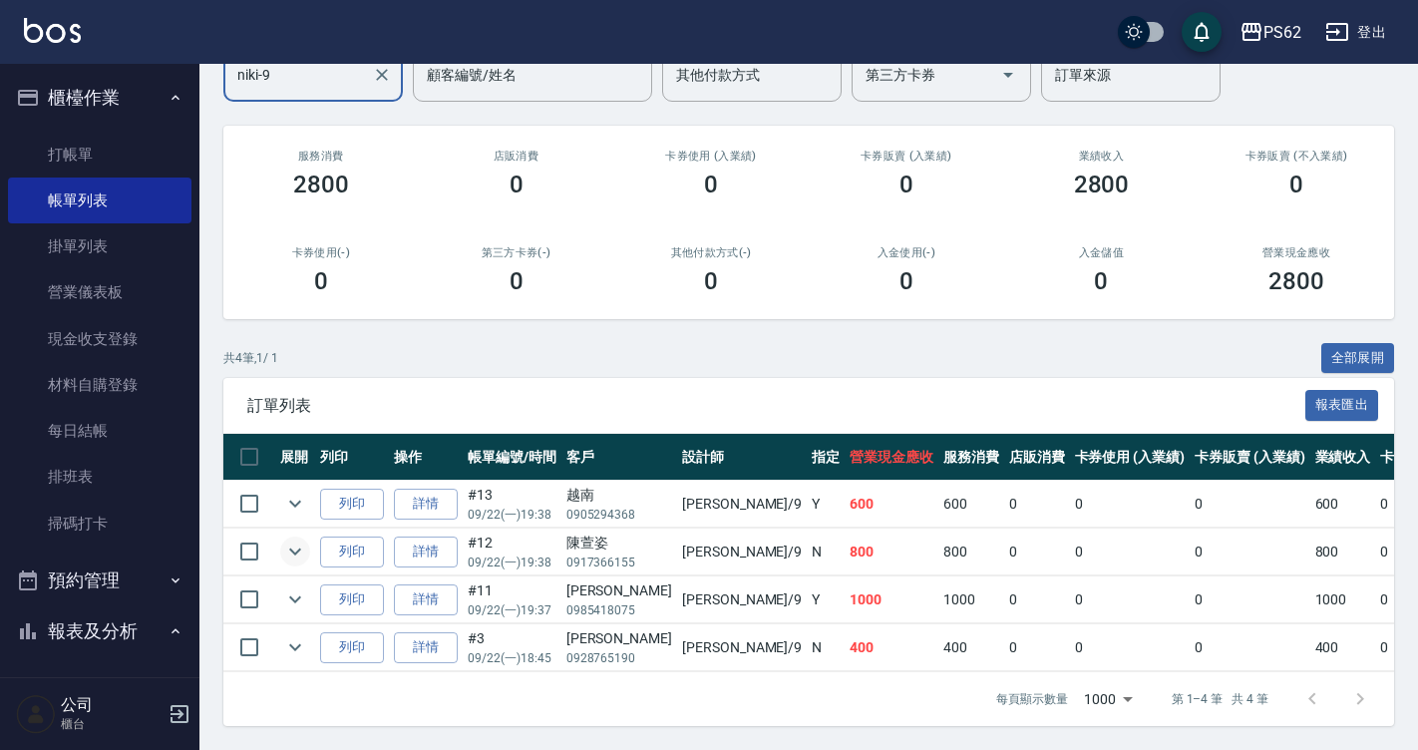
type input "niki-9"
click at [287, 549] on button "expand row" at bounding box center [295, 551] width 30 height 30
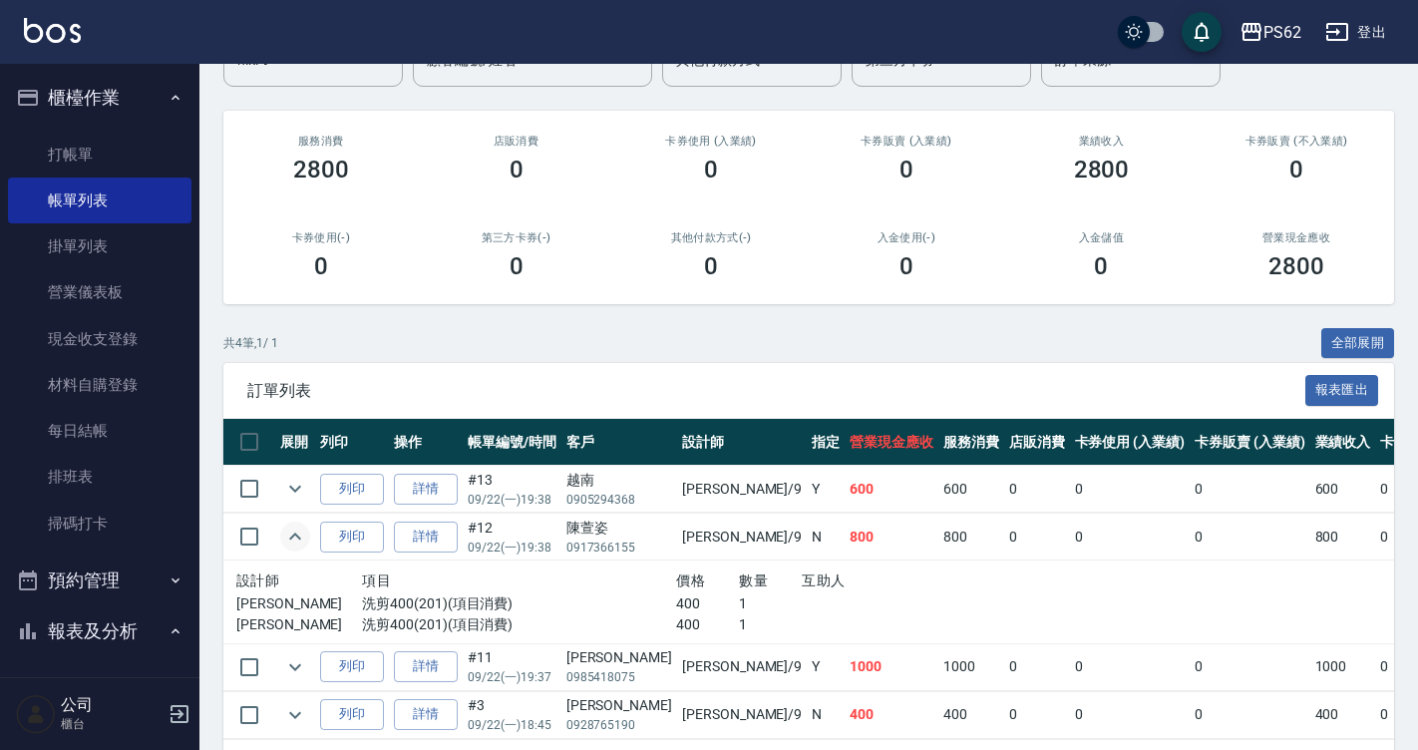
click at [287, 549] on button "expand row" at bounding box center [295, 536] width 30 height 30
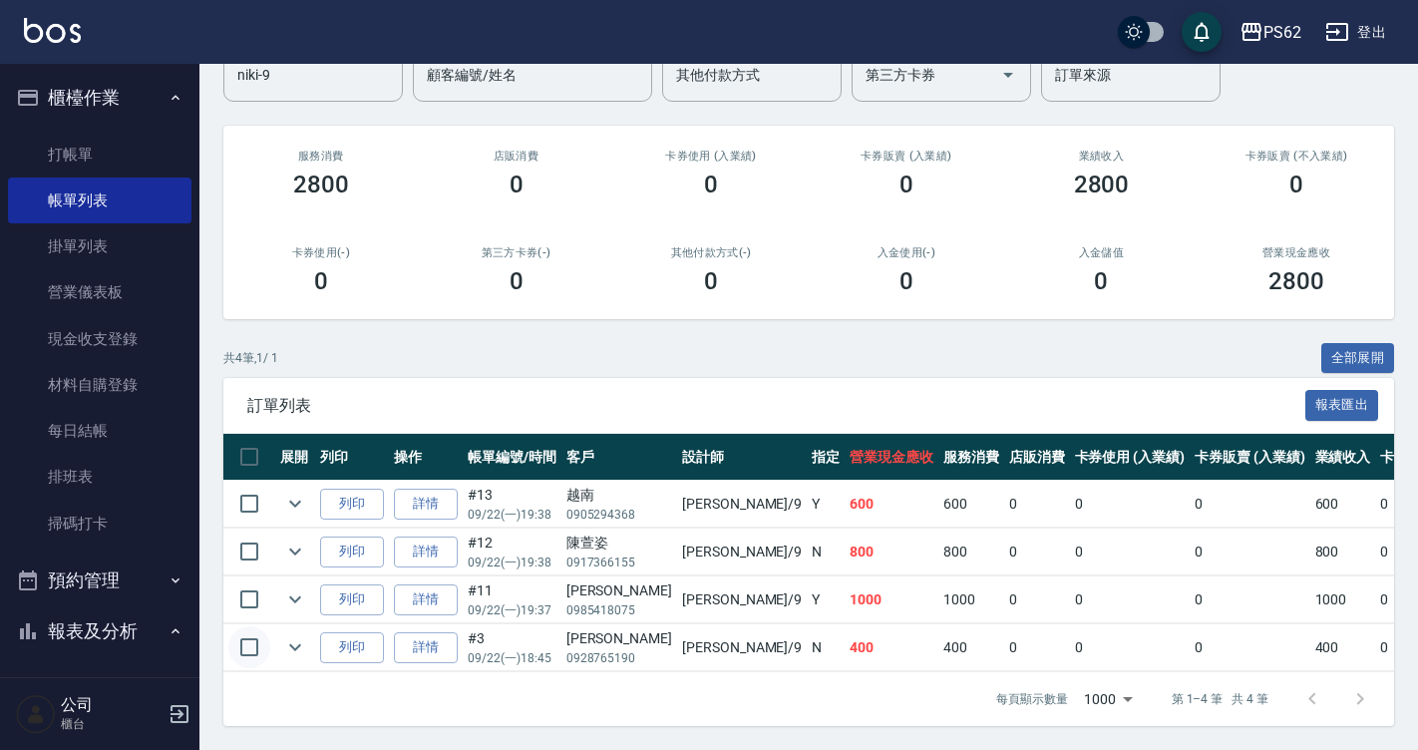
click at [245, 636] on input "checkbox" at bounding box center [249, 647] width 42 height 42
checkbox input "true"
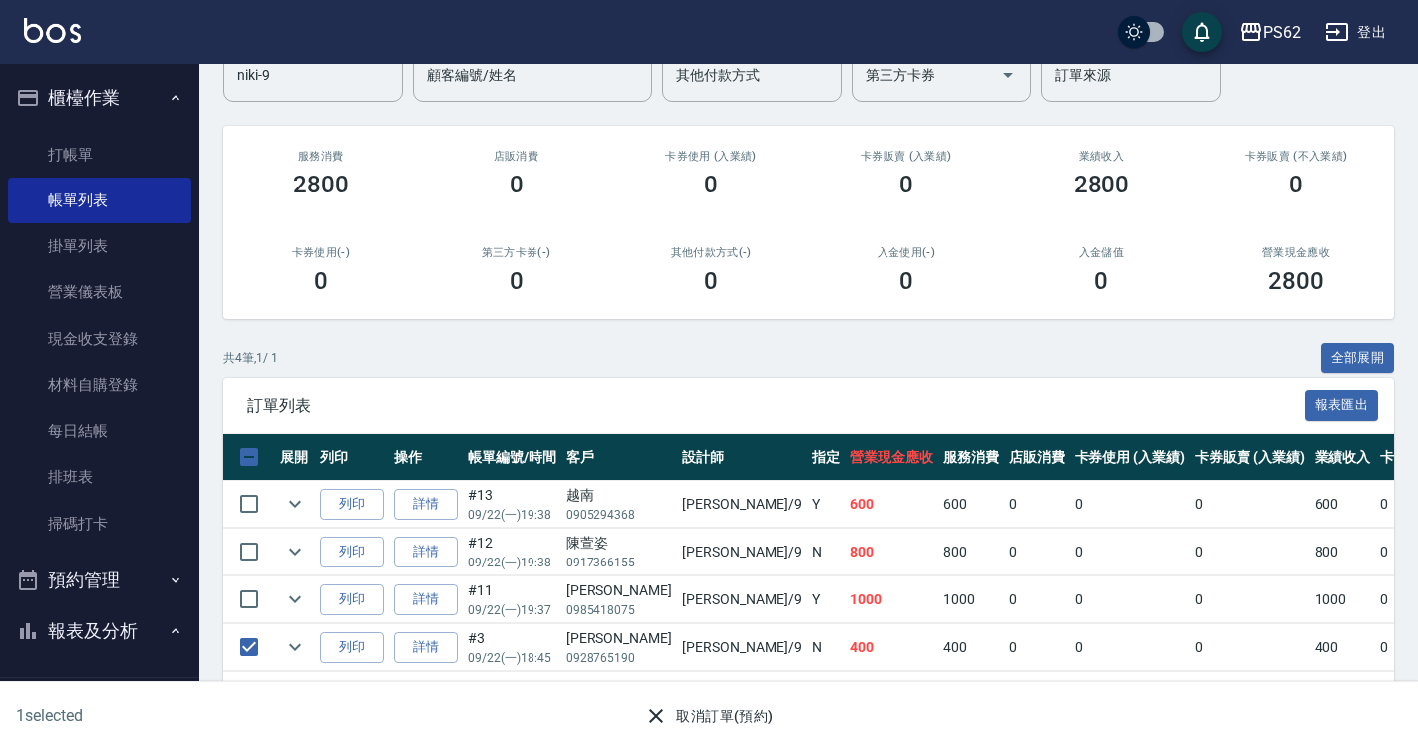
click at [732, 723] on button "取消訂單(預約)" at bounding box center [708, 716] width 145 height 37
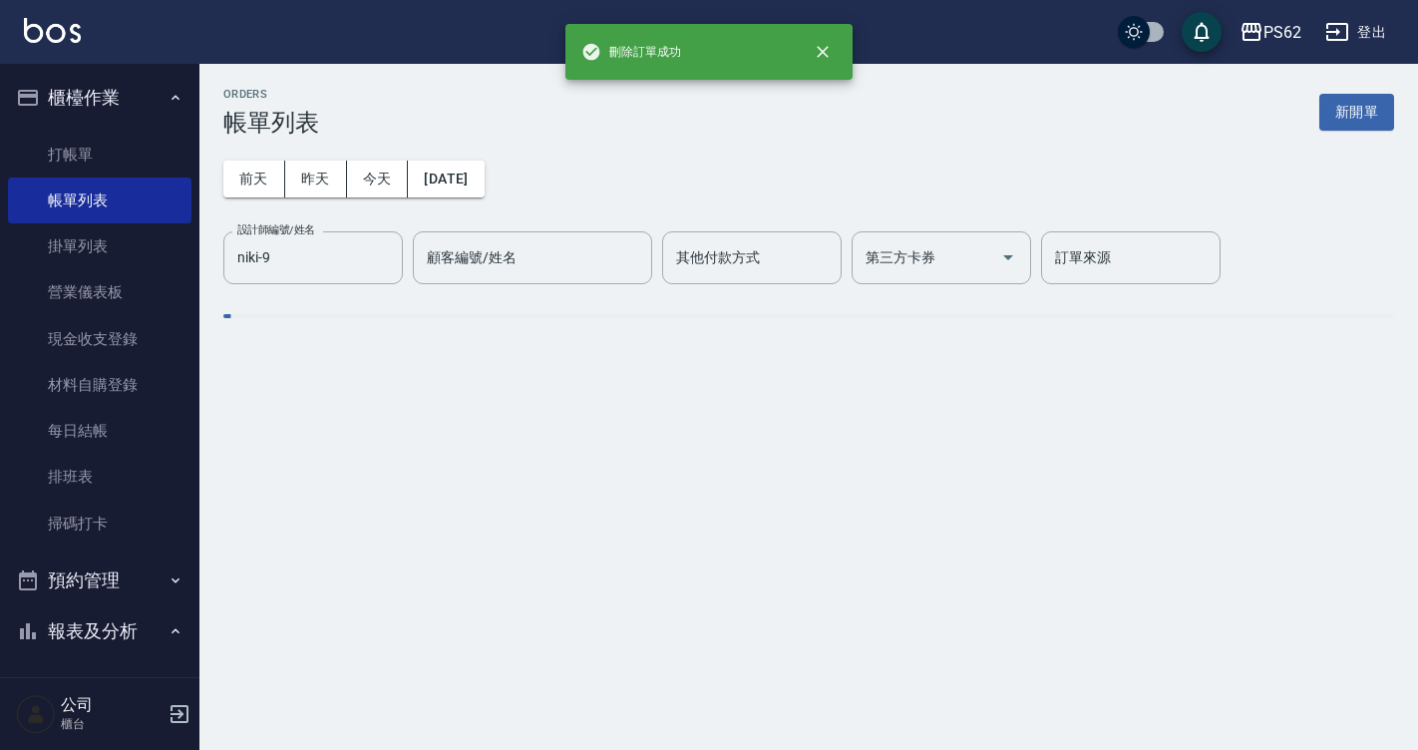
scroll to position [0, 0]
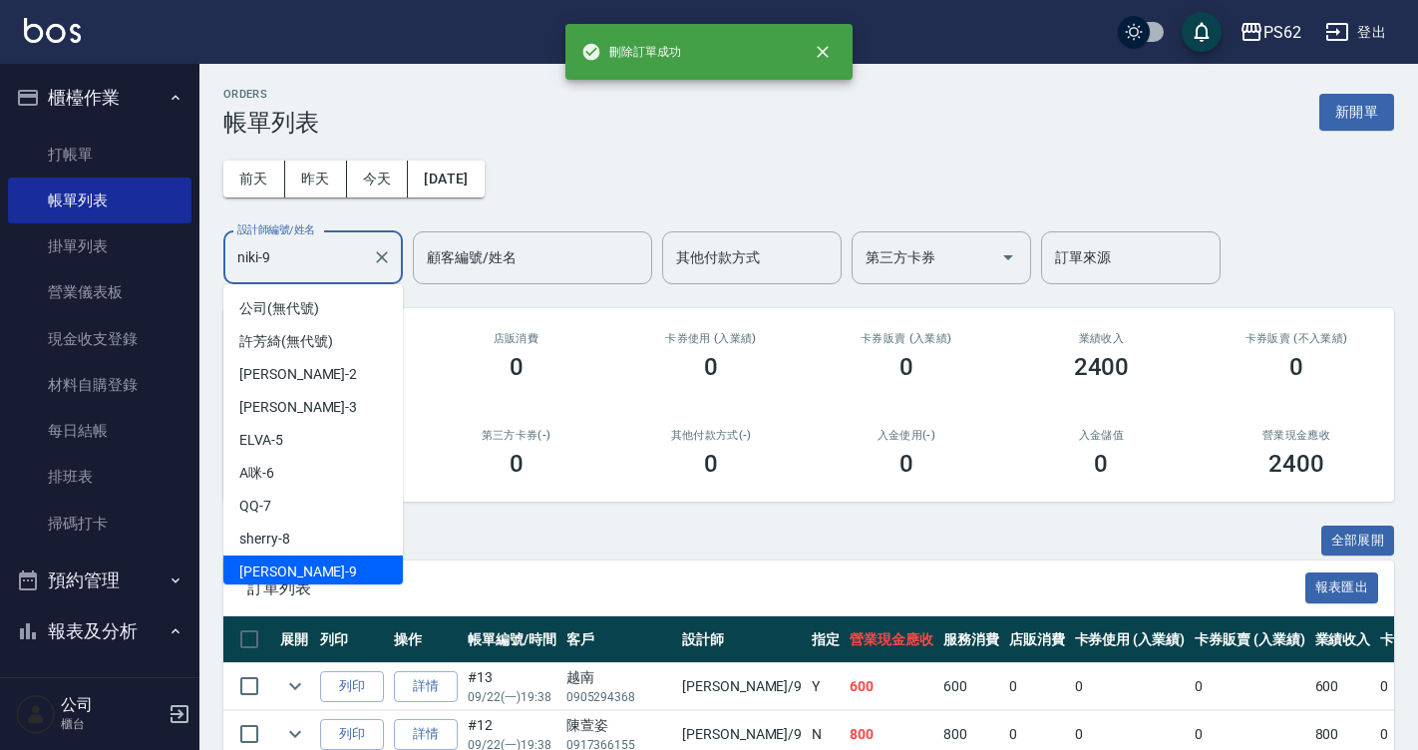
drag, startPoint x: 275, startPoint y: 254, endPoint x: -4, endPoint y: 251, distance: 279.2
click at [0, 251] on html "刪除訂單成功 PS62 登出 櫃檯作業 打帳單 帳單列表 掛單列表 營業儀表板 現金收支登錄 材料自購登錄 每日結帳 排班表 掃碼打卡 預約管理 預約管理 …" at bounding box center [709, 442] width 1418 height 884
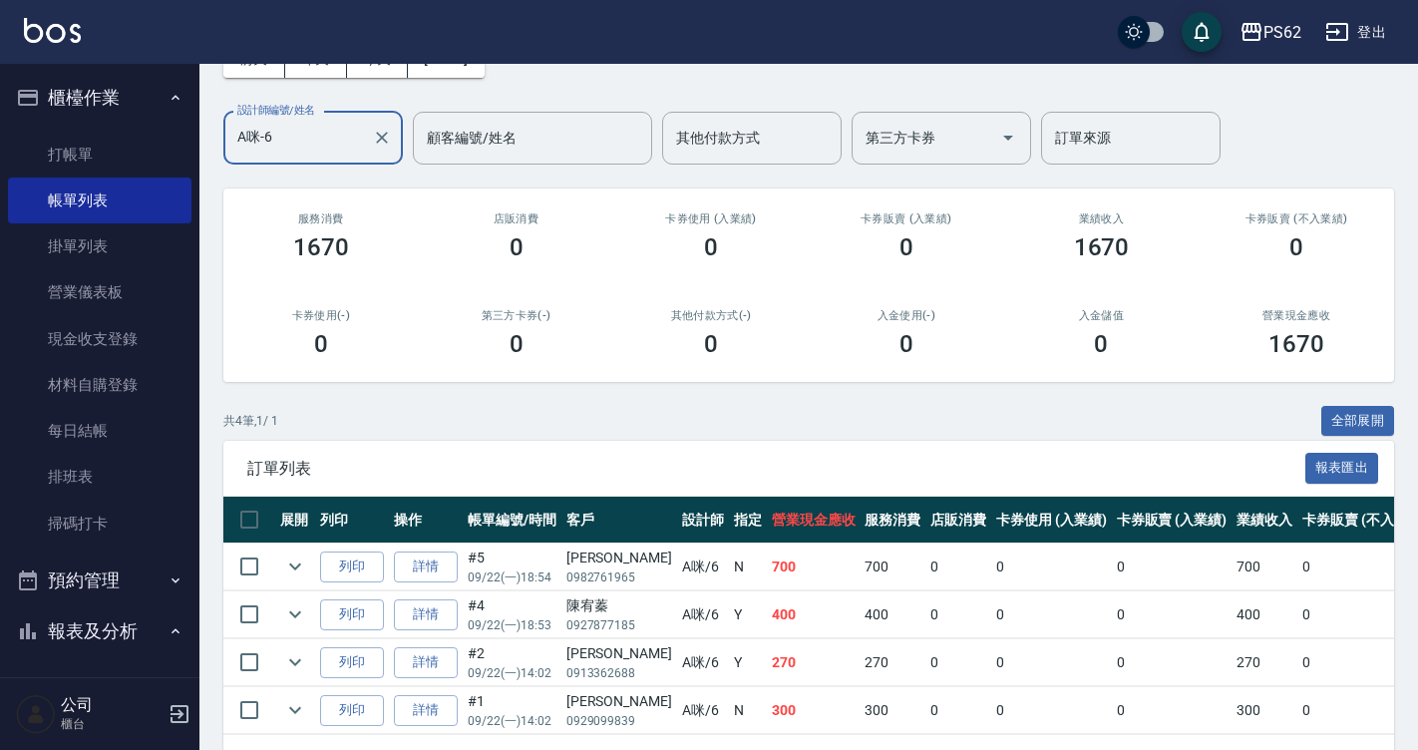
scroll to position [197, 0]
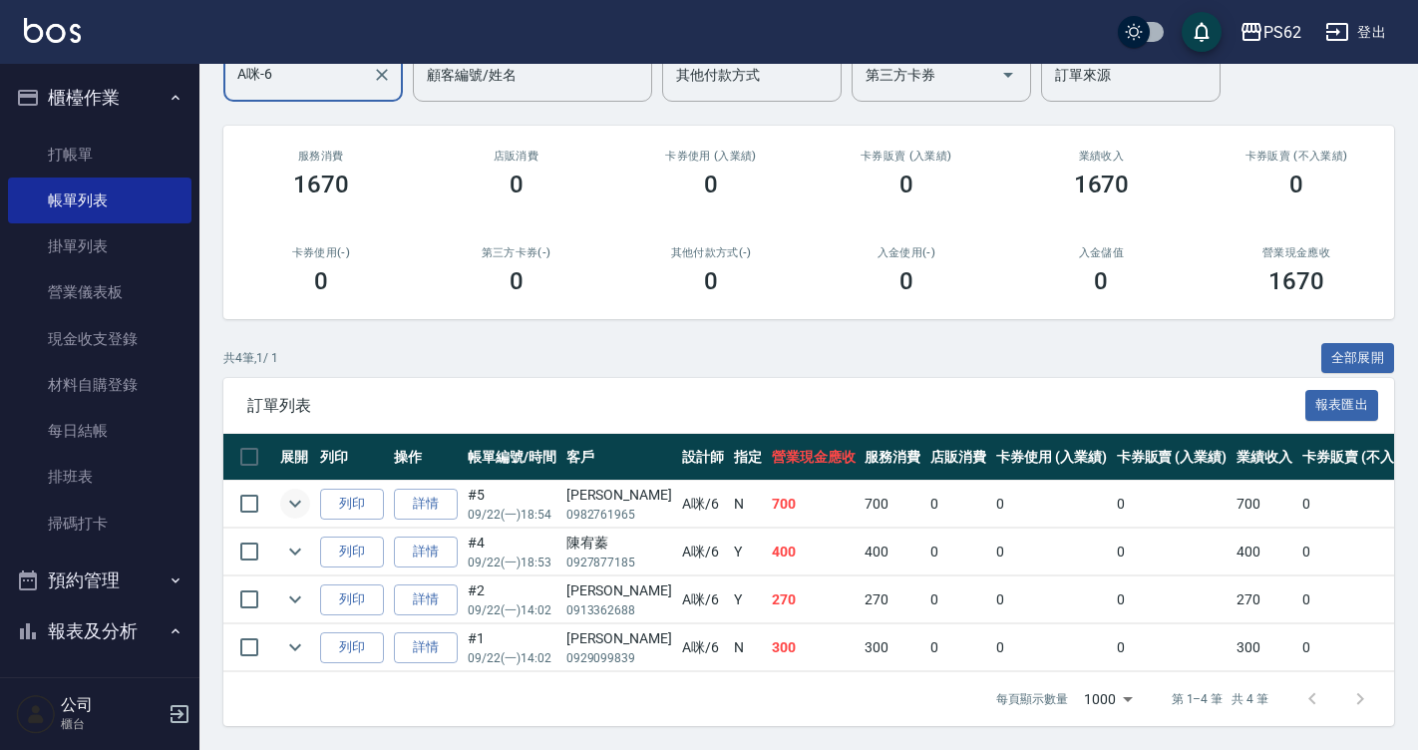
type input "A咪-6"
click at [299, 491] on icon "expand row" at bounding box center [295, 503] width 24 height 24
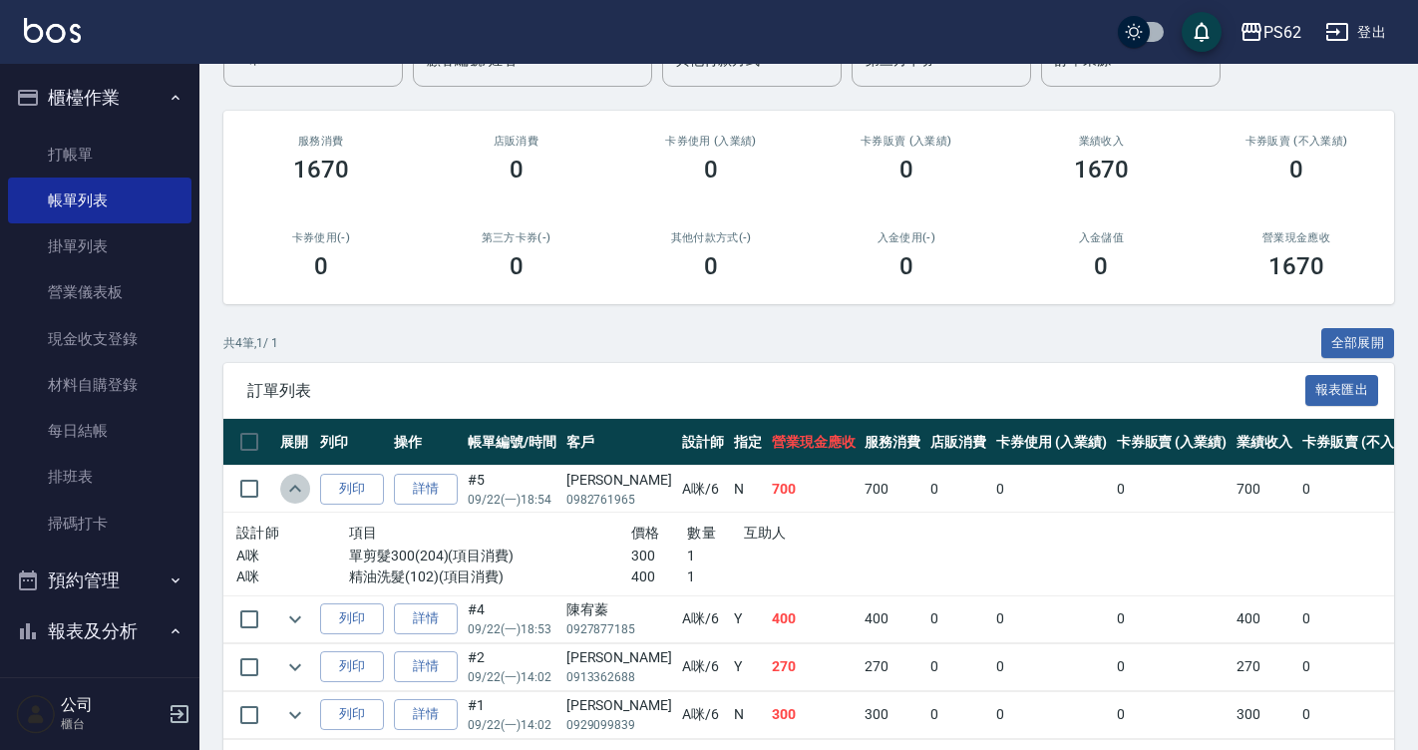
click at [298, 490] on icon "expand row" at bounding box center [295, 489] width 24 height 24
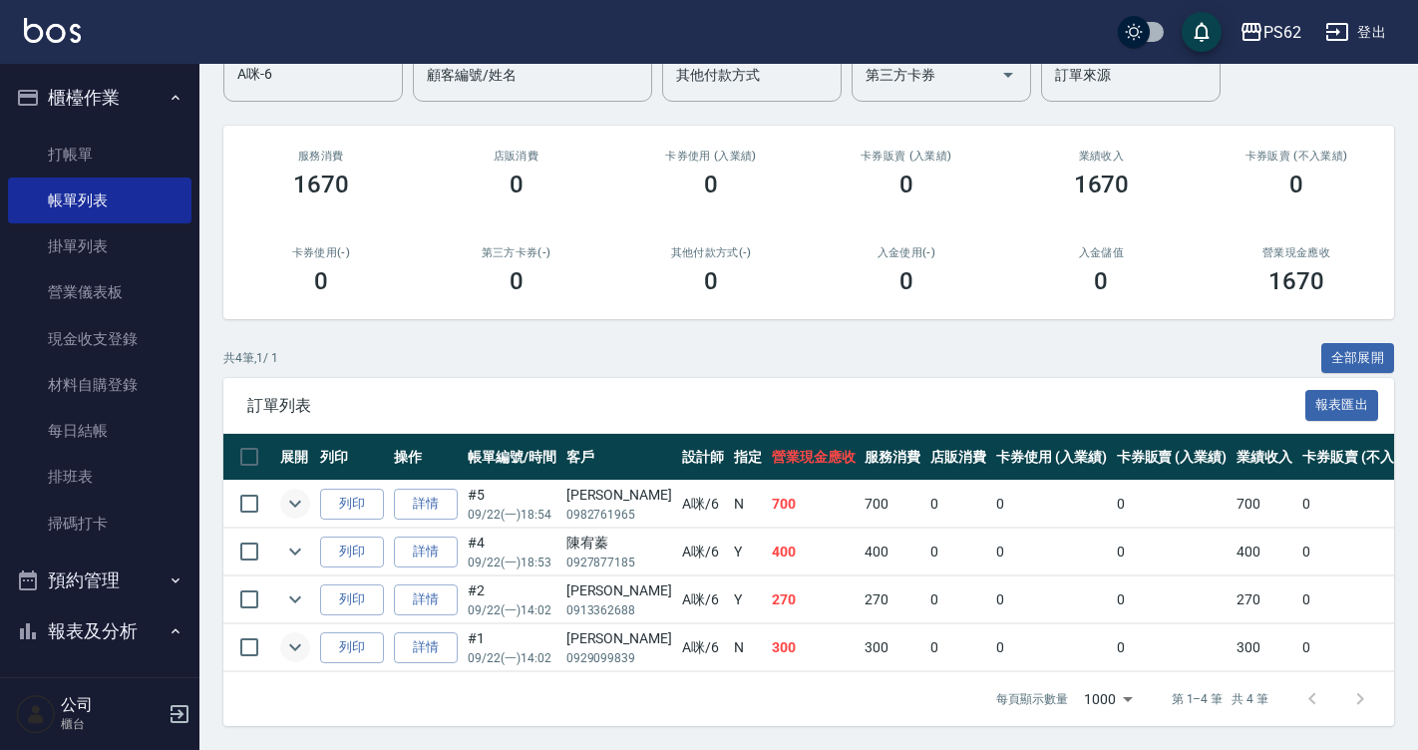
click at [291, 642] on icon "expand row" at bounding box center [295, 647] width 24 height 24
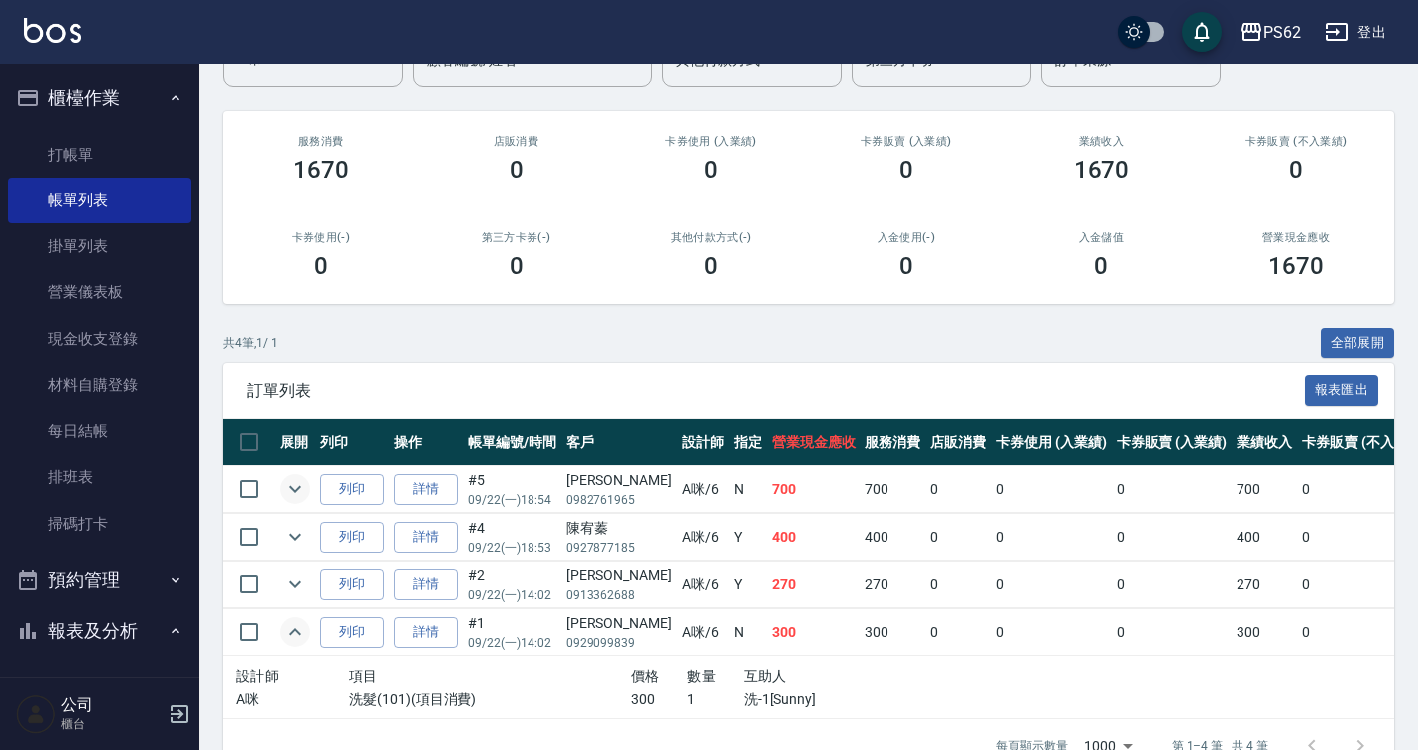
click at [291, 641] on icon "expand row" at bounding box center [295, 632] width 24 height 24
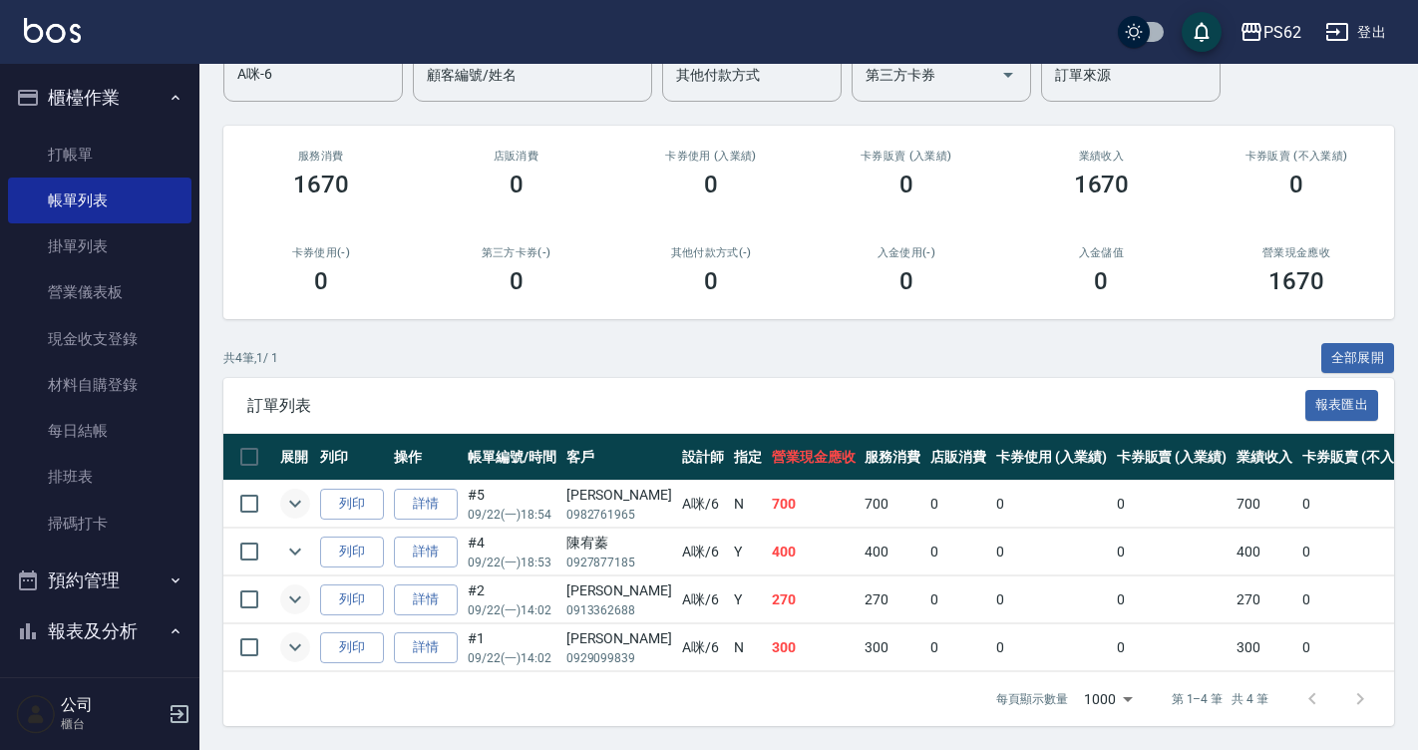
click at [300, 587] on icon "expand row" at bounding box center [295, 599] width 24 height 24
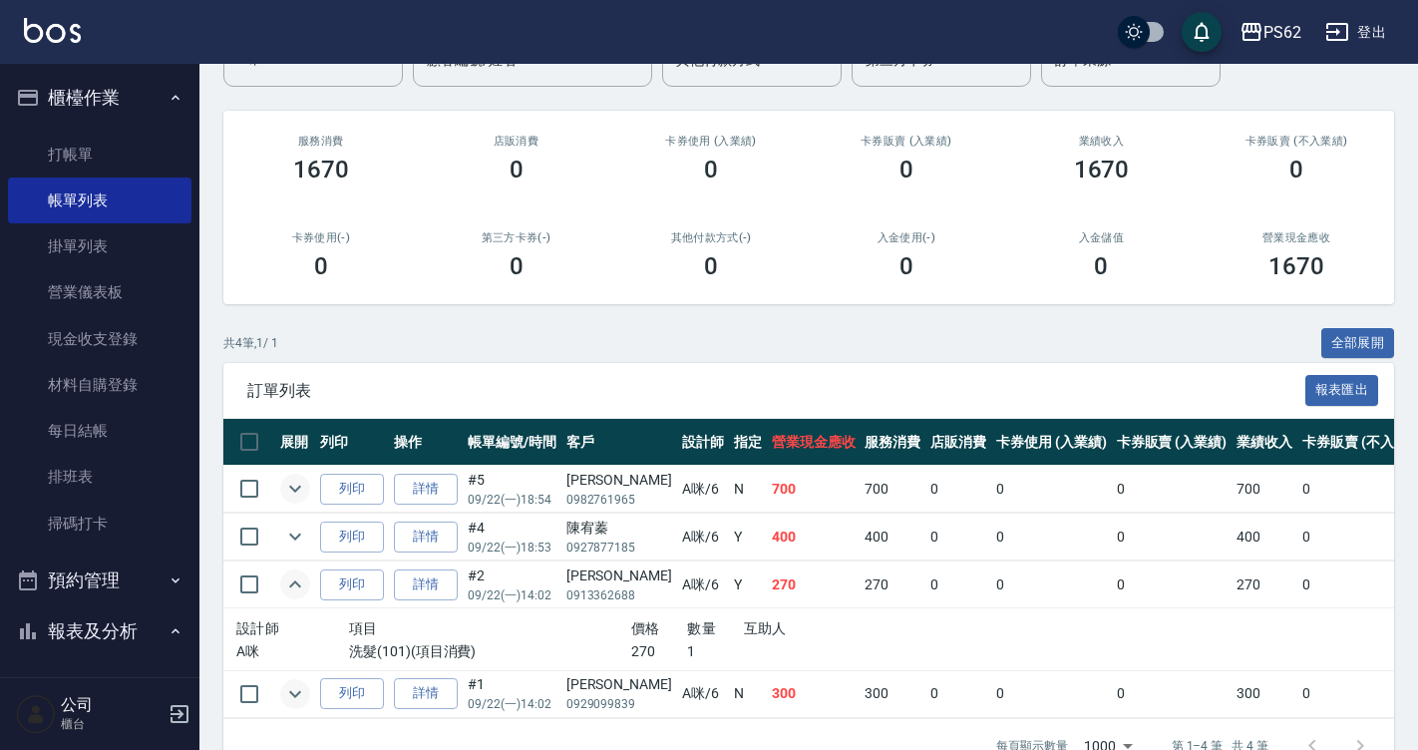
click at [300, 578] on icon "expand row" at bounding box center [295, 584] width 24 height 24
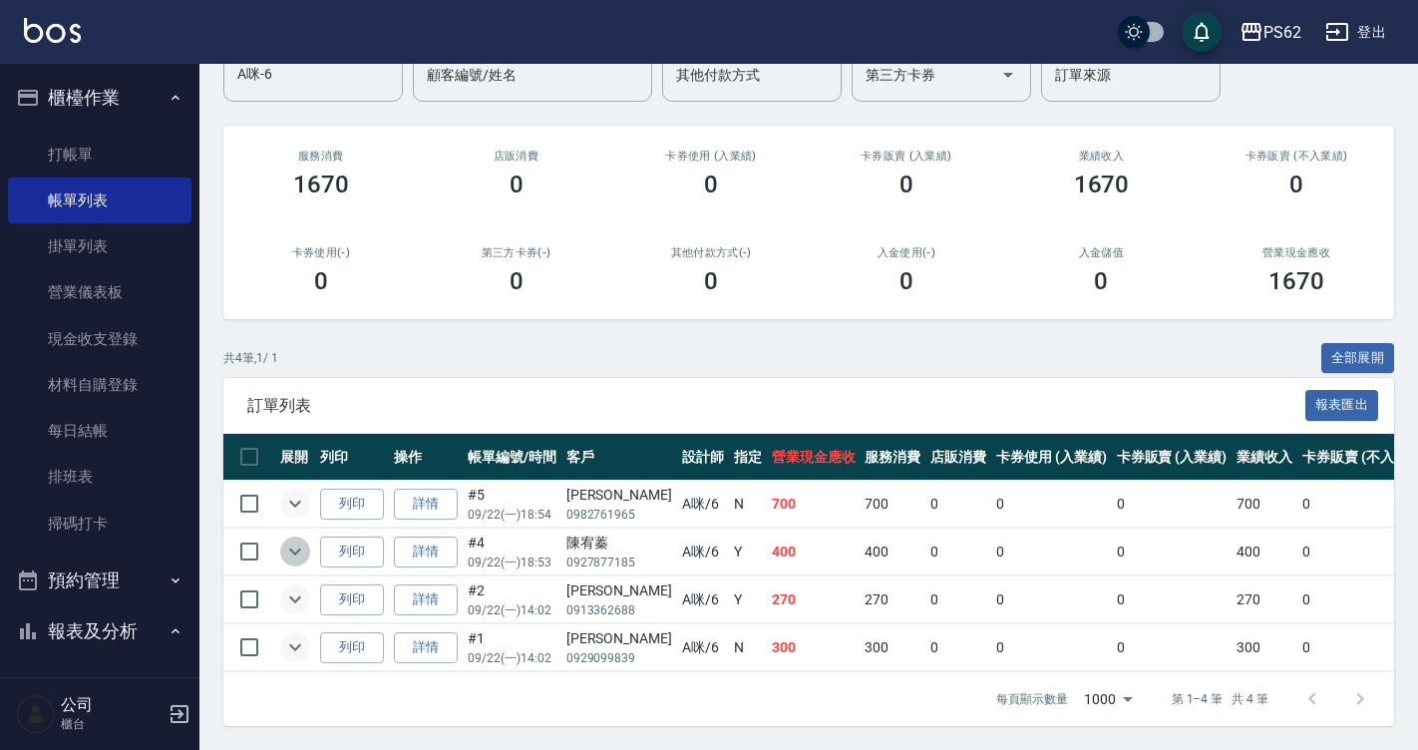
click at [286, 539] on icon "expand row" at bounding box center [295, 551] width 24 height 24
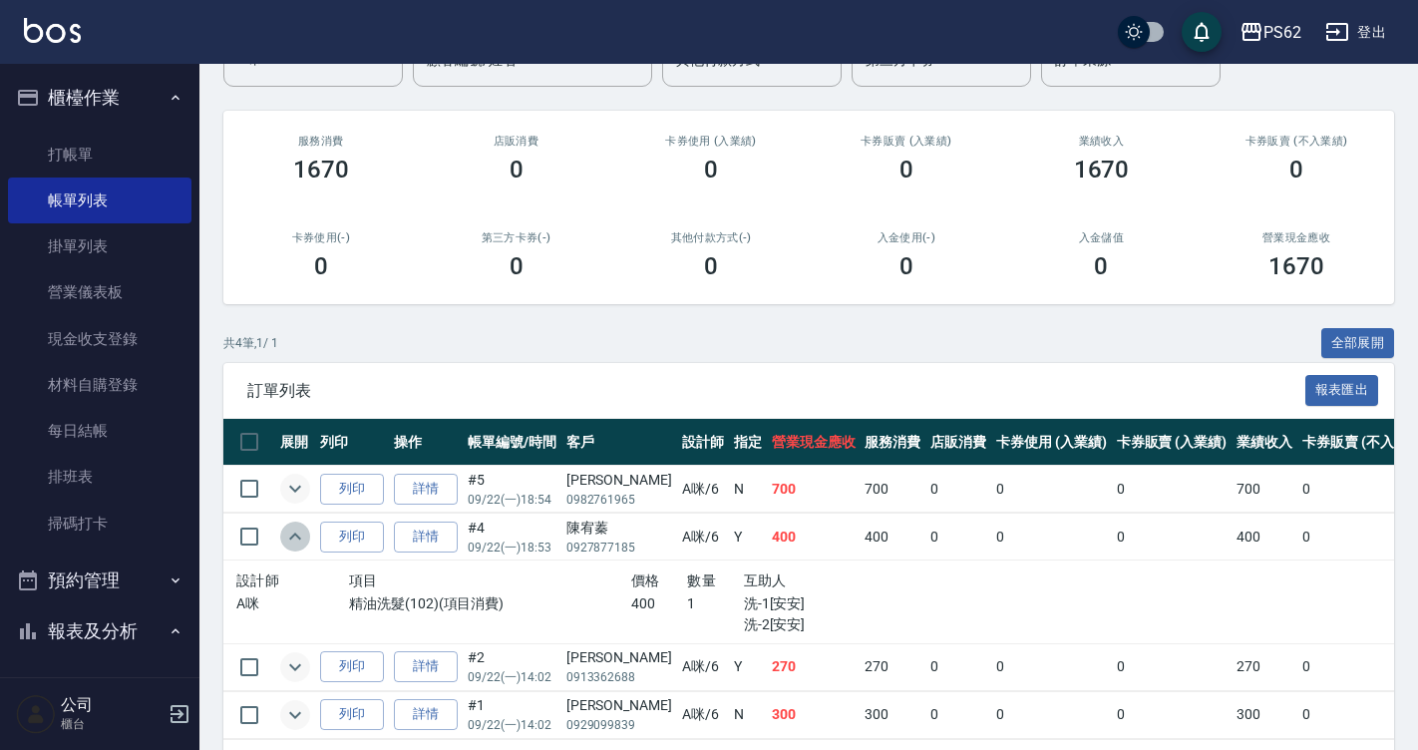
click at [286, 528] on icon "expand row" at bounding box center [295, 536] width 24 height 24
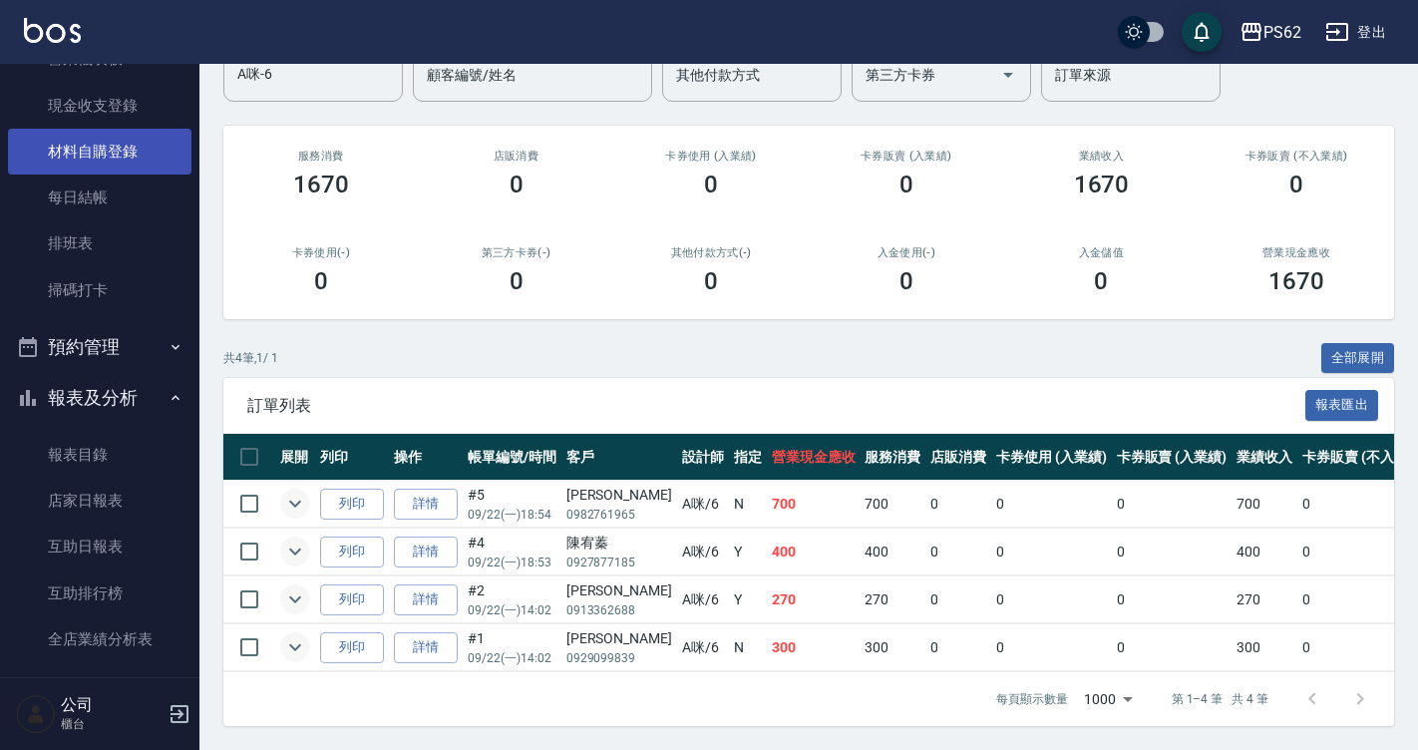
scroll to position [498, 0]
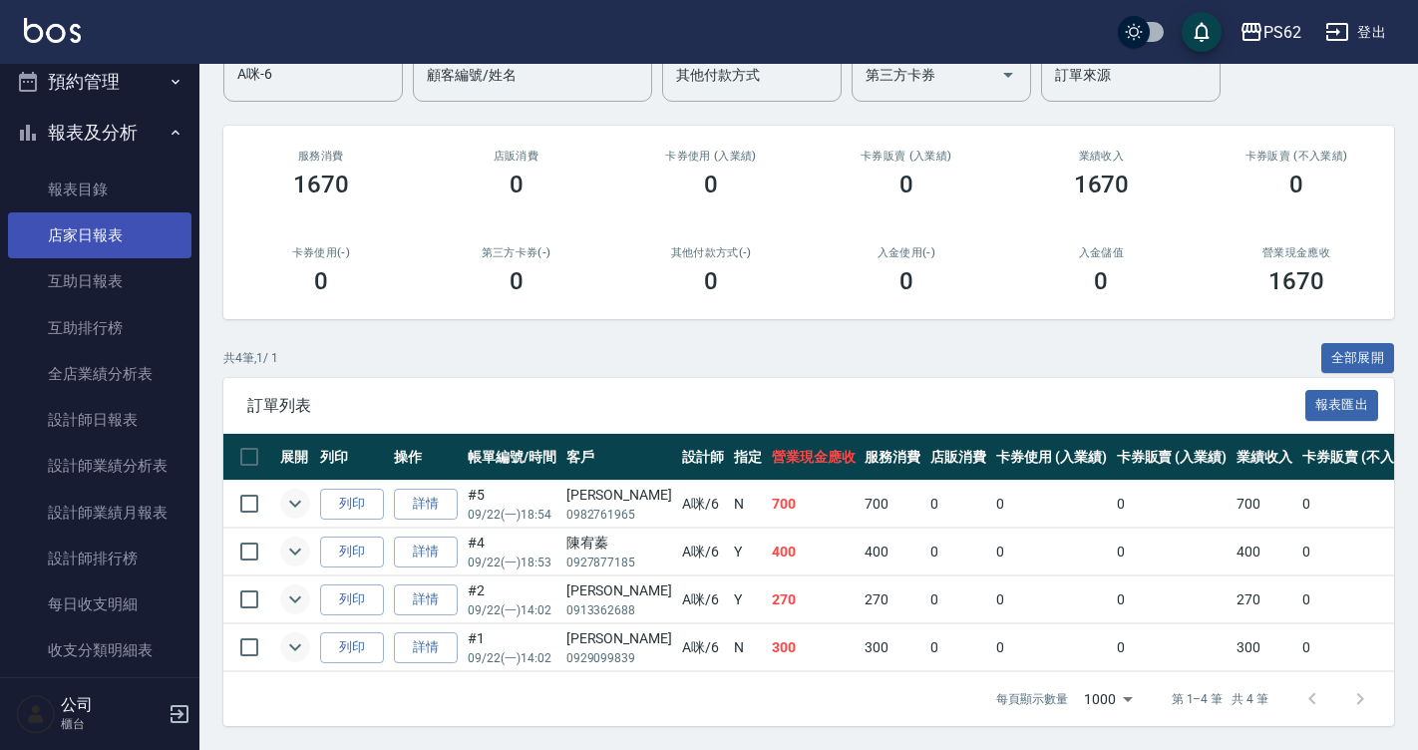
click at [94, 224] on link "店家日報表" at bounding box center [99, 235] width 183 height 46
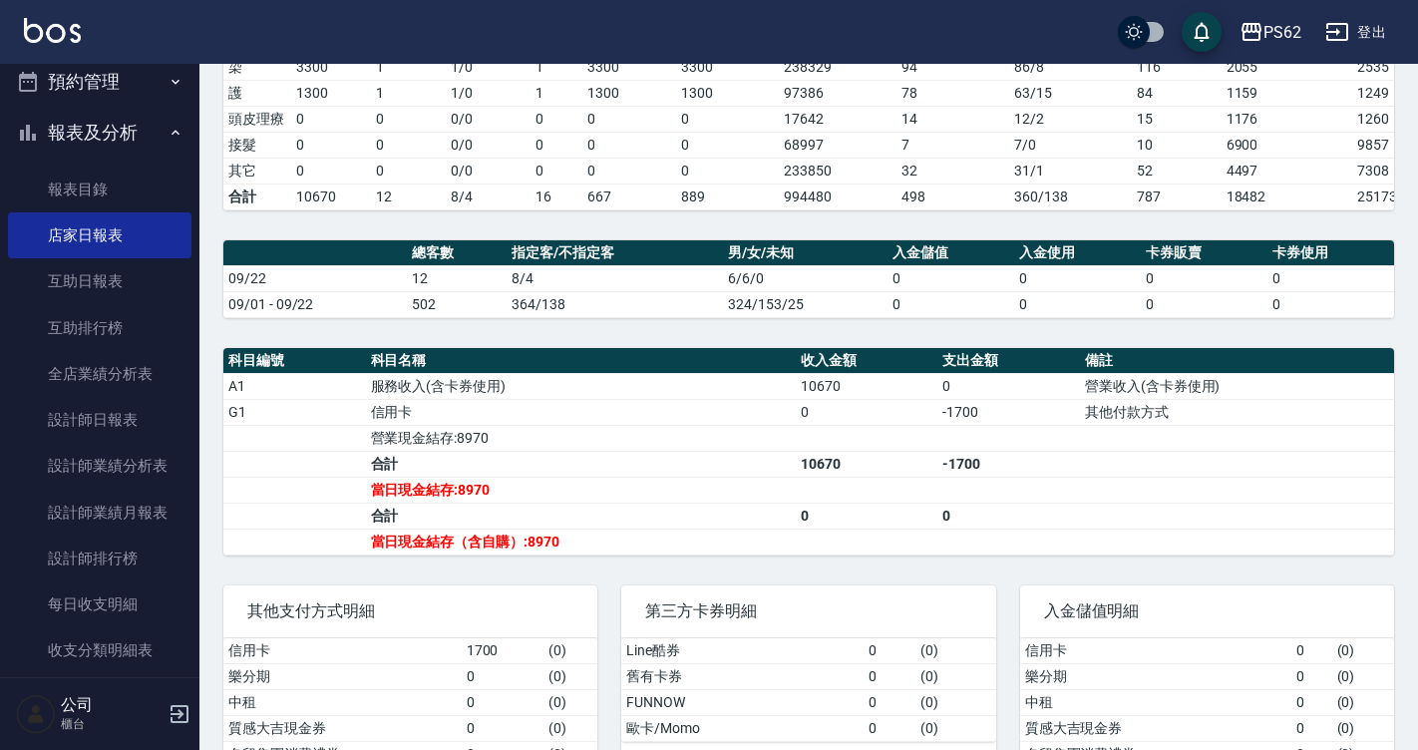
scroll to position [505, 0]
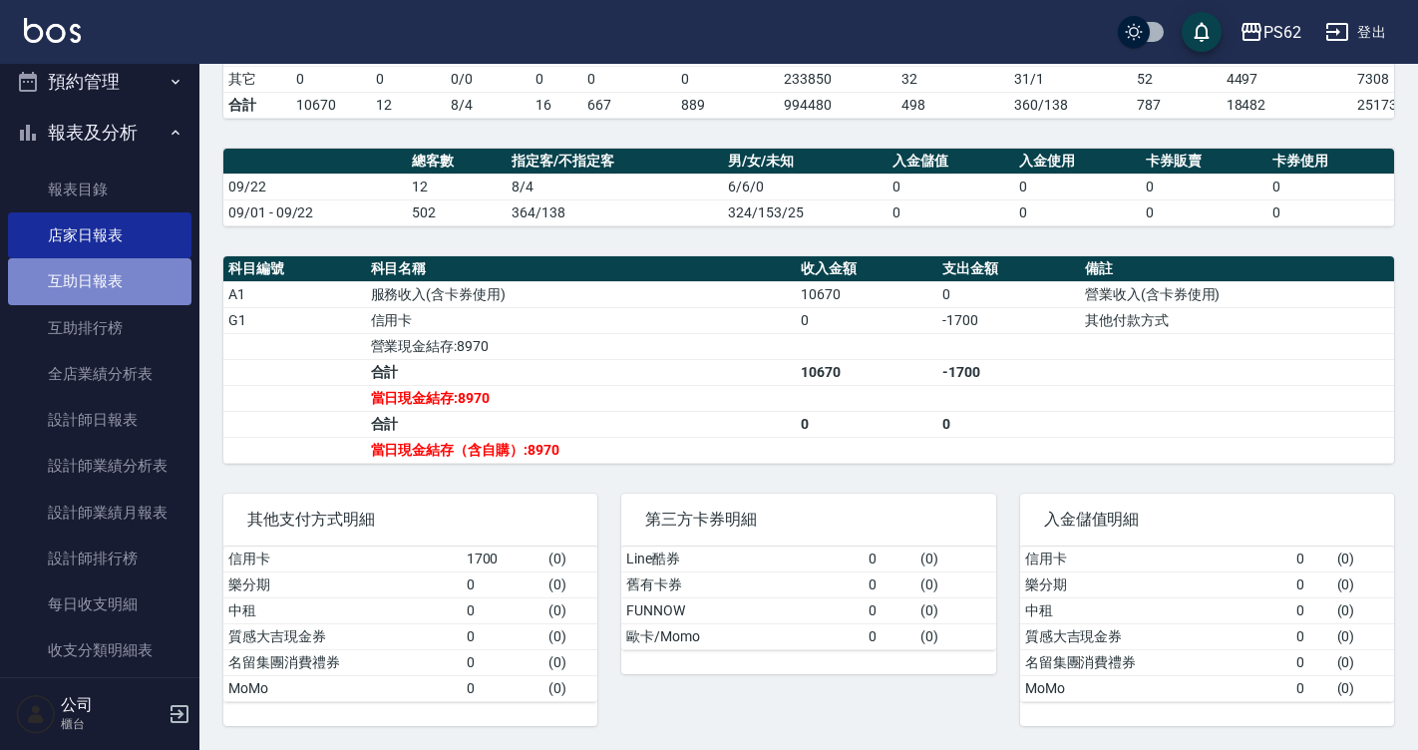
click at [146, 296] on link "互助日報表" at bounding box center [99, 281] width 183 height 46
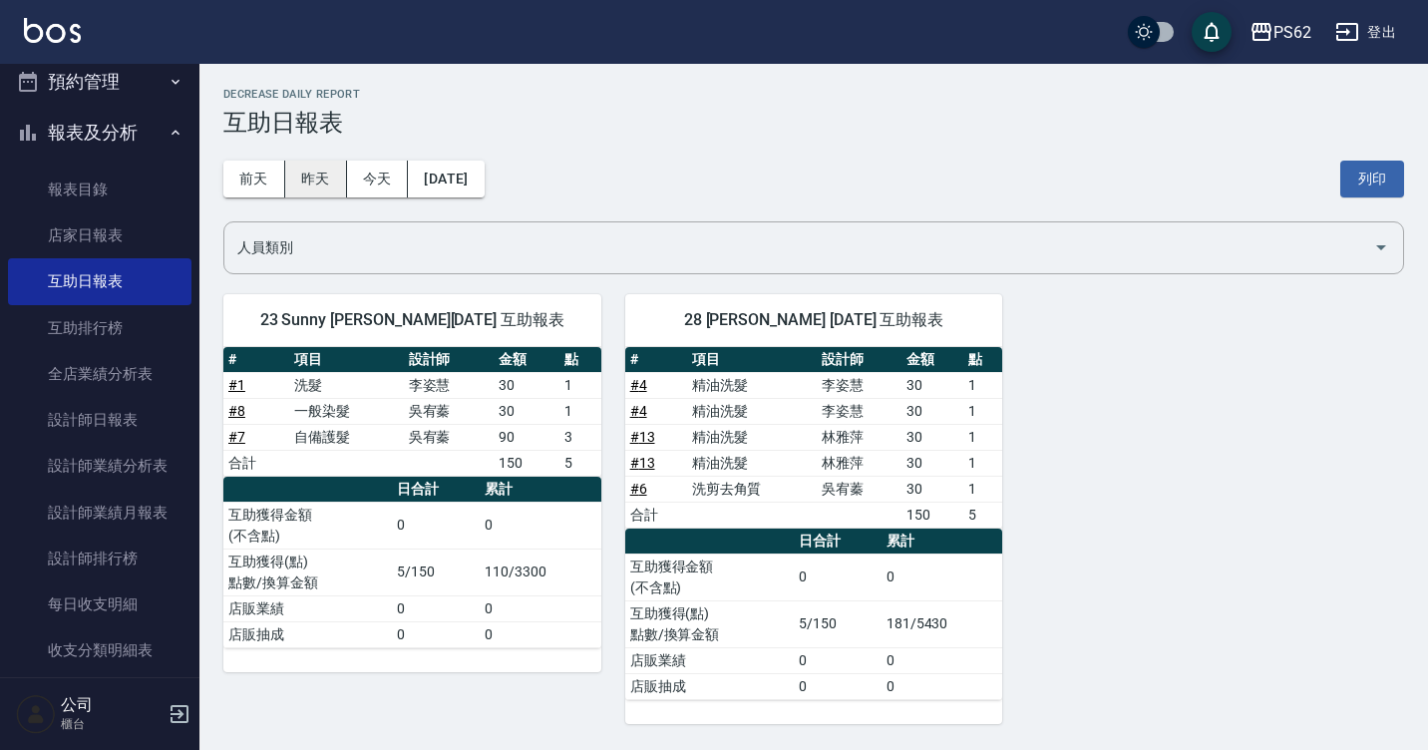
click at [326, 181] on button "昨天" at bounding box center [316, 179] width 62 height 37
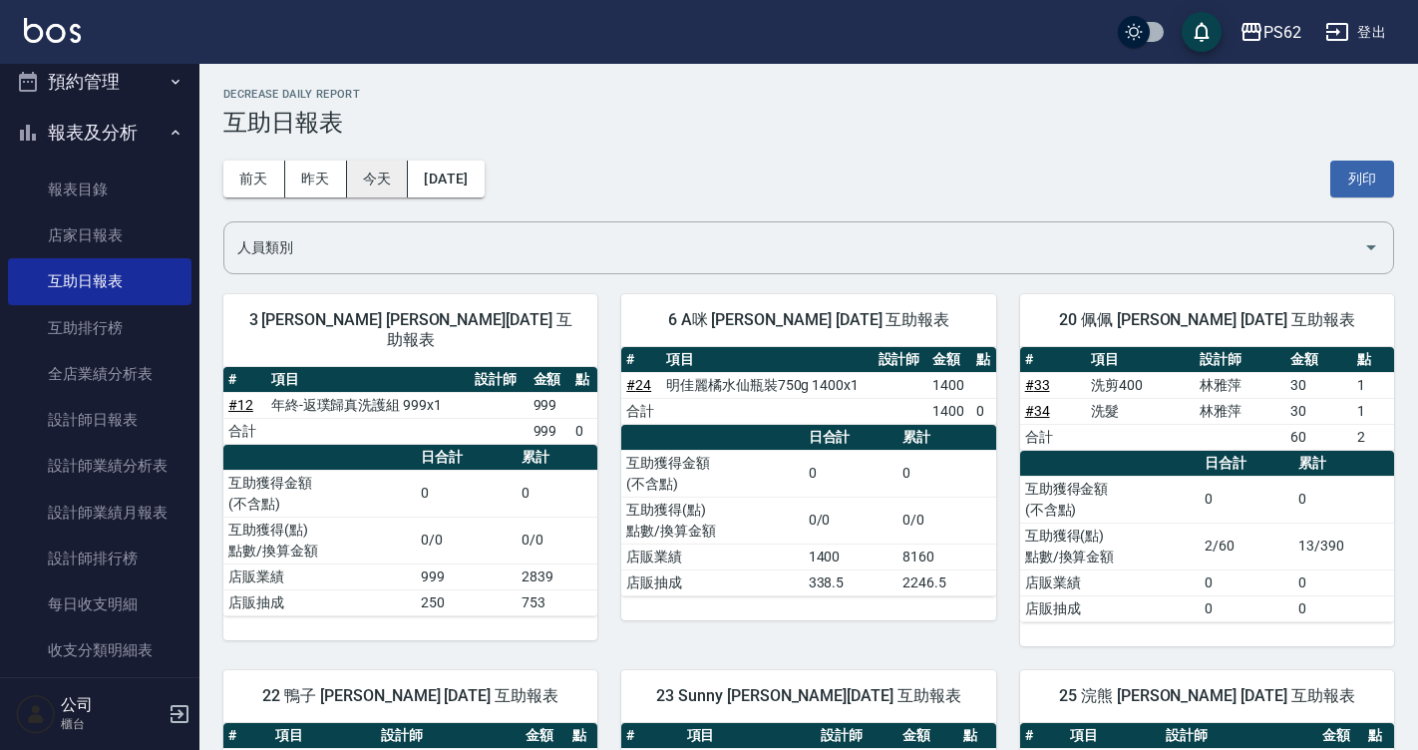
click at [395, 169] on button "今天" at bounding box center [378, 179] width 62 height 37
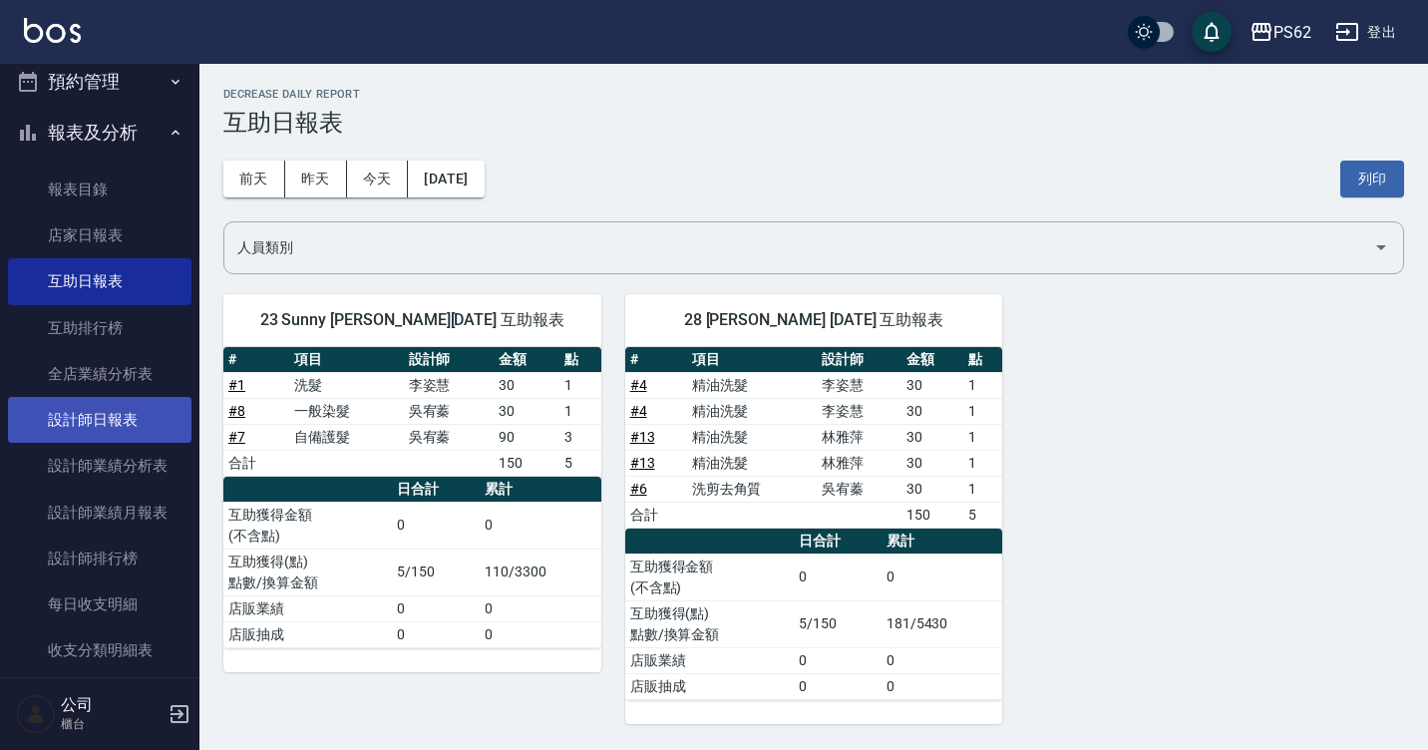
click at [82, 427] on link "設計師日報表" at bounding box center [99, 420] width 183 height 46
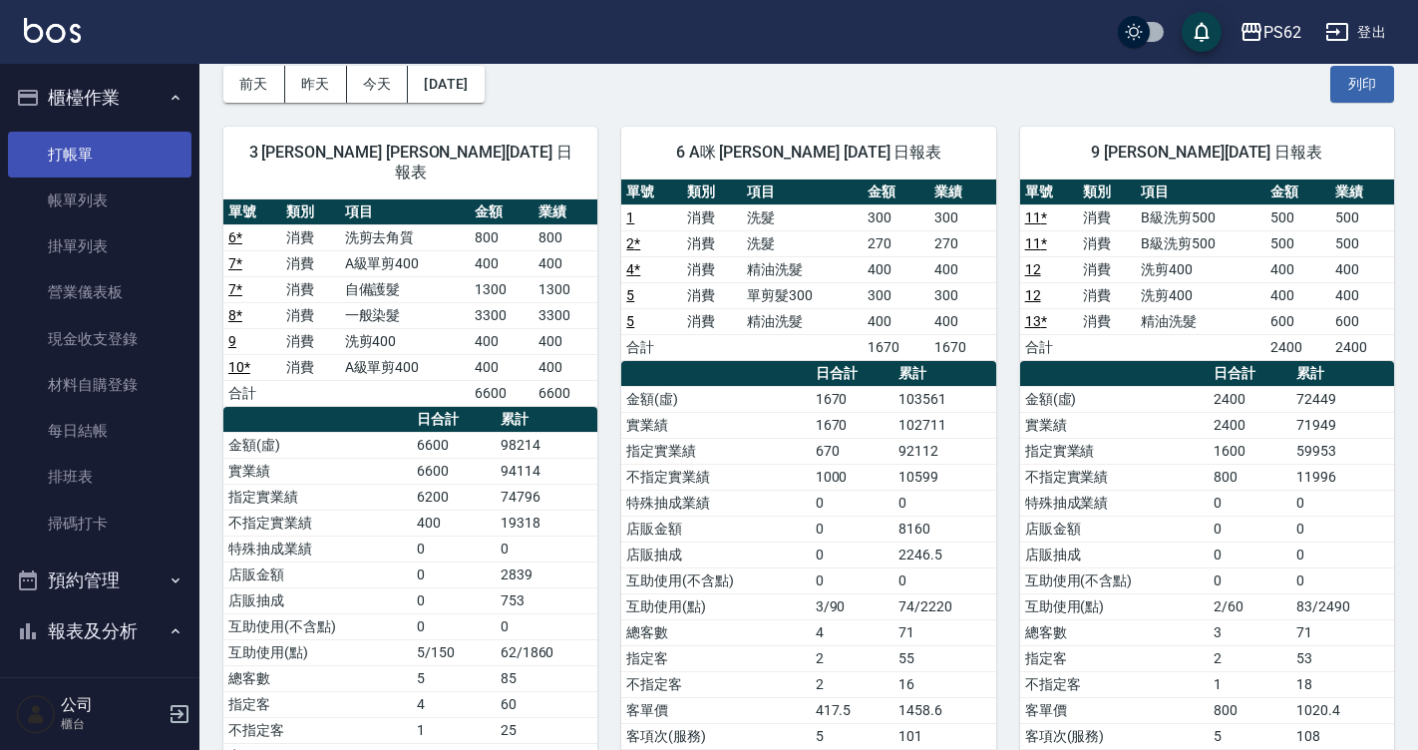
click at [92, 142] on link "打帳單" at bounding box center [99, 155] width 183 height 46
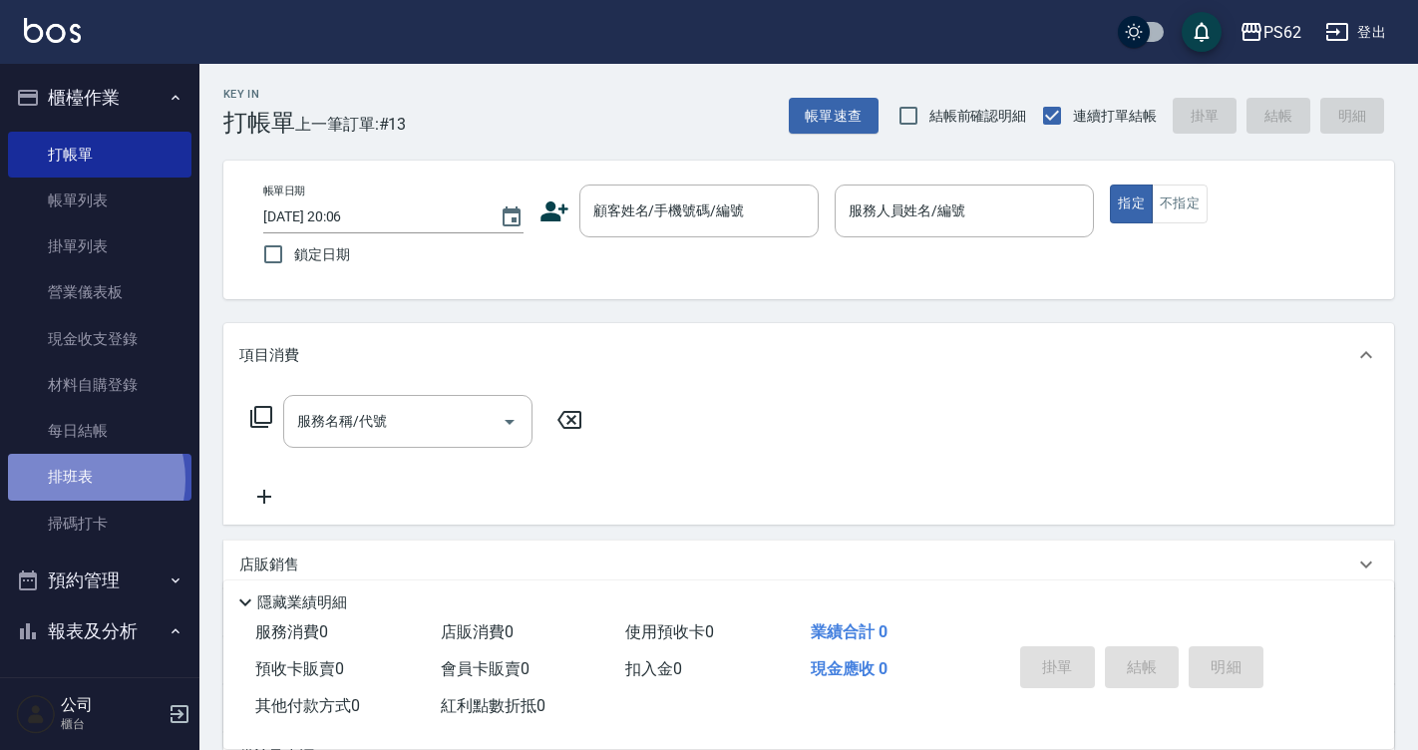
click at [71, 480] on link "排班表" at bounding box center [99, 477] width 183 height 46
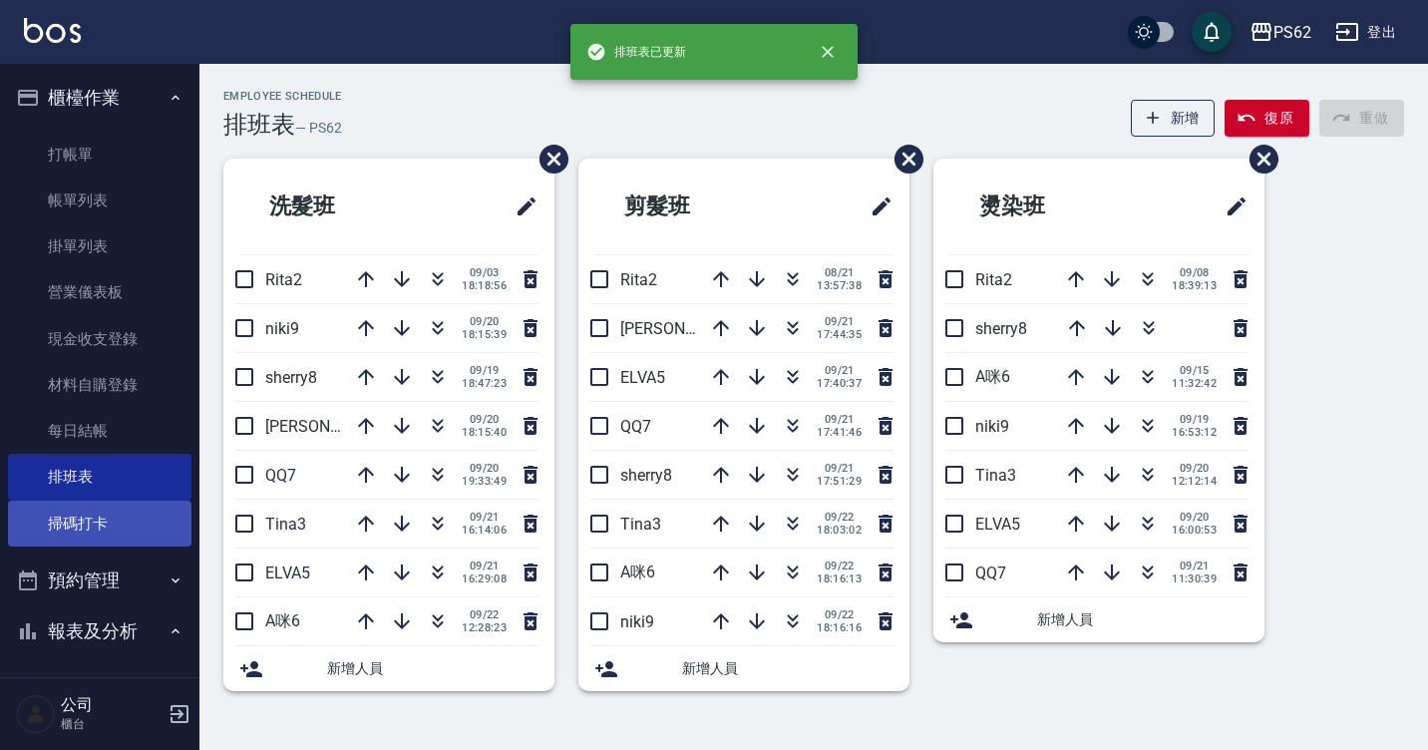
click at [130, 508] on link "掃碼打卡" at bounding box center [99, 523] width 183 height 46
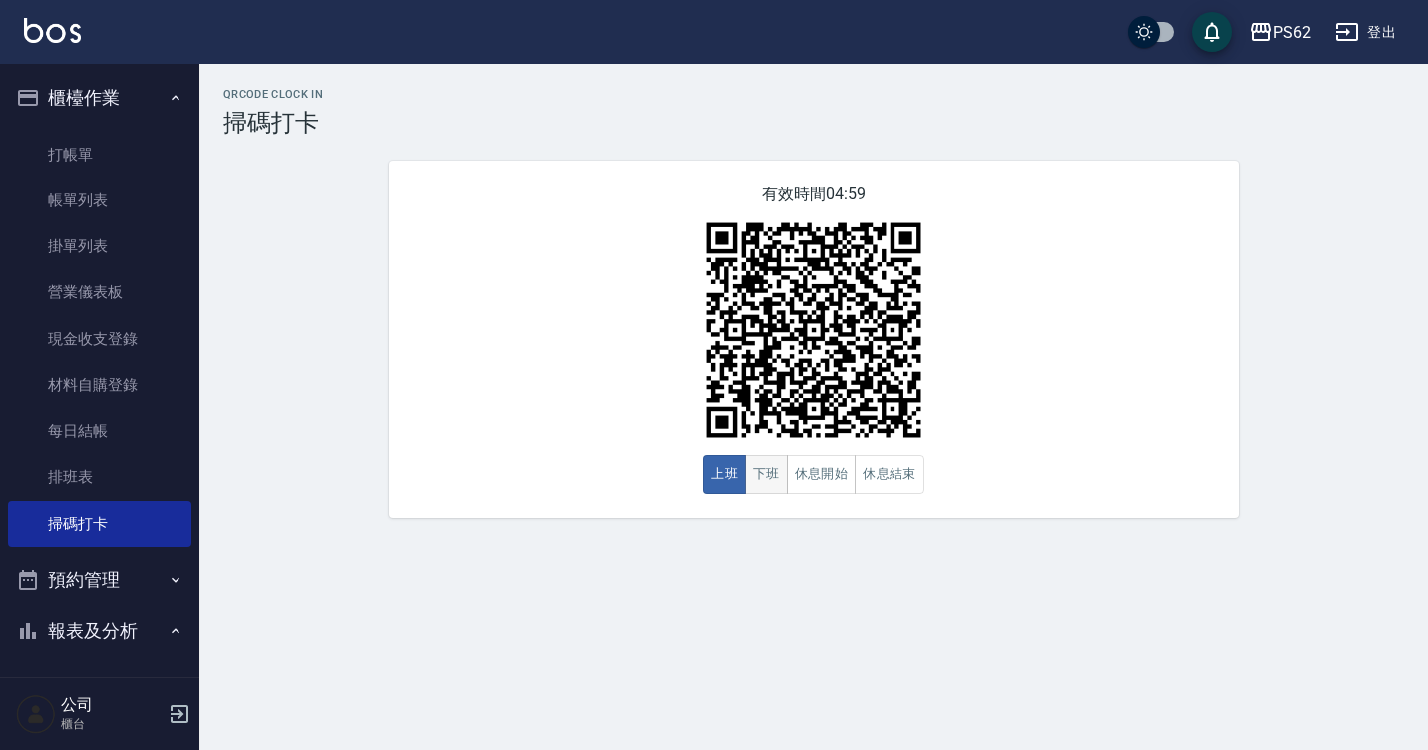
click at [784, 463] on button "下班" at bounding box center [766, 474] width 43 height 39
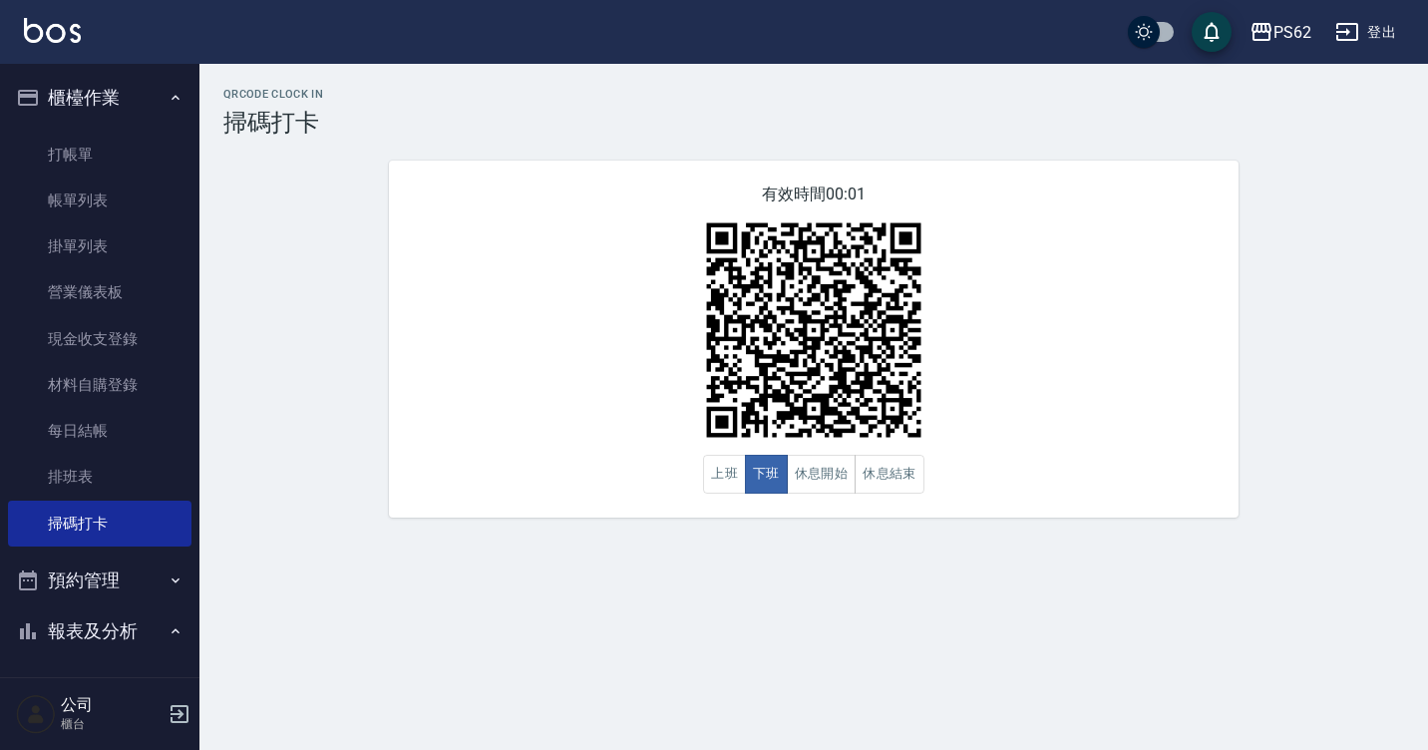
click at [768, 506] on div "有效時間 00:01 上班 下班 休息開始 休息結束" at bounding box center [813, 339] width 849 height 357
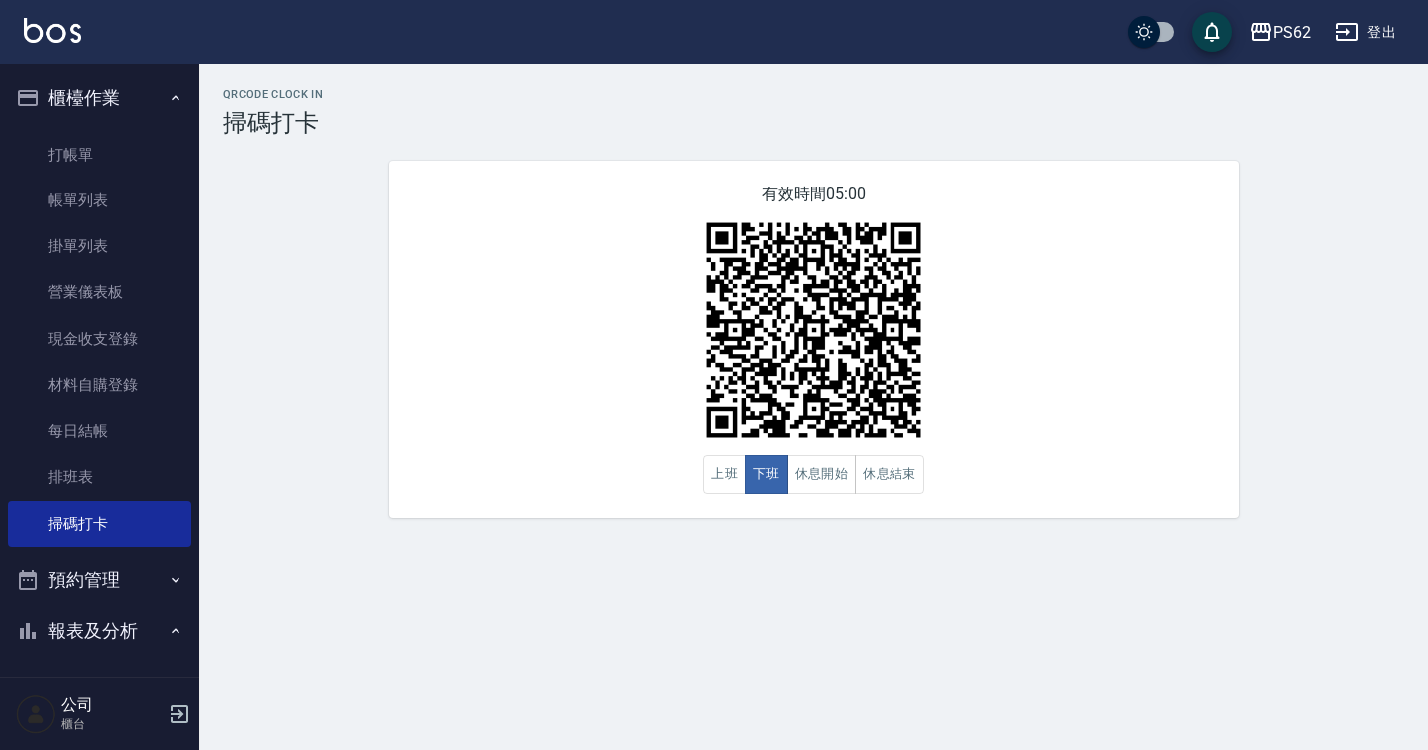
drag, startPoint x: 768, startPoint y: 506, endPoint x: 629, endPoint y: 717, distance: 251.9
click at [738, 557] on div "QRcode Clock In 掃碼打卡 有效時間 05:00 上班 下班 休息開始 休息結束" at bounding box center [714, 375] width 1428 height 750
click at [629, 717] on div "QRcode Clock In 掃碼打卡 有效時間 05:00 上班 下班 休息開始 休息結束" at bounding box center [714, 375] width 1428 height 750
